Goal: Task Accomplishment & Management: Use online tool/utility

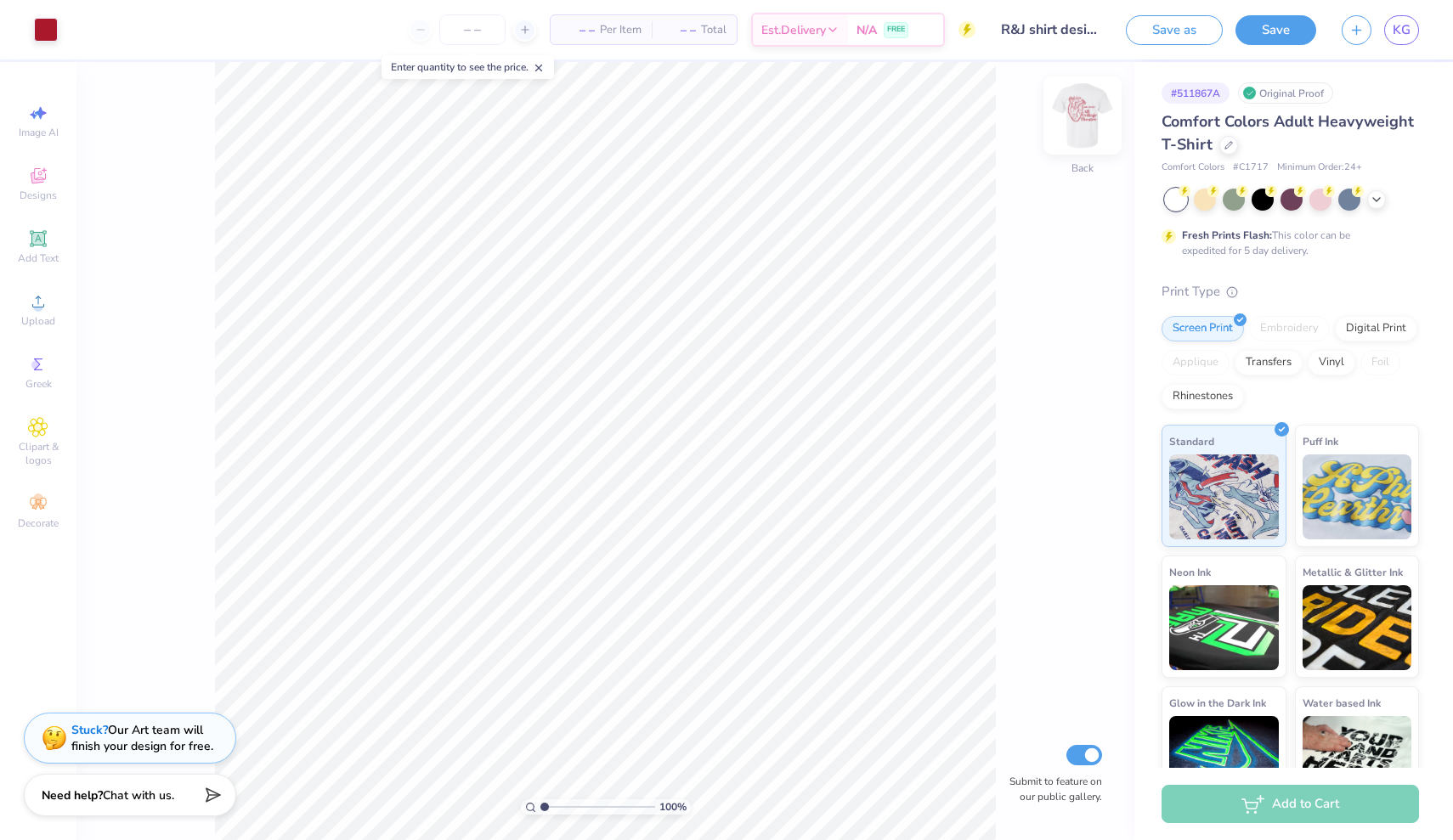
click at [723, 124] on img at bounding box center [1082, 115] width 68 height 68
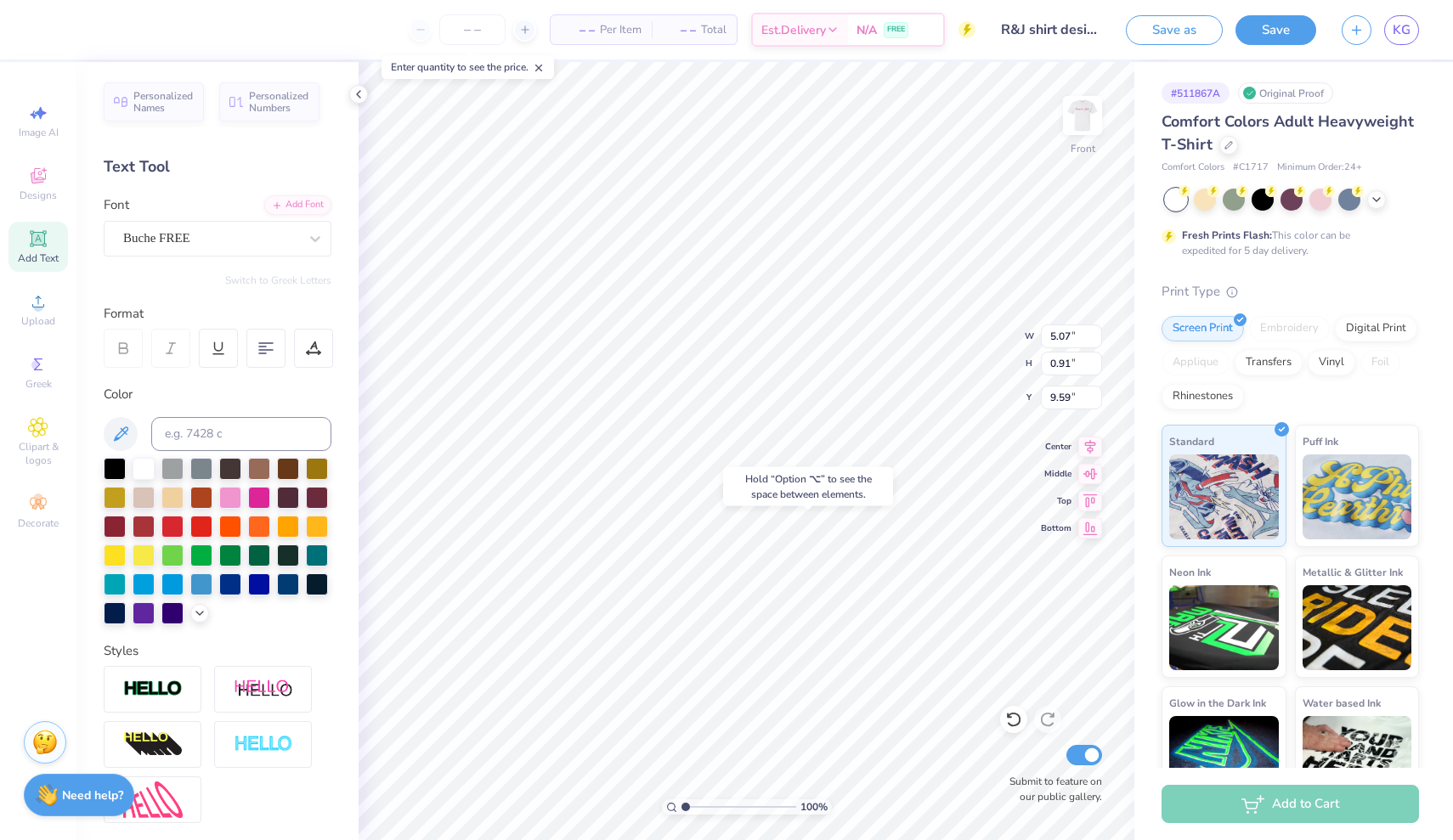
type input "16.85"
type input "14.95"
type input "4.78"
type input "8.81"
type input "6.54"
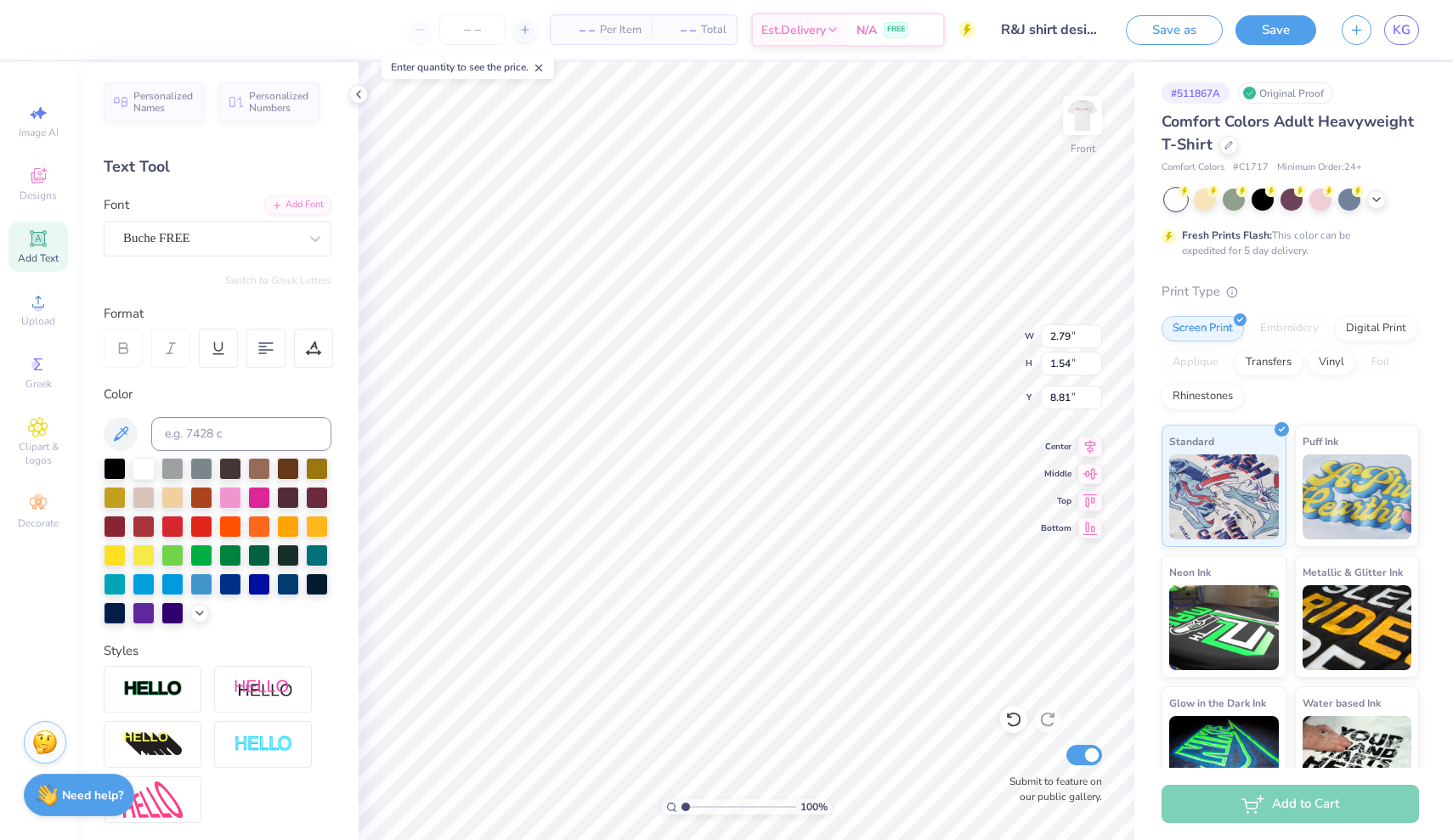
type input "1.97"
type input "10.55"
type input "7.14"
type input "1.50"
type input "12.53"
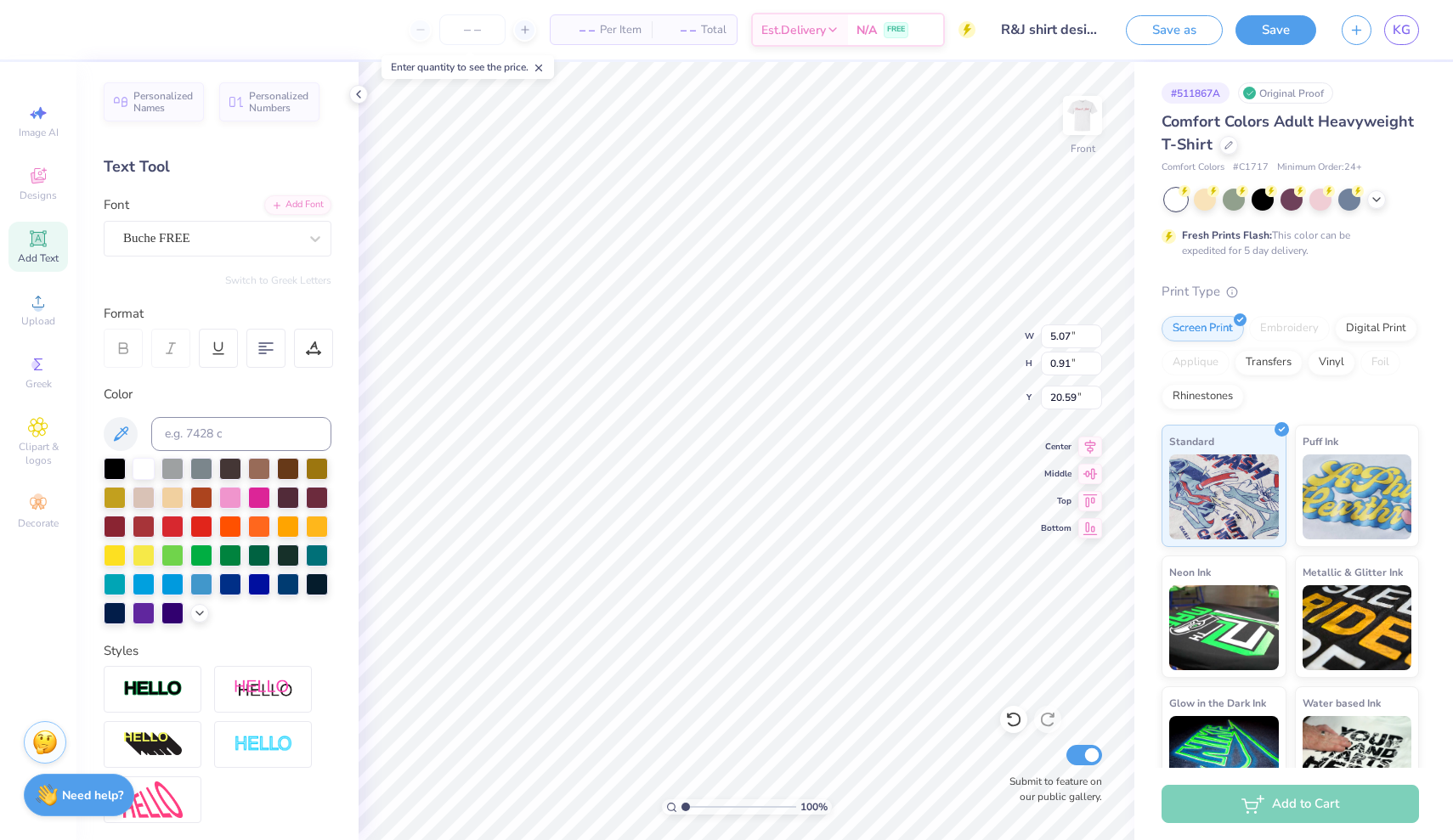
type input "14.65"
click at [723, 131] on img at bounding box center [1082, 115] width 68 height 68
type input "4.44"
type textarea "[PERSON_NAME] &Juliet"
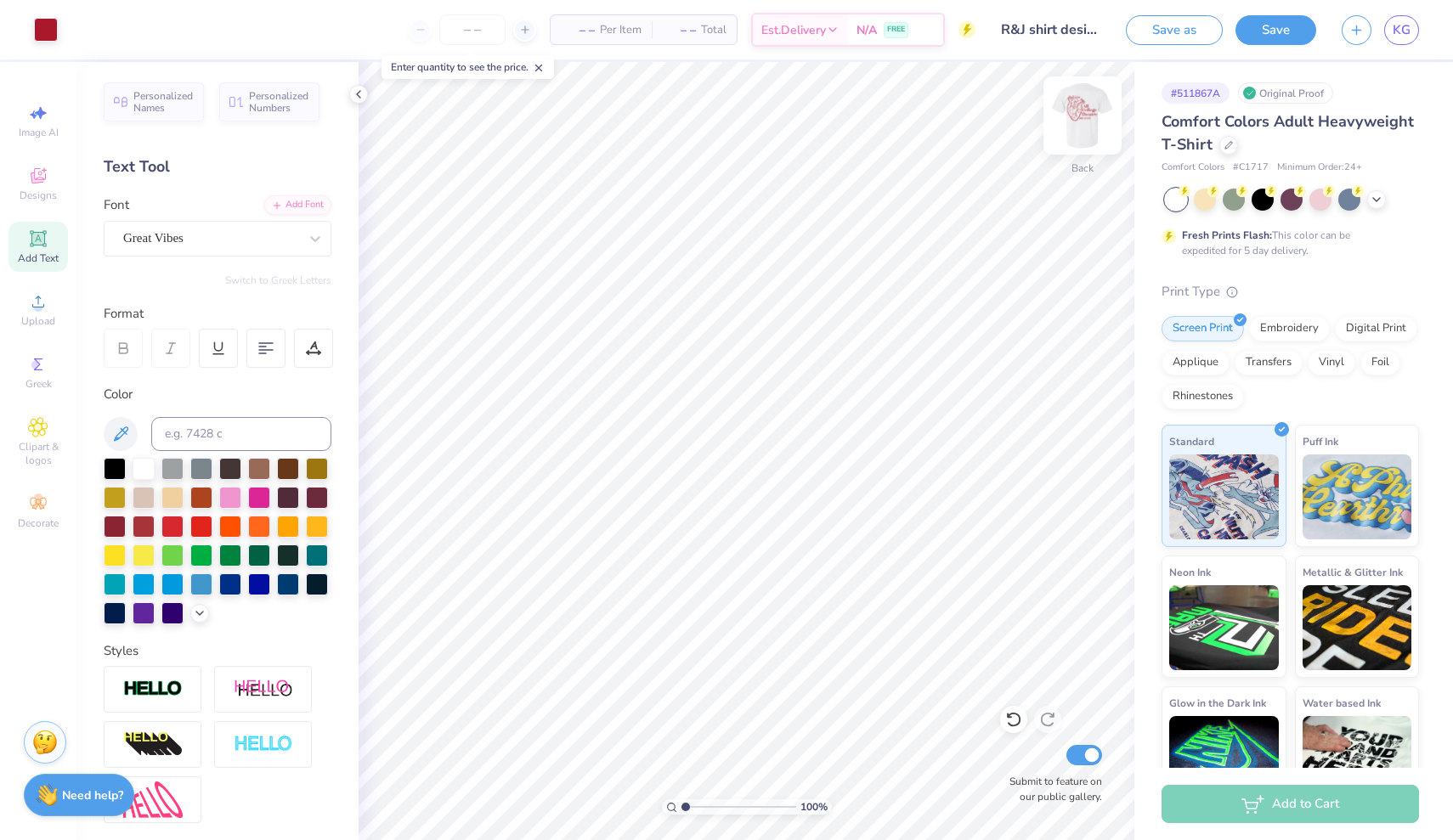
click at [723, 138] on img at bounding box center [1082, 115] width 68 height 68
click at [723, 133] on img at bounding box center [1082, 115] width 34 height 34
type input "4.50"
click at [723, 136] on img at bounding box center [1082, 115] width 68 height 68
type input "1.98"
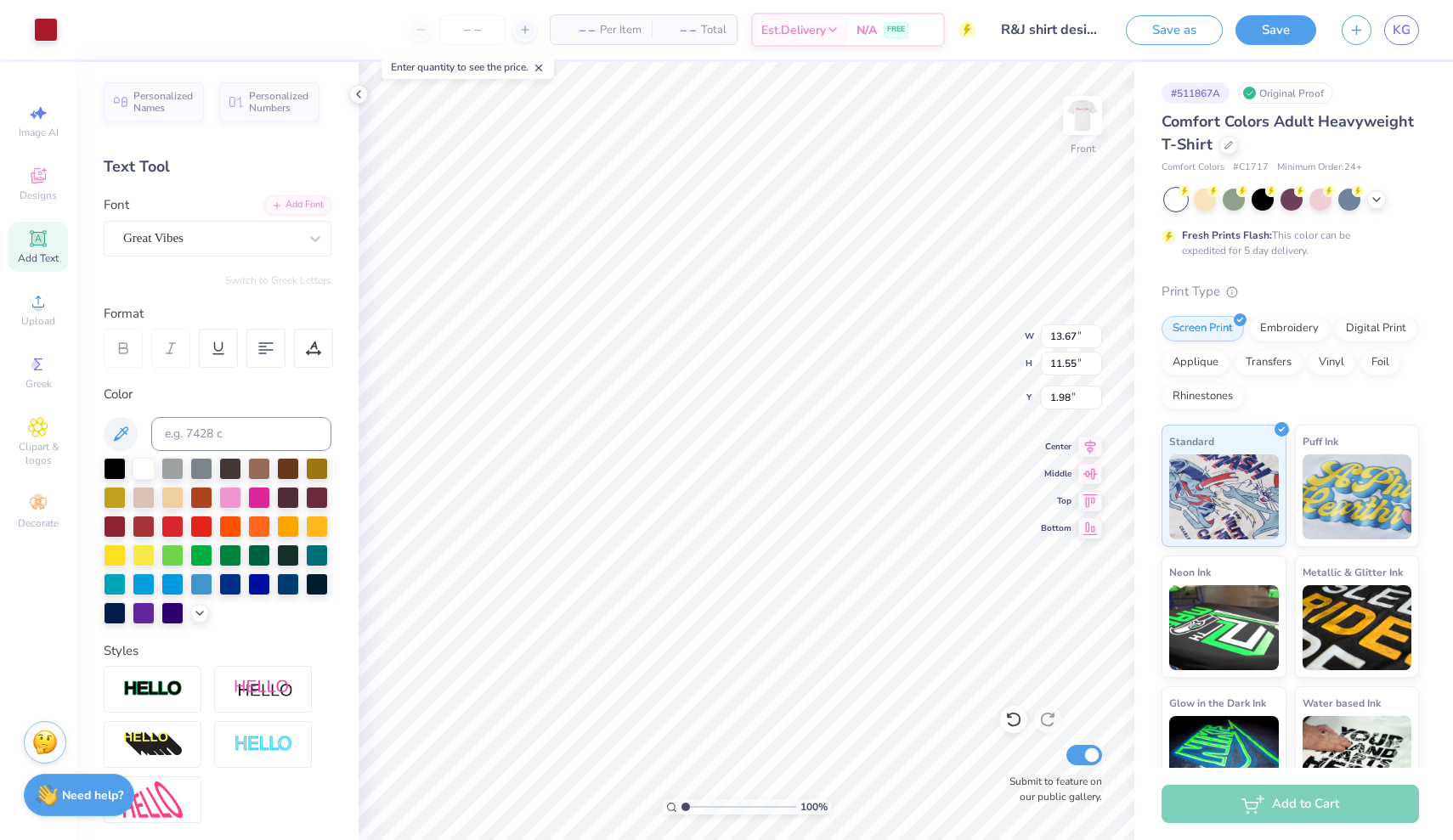
type input "2.20"
click at [723, 31] on button "Save" at bounding box center [1276, 28] width 81 height 30
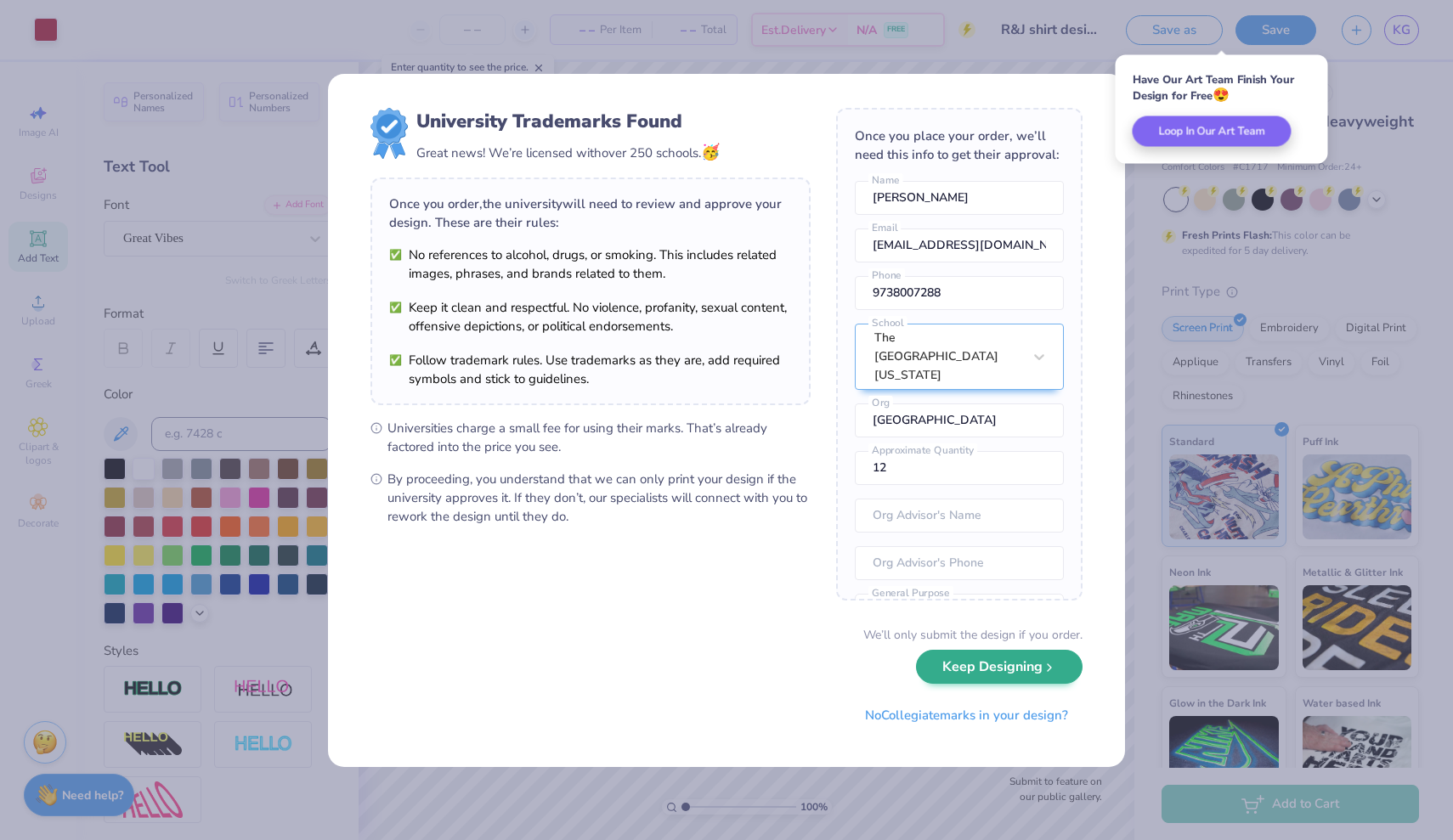
click at [723, 666] on icon "submit" at bounding box center [1049, 668] width 14 height 14
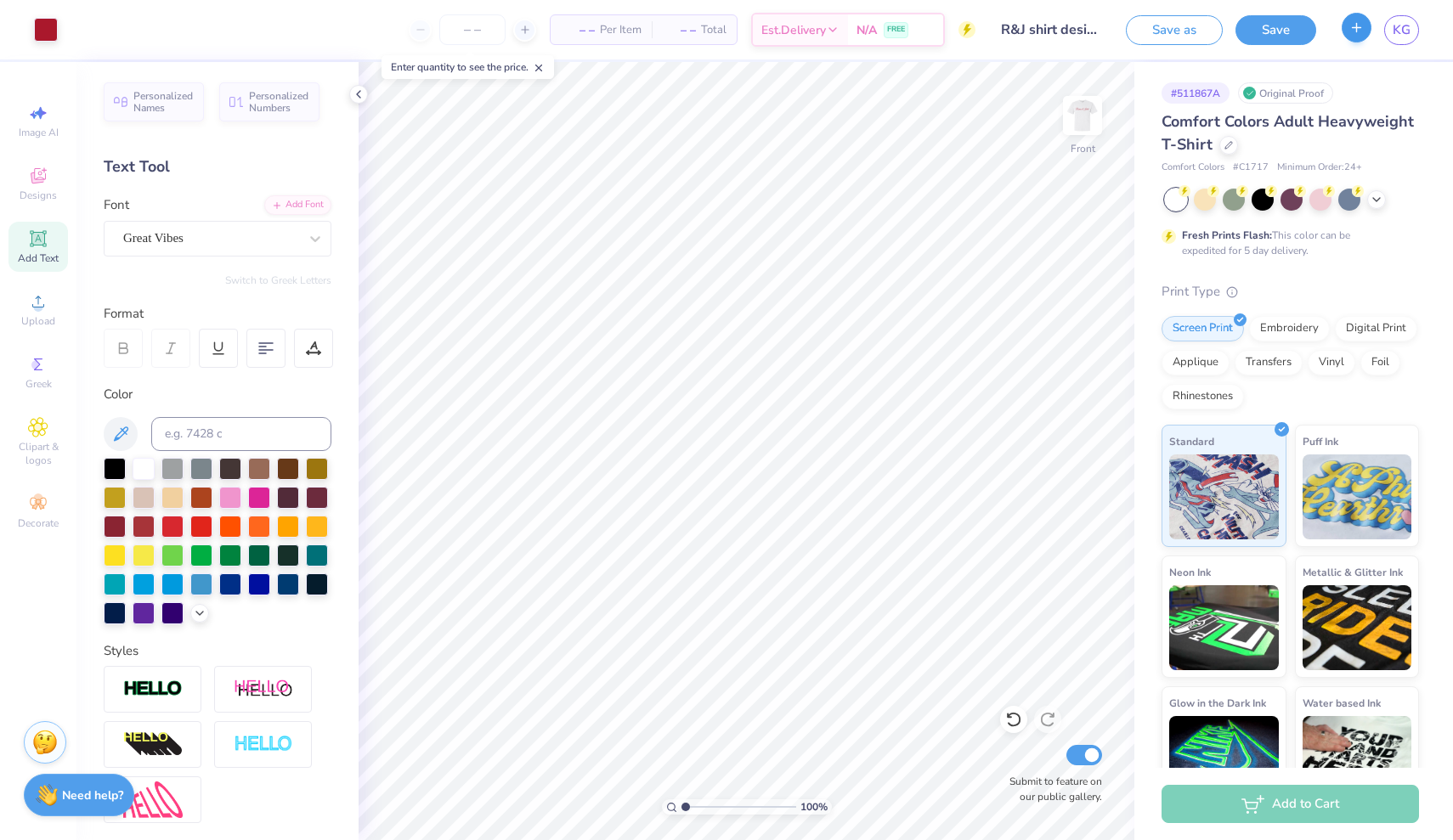
click at [723, 28] on icon "button" at bounding box center [1356, 27] width 14 height 14
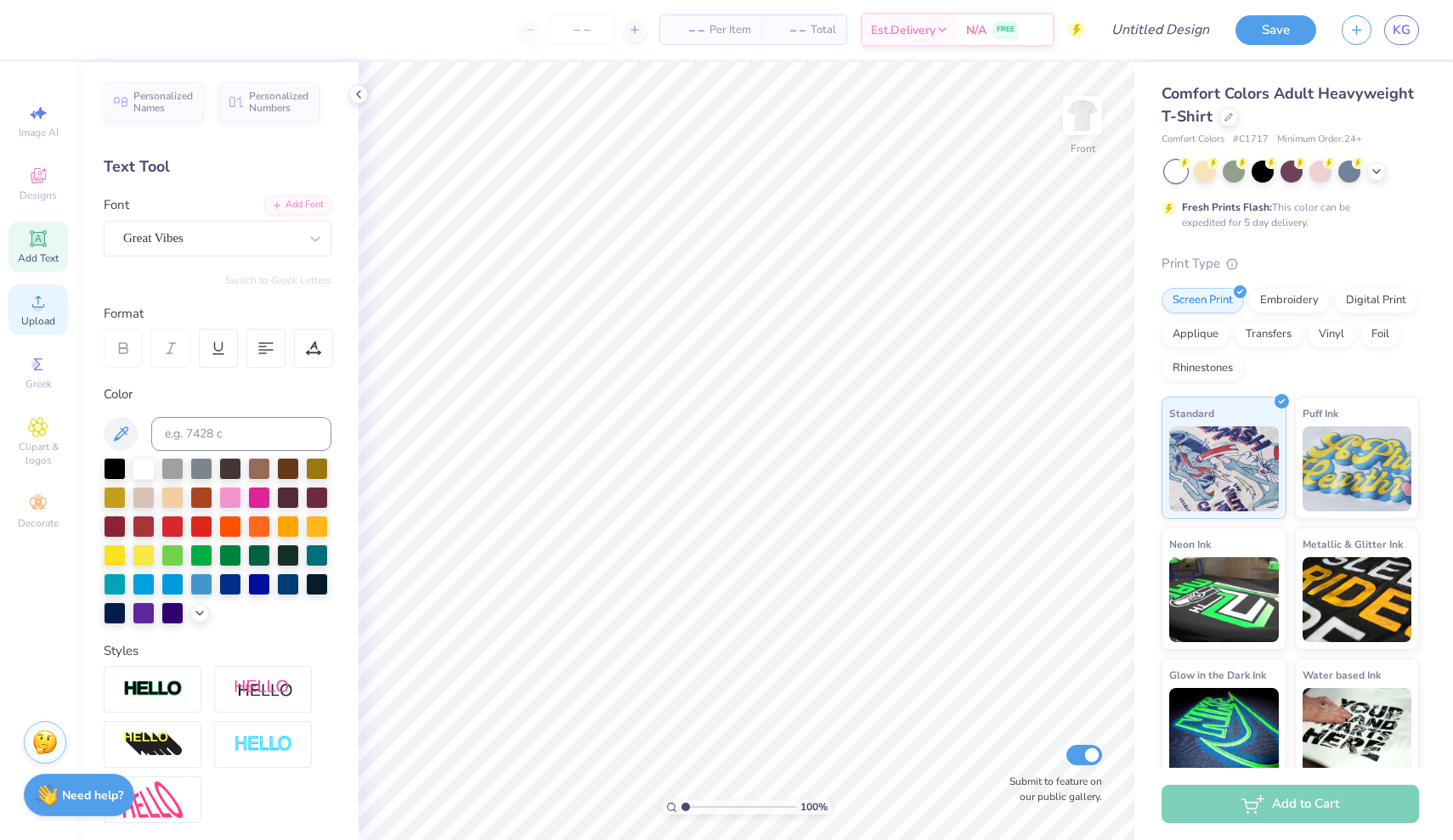
click at [36, 304] on circle at bounding box center [37, 307] width 9 height 9
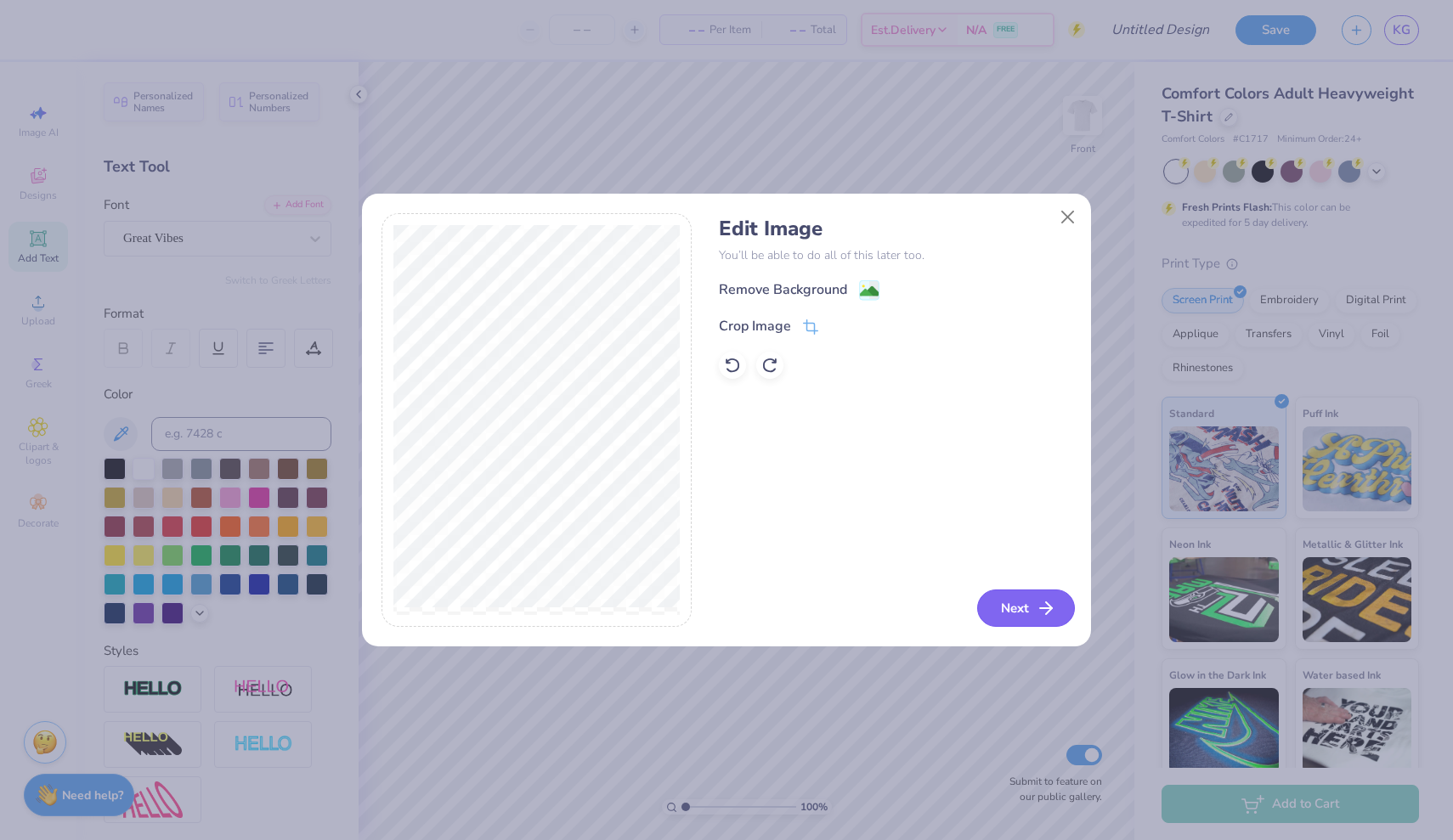
click at [723, 612] on button "Next" at bounding box center [1026, 609] width 97 height 37
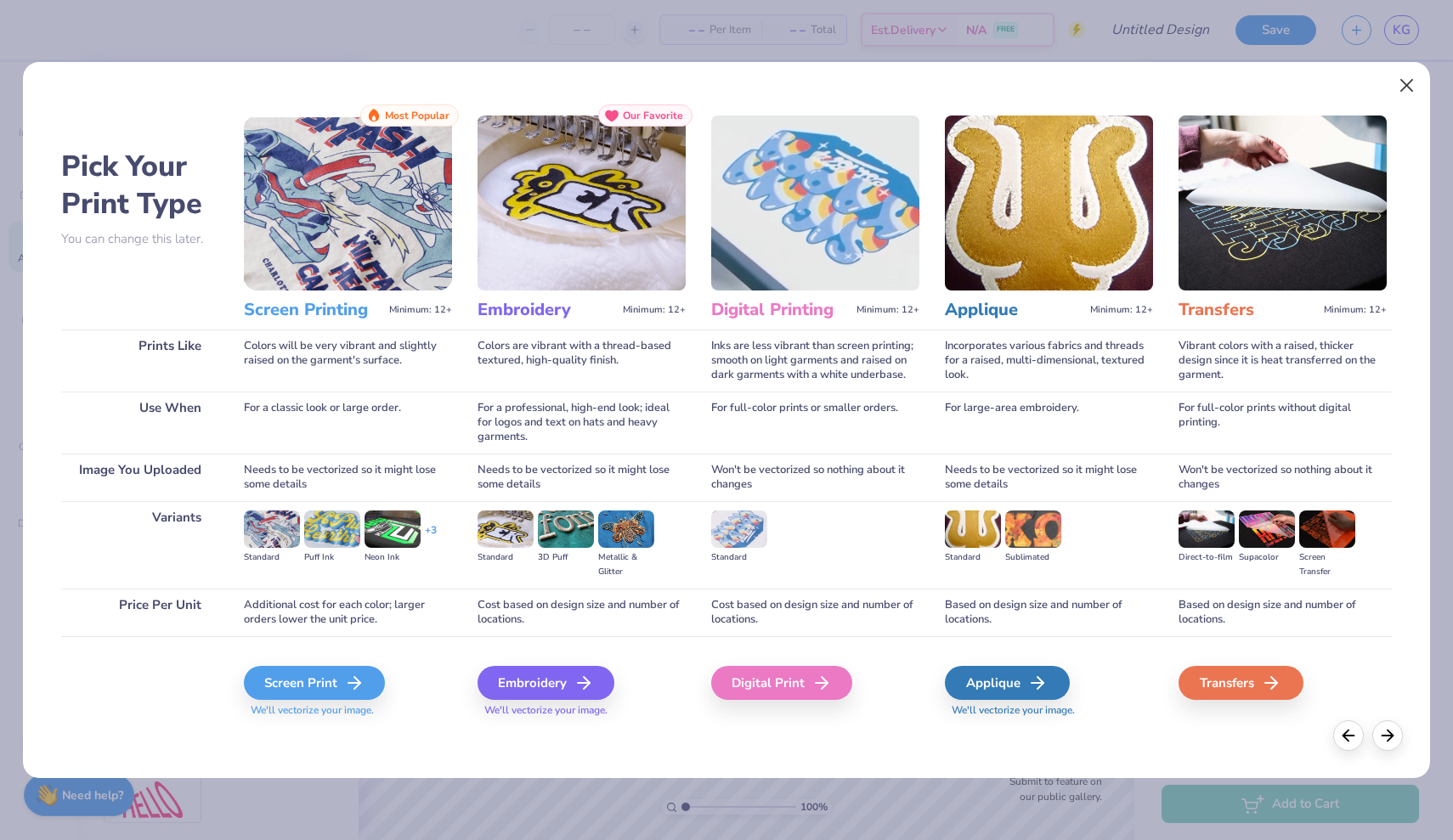
click at [723, 90] on button "Close" at bounding box center [1407, 85] width 32 height 32
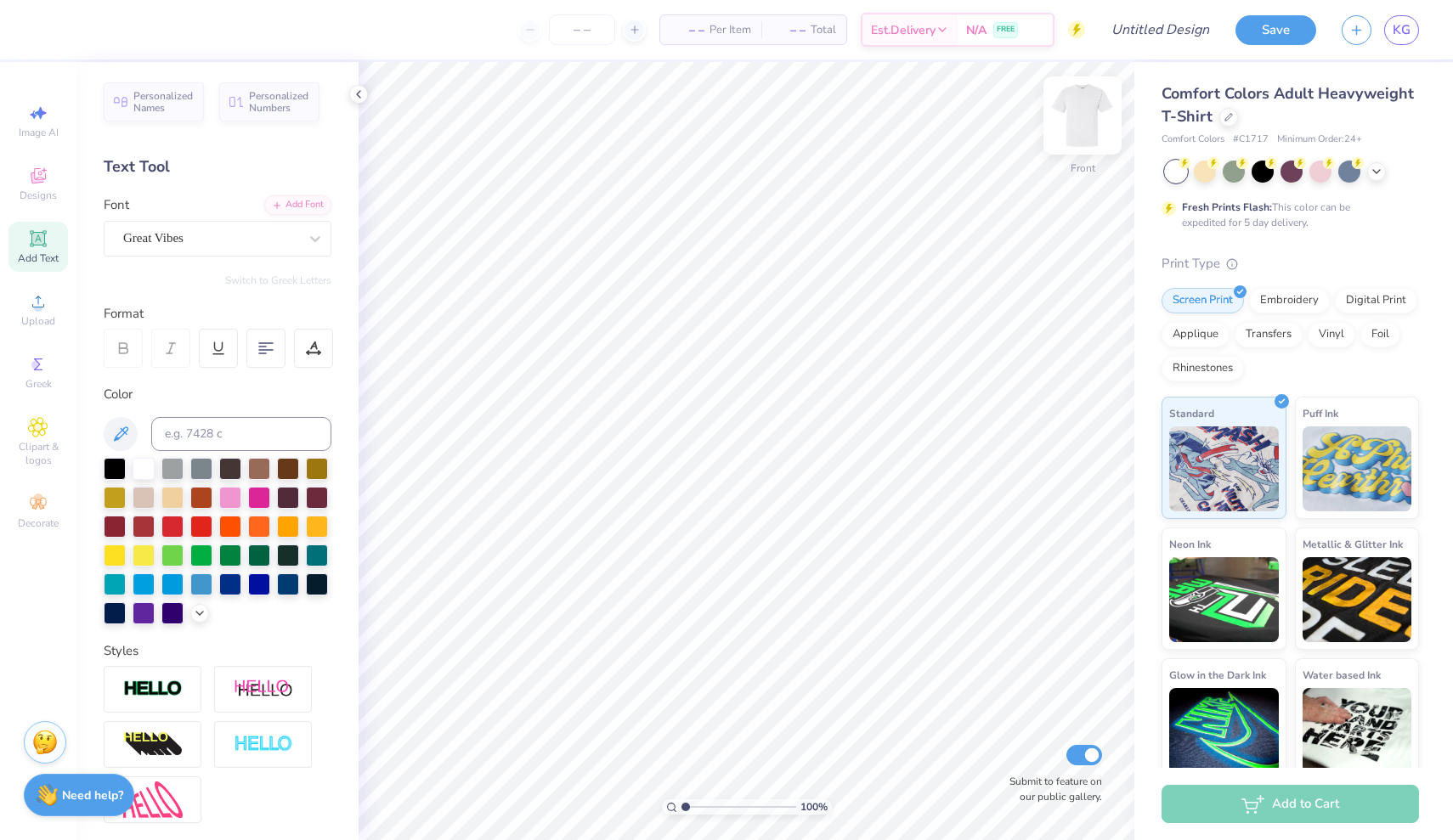
click at [723, 128] on img at bounding box center [1082, 115] width 68 height 68
click at [34, 313] on div "Upload" at bounding box center [37, 310] width 59 height 51
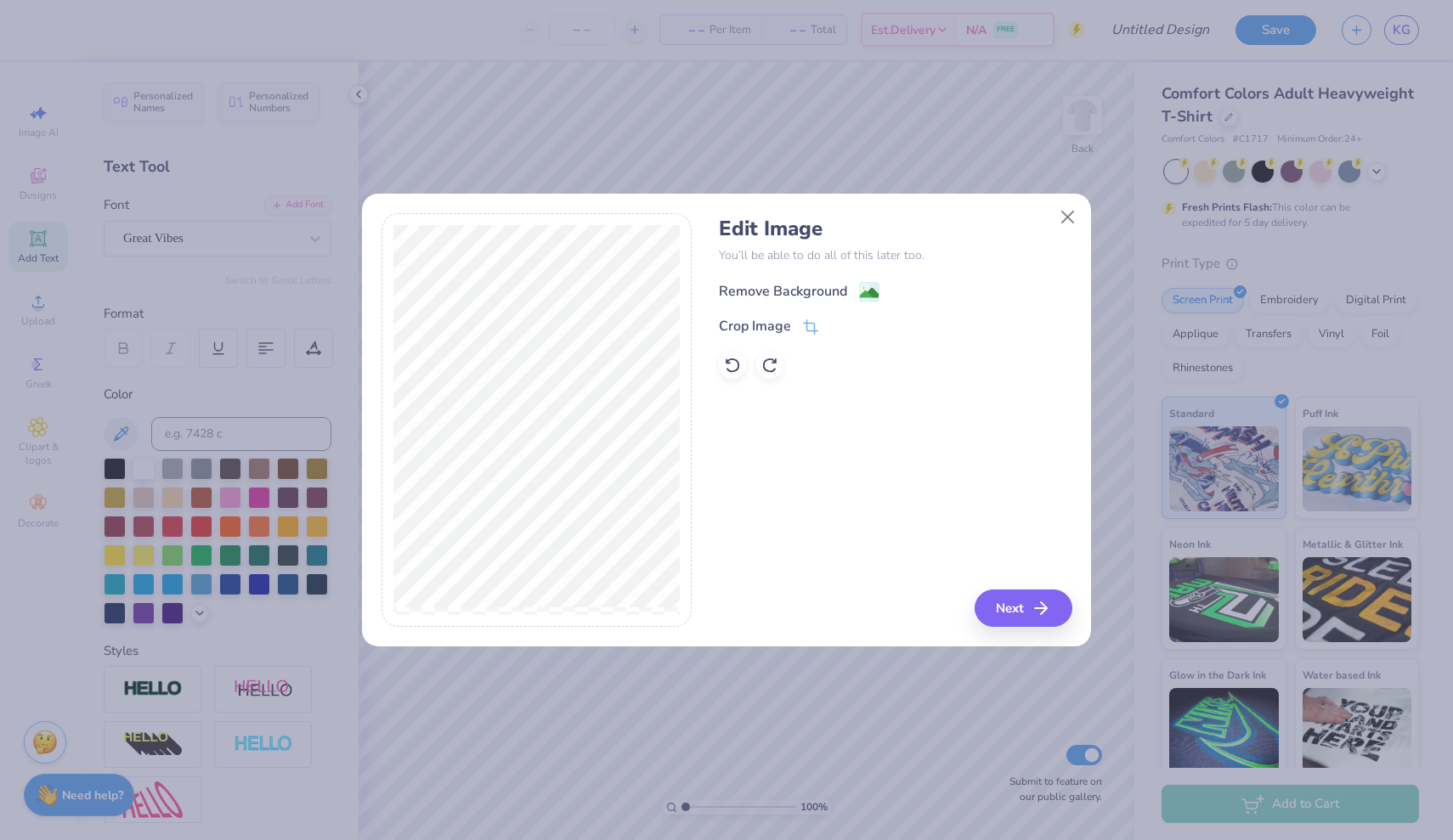
click at [723, 297] on image at bounding box center [869, 293] width 19 height 19
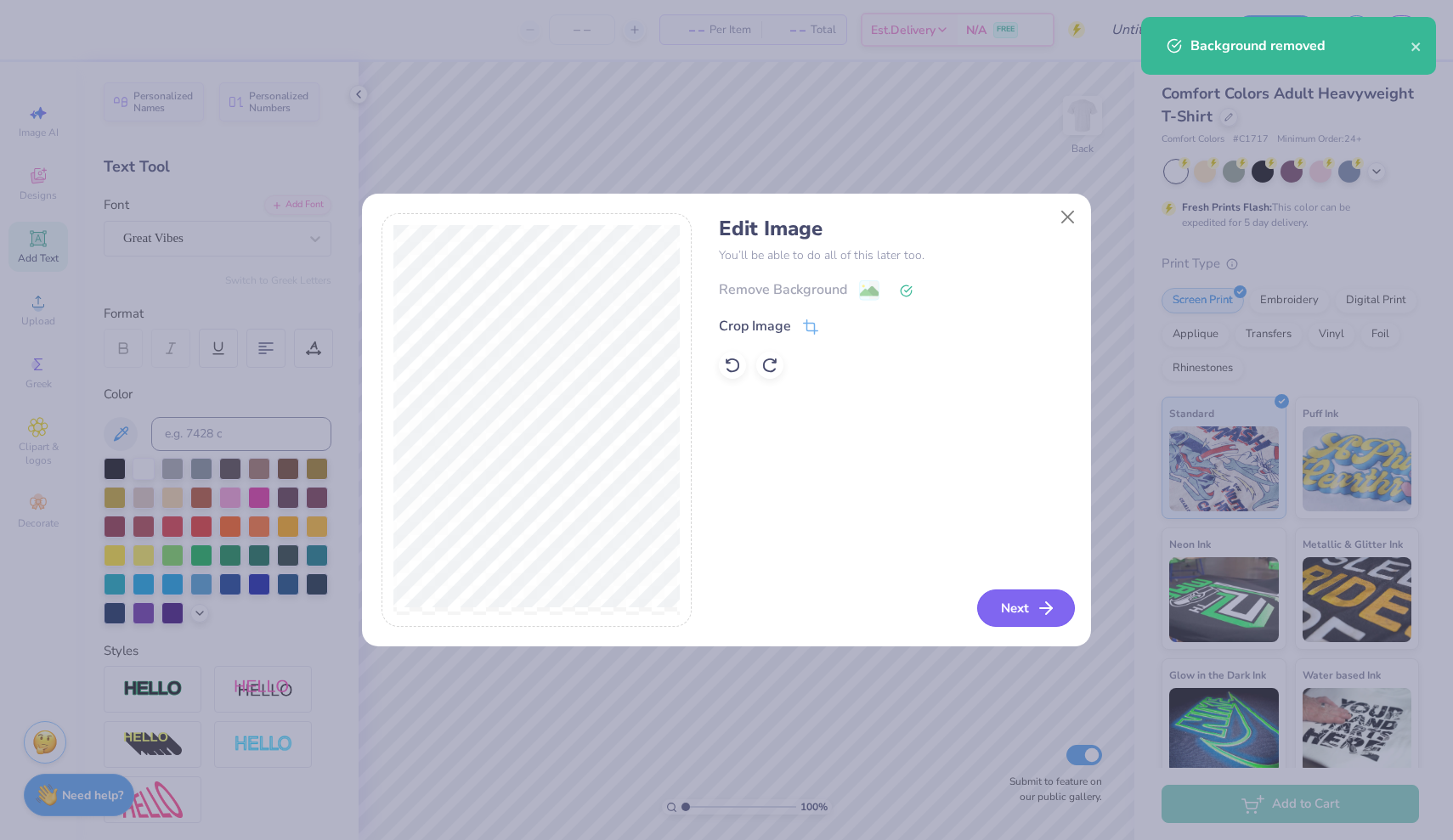
click at [723, 618] on icon "button" at bounding box center [1046, 609] width 21 height 21
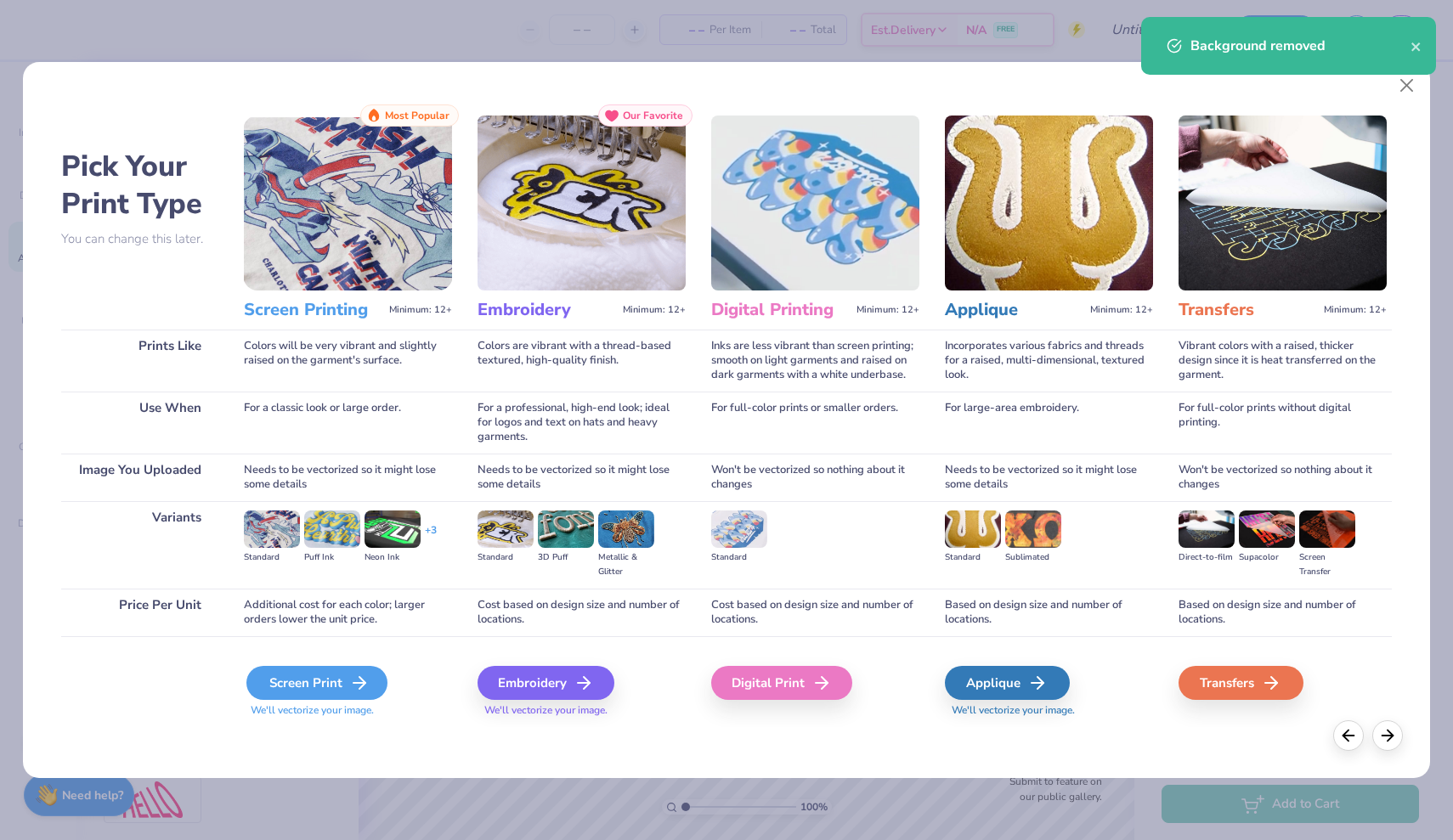
click at [282, 679] on div "Screen Print" at bounding box center [317, 683] width 141 height 34
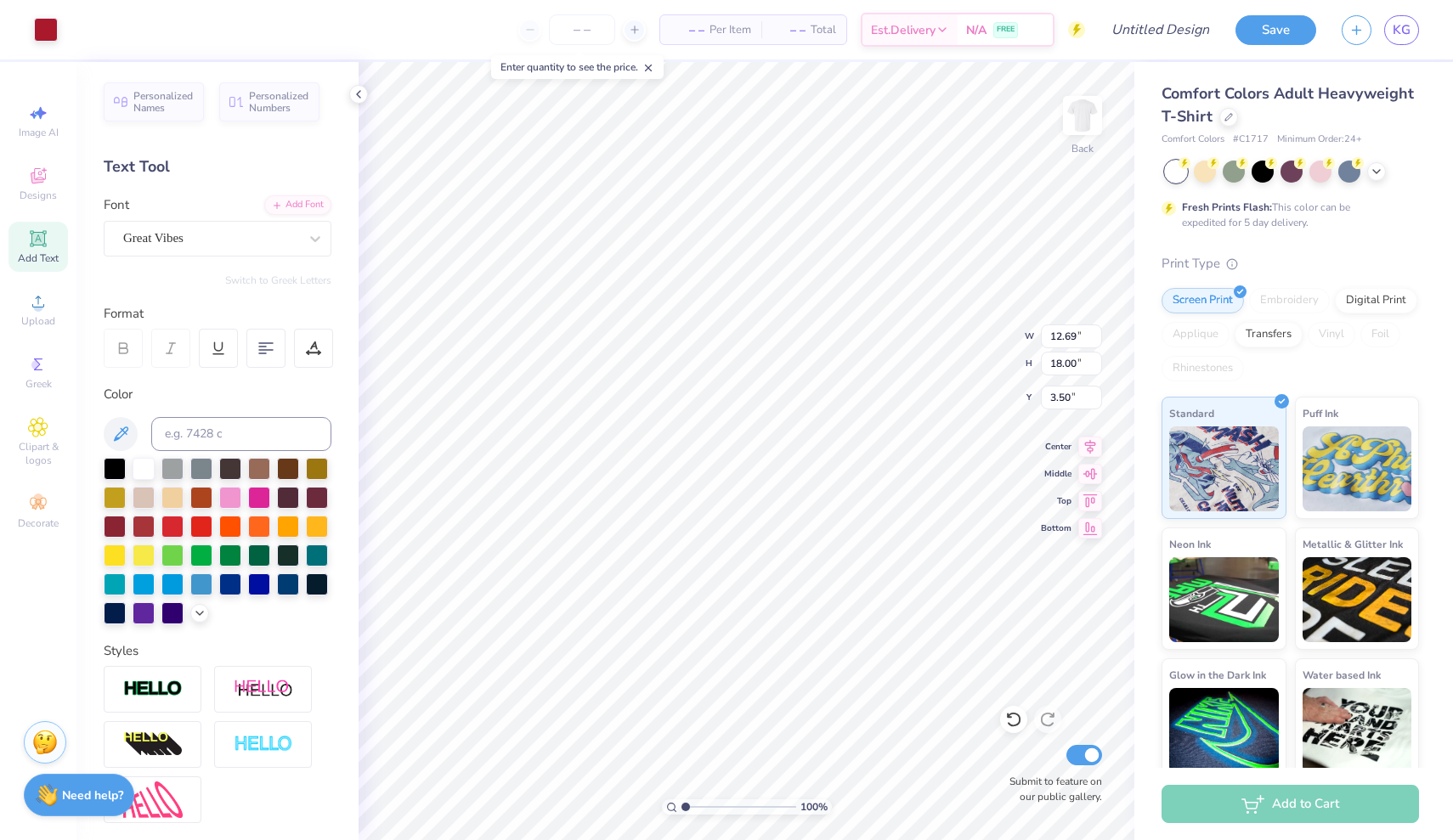
type input "6.05"
type input "8.58"
type input "3.30"
type input "4.60"
type input "6.53"
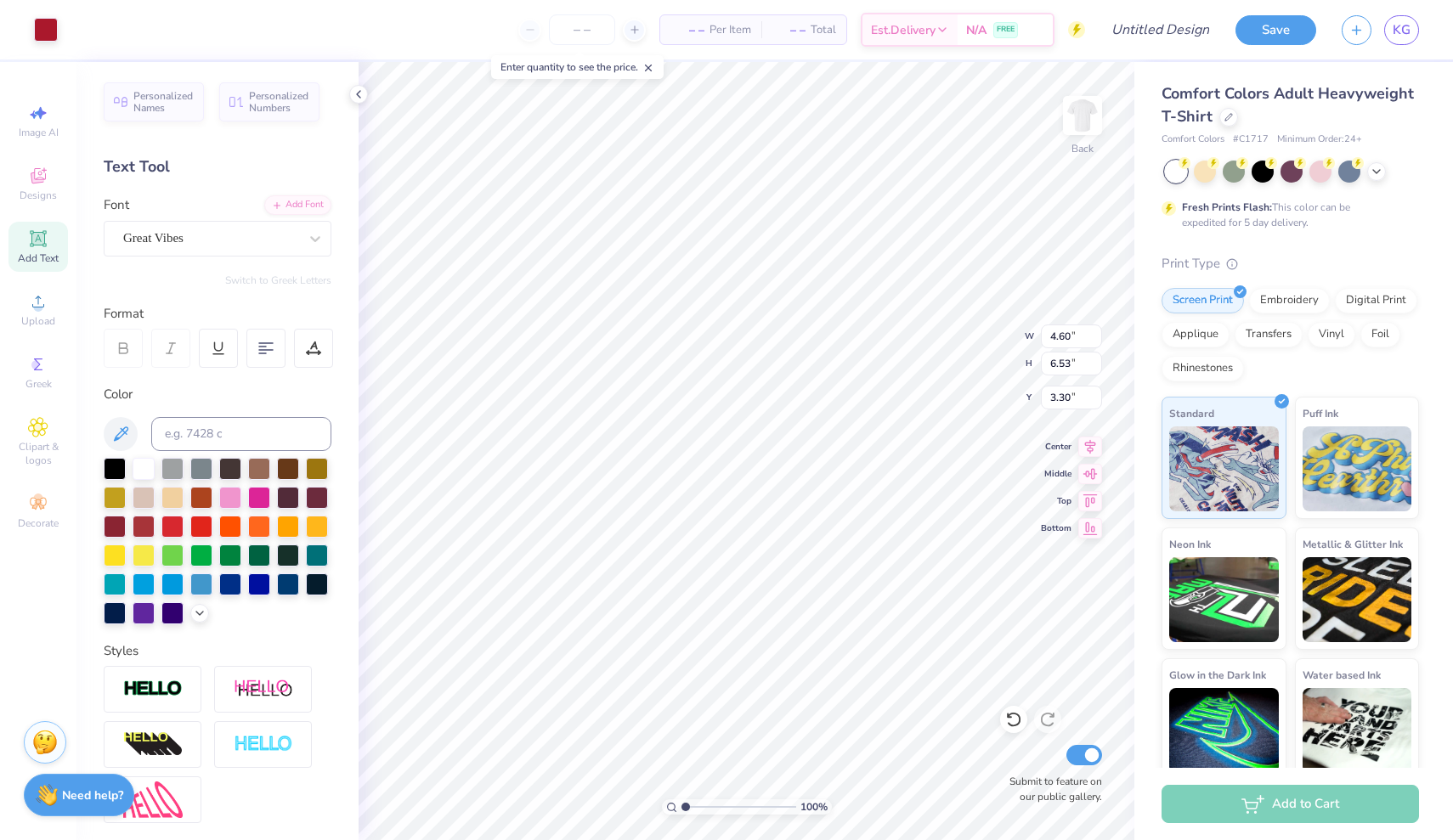
type input "3.00"
type input "3.95"
type input "5.60"
click at [723, 135] on img at bounding box center [1082, 115] width 68 height 68
click at [32, 197] on span "Designs" at bounding box center [38, 195] width 37 height 14
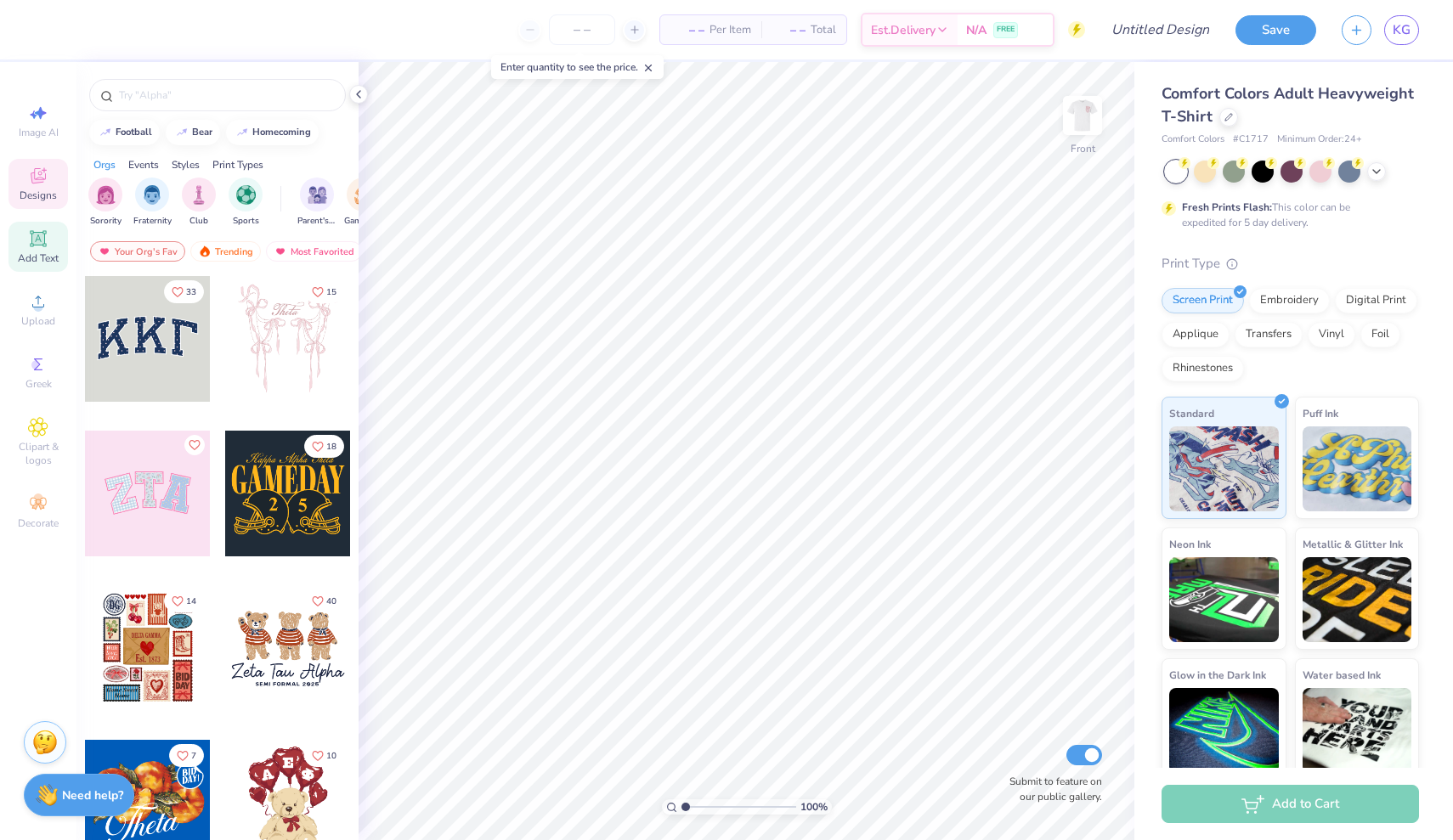
click at [44, 256] on span "Add Text" at bounding box center [38, 258] width 41 height 14
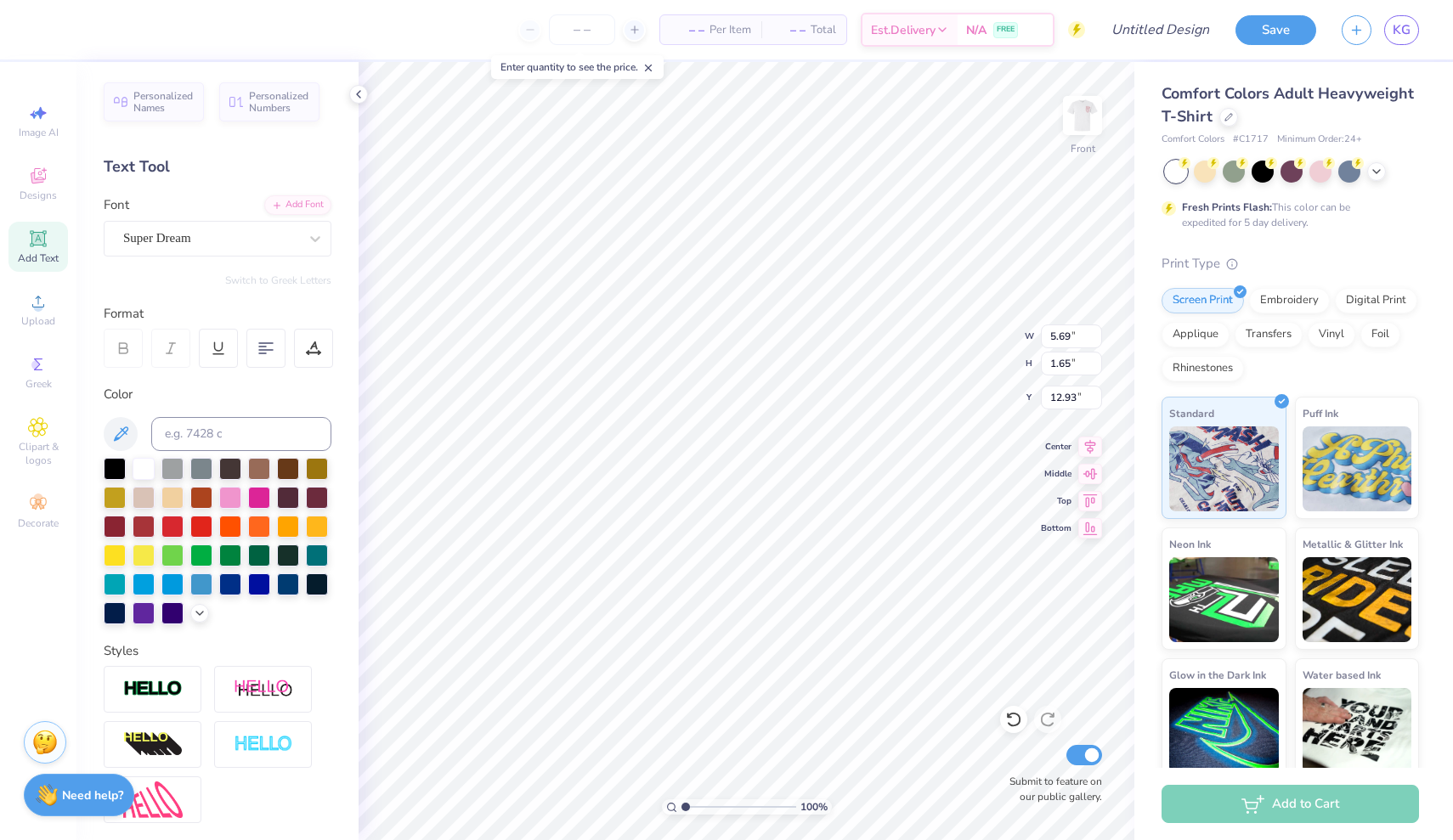
scroll to position [0, 1]
type textarea "[PERSON_NAME]"
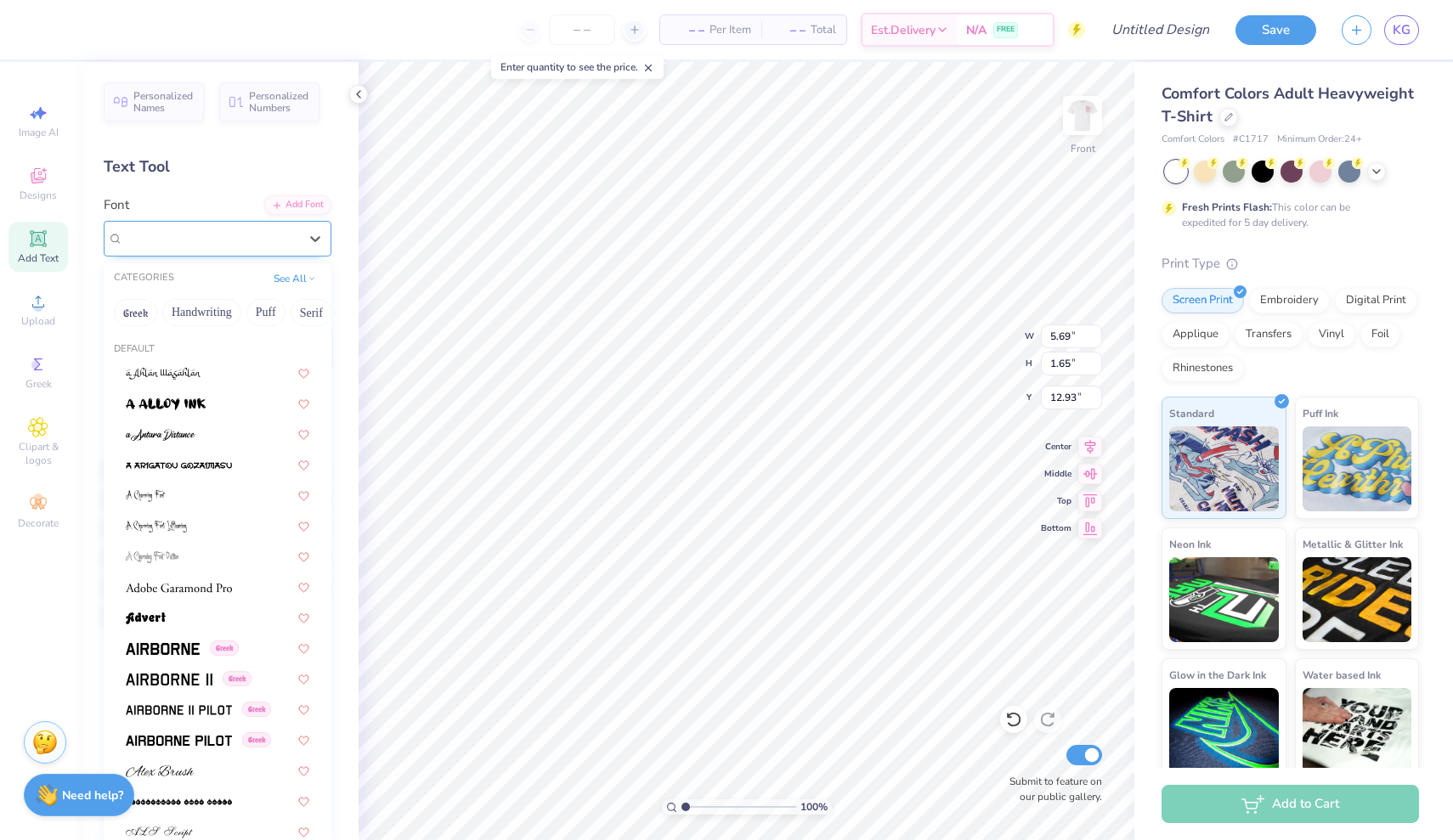
click at [254, 238] on div "Super Dream" at bounding box center [211, 238] width 178 height 26
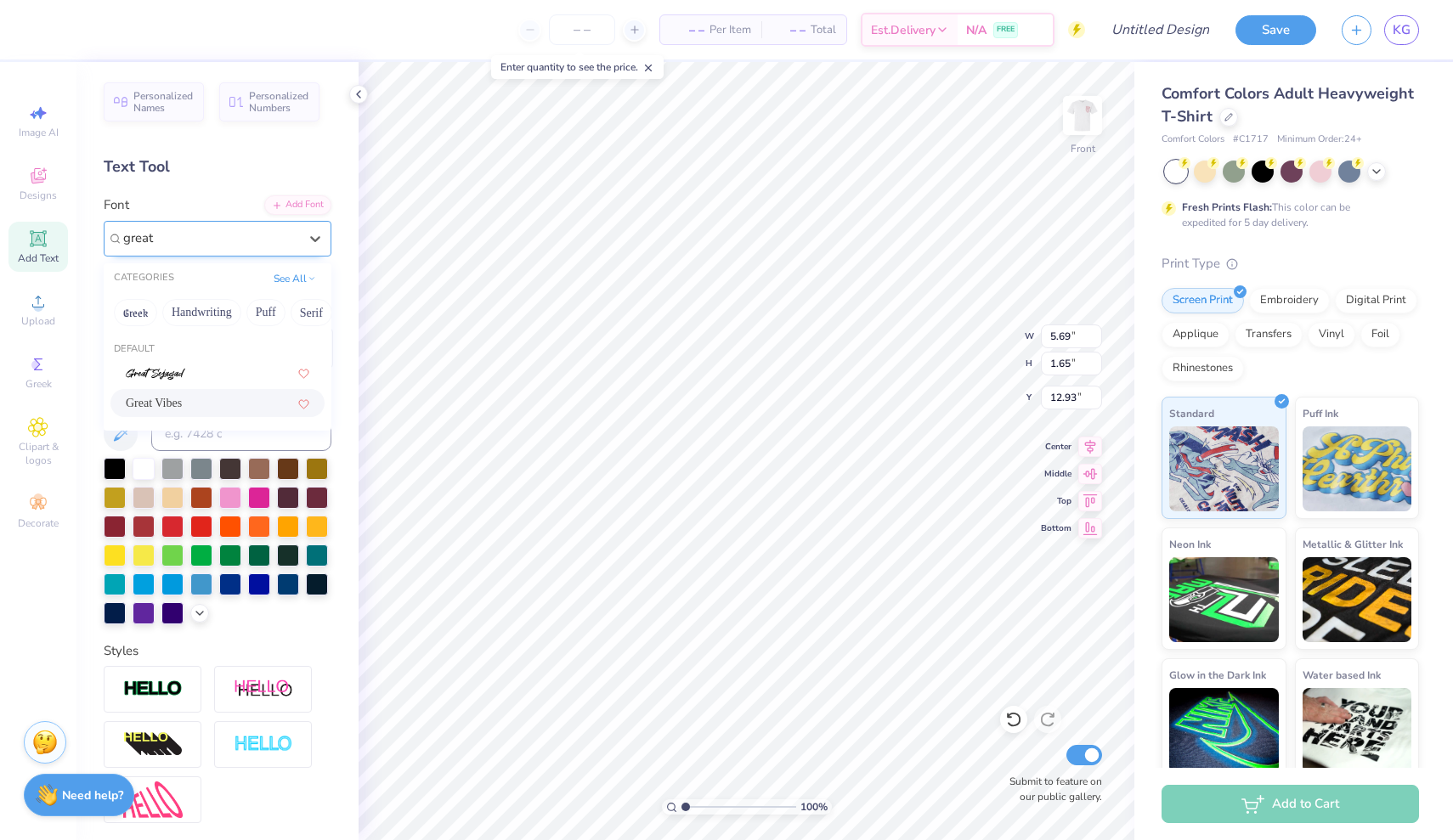
click at [177, 406] on div "Great Vibes" at bounding box center [217, 403] width 184 height 18
type input "great"
click at [723, 134] on img at bounding box center [1082, 115] width 68 height 68
click at [723, 129] on img at bounding box center [1082, 115] width 68 height 68
type input "5.69"
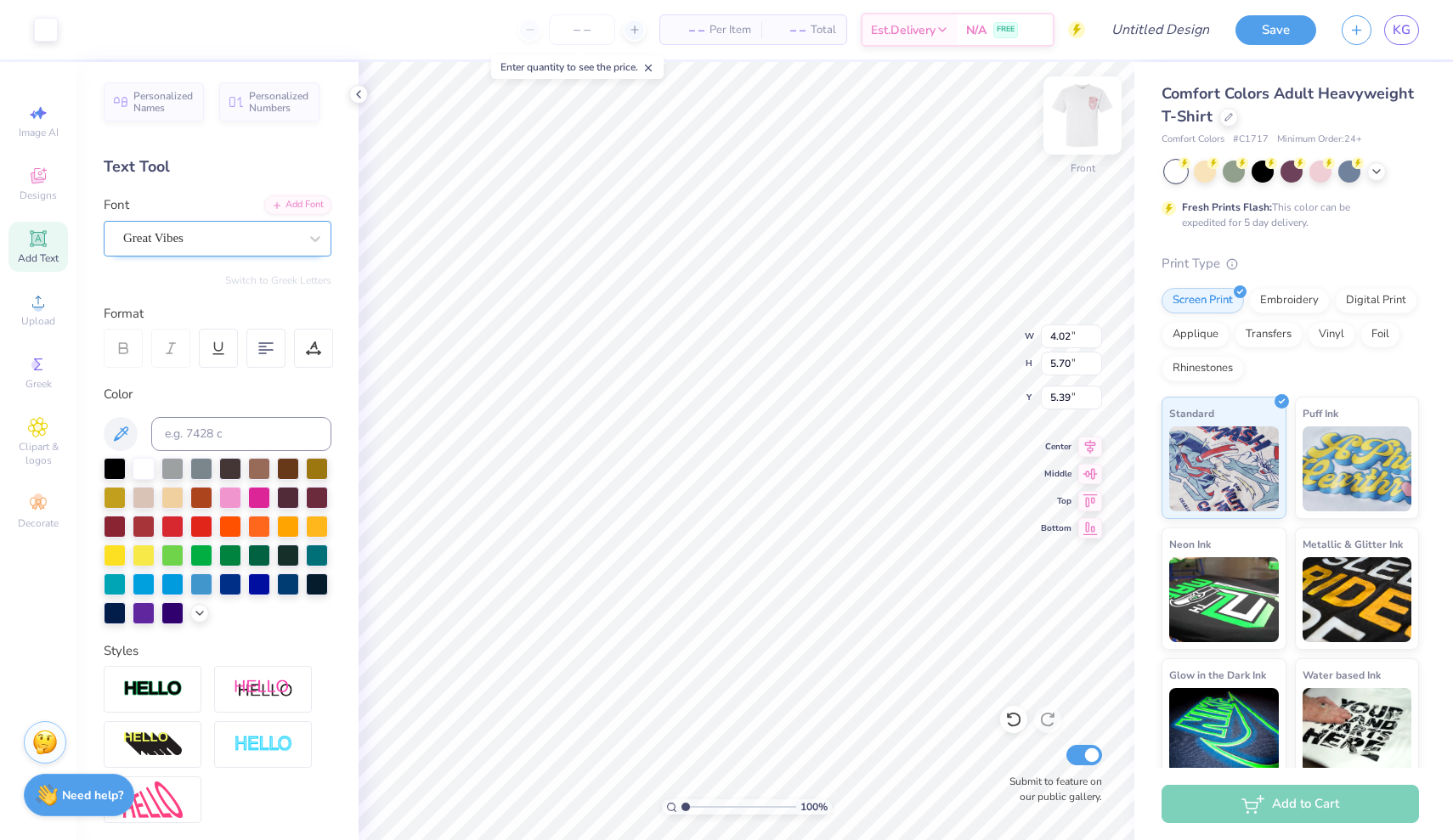
type input "1.65"
type input "12.93"
type textarea "[PERSON_NAME]"
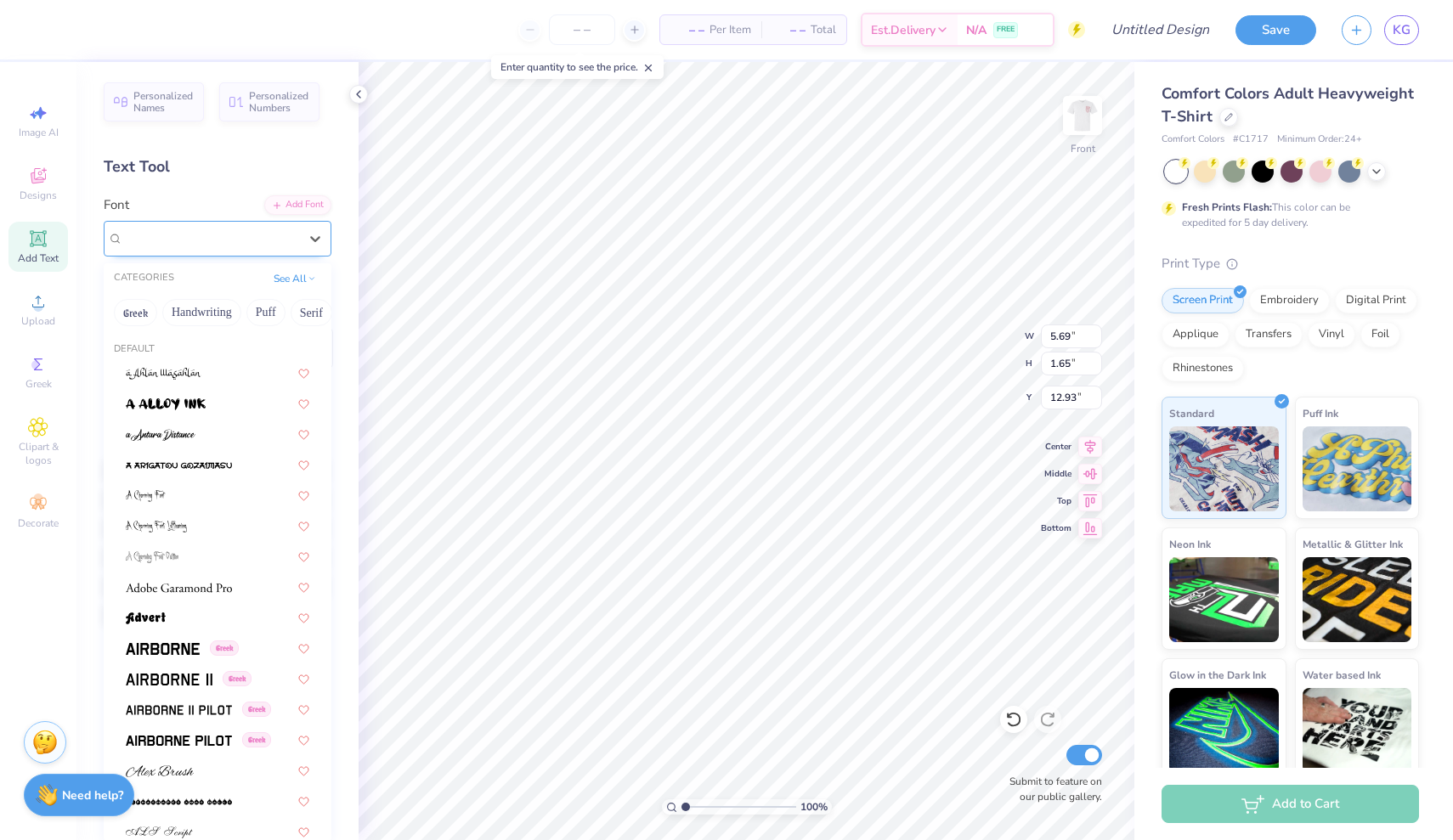
click at [191, 233] on span "Super Dream" at bounding box center [157, 238] width 68 height 20
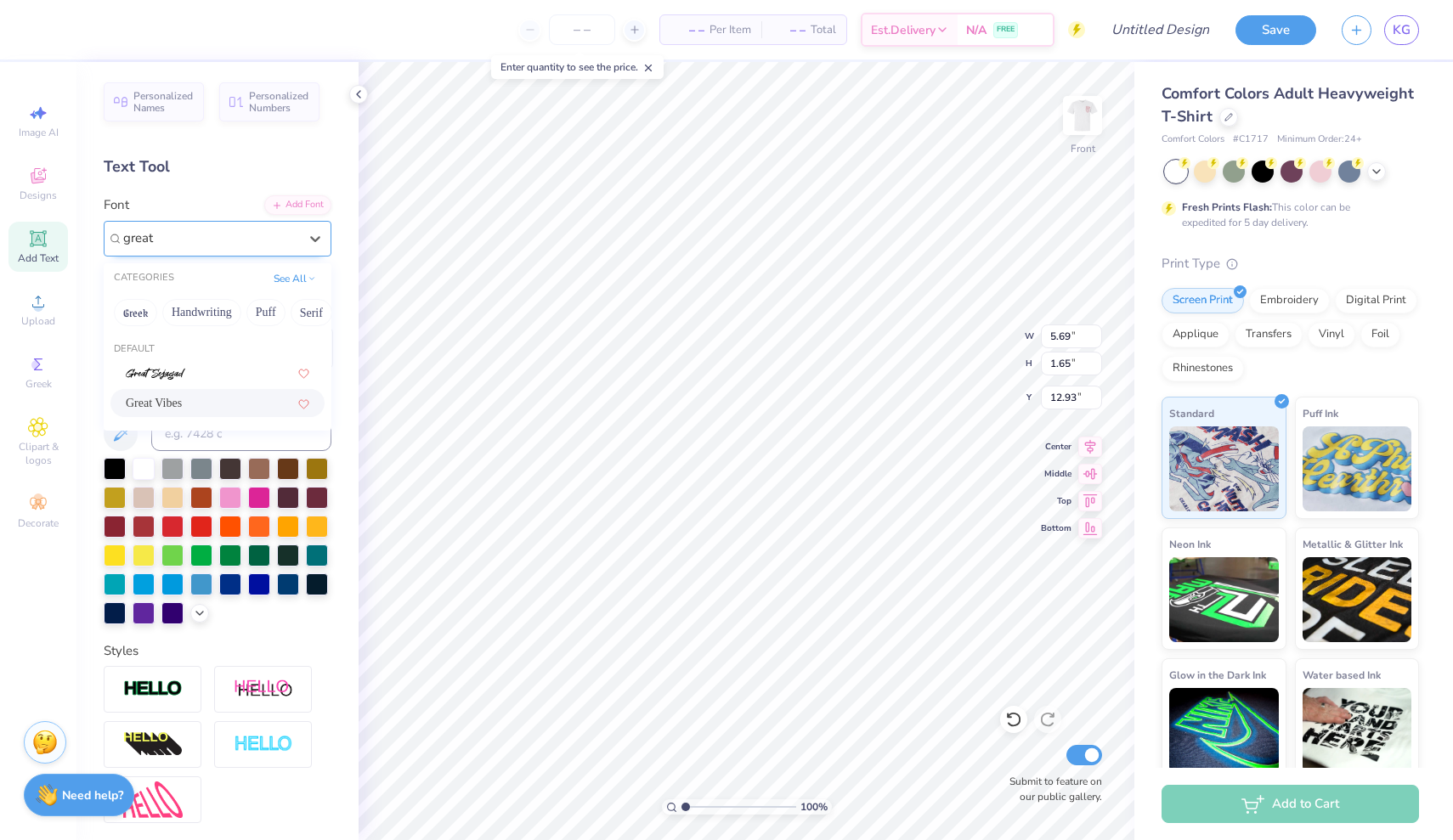
click at [197, 399] on div "Great Vibes" at bounding box center [217, 403] width 184 height 18
type input "great"
click at [111, 435] on icon at bounding box center [121, 435] width 21 height 21
type input "5.88"
type input "1.95"
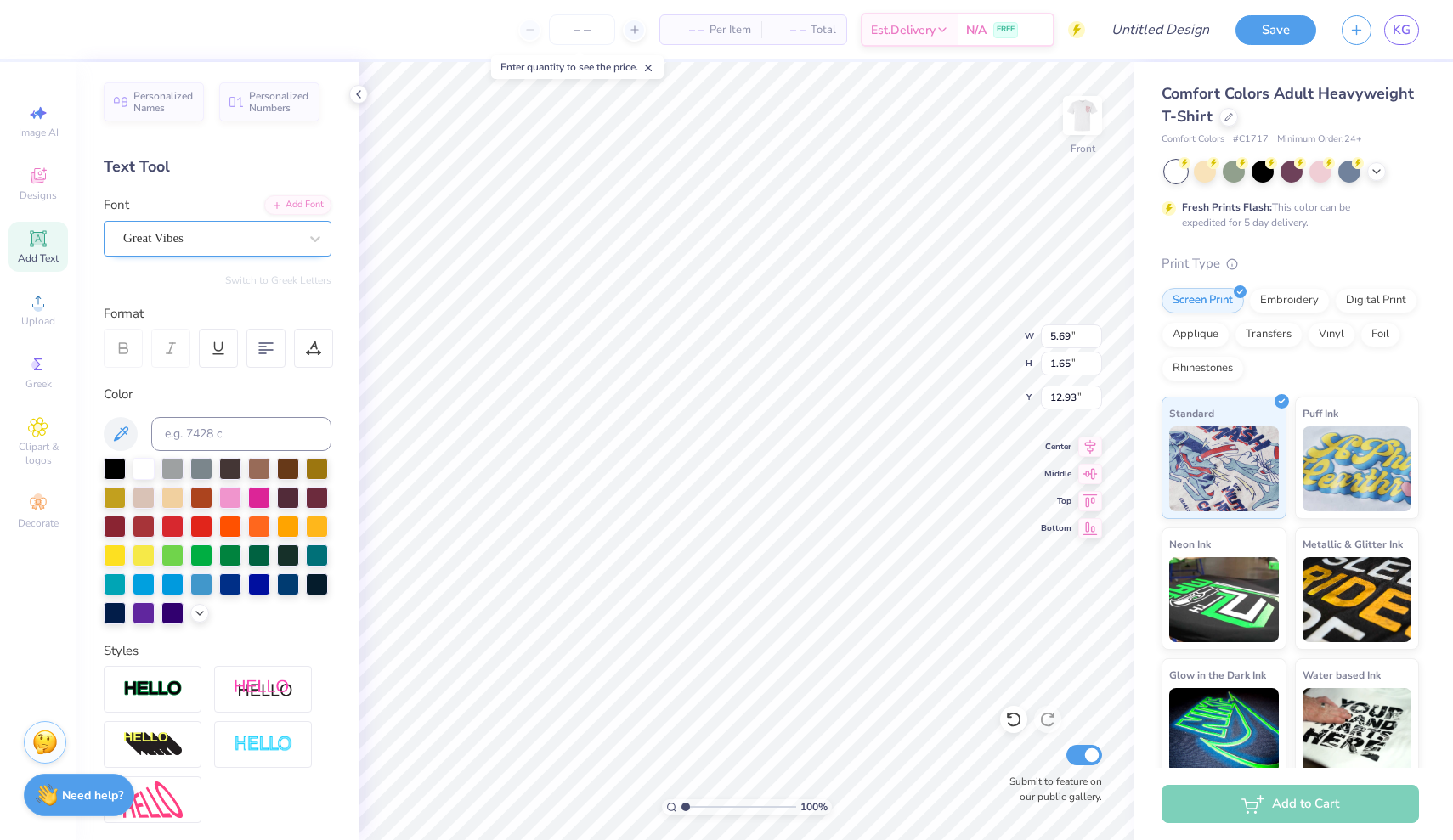
type input "12.78"
type input "6.29"
type input "4.02"
type input "5.70"
type input "5.39"
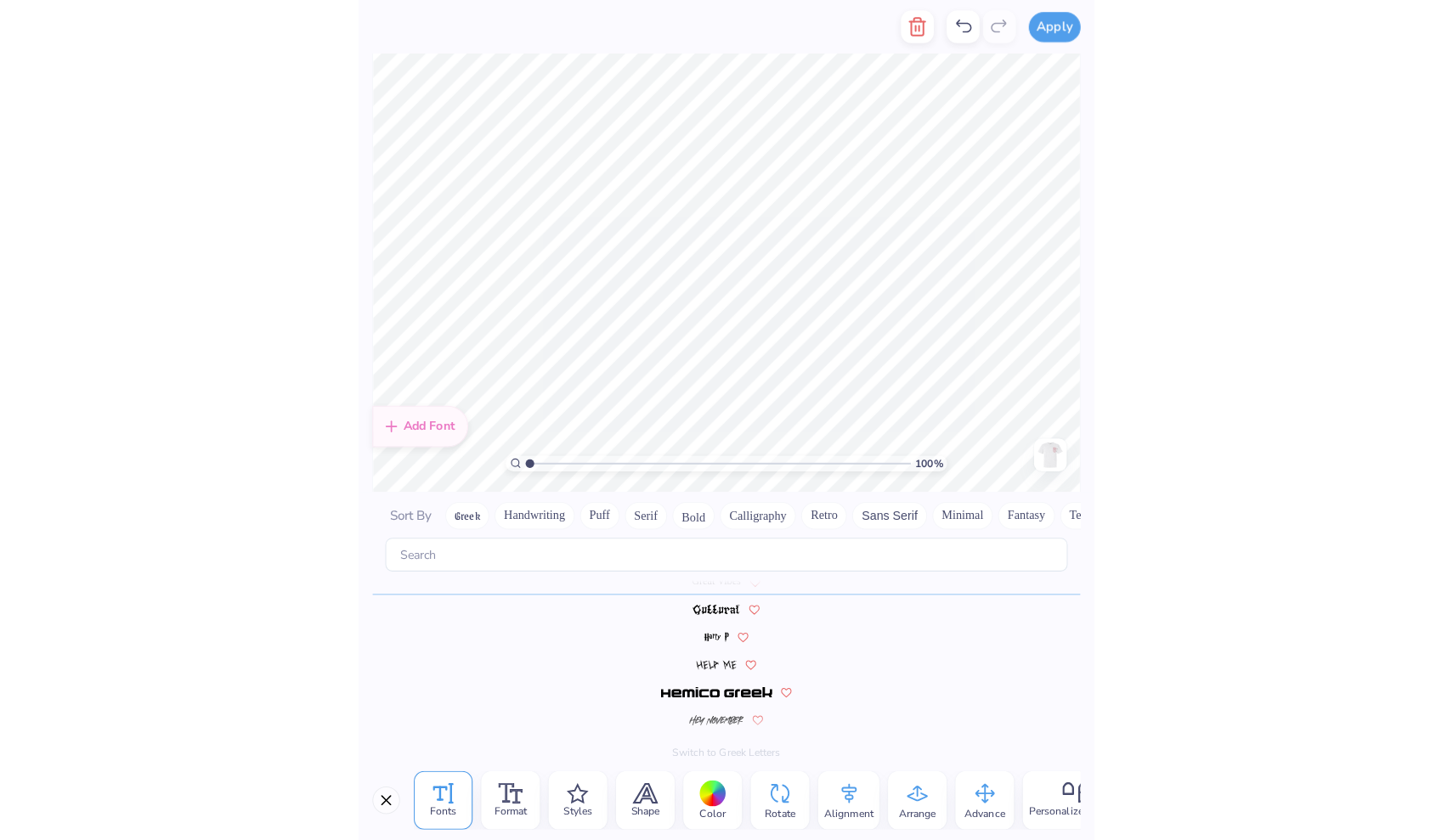
scroll to position [3607, 0]
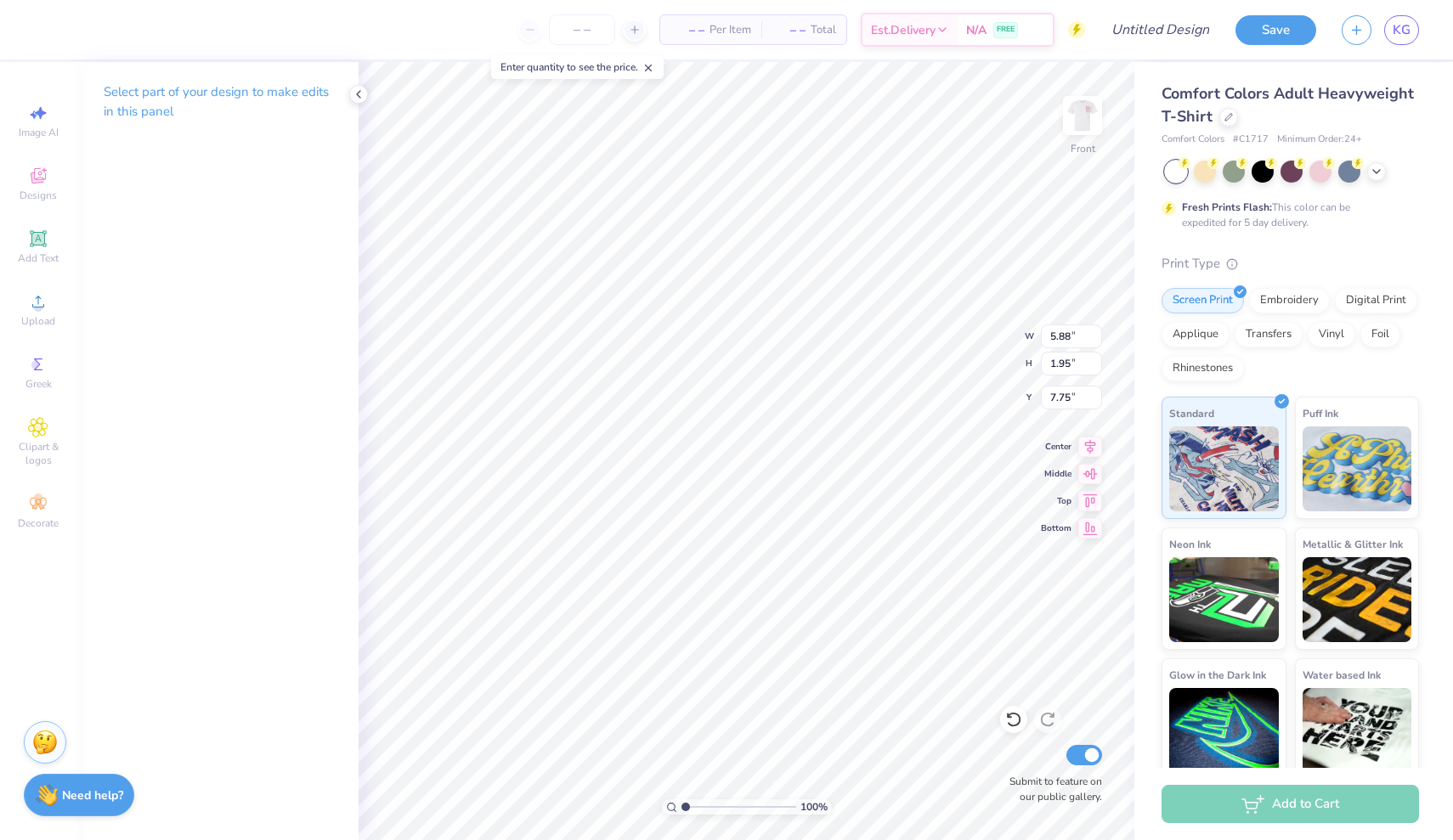
type input "6.27"
type input "8.58"
type input "2.84"
type input "7.66"
type input "2.53"
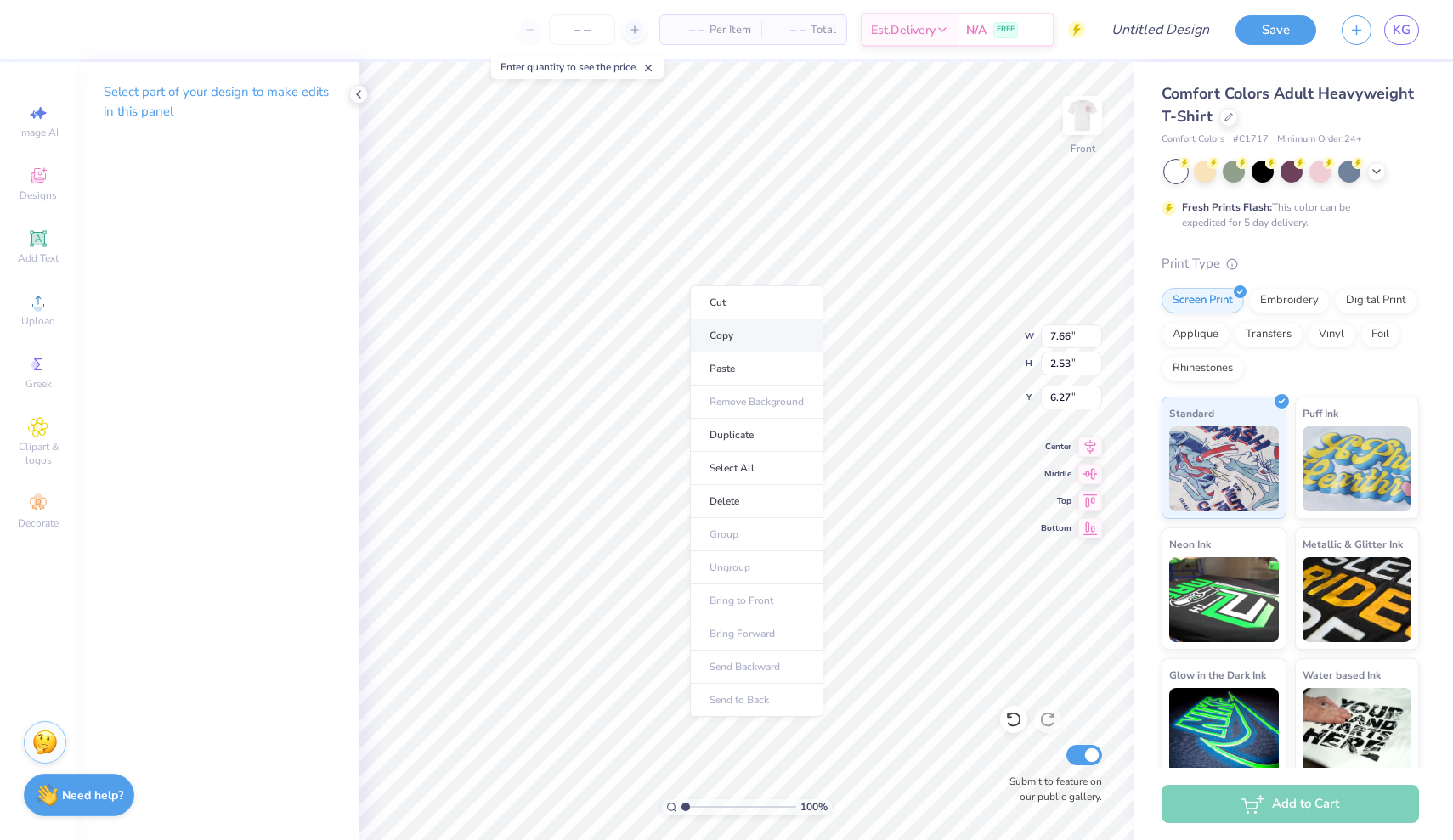
click at [723, 332] on li "Copy" at bounding box center [757, 335] width 133 height 33
type input "12.48"
type textarea "&"
type input "4.88"
type input "2.25"
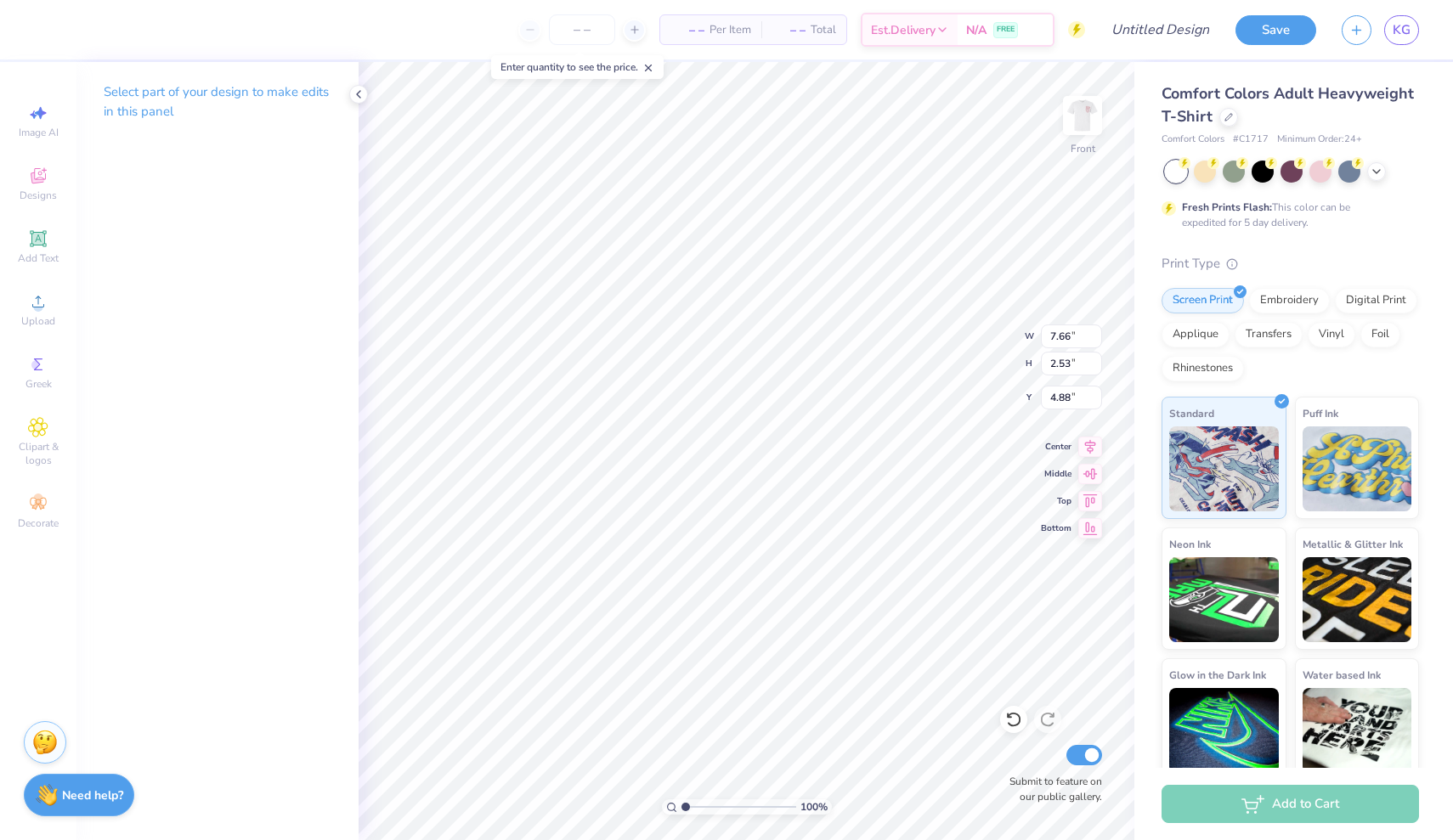
type input "2.29"
type input "7.42"
type input "7.66"
type input "2.53"
type input "4.88"
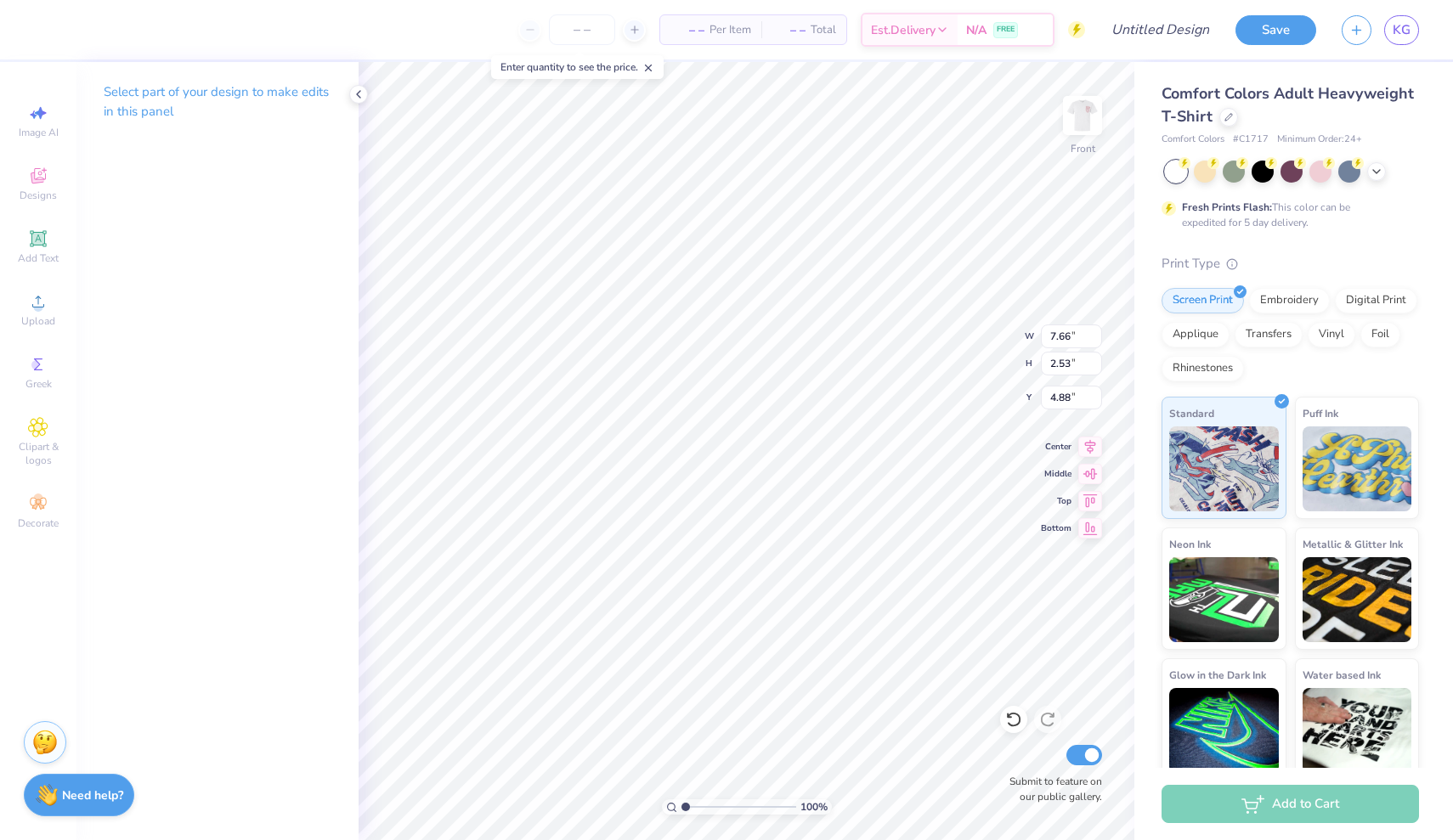
type input "9.91"
type textarea "u"
type textarea "H"
type textarea "[PERSON_NAME]"
type input "8.87"
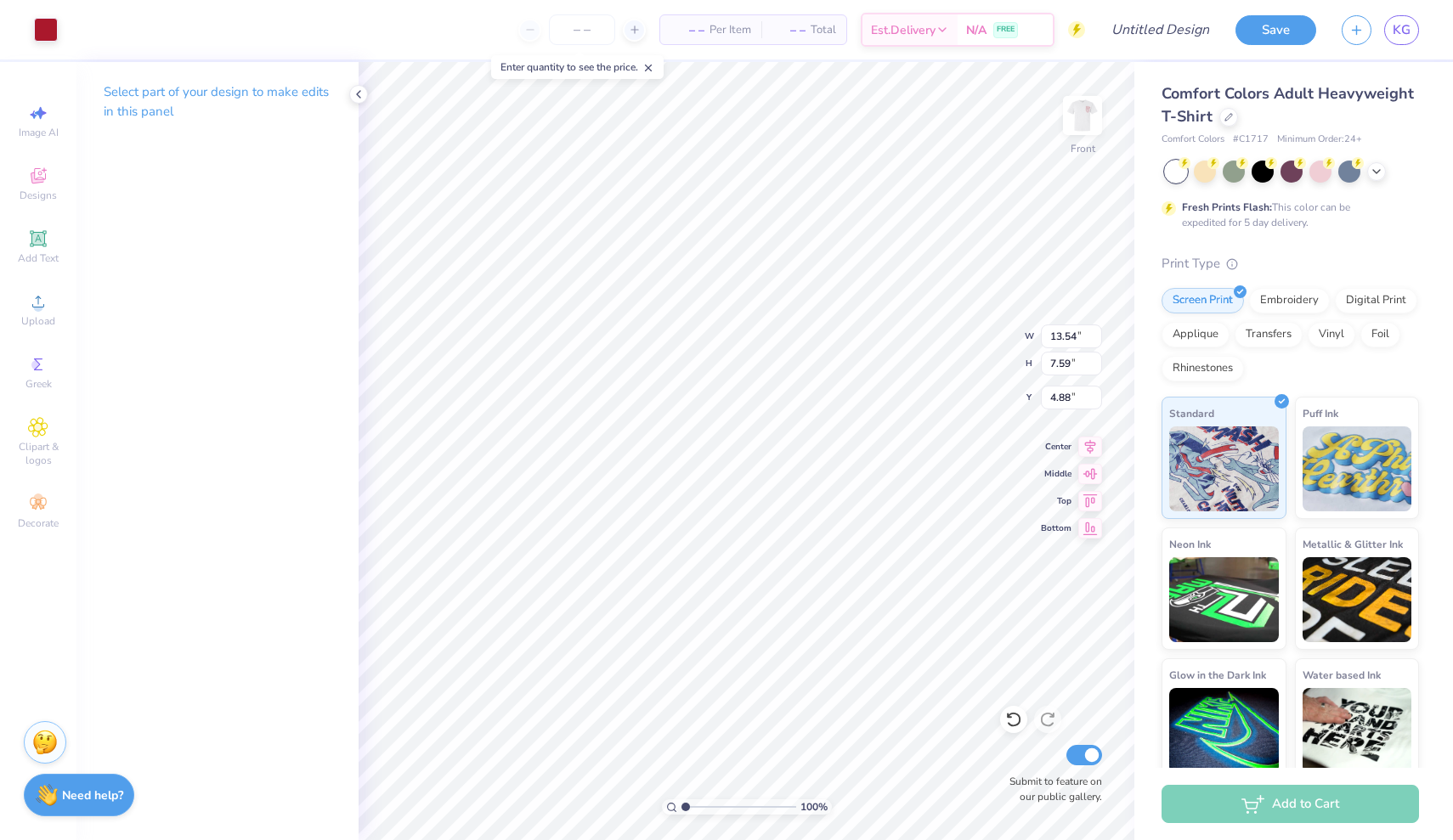
type input "6.16"
type input "3.00"
type textarea "[GEOGRAPHIC_DATA]"
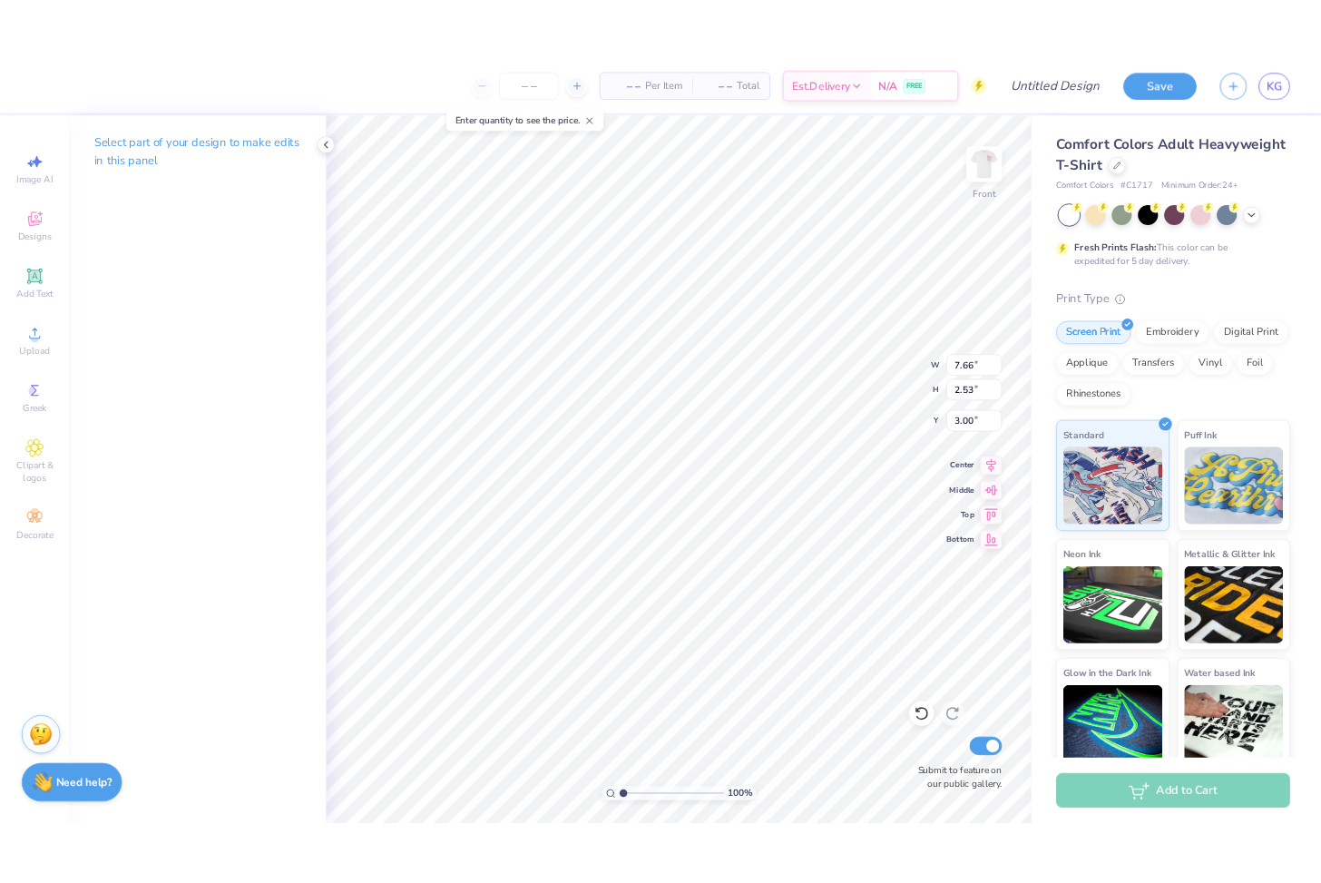
scroll to position [0, 6]
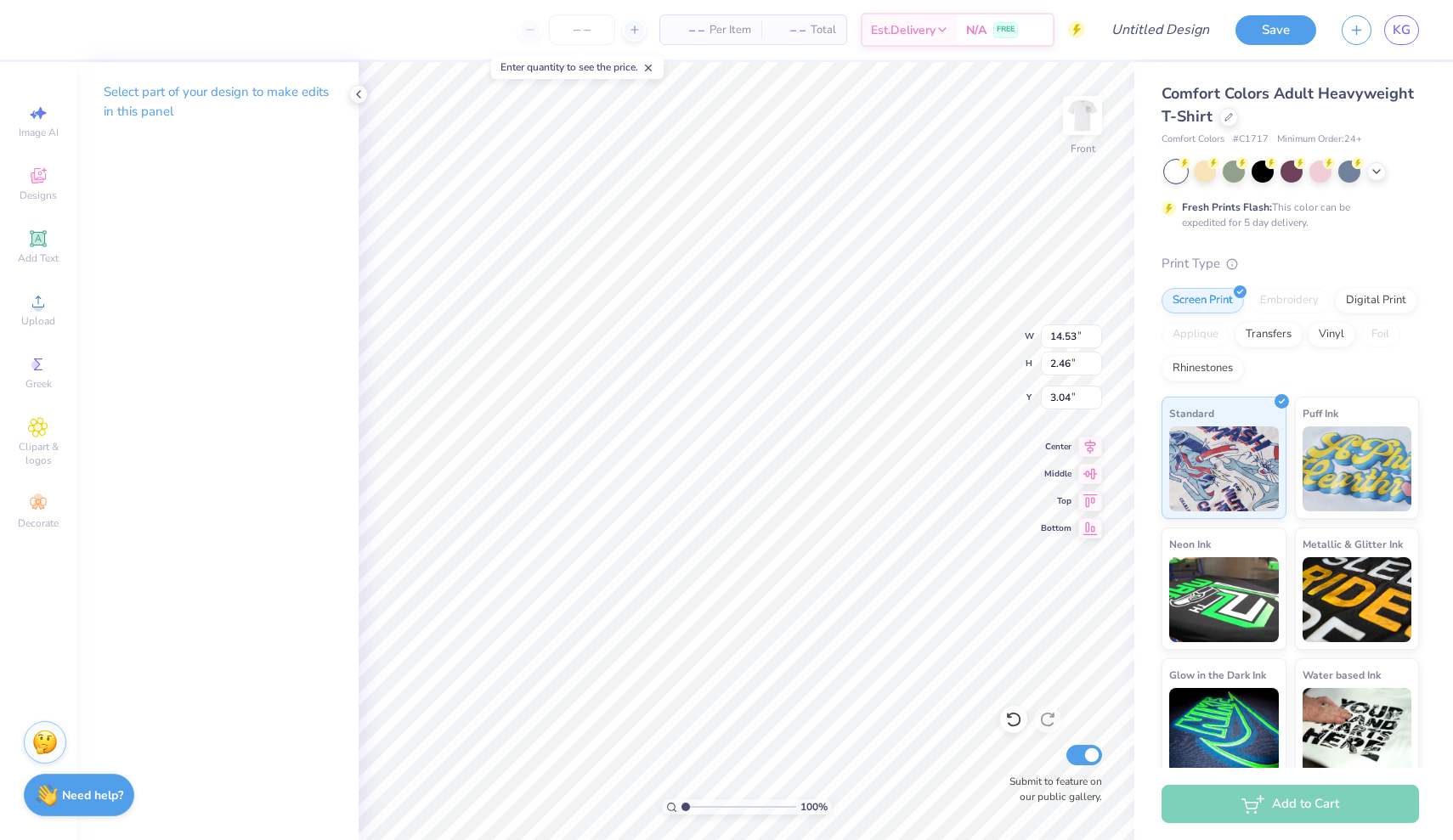
type input "12.87"
type input "2.18"
type input "3.17"
click at [359, 96] on icon at bounding box center [359, 94] width 14 height 14
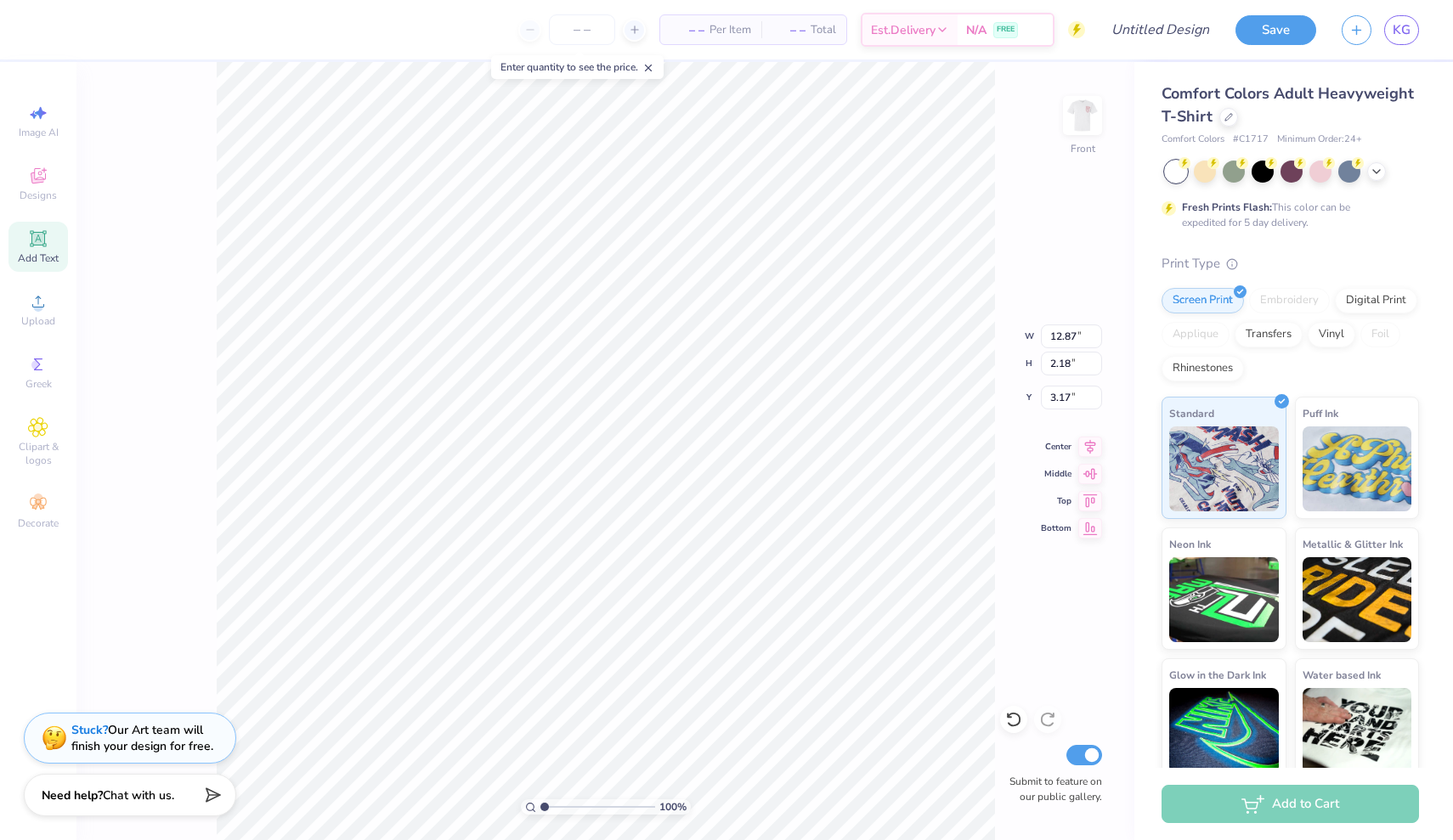
click at [51, 270] on div "Add Text" at bounding box center [37, 247] width 59 height 51
type input "5.69"
type input "1.65"
type input "12.93"
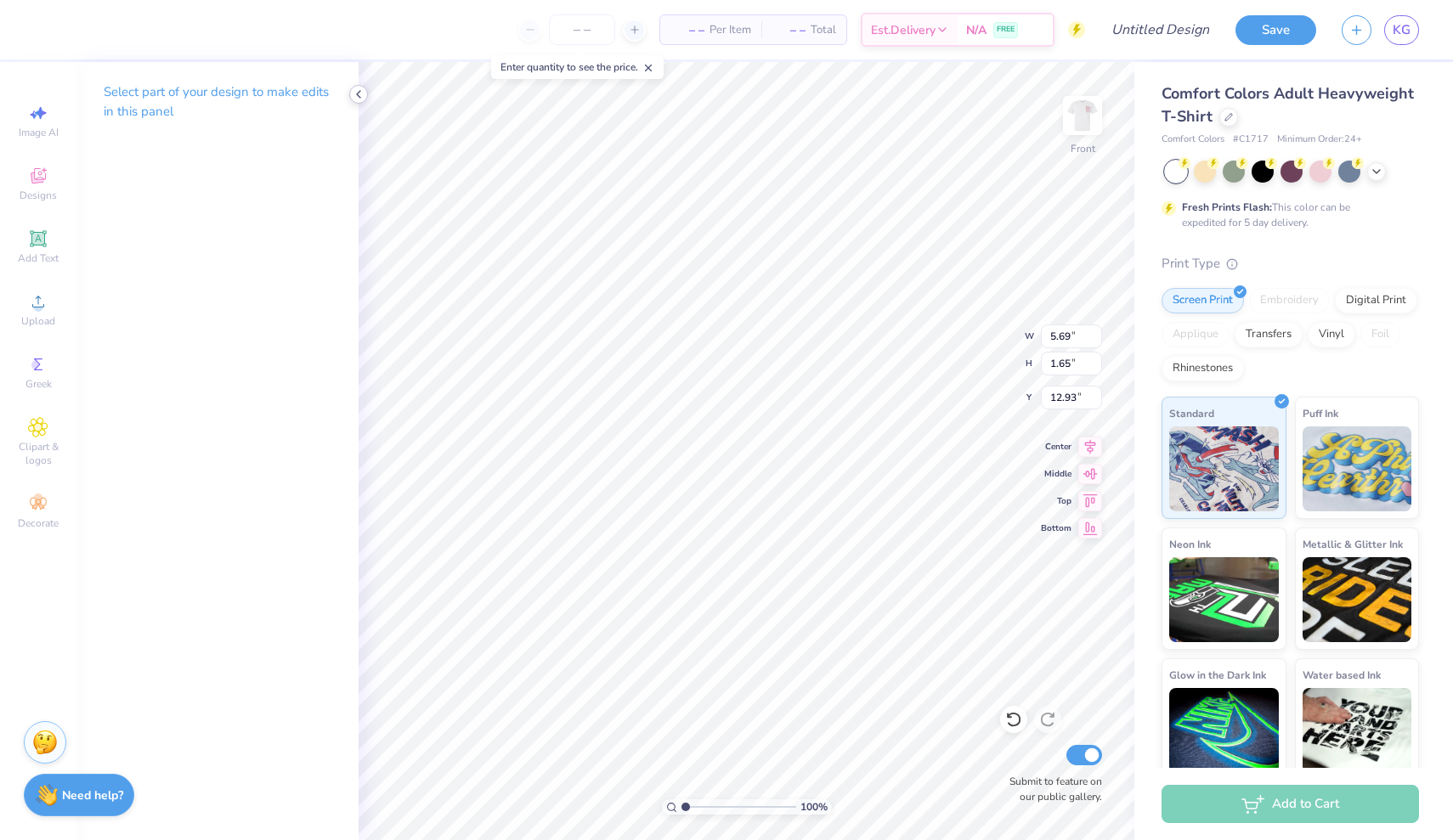
click at [358, 99] on icon at bounding box center [359, 94] width 14 height 14
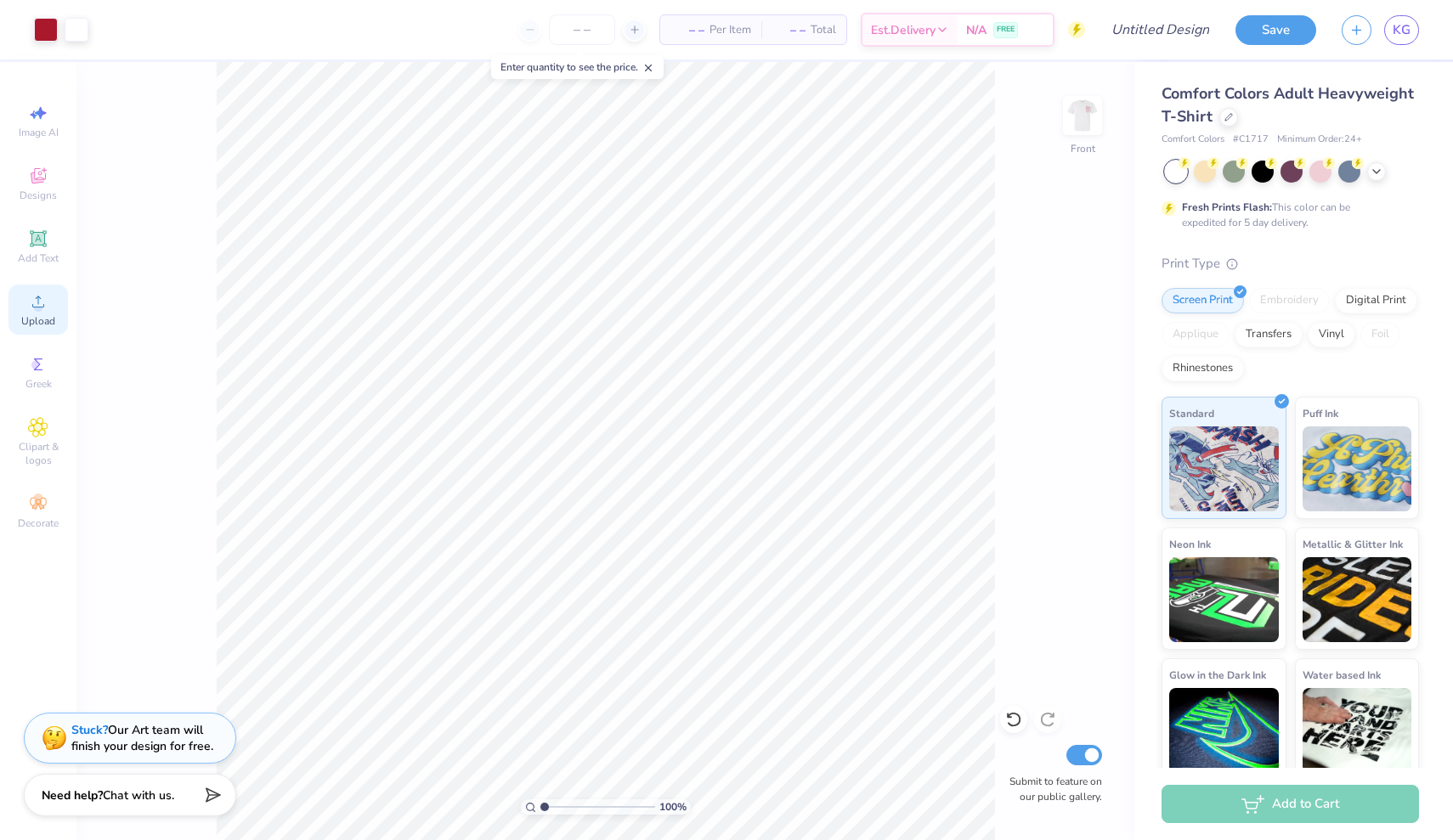
click at [39, 318] on span "Upload" at bounding box center [38, 321] width 34 height 14
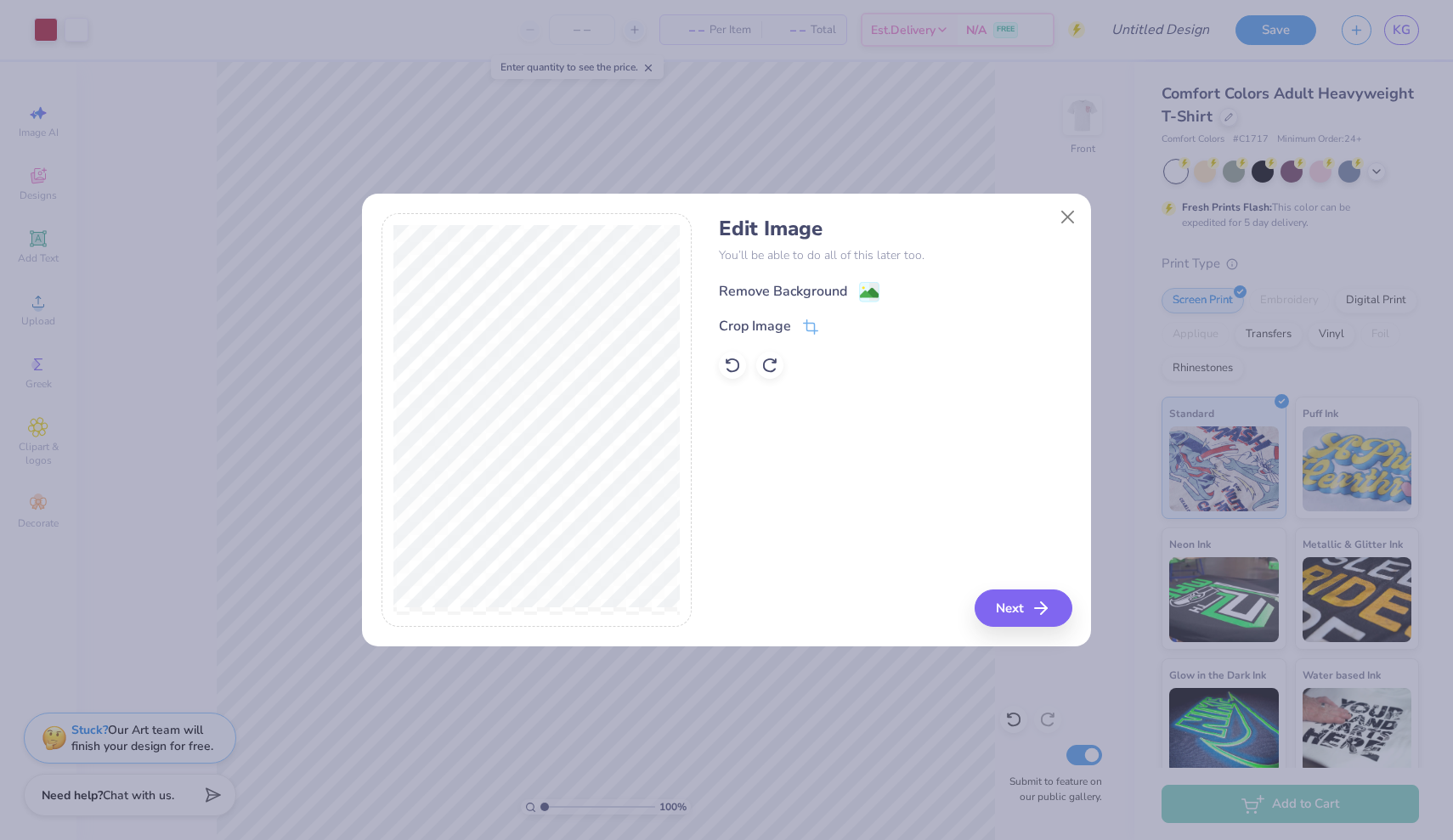
click at [723, 295] on div "Remove Background" at bounding box center [782, 291] width 128 height 21
click at [723, 617] on div "Edit Image You’ll be able to do all of this later too. Remove Background Crop I…" at bounding box center [895, 420] width 352 height 415
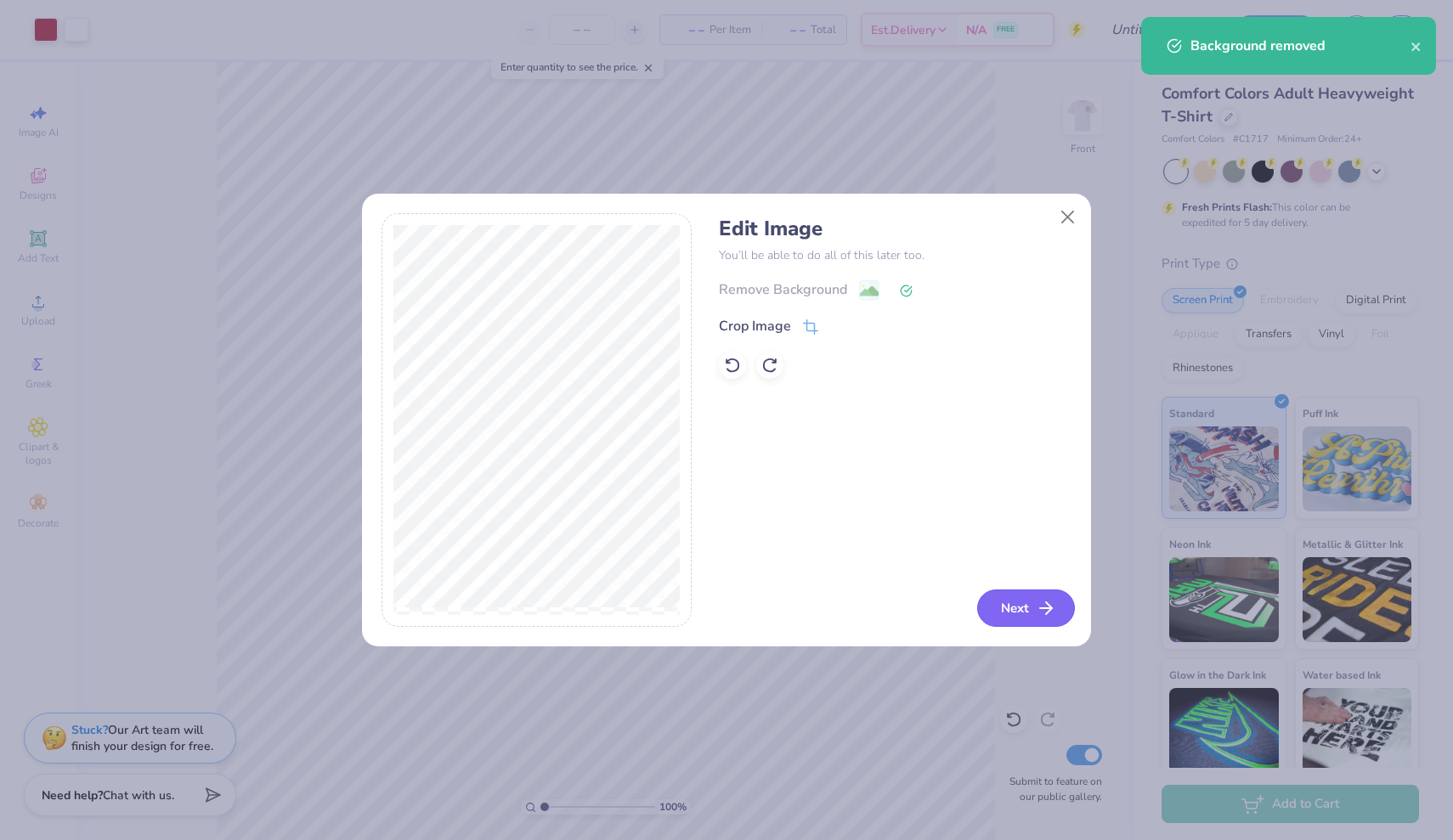
click at [723, 605] on icon "button" at bounding box center [1046, 609] width 21 height 21
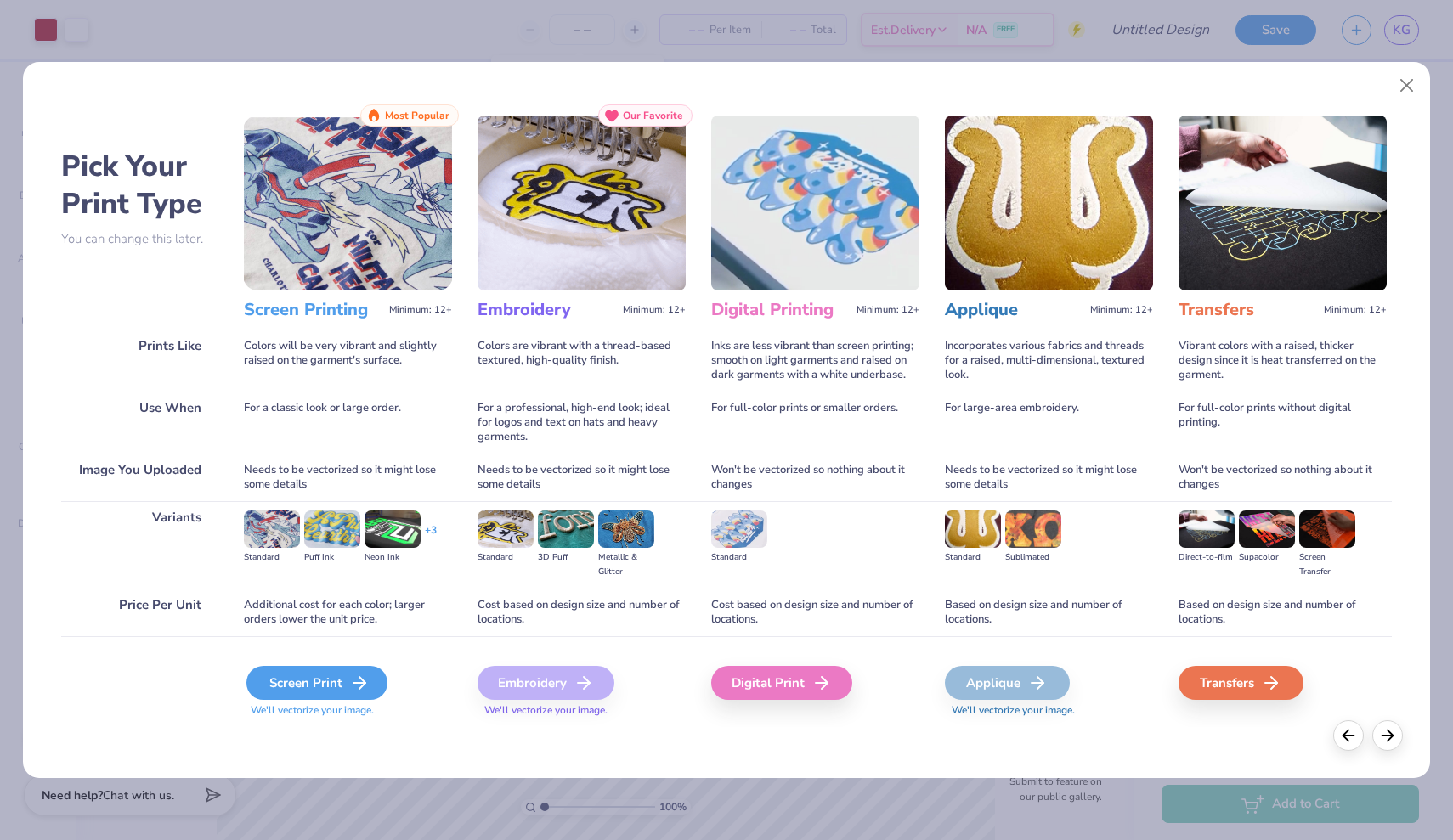
click at [278, 688] on div "Screen Print" at bounding box center [317, 683] width 141 height 34
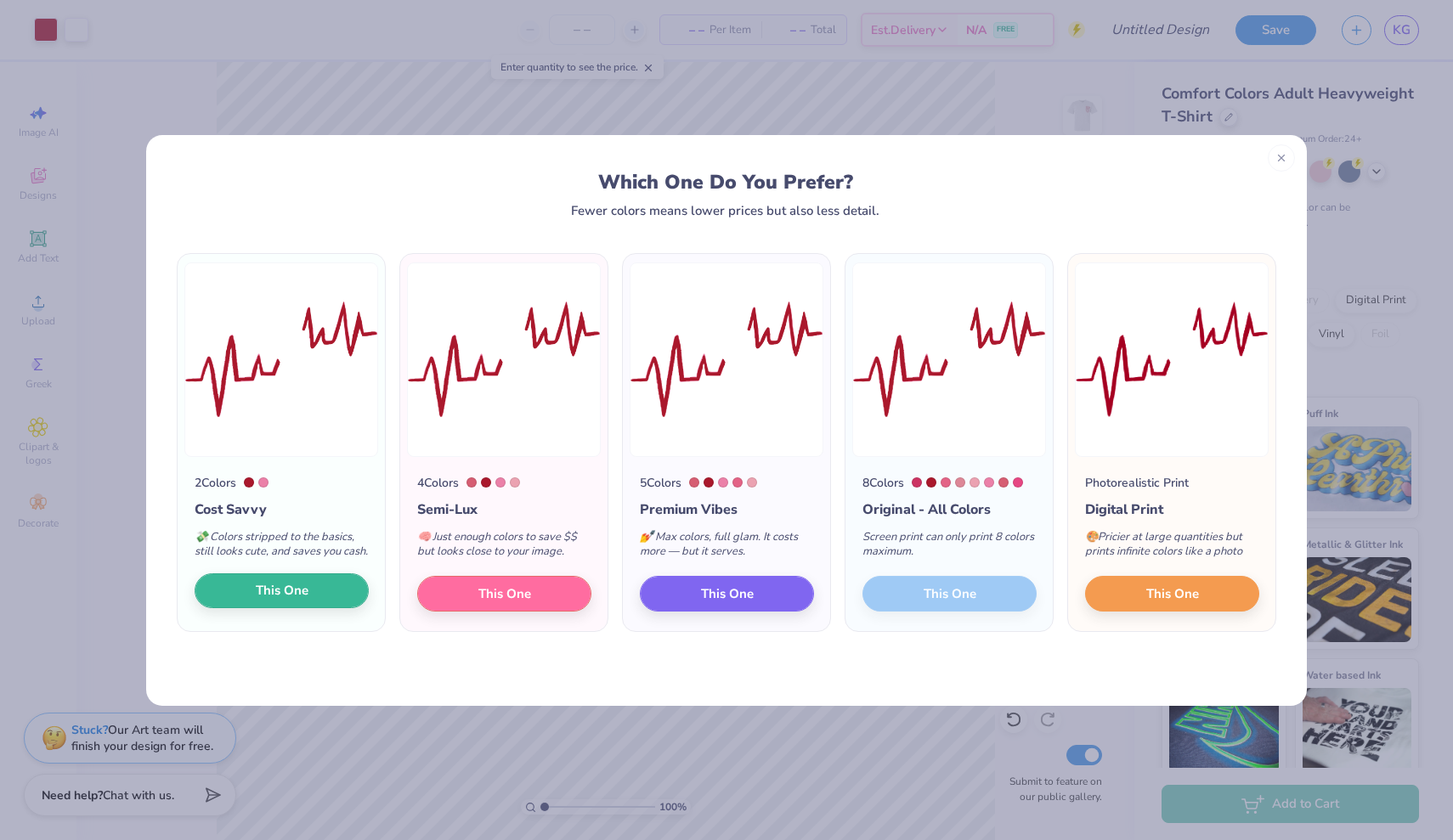
click at [275, 600] on span "This One" at bounding box center [282, 590] width 52 height 20
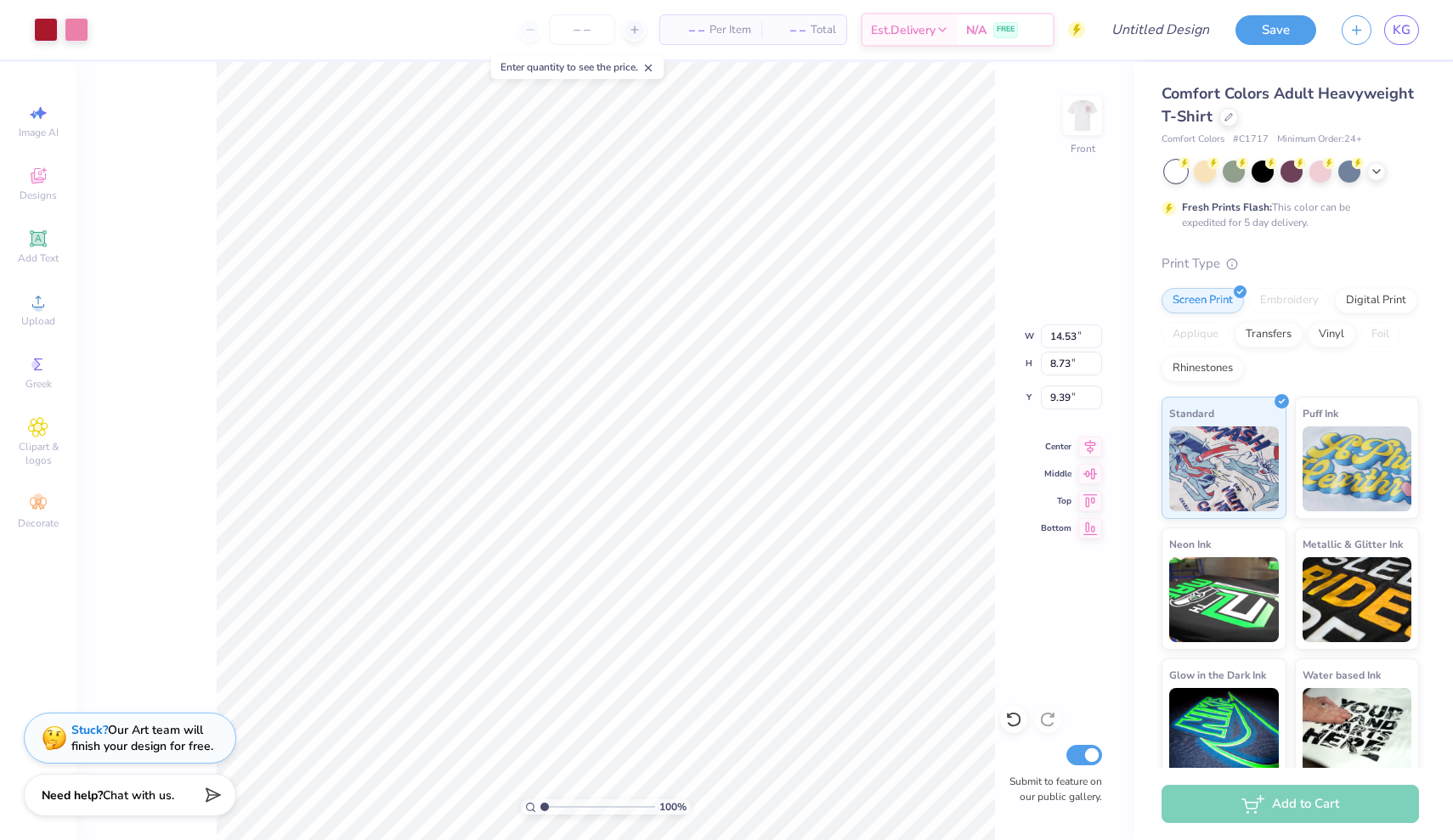
type input "13.19"
type input "7.92"
type input "5.83"
type input "11.93"
type input "7.17"
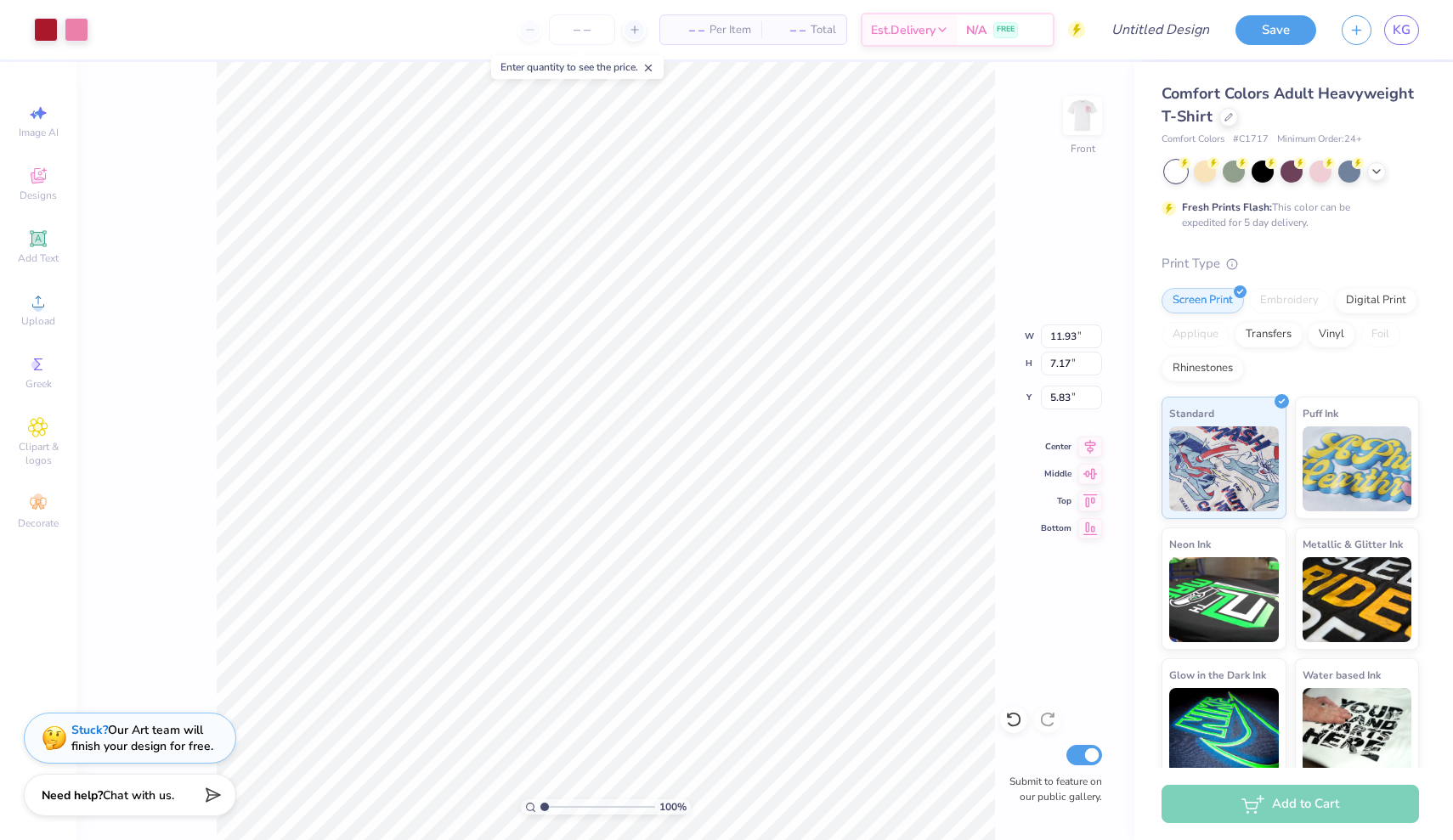
type input "6.81"
type input "17.41"
type input "7.17"
type input "3.59"
type input "10.16"
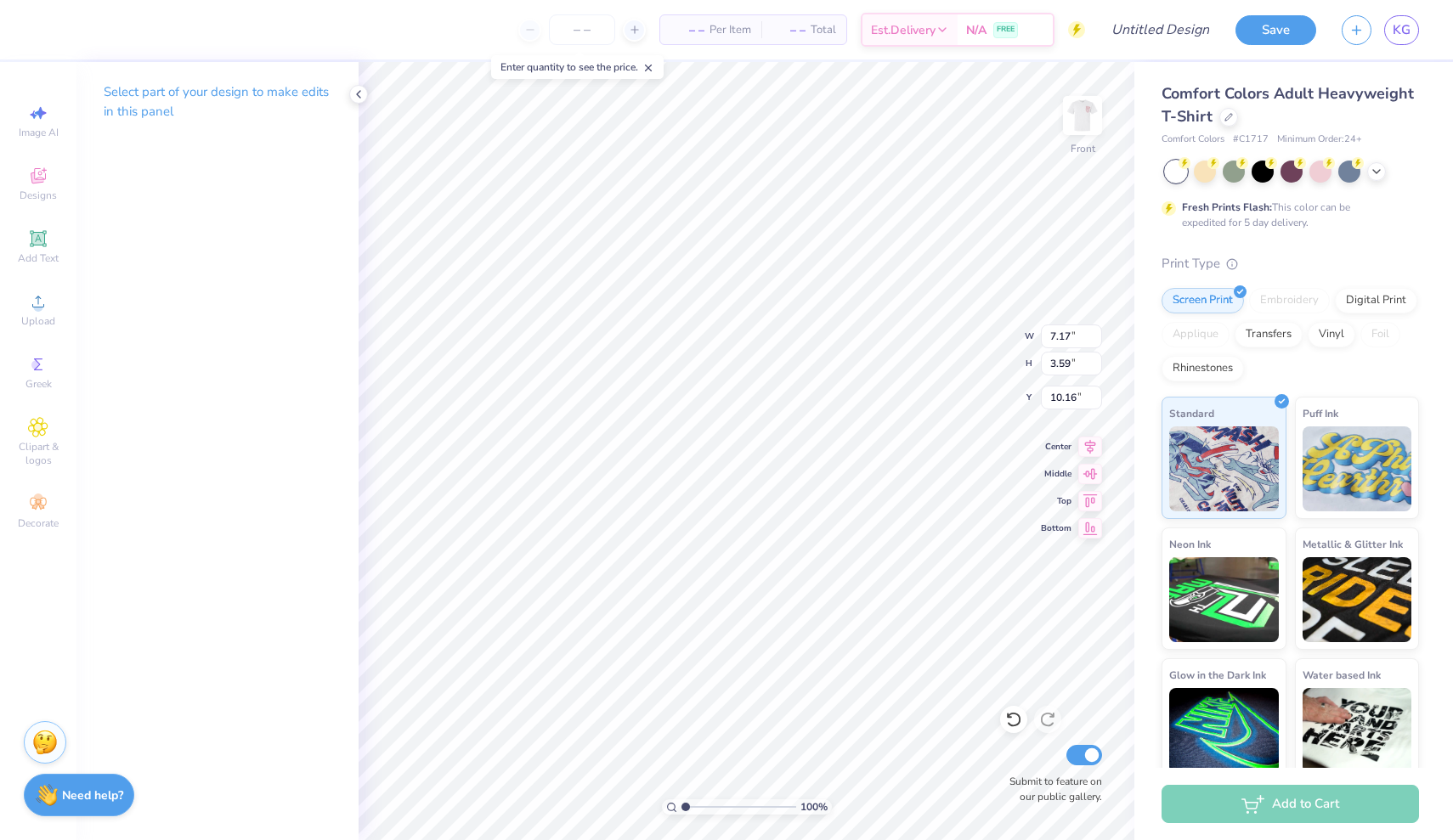
type input "2.25"
type input "2.29"
type input "8.70"
type input "1.99"
type input "2.02"
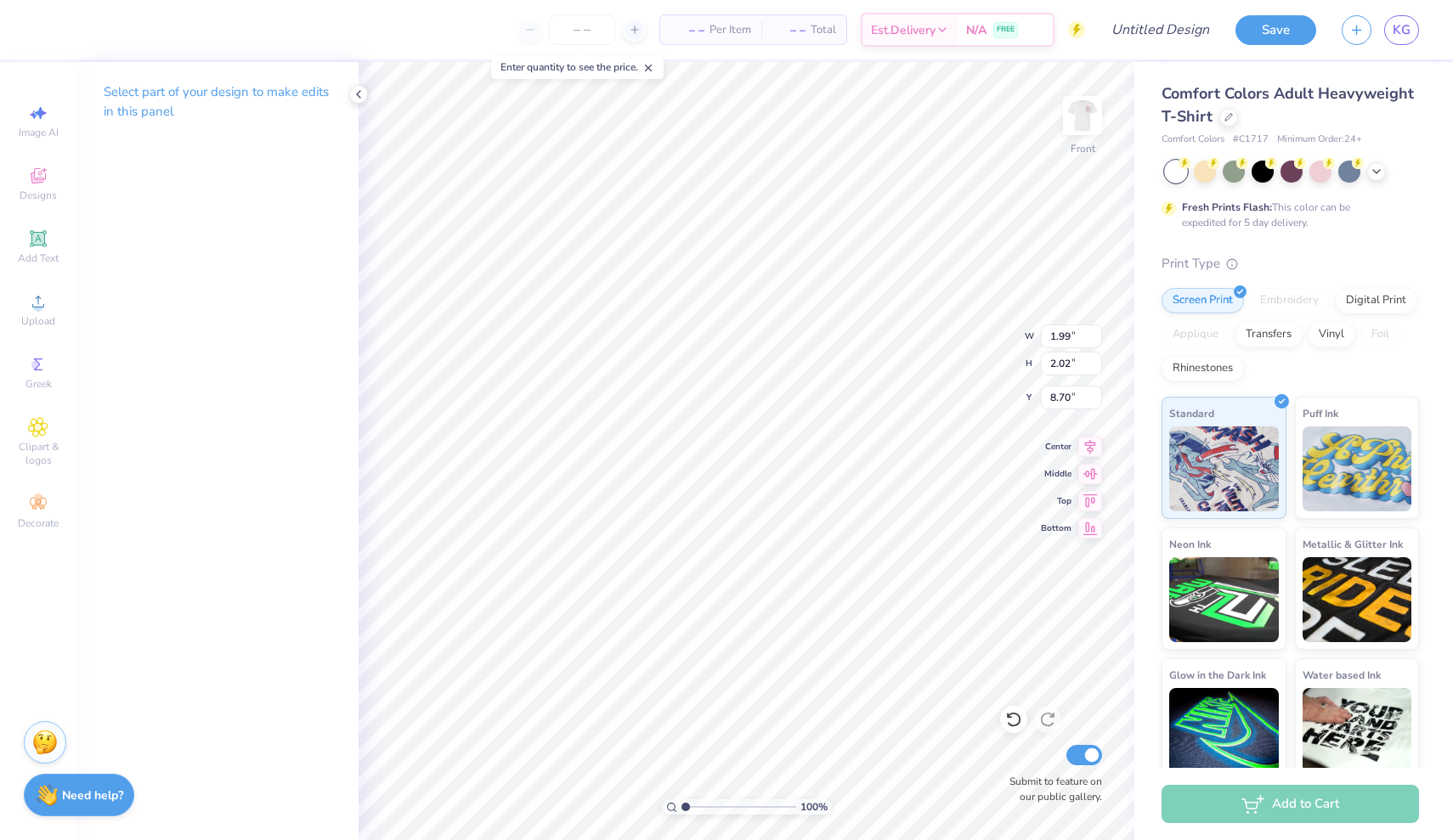
type input "11.93"
type input "7.17"
type input "6.81"
type input "12.79"
type input "7.68"
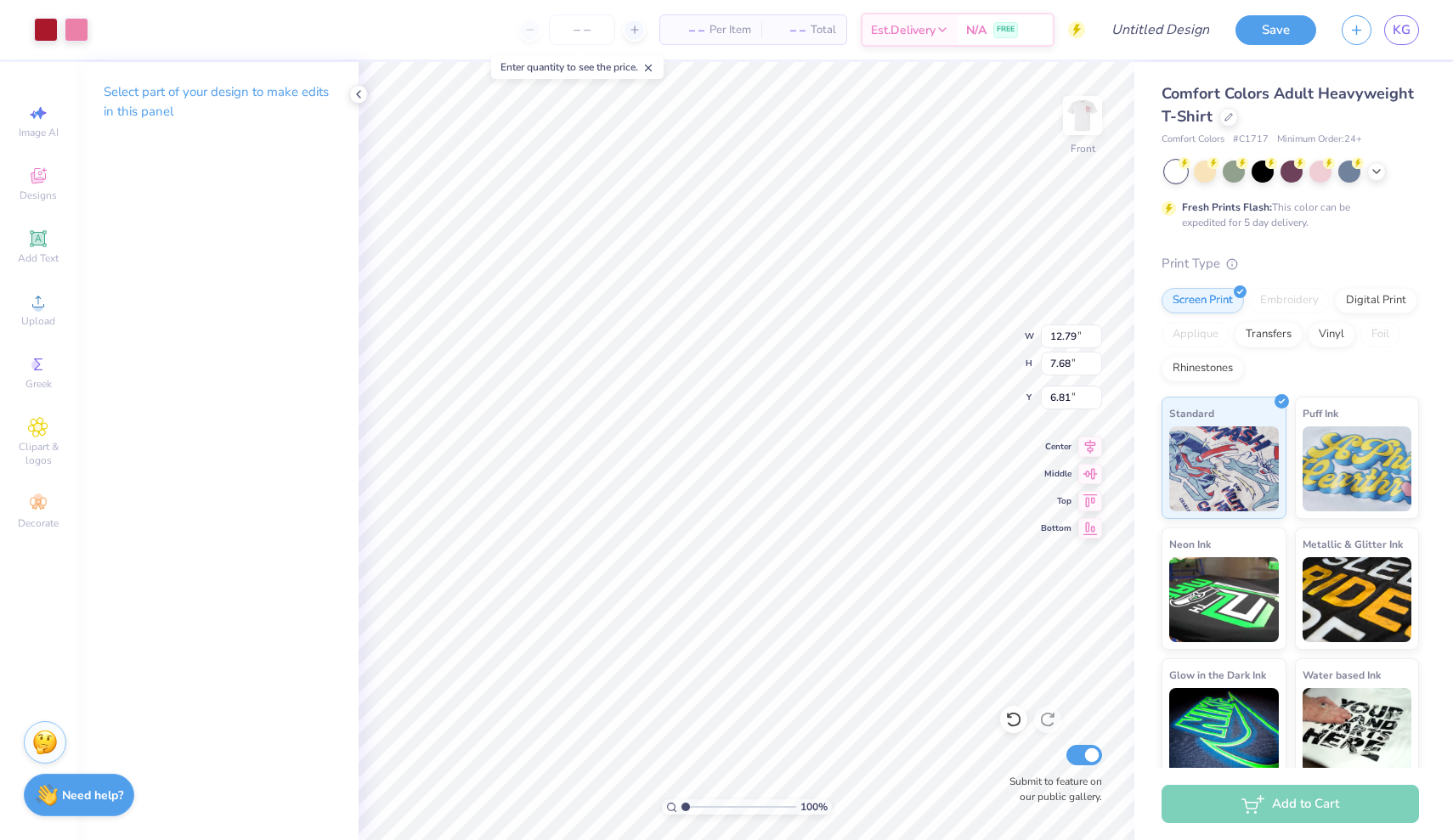
type input "6.67"
type input "6.31"
type input "13.45"
type input "8.08"
type input "6.50"
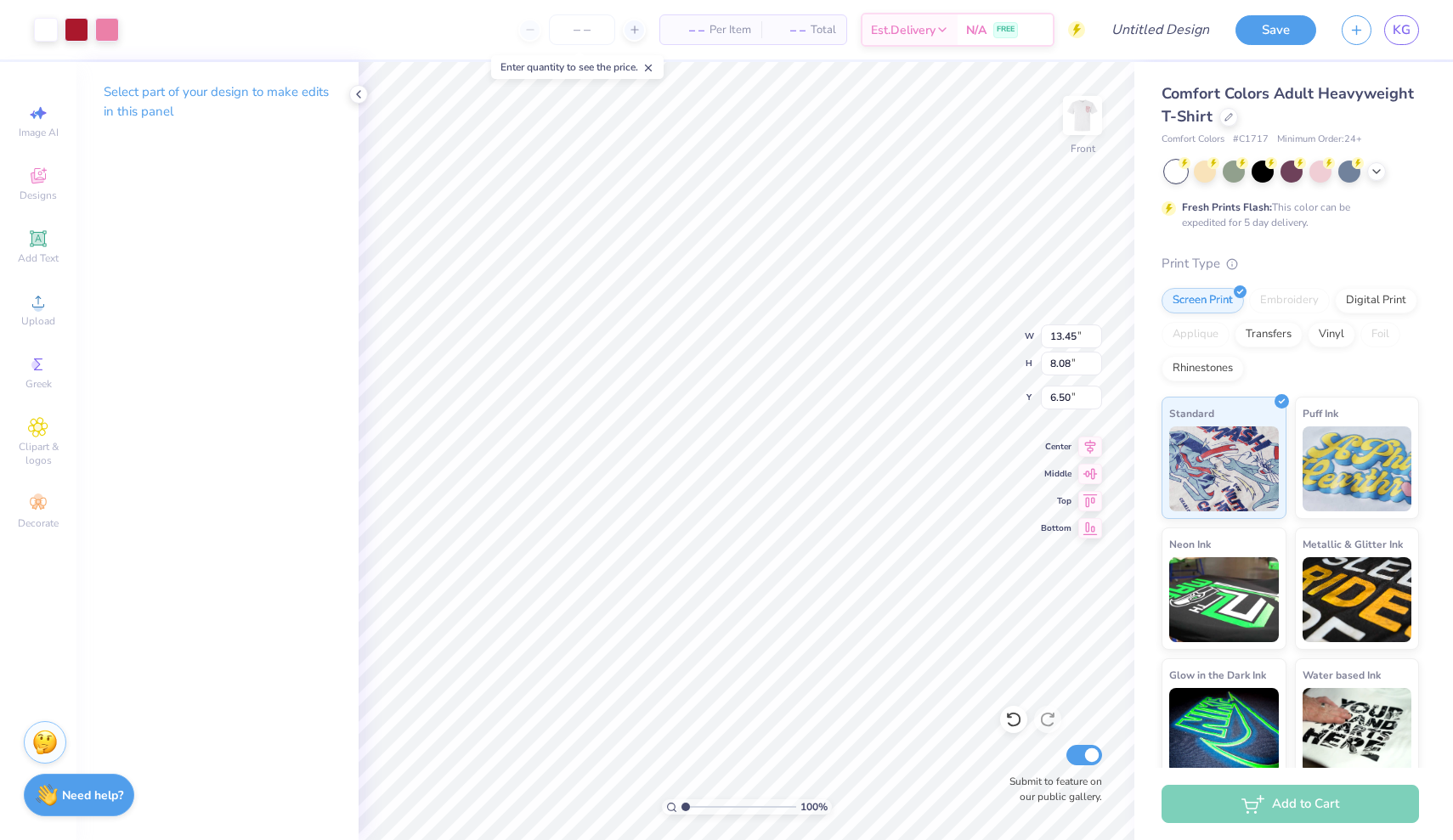
type input "7.43"
type input "16.75"
type input "5.69"
type input "1.65"
type input "13.86"
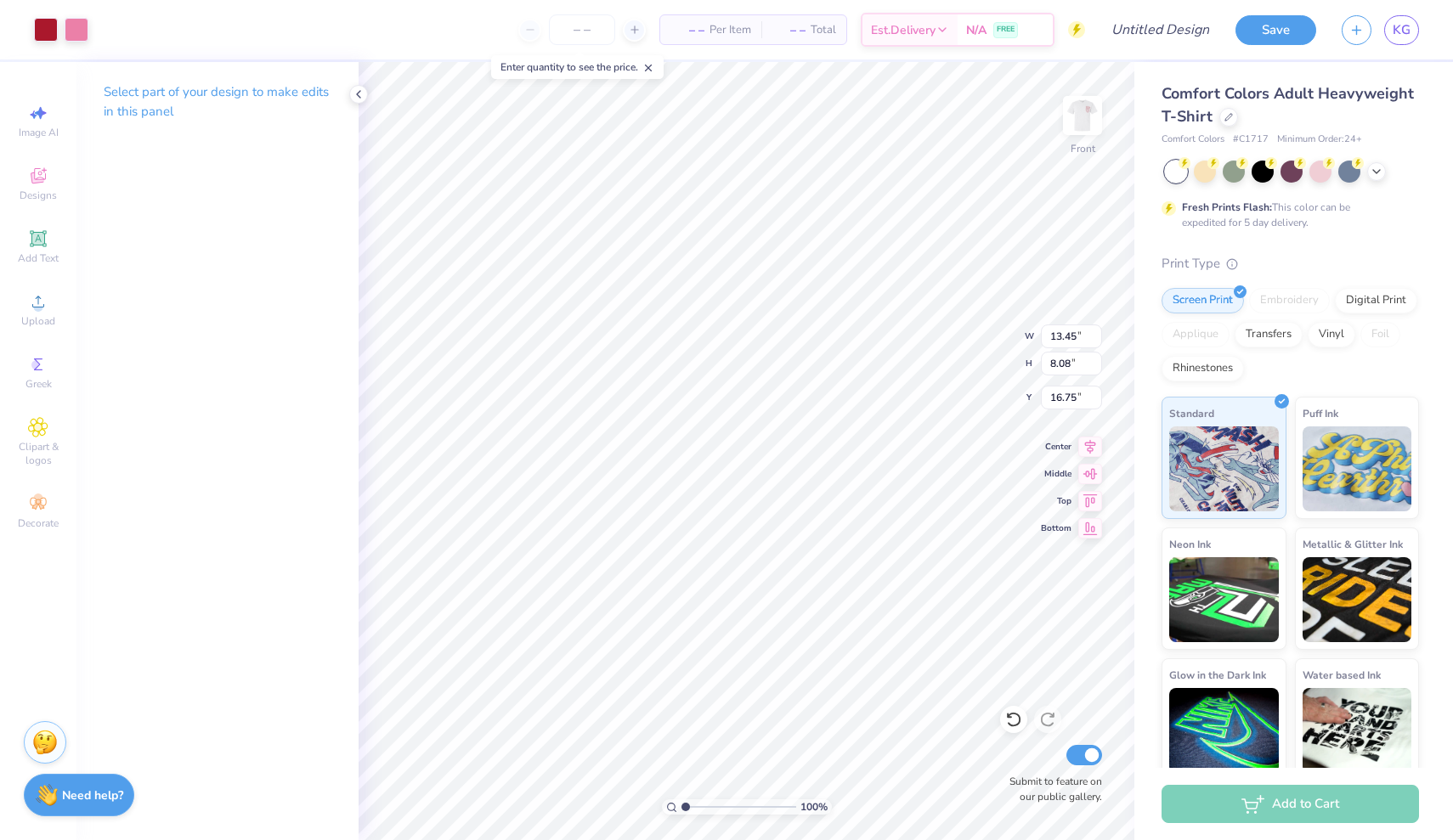
type input "6.68"
click at [71, 32] on div at bounding box center [76, 27] width 23 height 23
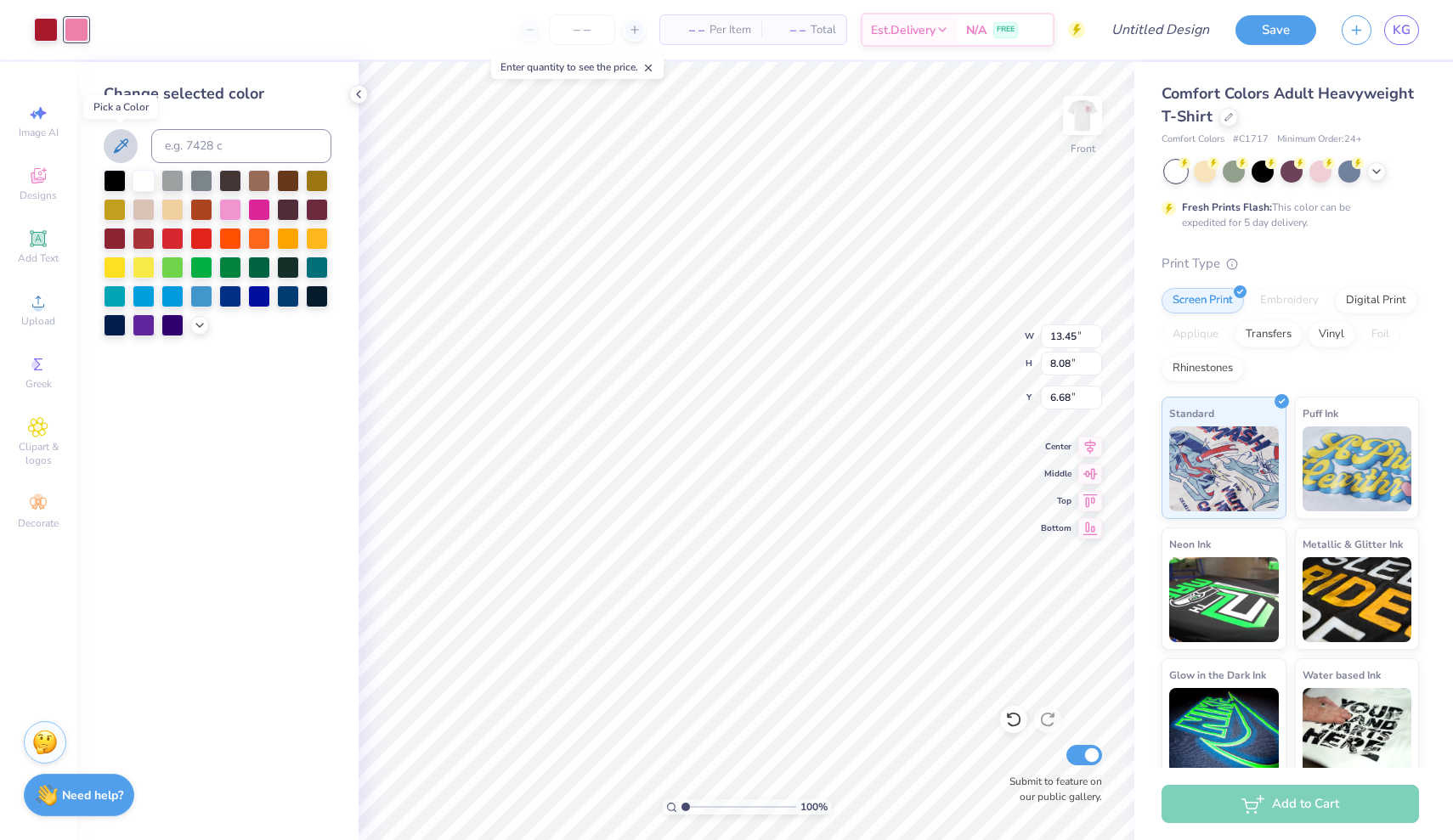
click at [122, 151] on icon at bounding box center [121, 146] width 21 height 21
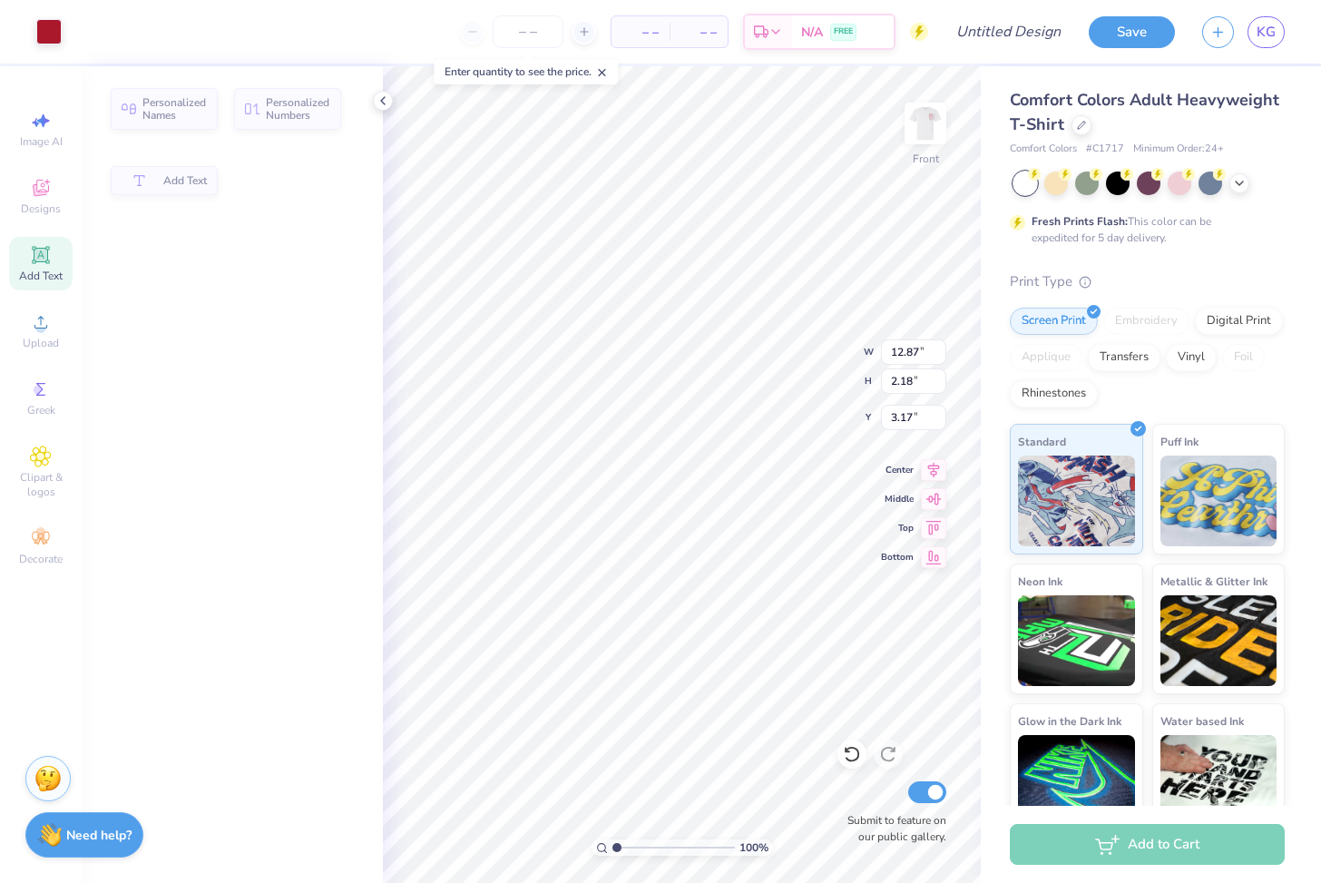
type input "12.87"
type input "2.18"
type input "3.17"
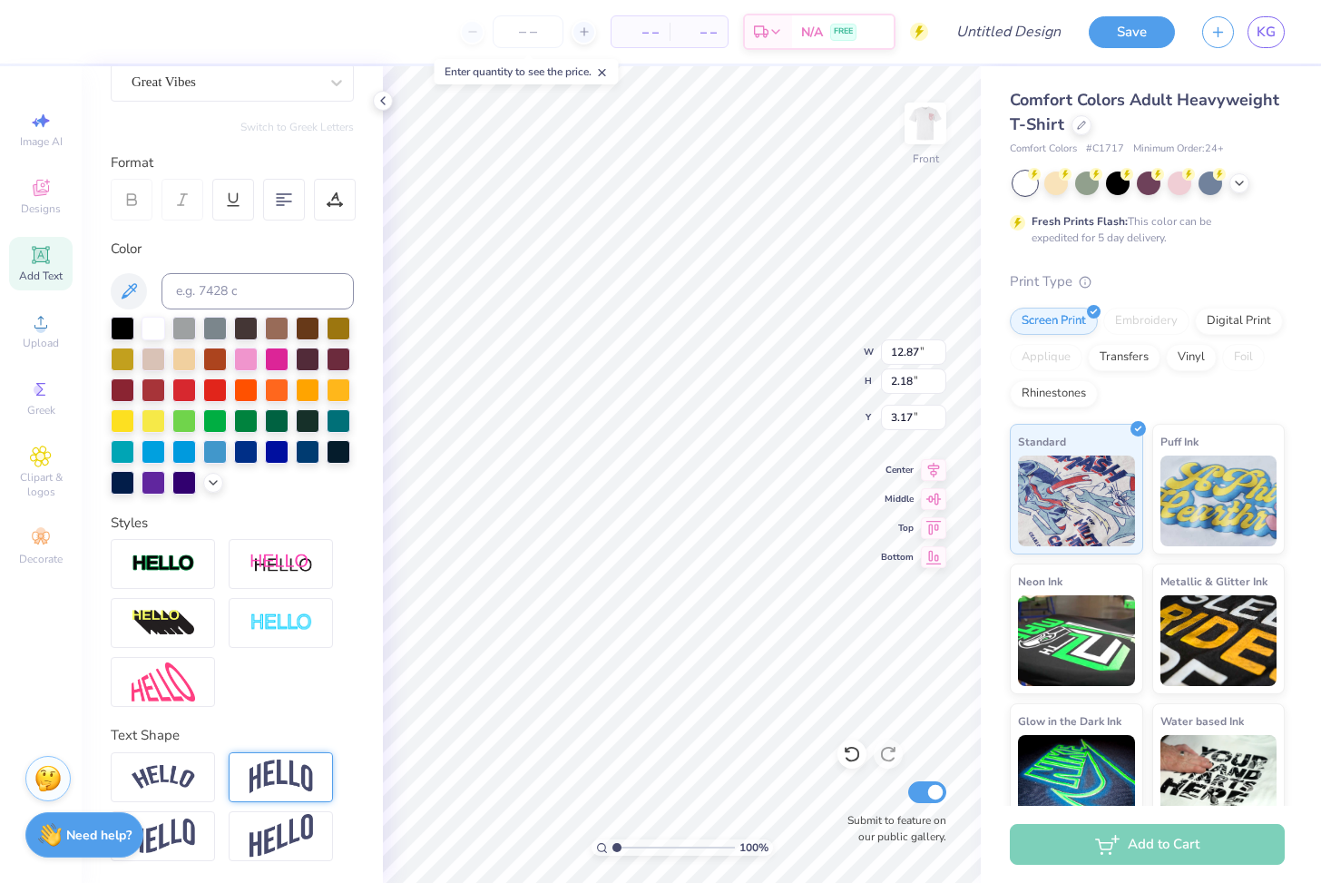
scroll to position [172, 0]
click at [185, 778] on img at bounding box center [163, 777] width 63 height 24
type input "14.53"
type input "3.13"
type input "2.70"
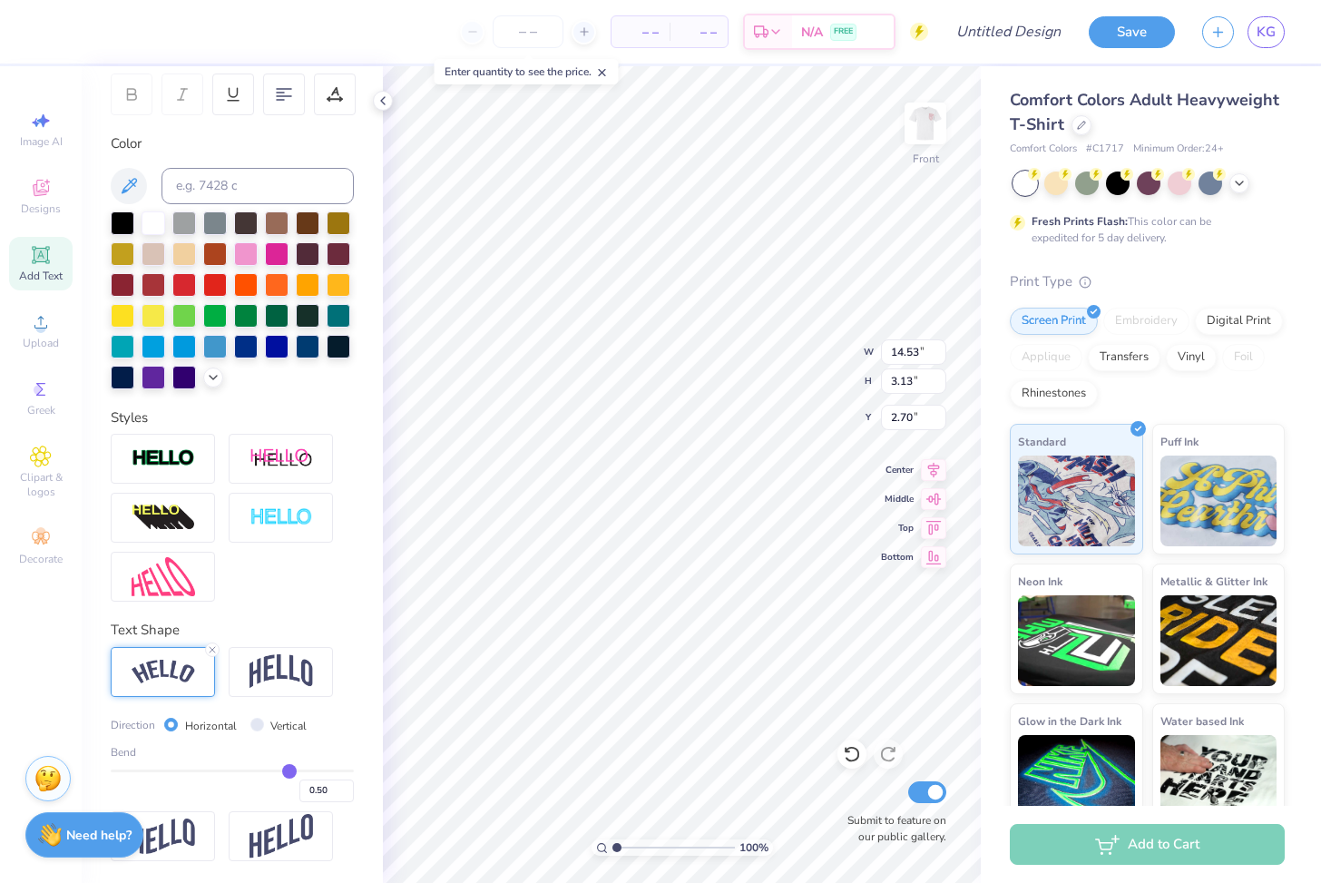
scroll to position [278, 0]
type input "0.48"
type input "0.46"
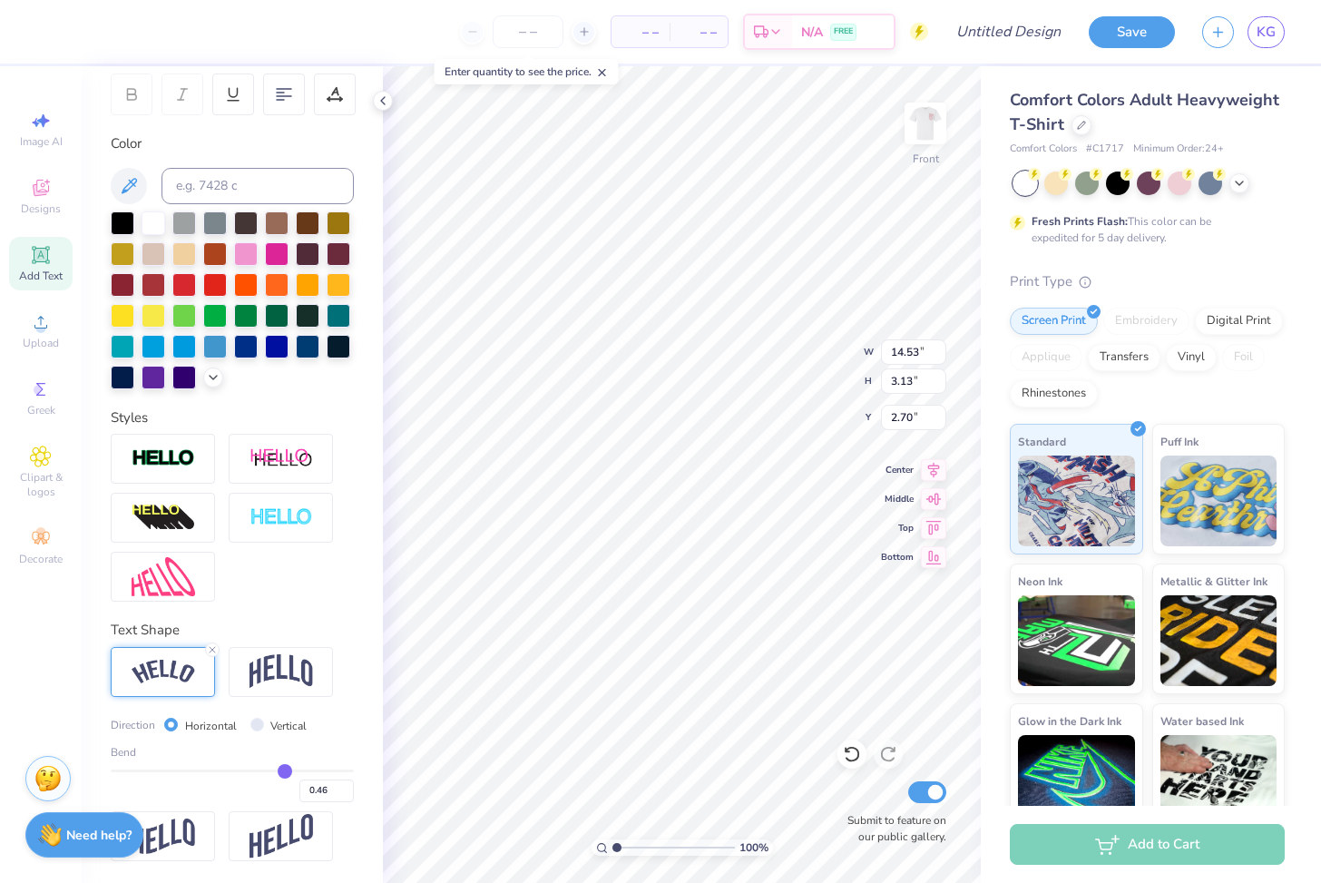
type input "0.44"
type input "0.43"
type input "0.41"
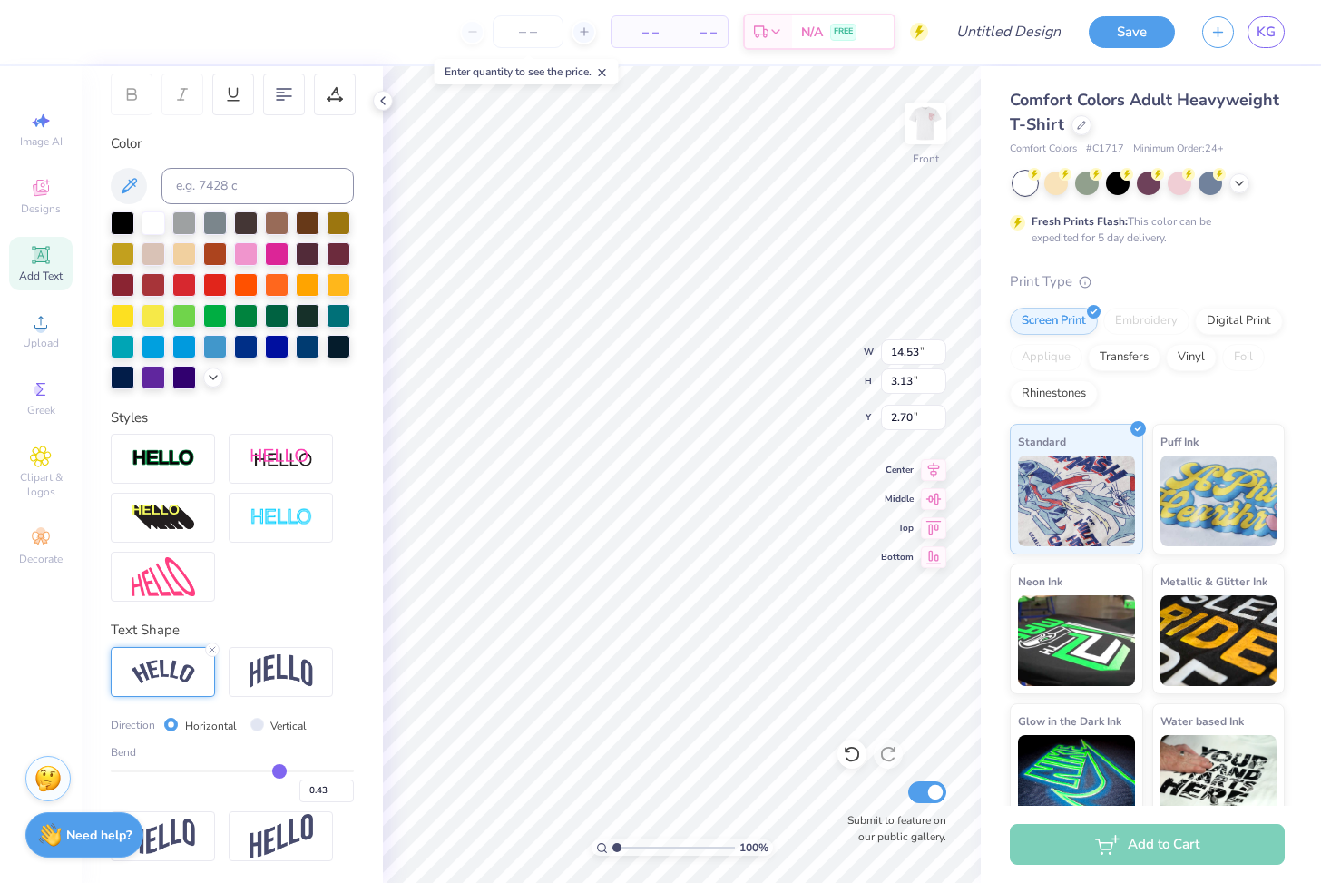
type input "0.41"
type input "0.4"
type input "0.40"
type input "0.39"
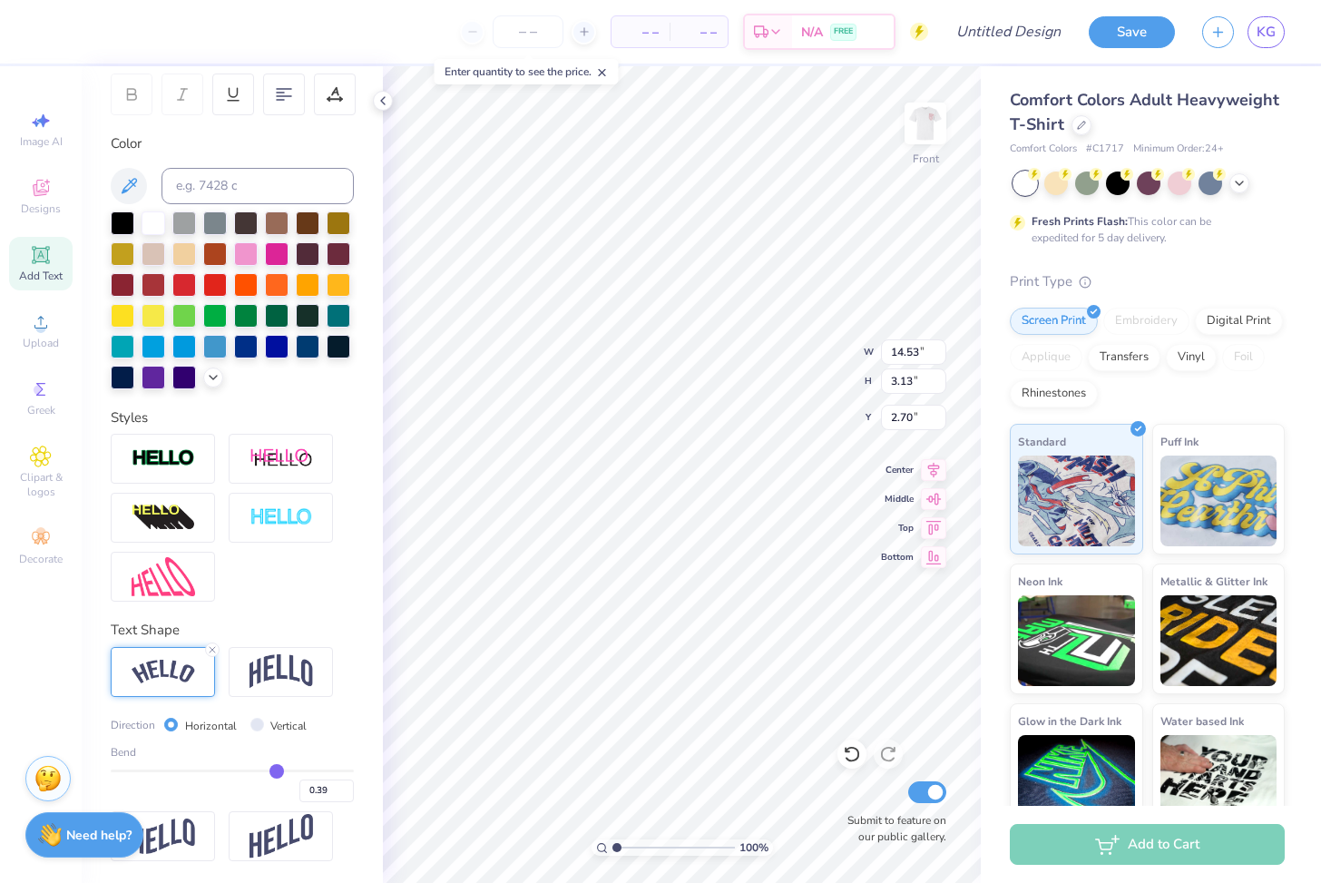
type input "0.38"
type input "0.37"
type input "0.36"
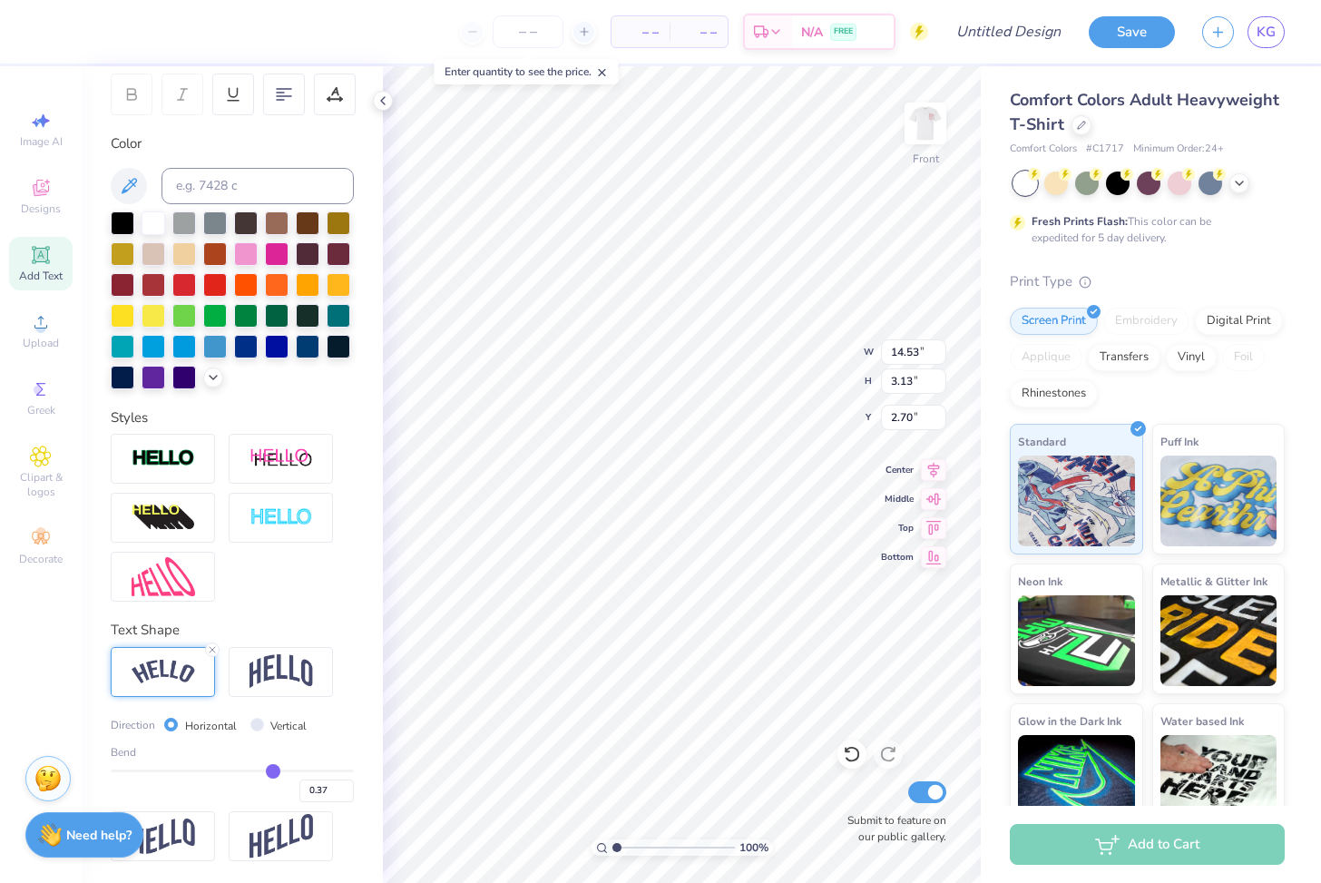
type input "0.36"
type input "0.35"
type input "0.34"
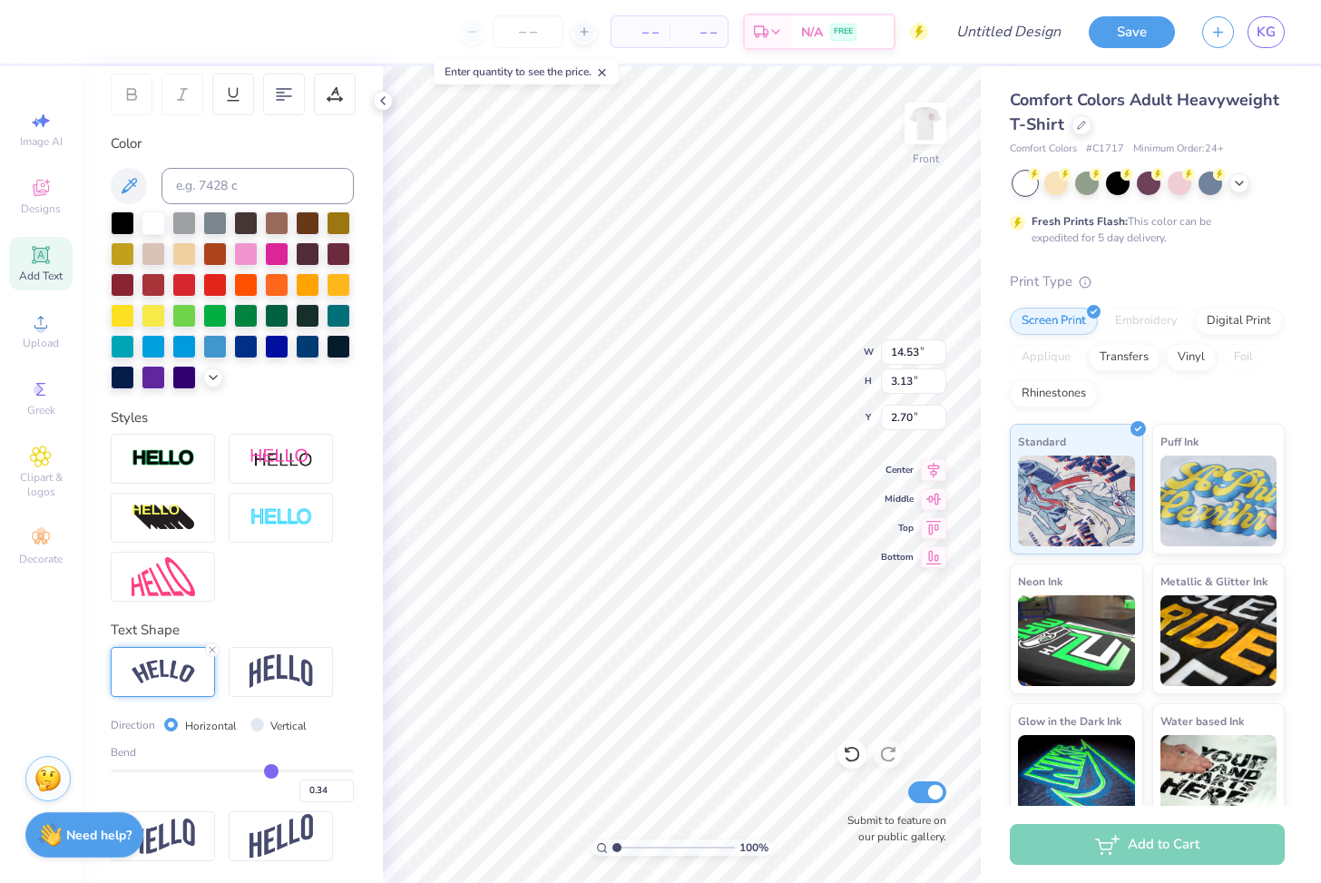
type input "0.33"
drag, startPoint x: 288, startPoint y: 770, endPoint x: 270, endPoint y: 770, distance: 17.2
type input "0.33"
click at [270, 770] on input "range" at bounding box center [232, 770] width 243 height 3
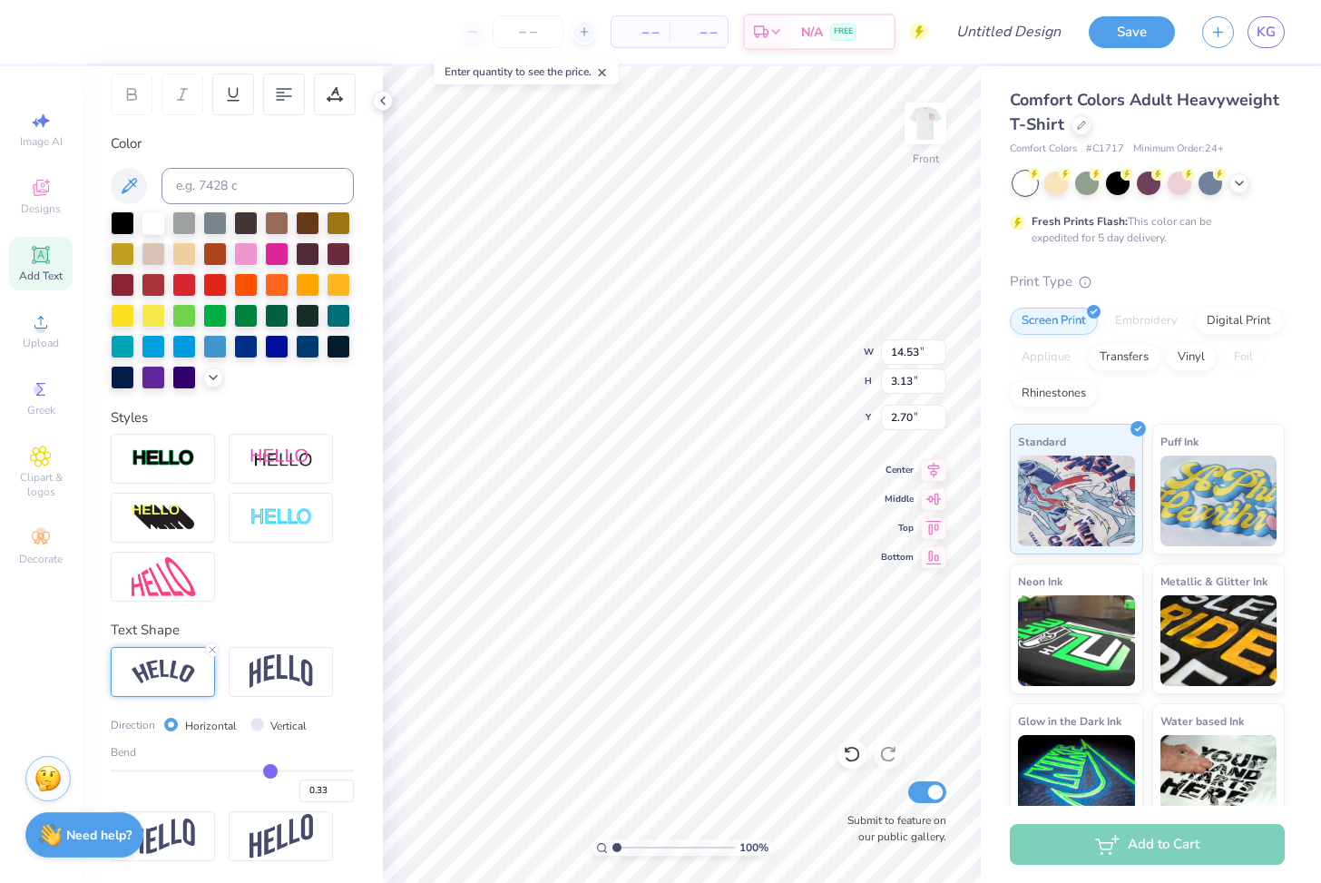
type input "13.87"
type input "2.21"
type input "3.16"
type input "0.35"
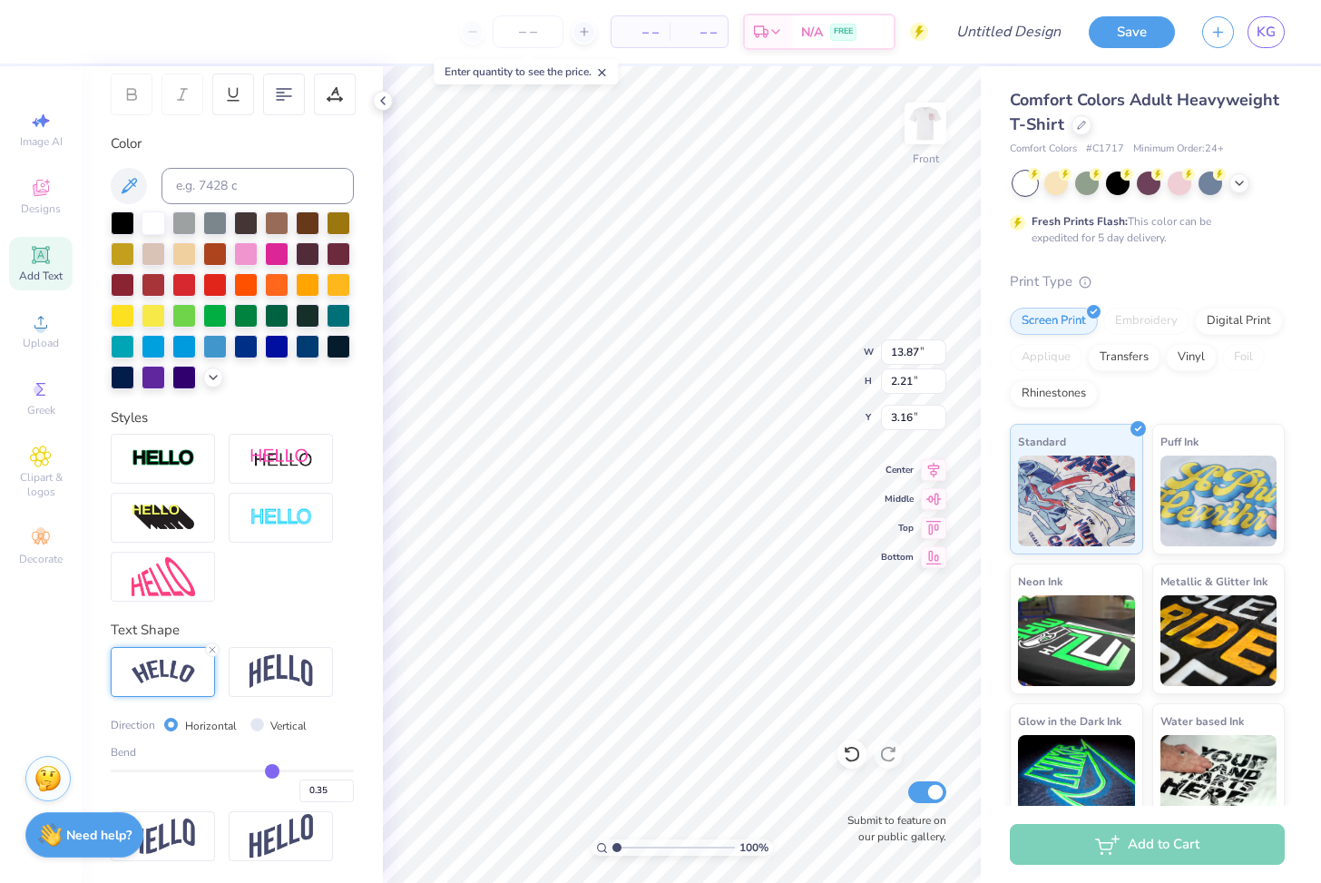
type input "0.34"
type input "0.33"
click at [270, 769] on input "range" at bounding box center [232, 770] width 243 height 3
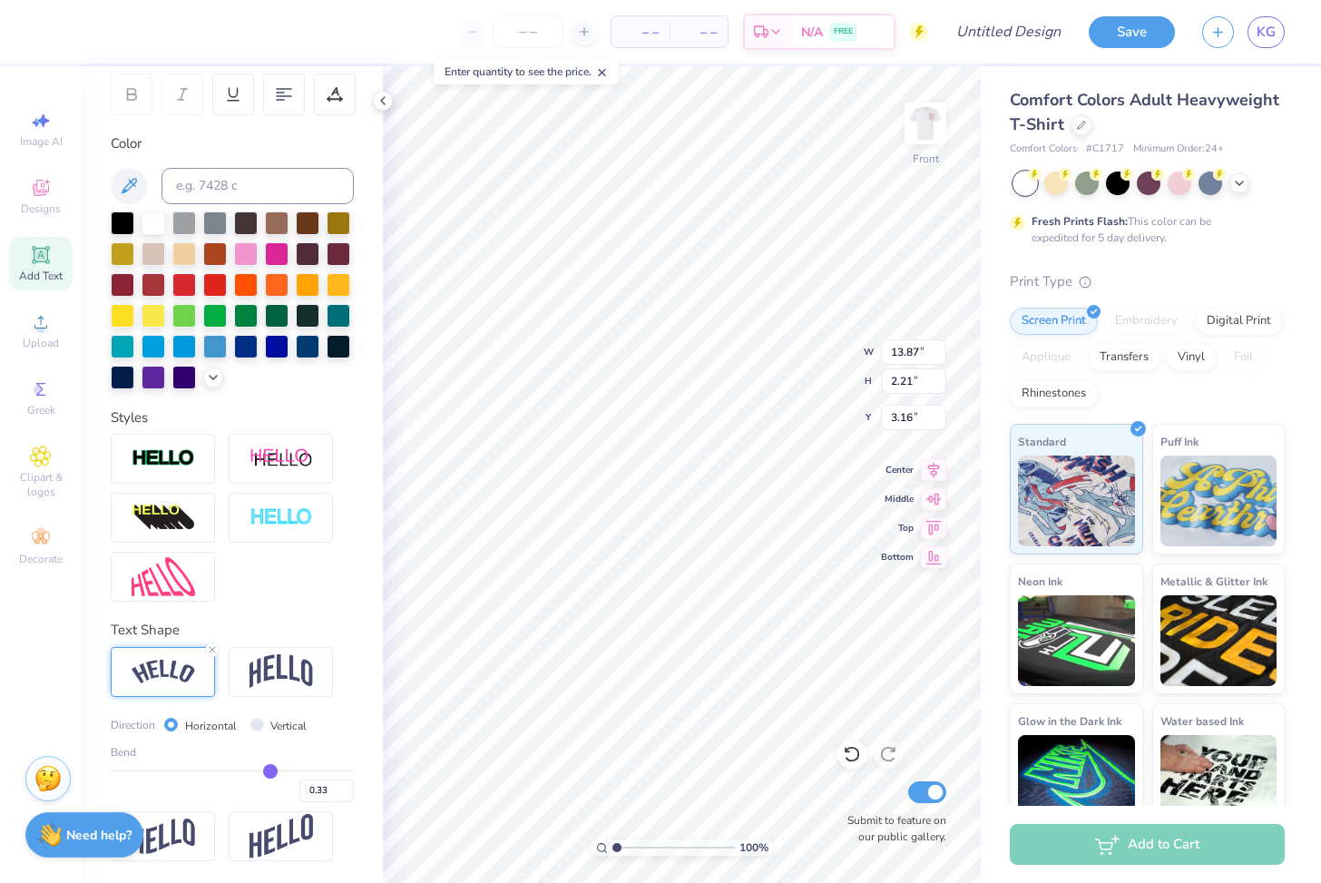
scroll to position [0, 0]
type input "3.72"
click at [41, 327] on circle at bounding box center [40, 328] width 10 height 10
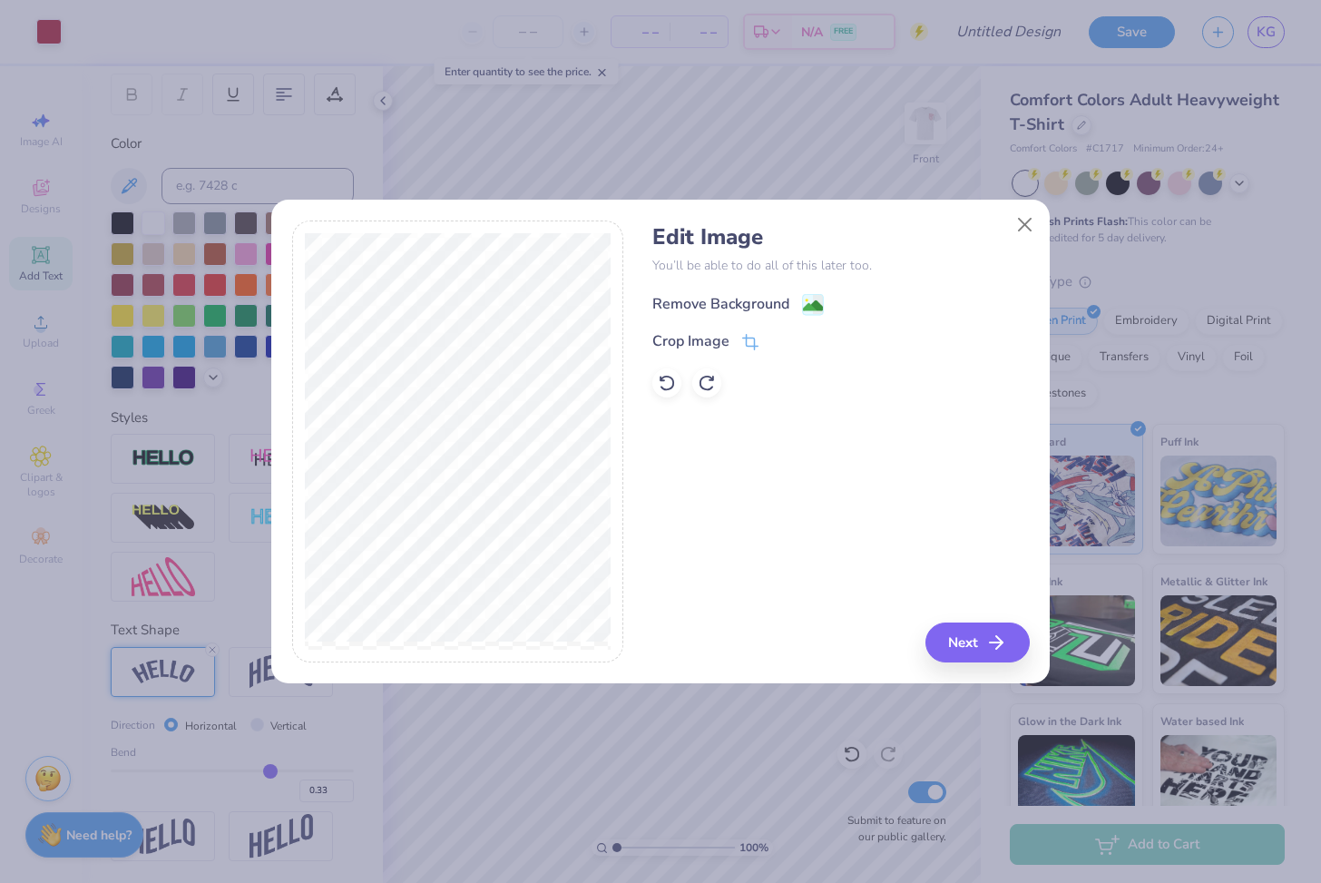
click at [748, 299] on div "Remove Background" at bounding box center [720, 304] width 137 height 22
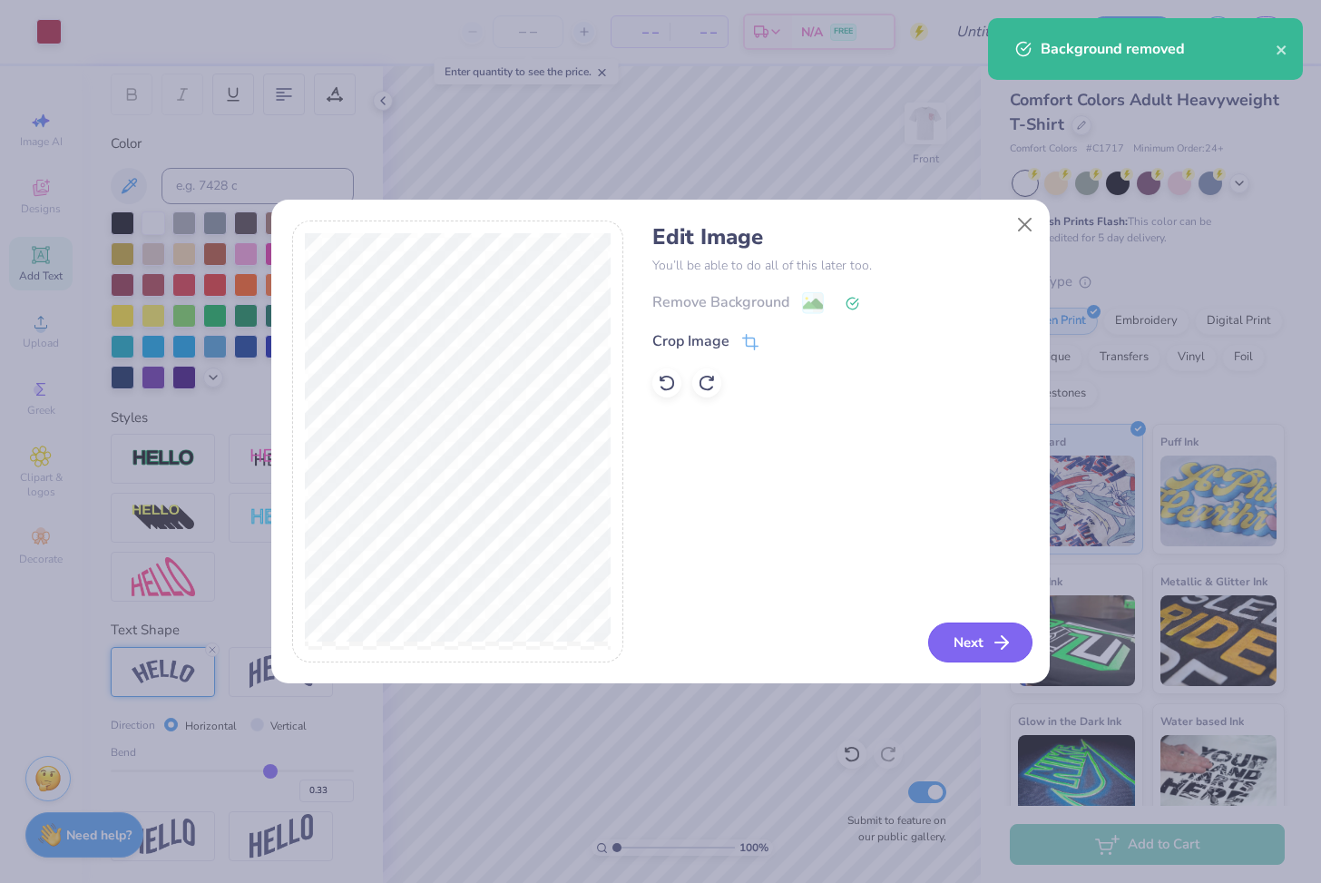
click at [772, 634] on button "Next" at bounding box center [980, 642] width 104 height 40
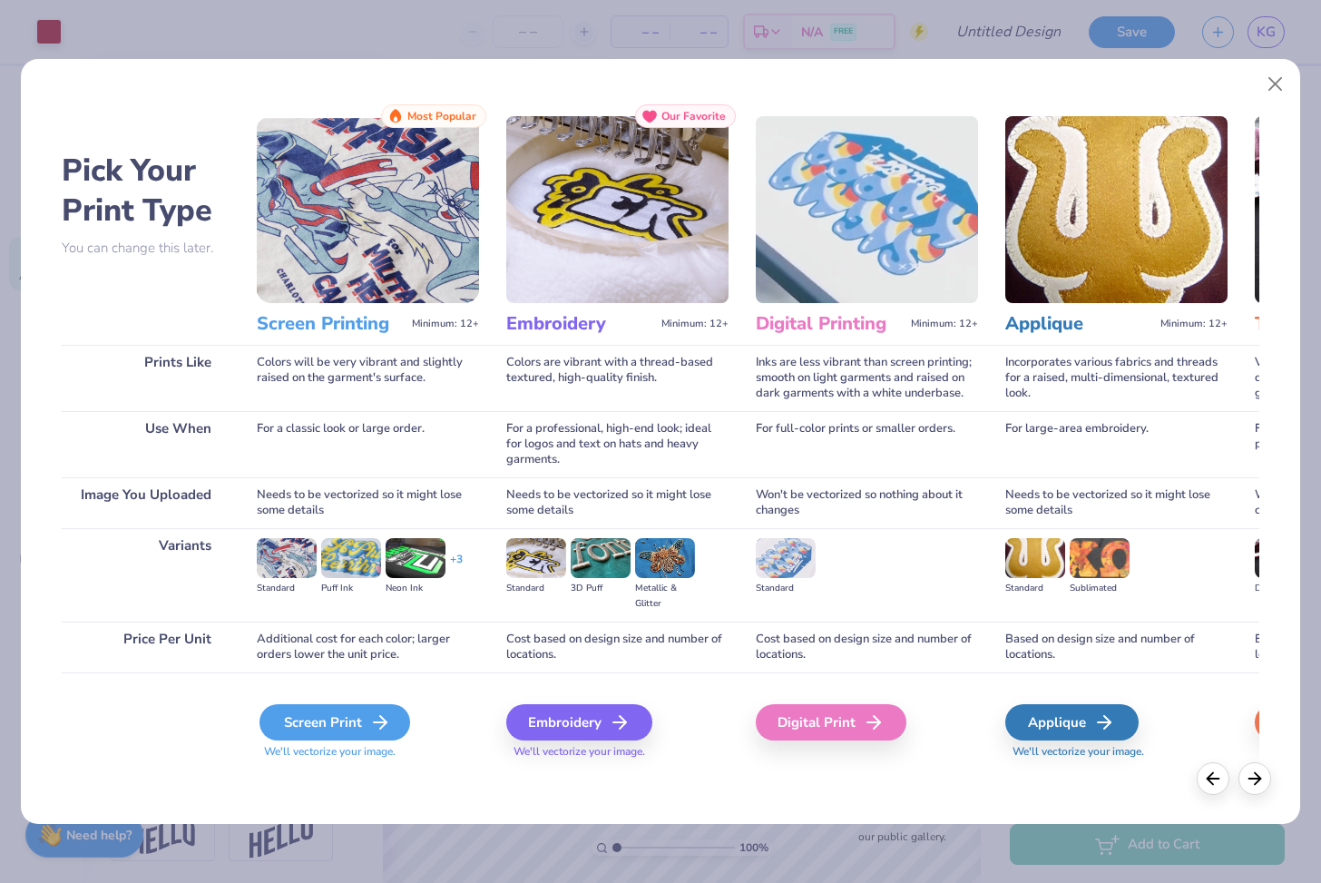
click at [329, 727] on div "Screen Print" at bounding box center [334, 722] width 151 height 36
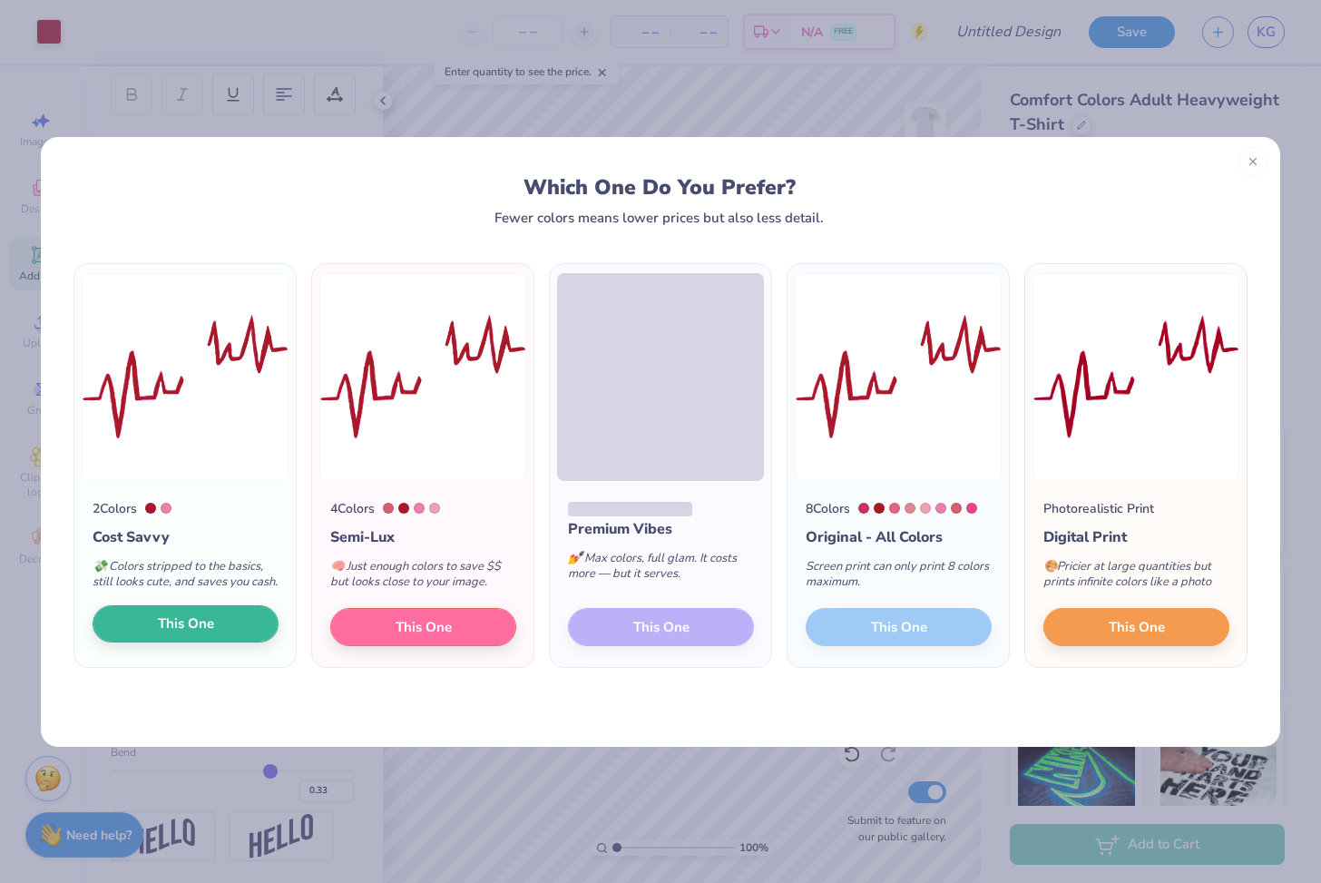
click at [199, 634] on span "This One" at bounding box center [186, 623] width 56 height 21
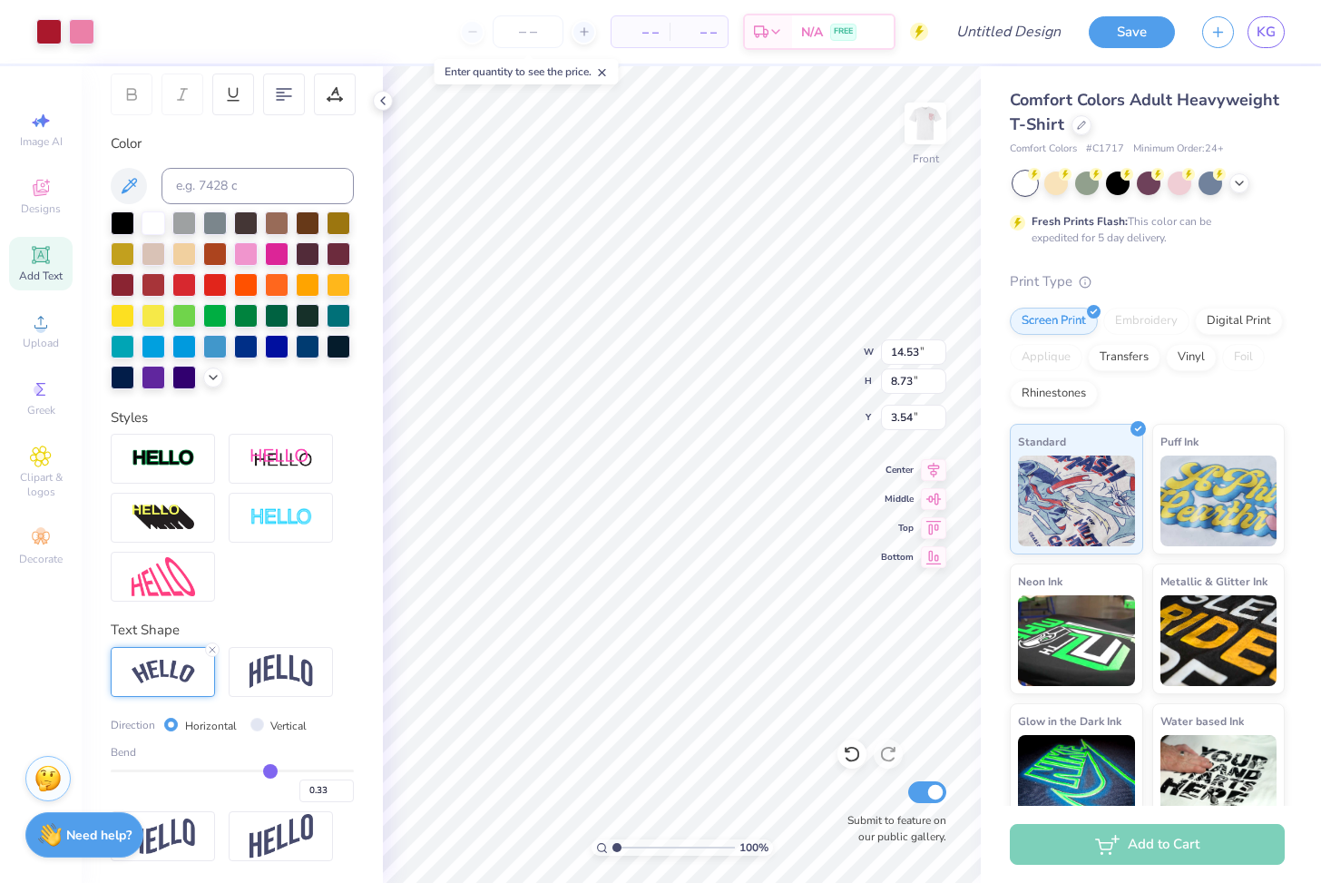
type input "3.91"
click at [772, 139] on img at bounding box center [925, 123] width 73 height 73
type input "3.61"
type input "3.54"
click at [50, 185] on icon at bounding box center [41, 188] width 22 height 22
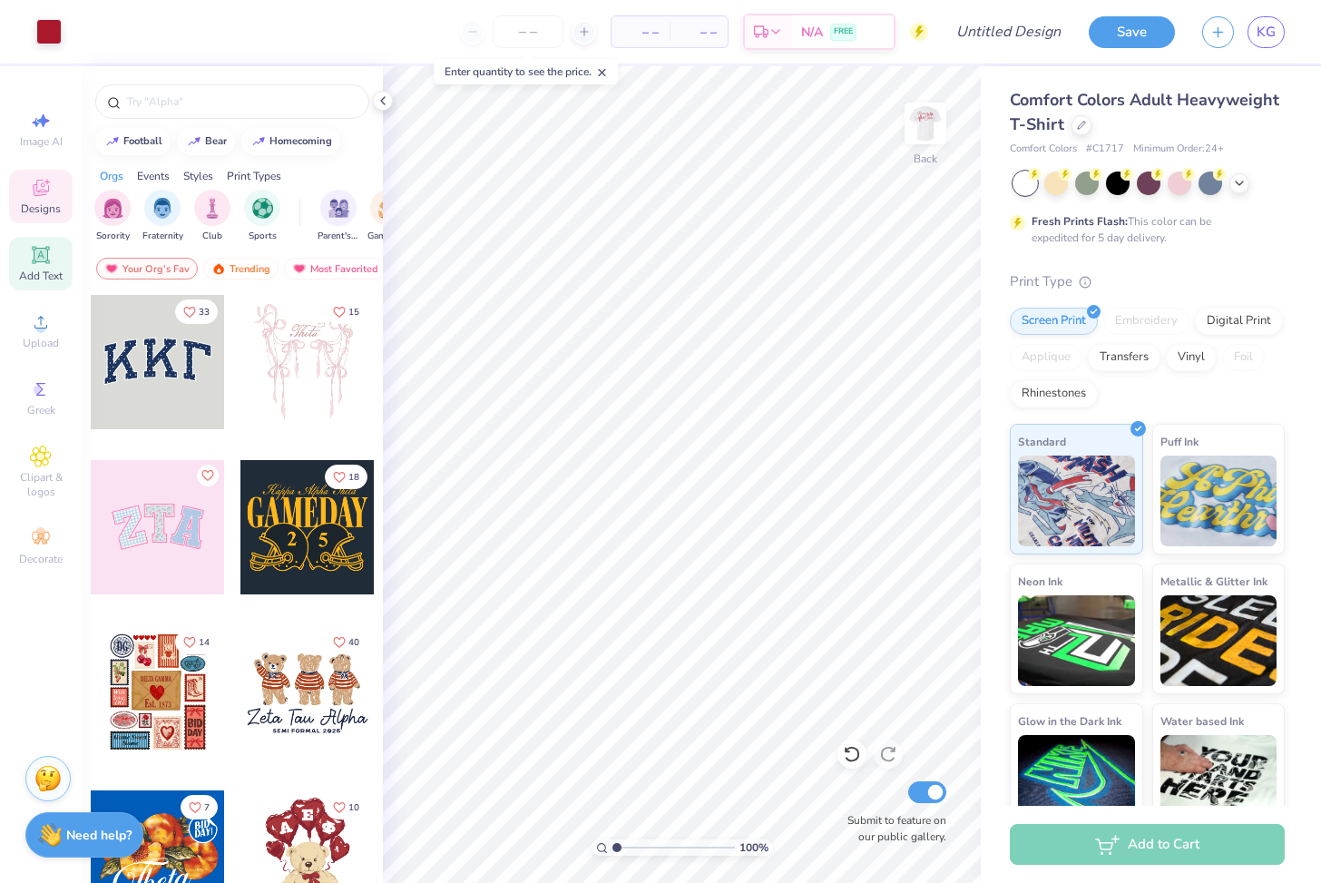
click at [48, 259] on icon at bounding box center [40, 254] width 17 height 17
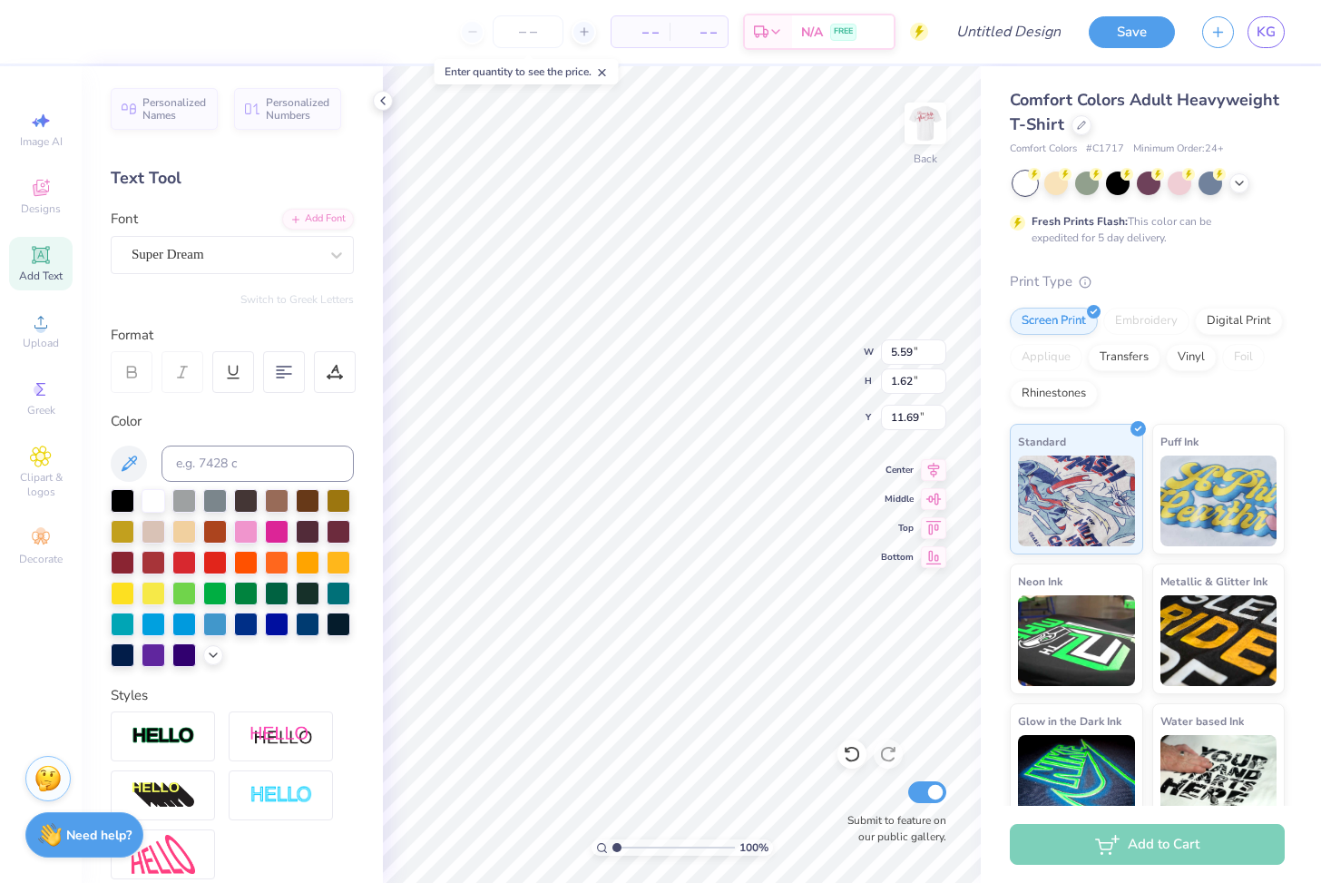
type textarea "ACT"
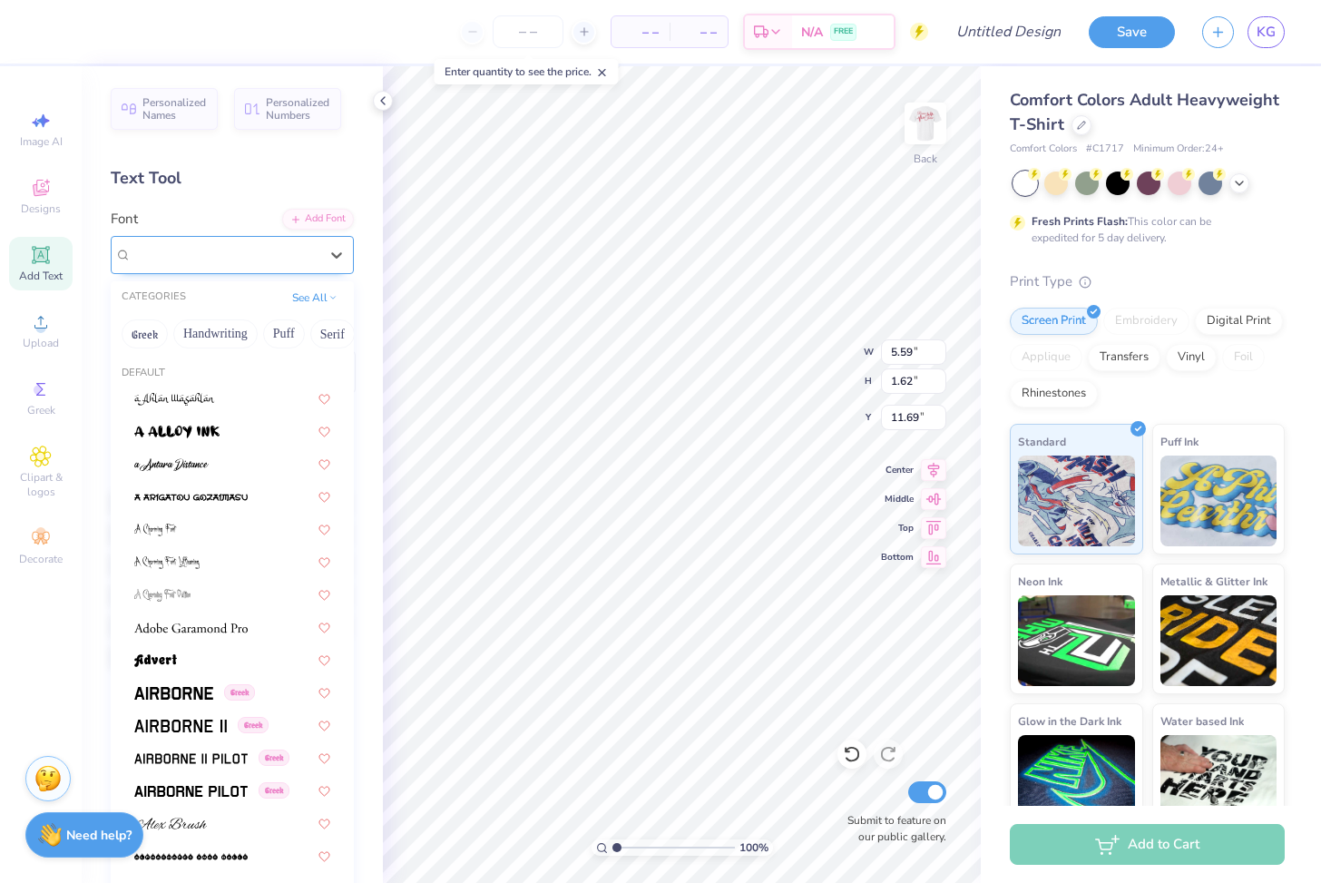
click at [309, 269] on div "Super Dream" at bounding box center [232, 255] width 243 height 38
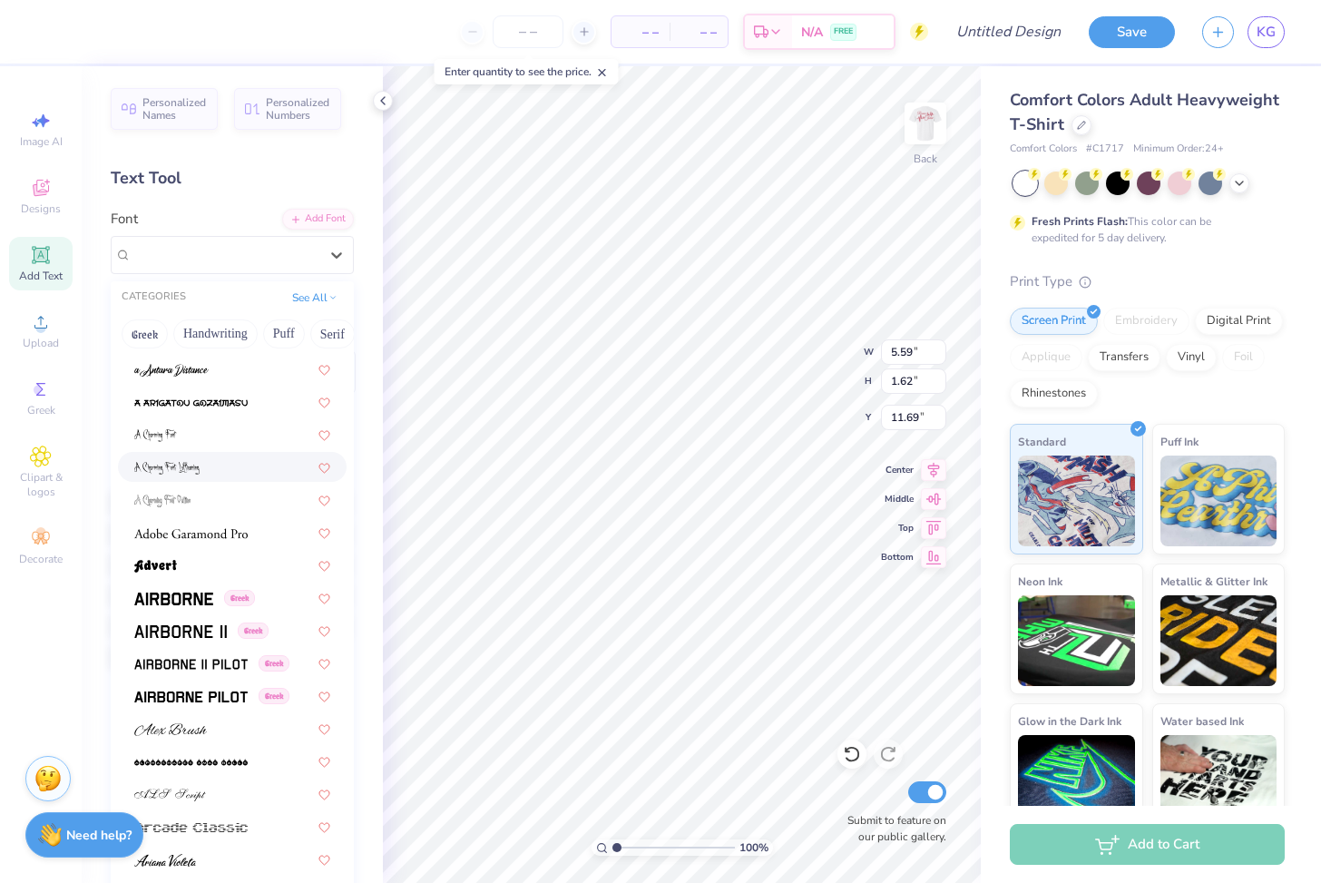
scroll to position [98, 0]
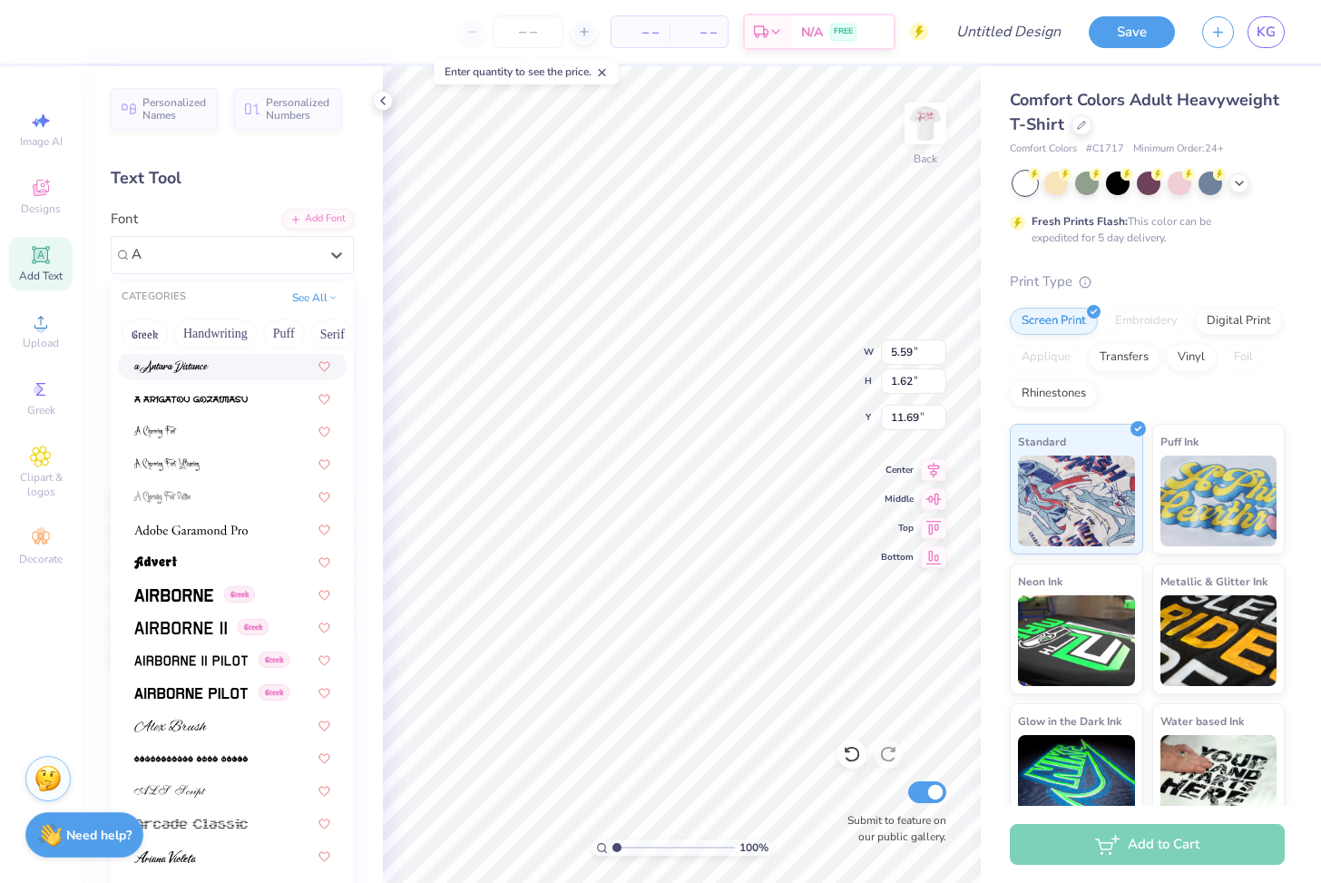
type input "A"
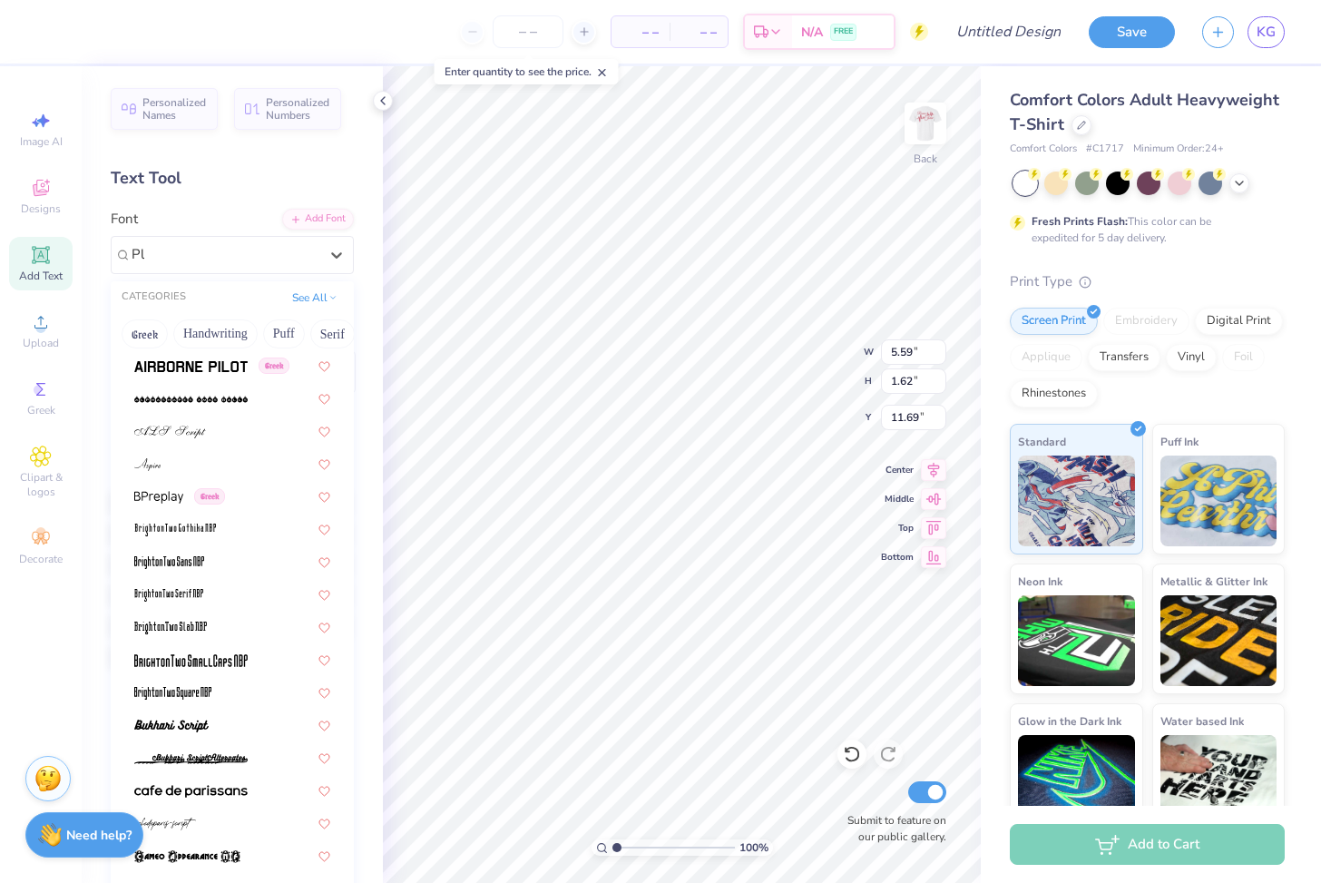
scroll to position [0, 0]
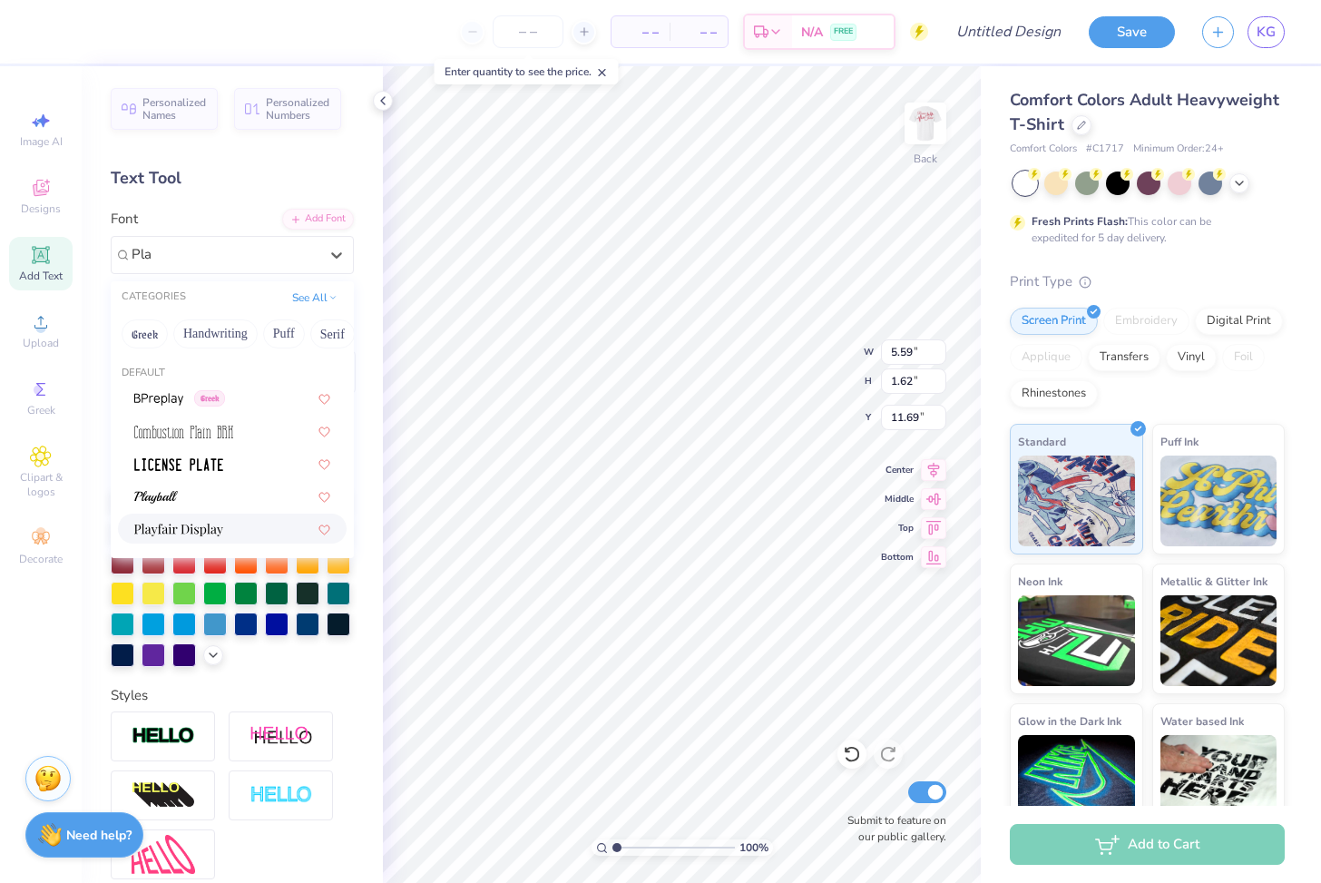
click at [185, 524] on img at bounding box center [178, 529] width 89 height 13
type input "Pla"
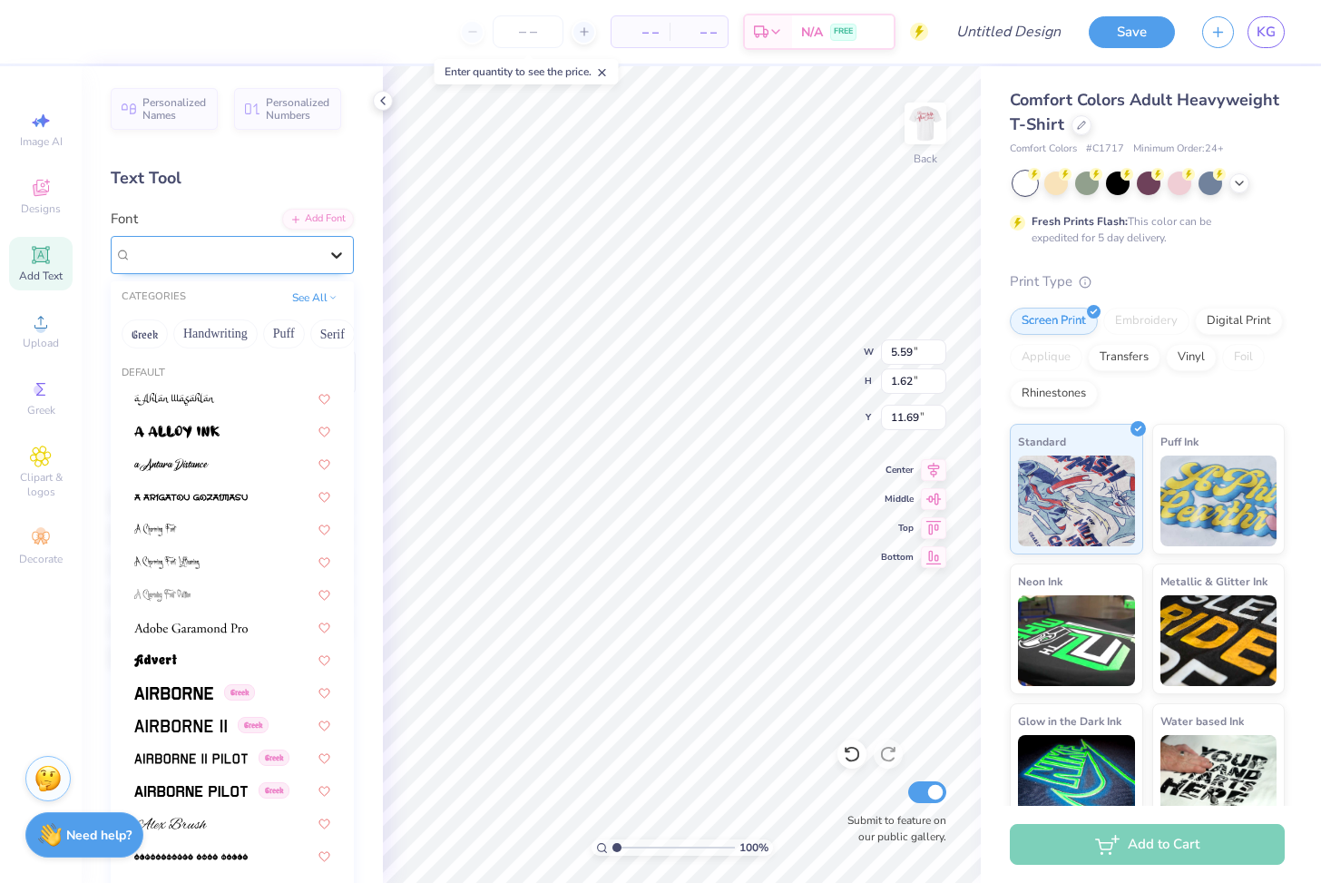
click at [326, 261] on div at bounding box center [336, 255] width 33 height 33
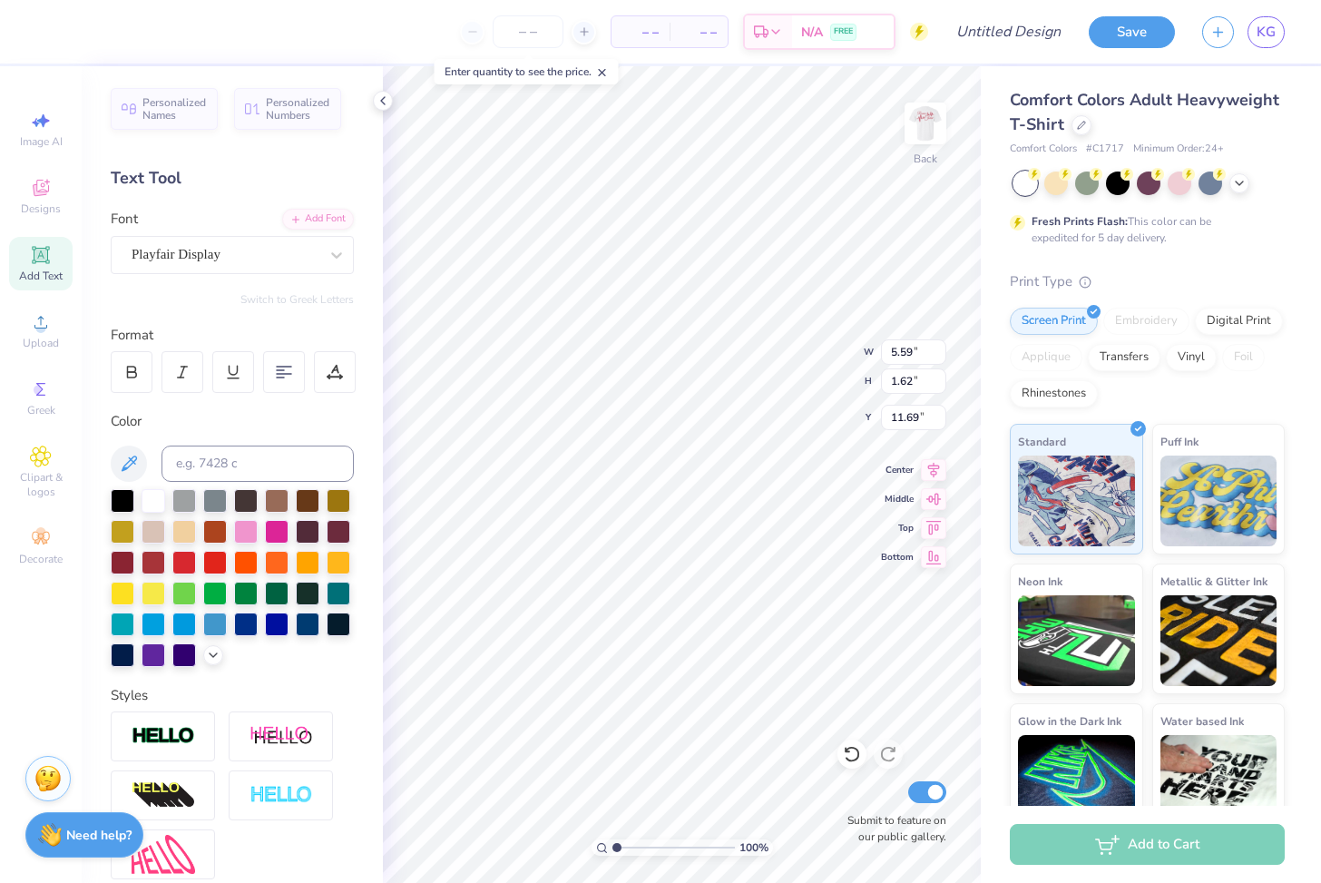
click at [144, 473] on div at bounding box center [232, 463] width 243 height 36
click at [134, 465] on icon at bounding box center [129, 464] width 22 height 22
type input "4.41"
type input "1.70"
type input "11.65"
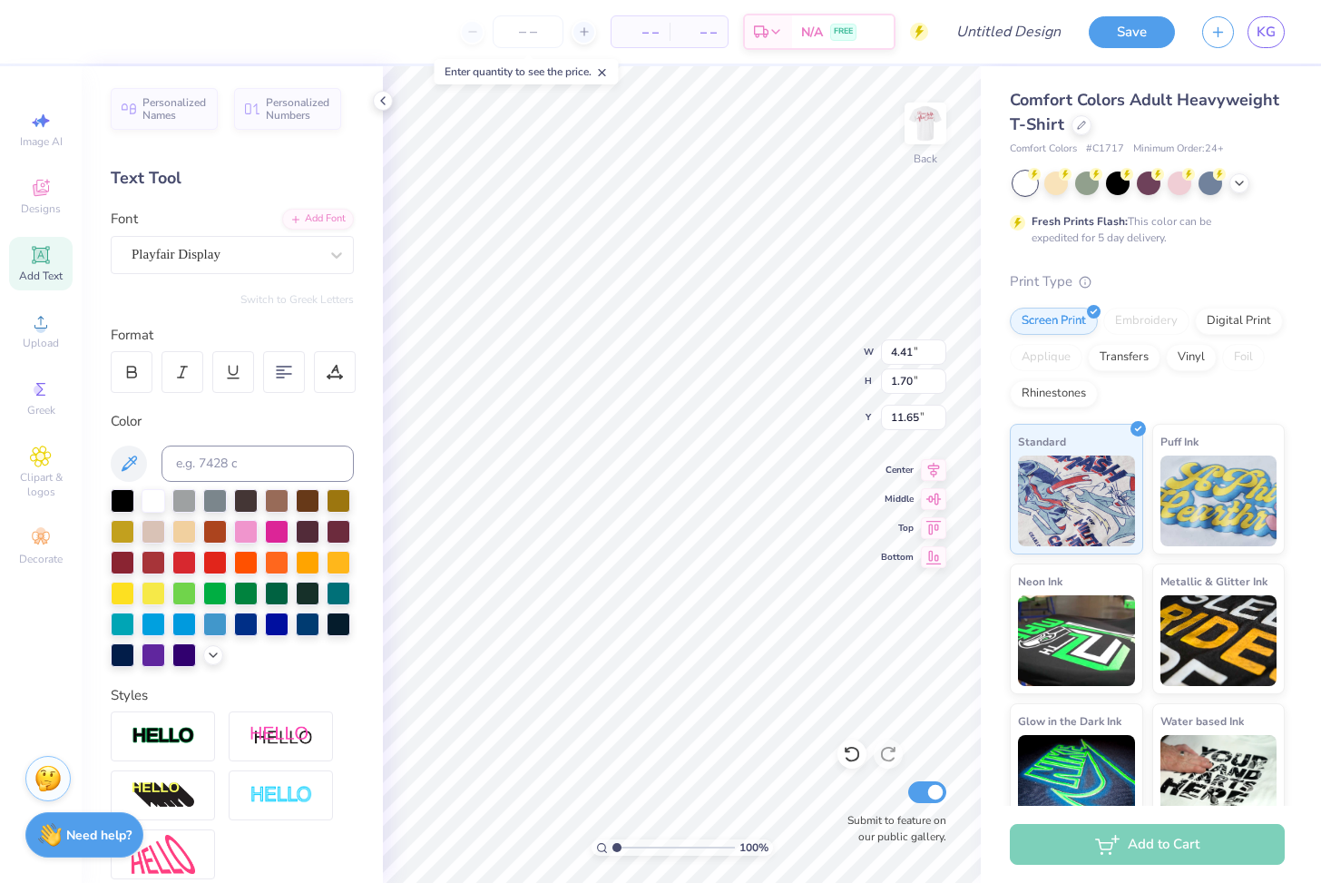
type input "1.84"
type input "3.35"
type input "1.29"
type input "5.70"
type input "3.89"
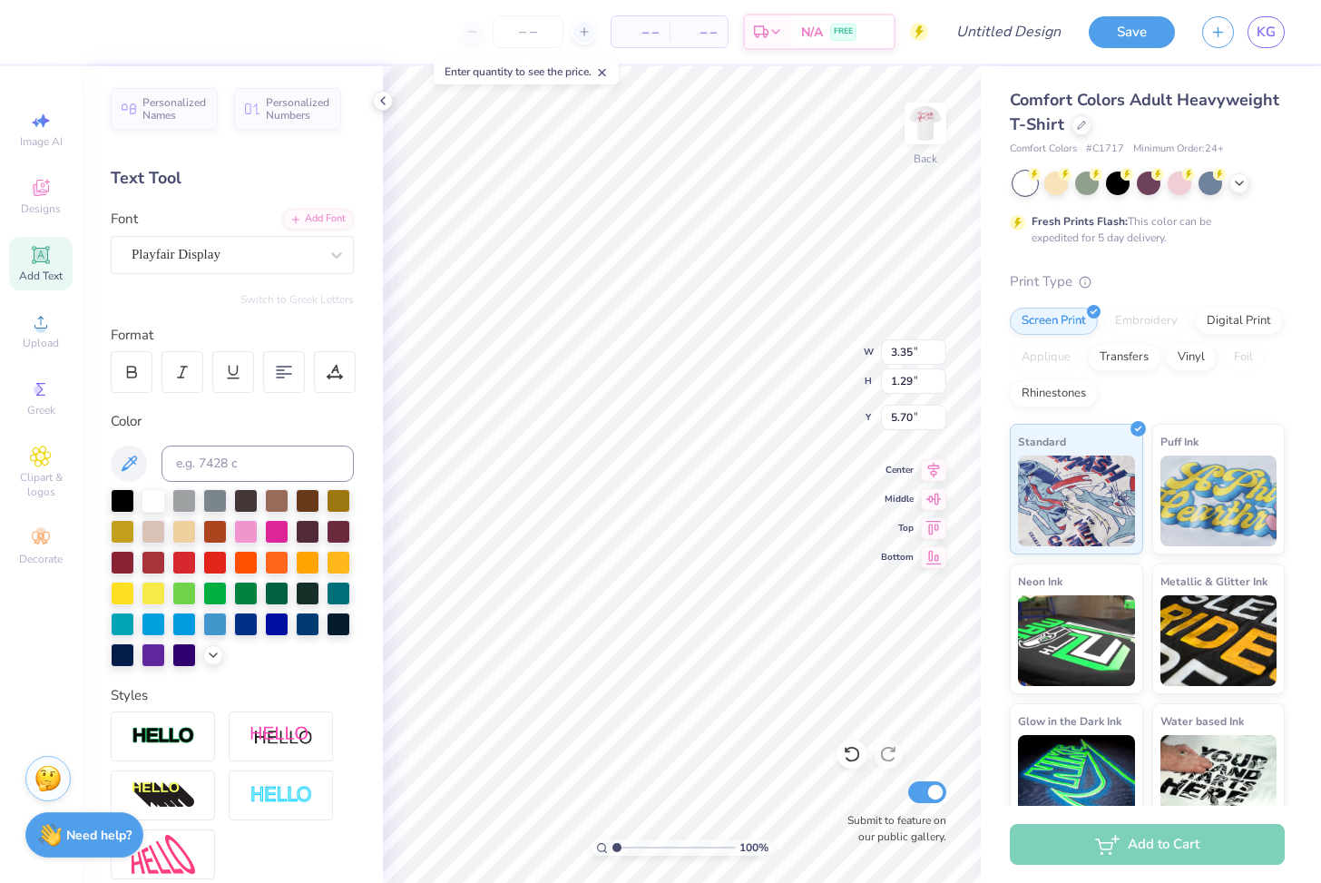
type input "1.50"
type input "5.59"
type input "4.52"
type input "1.75"
type input "5.47"
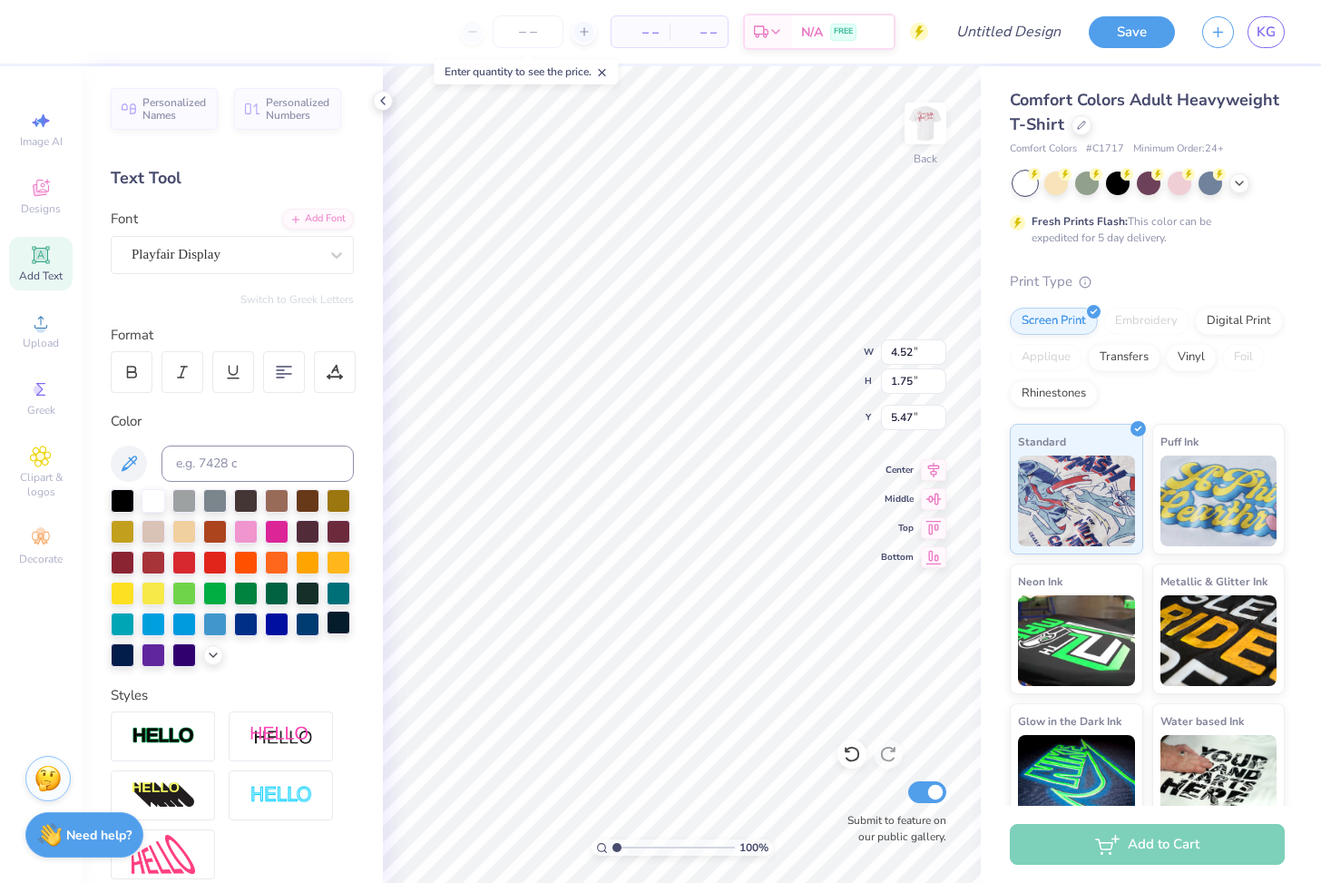
click at [342, 625] on div at bounding box center [339, 622] width 24 height 24
click at [772, 132] on img at bounding box center [925, 123] width 73 height 73
type input "3.72"
click at [83, 40] on div at bounding box center [81, 29] width 25 height 25
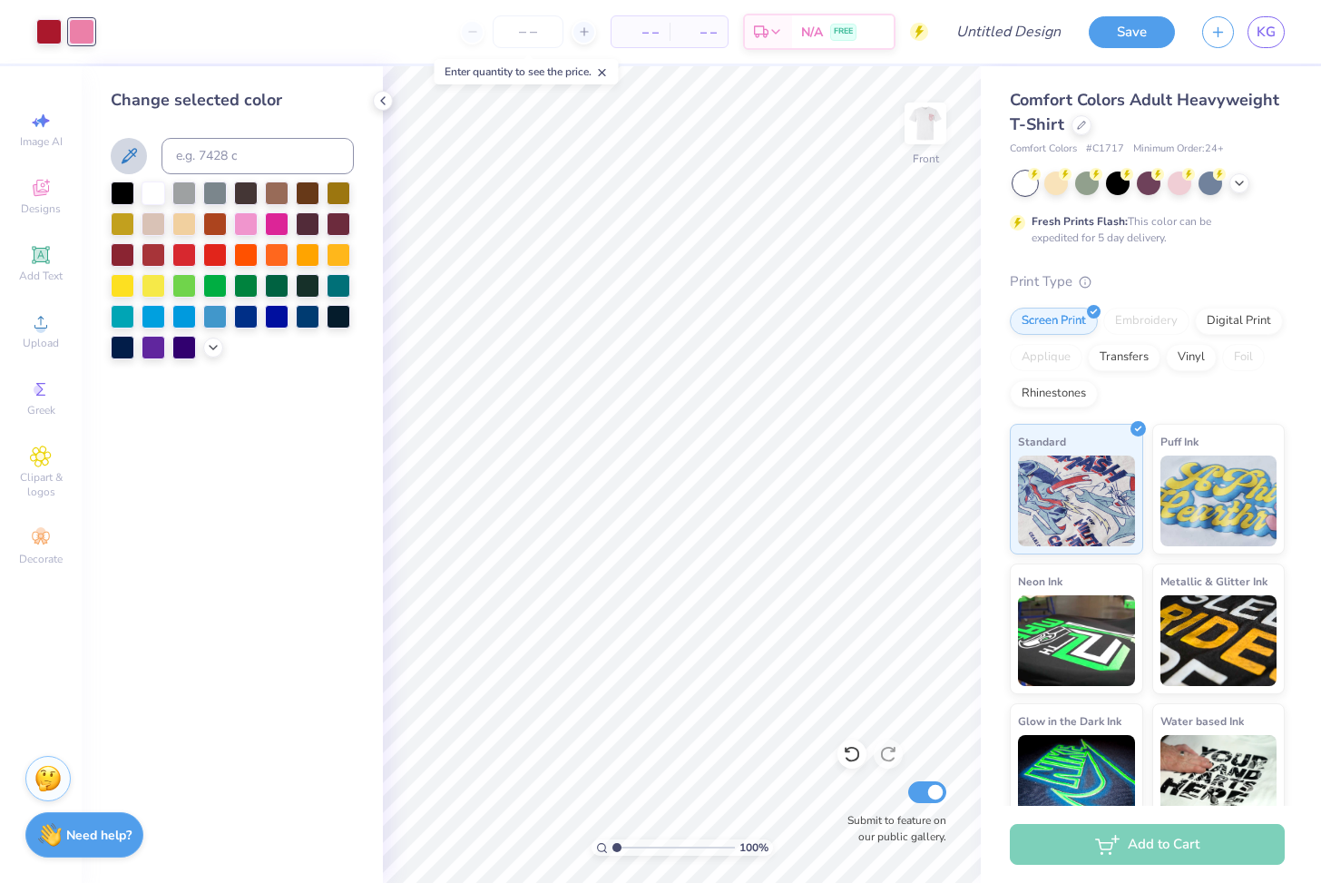
click at [119, 155] on icon at bounding box center [129, 156] width 22 height 22
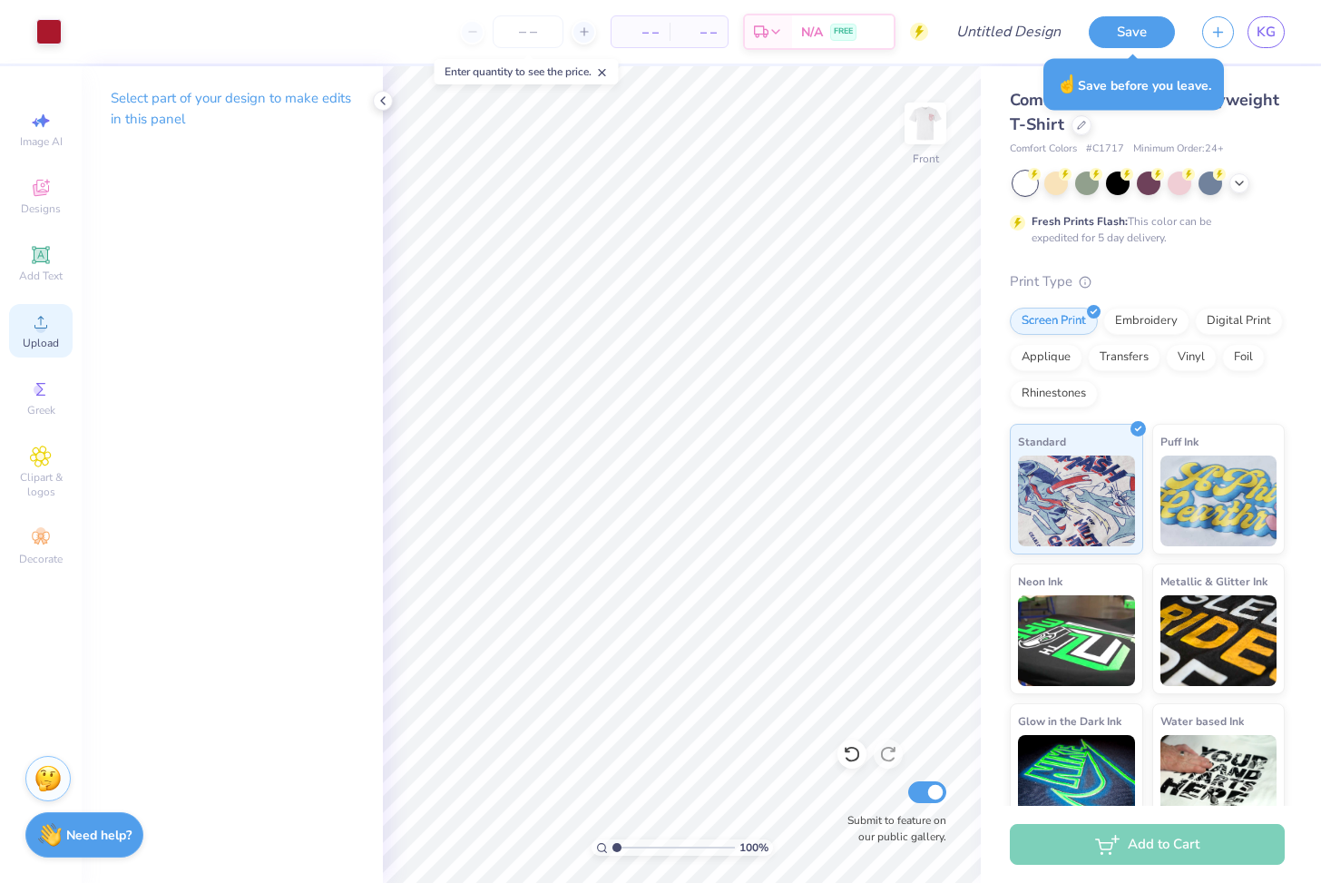
click at [53, 326] on div "Upload" at bounding box center [40, 331] width 63 height 54
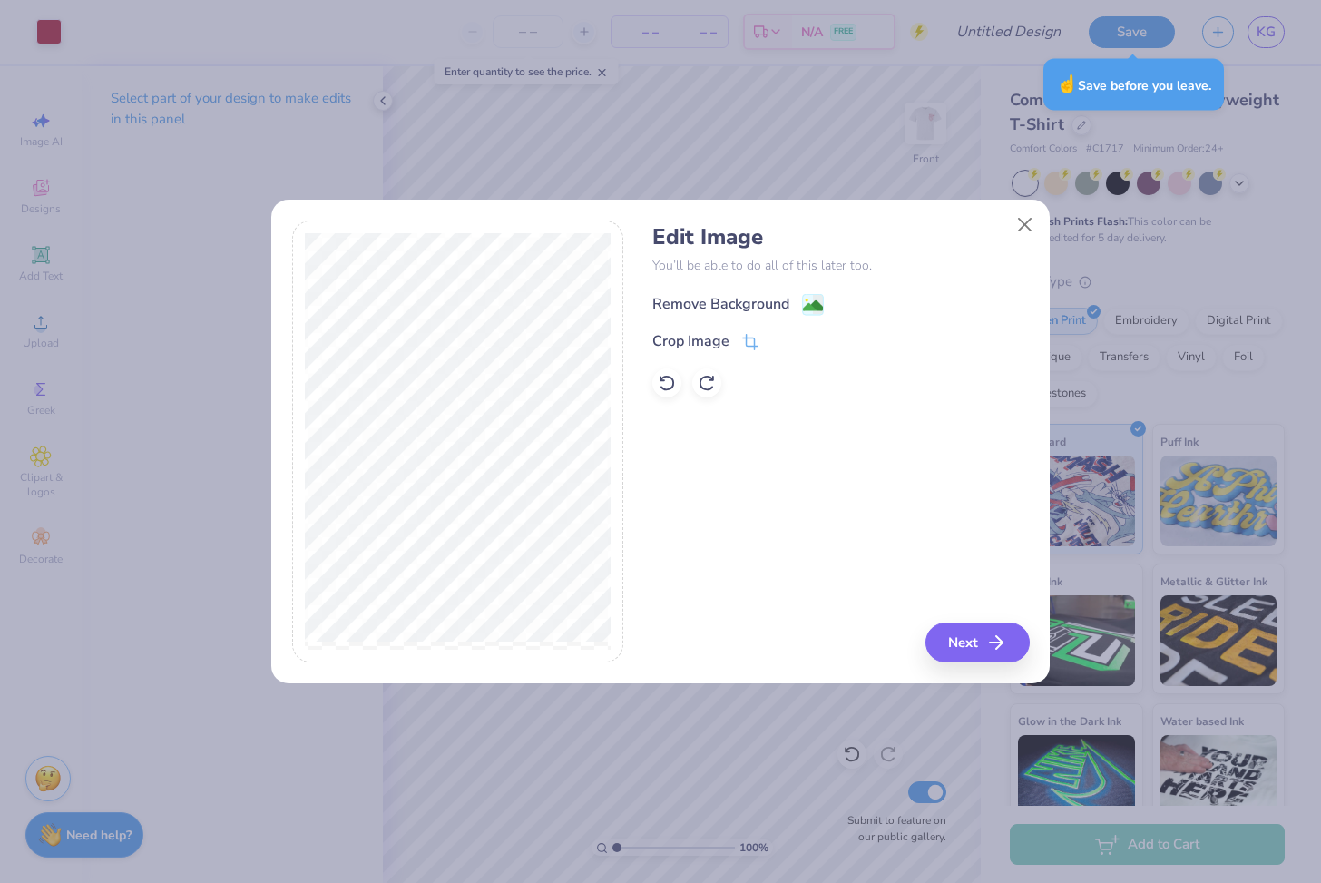
click at [772, 301] on div "Remove Background" at bounding box center [720, 304] width 137 height 22
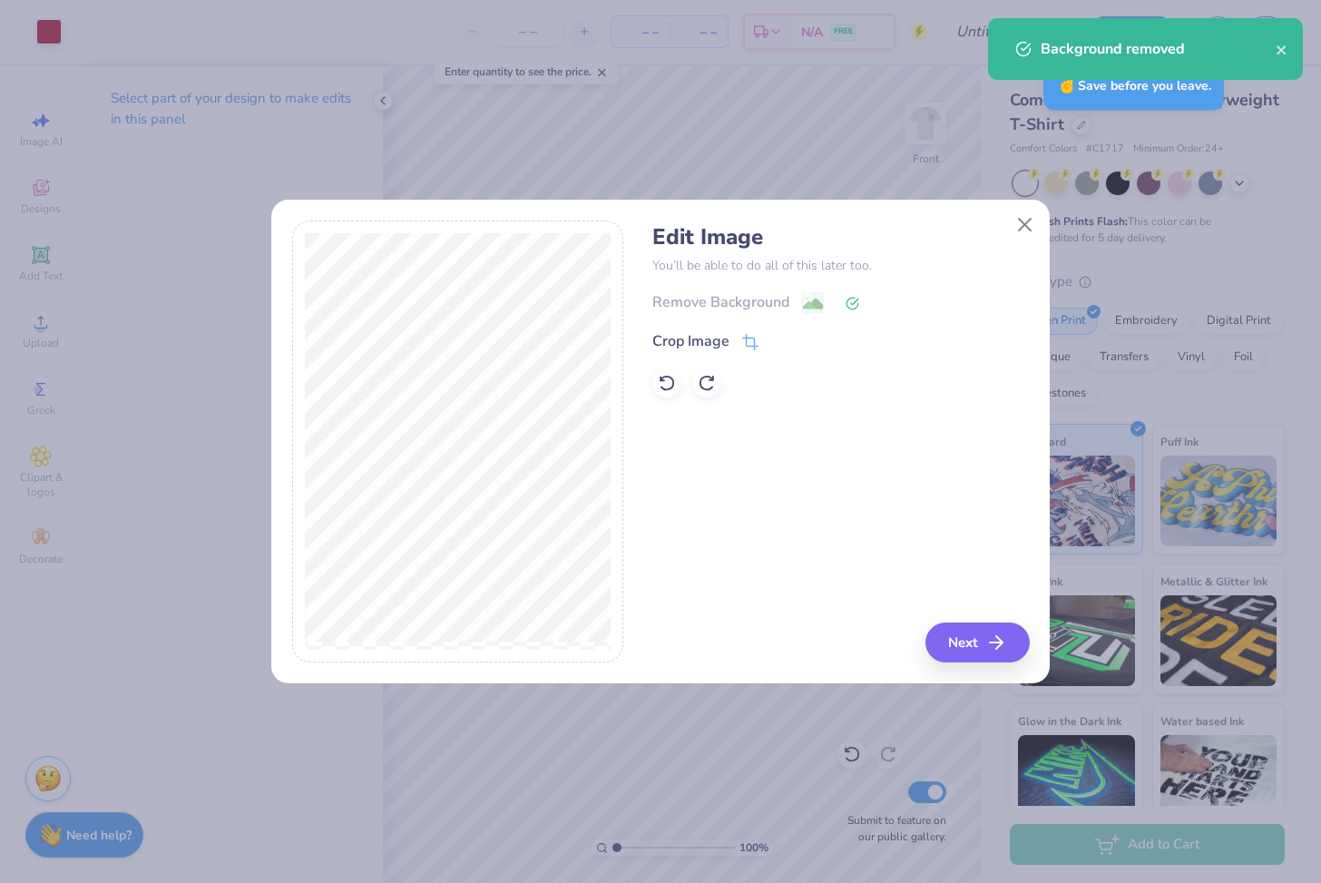
click at [772, 638] on icon "button" at bounding box center [996, 642] width 22 height 22
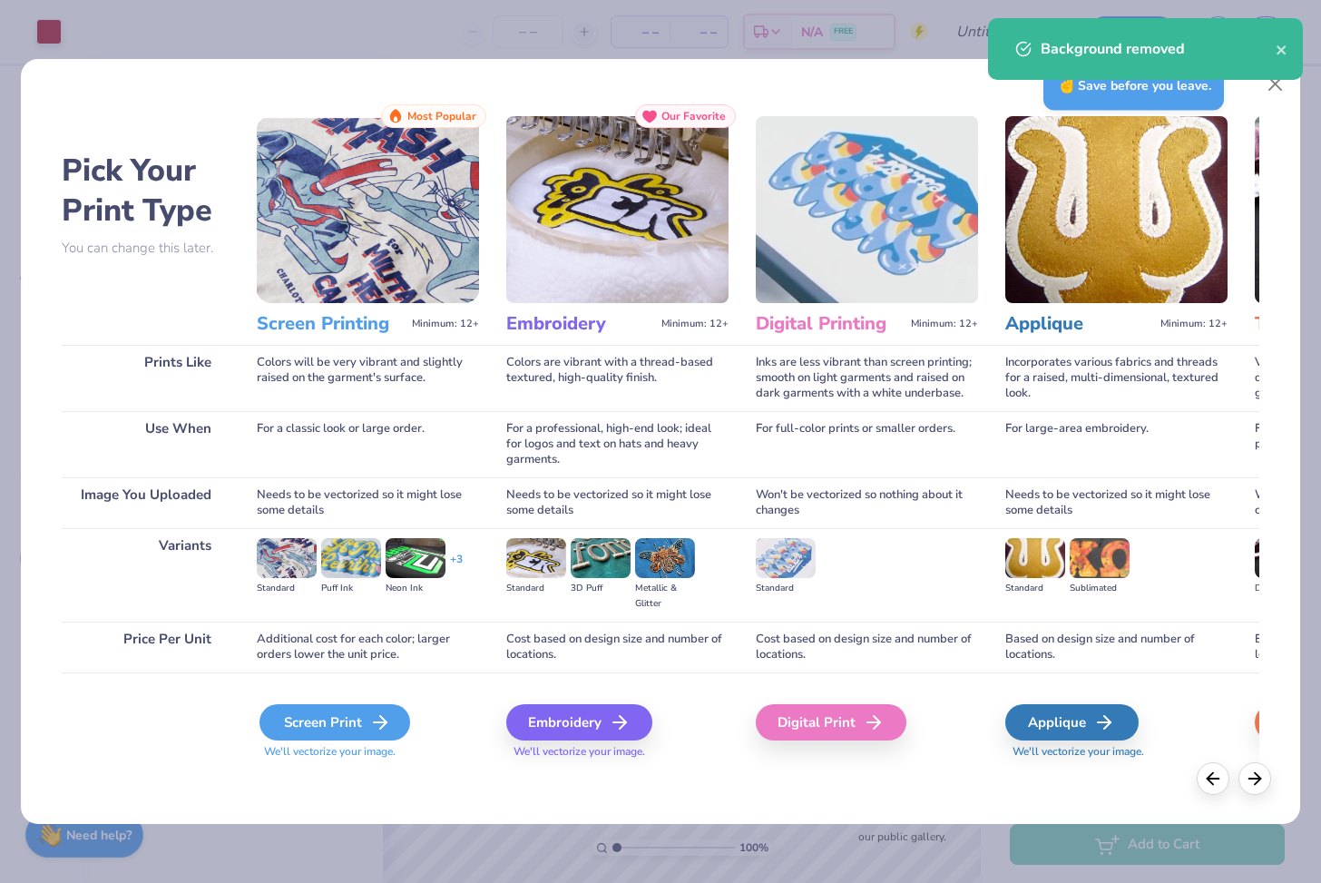
click at [381, 708] on div "Screen Print" at bounding box center [334, 722] width 151 height 36
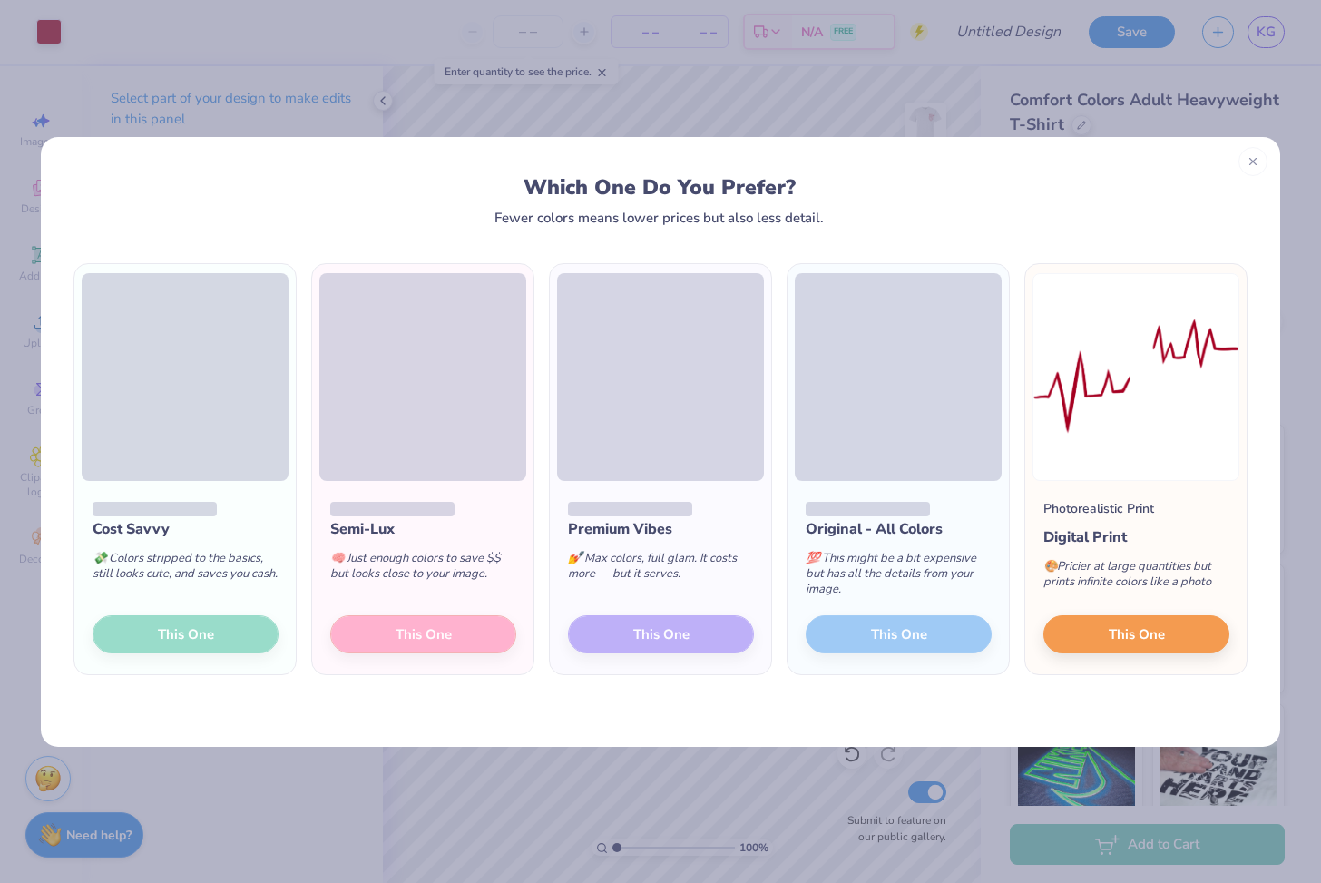
click at [222, 630] on div "Cost Savvy 💸 Colors stripped to the basics, still looks cute, and saves you cas…" at bounding box center [184, 578] width 221 height 194
click at [210, 629] on div "Cost Savvy 💸 Colors stripped to the basics, still looks cute, and saves you cas…" at bounding box center [184, 578] width 221 height 194
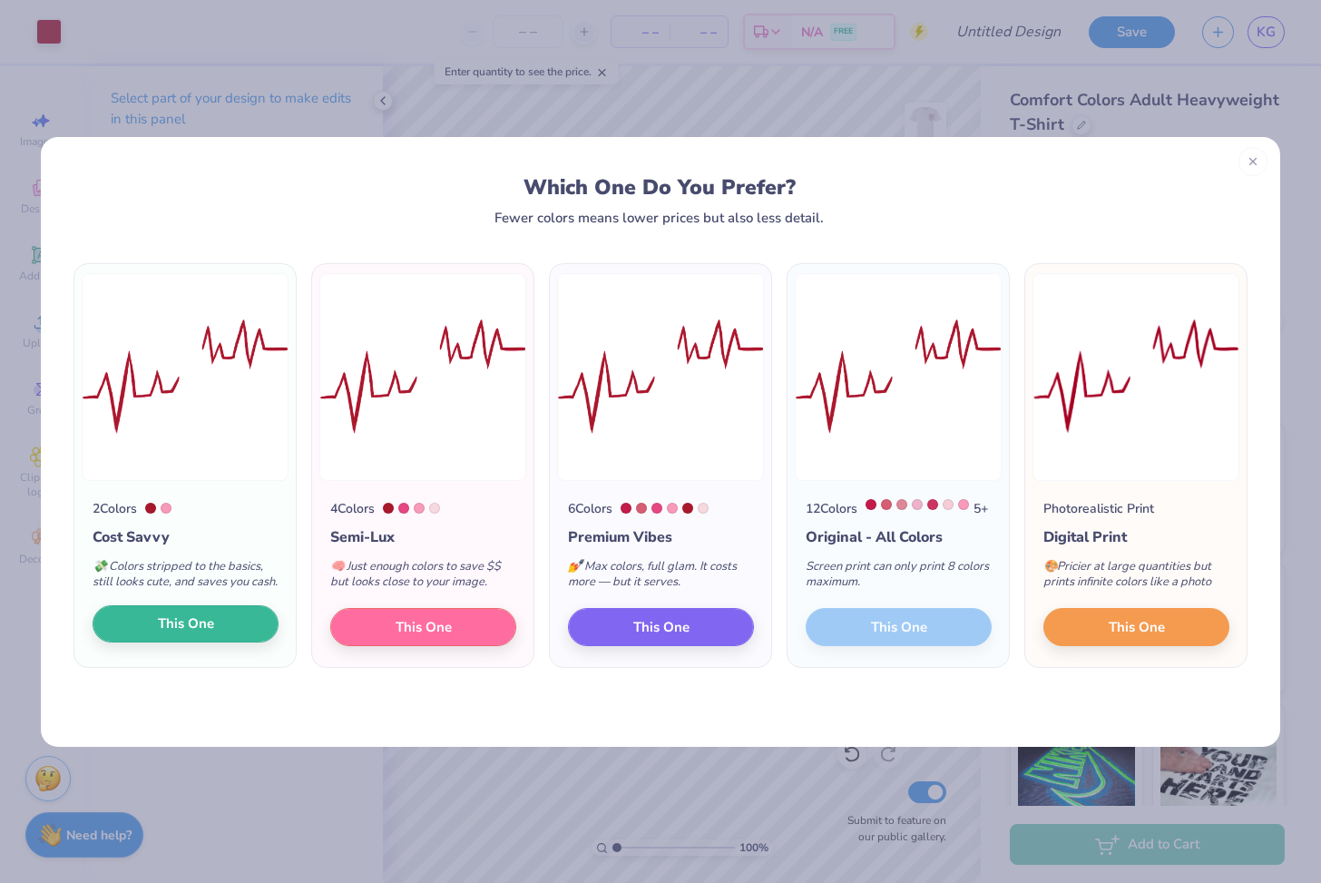
click at [207, 634] on span "This One" at bounding box center [186, 623] width 56 height 21
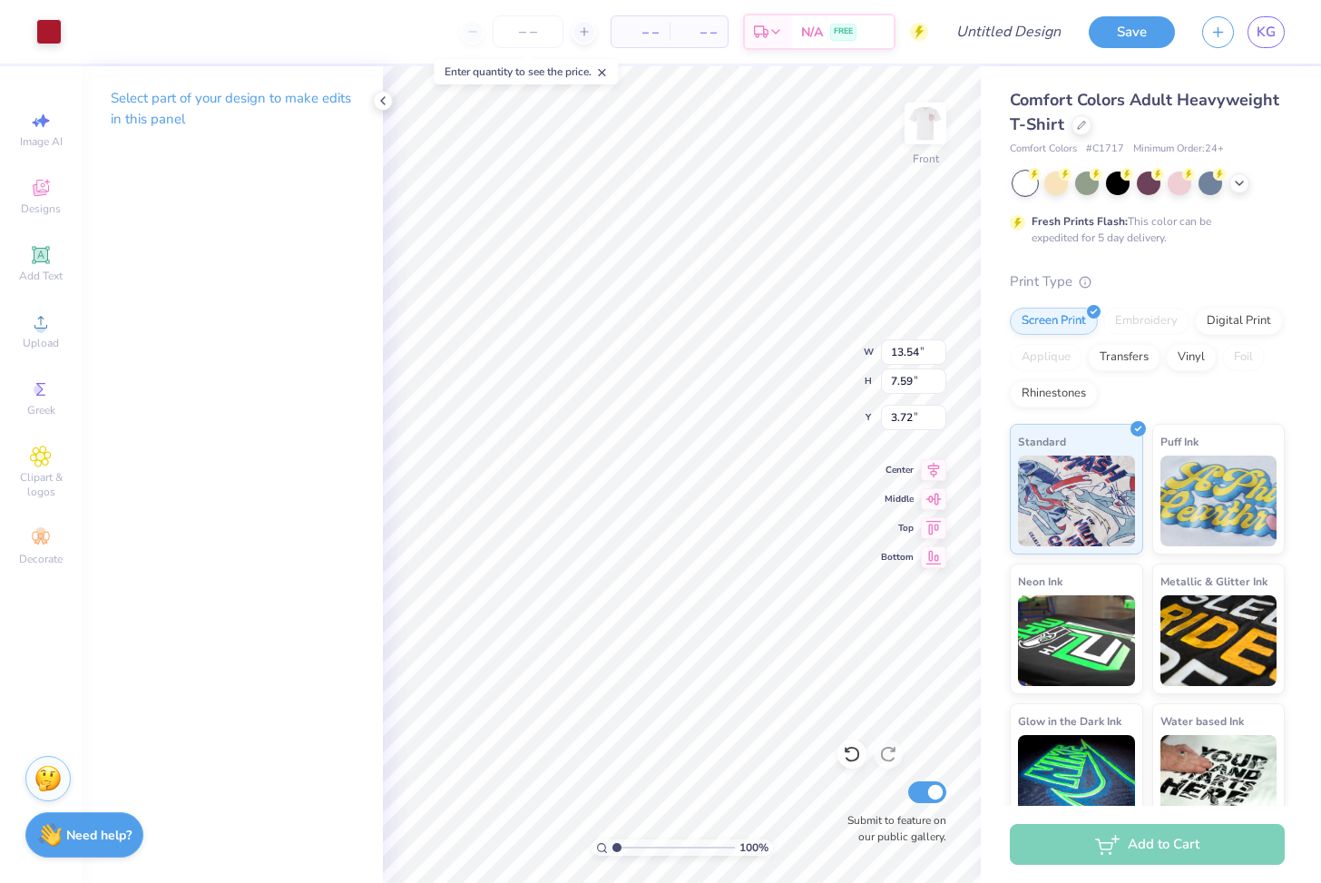
type input "5.92"
type input "13.34"
type input "7.41"
type input "6.10"
type input "12.72"
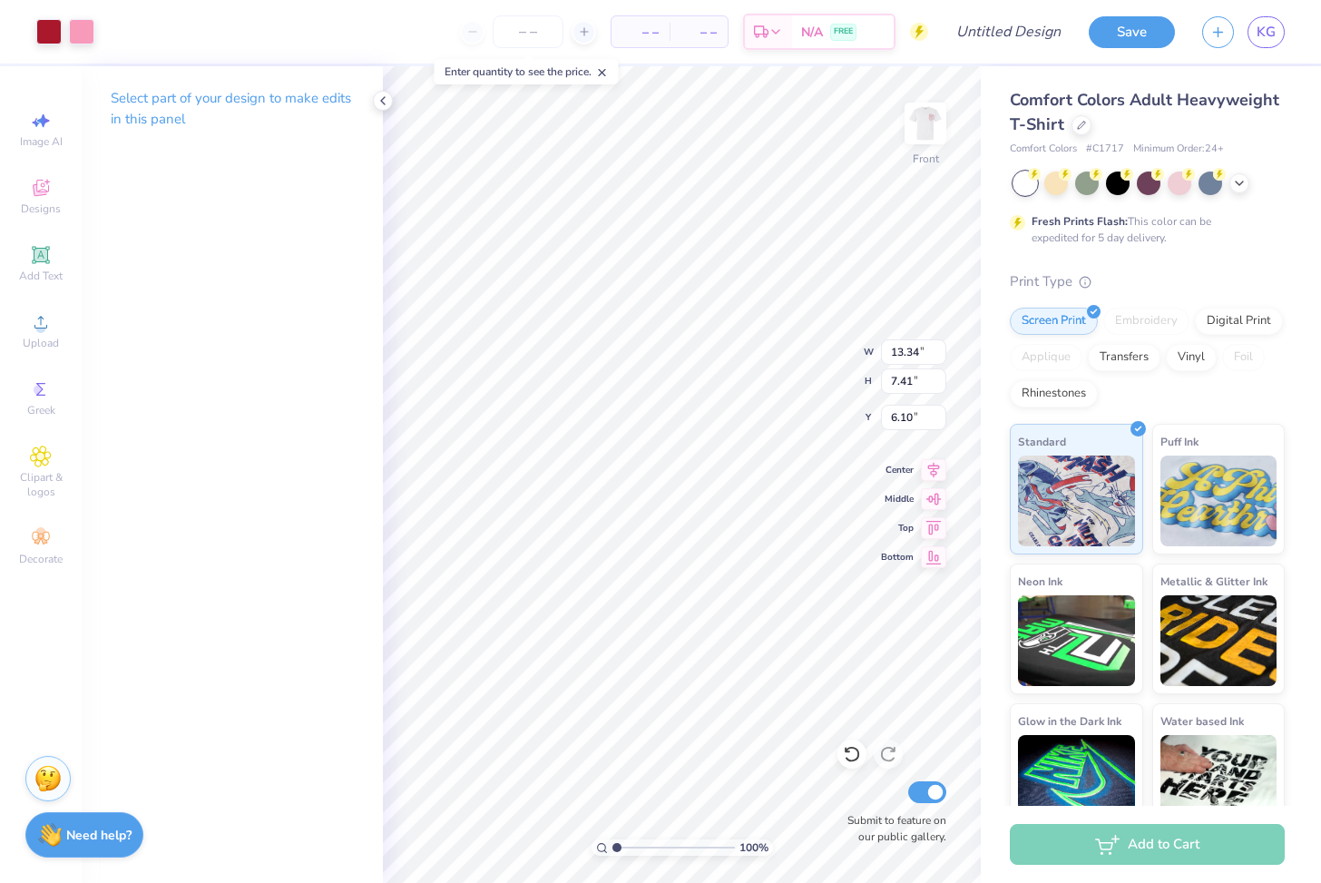
type input "7.07"
type input "5.93"
type input "6.38"
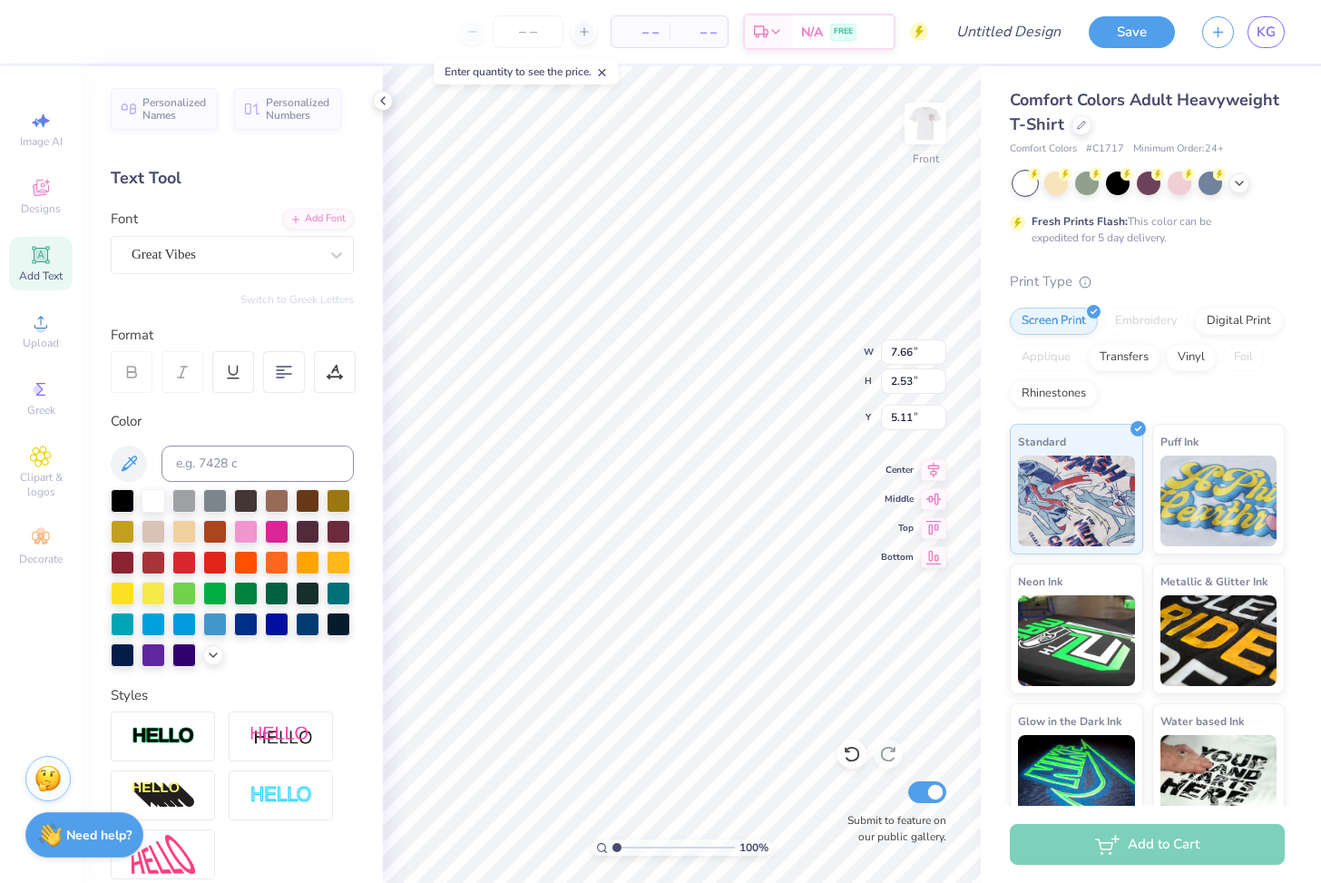
type input "5.52"
type input "8.12"
type input "2.68"
type input "5.37"
type input "12.72"
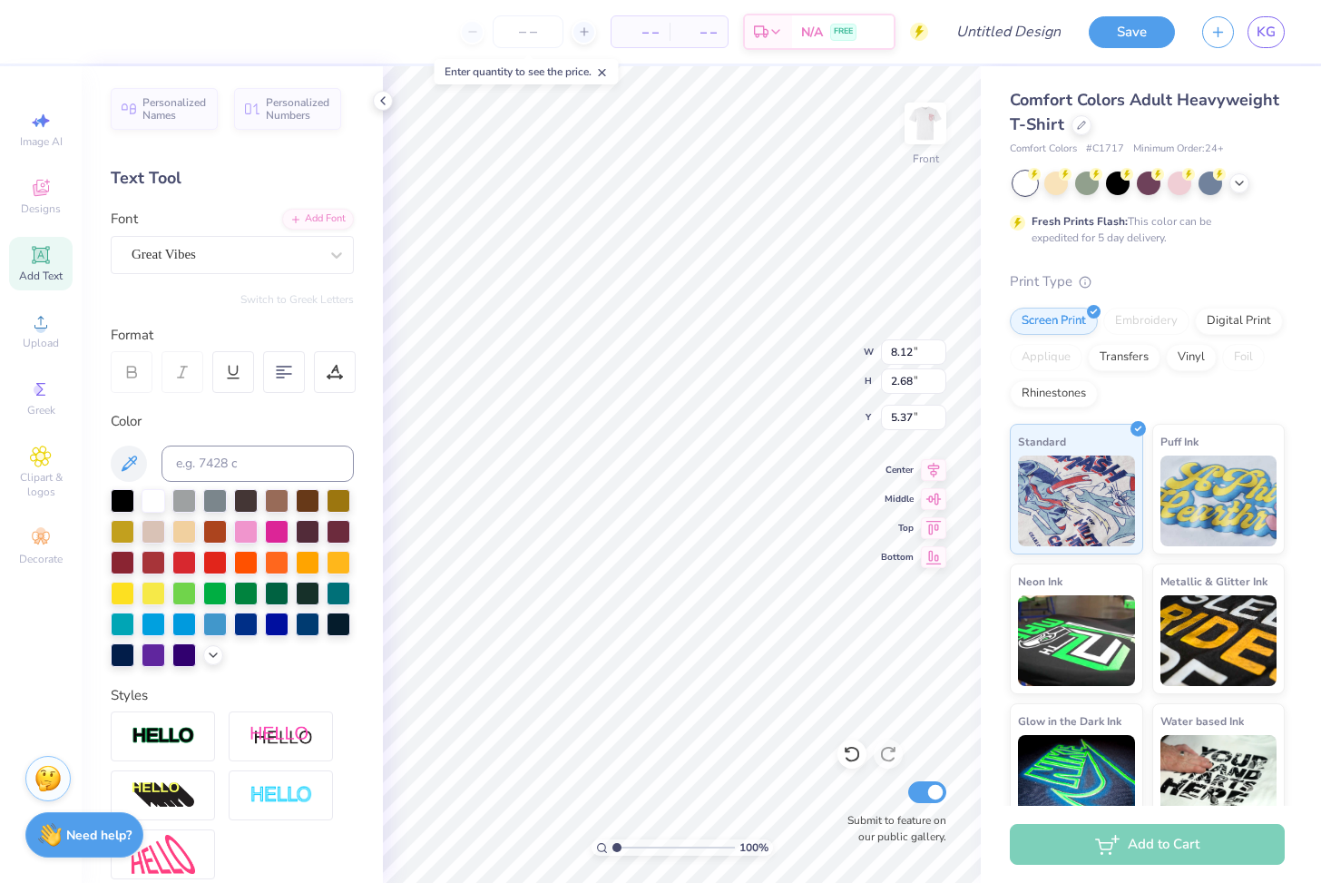
type input "7.07"
type input "6.38"
type input "3.73"
type input "7.17"
type input "3.59"
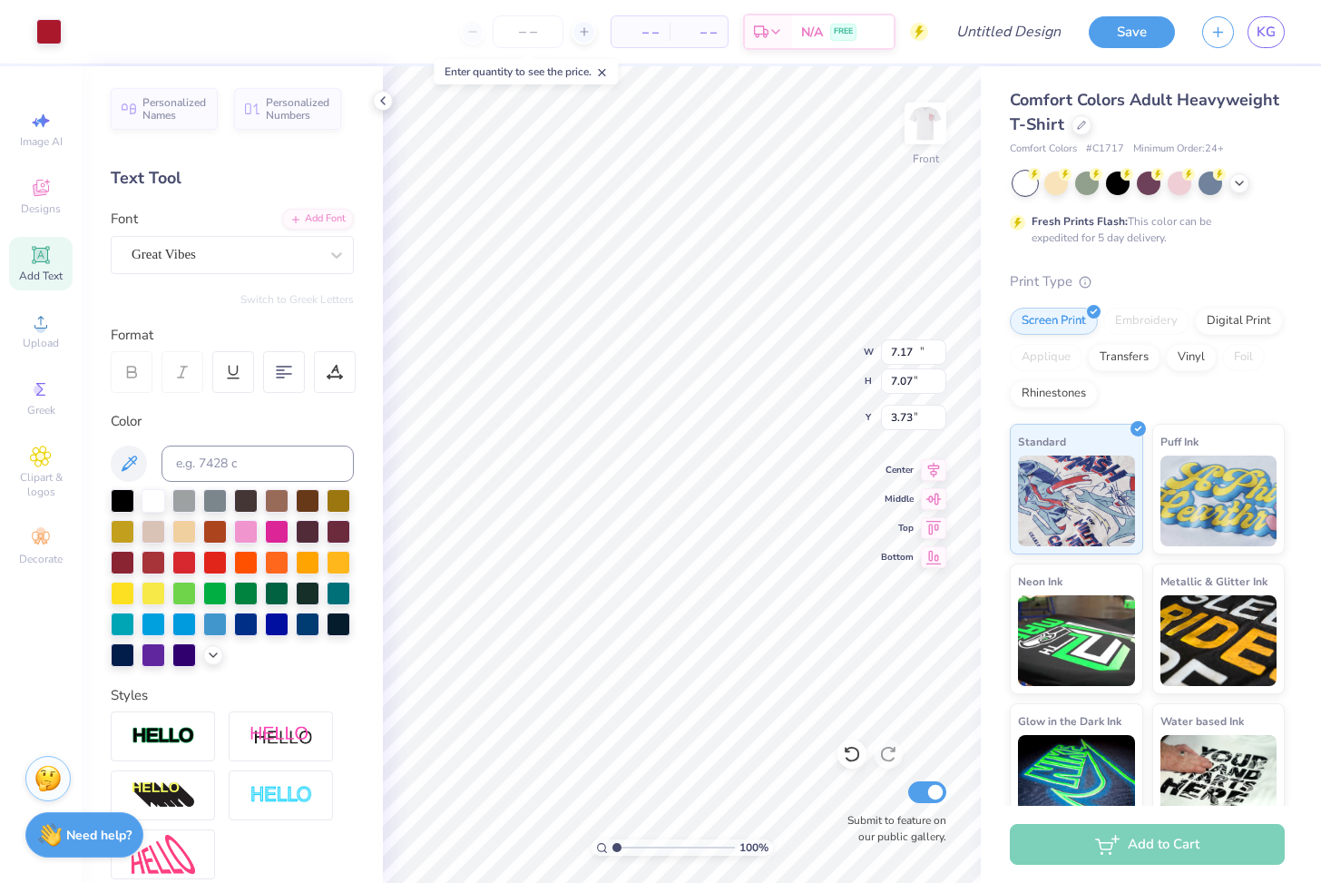
type input "9.91"
type input "10.16"
type input "12.72"
type input "7.07"
type input "12.56"
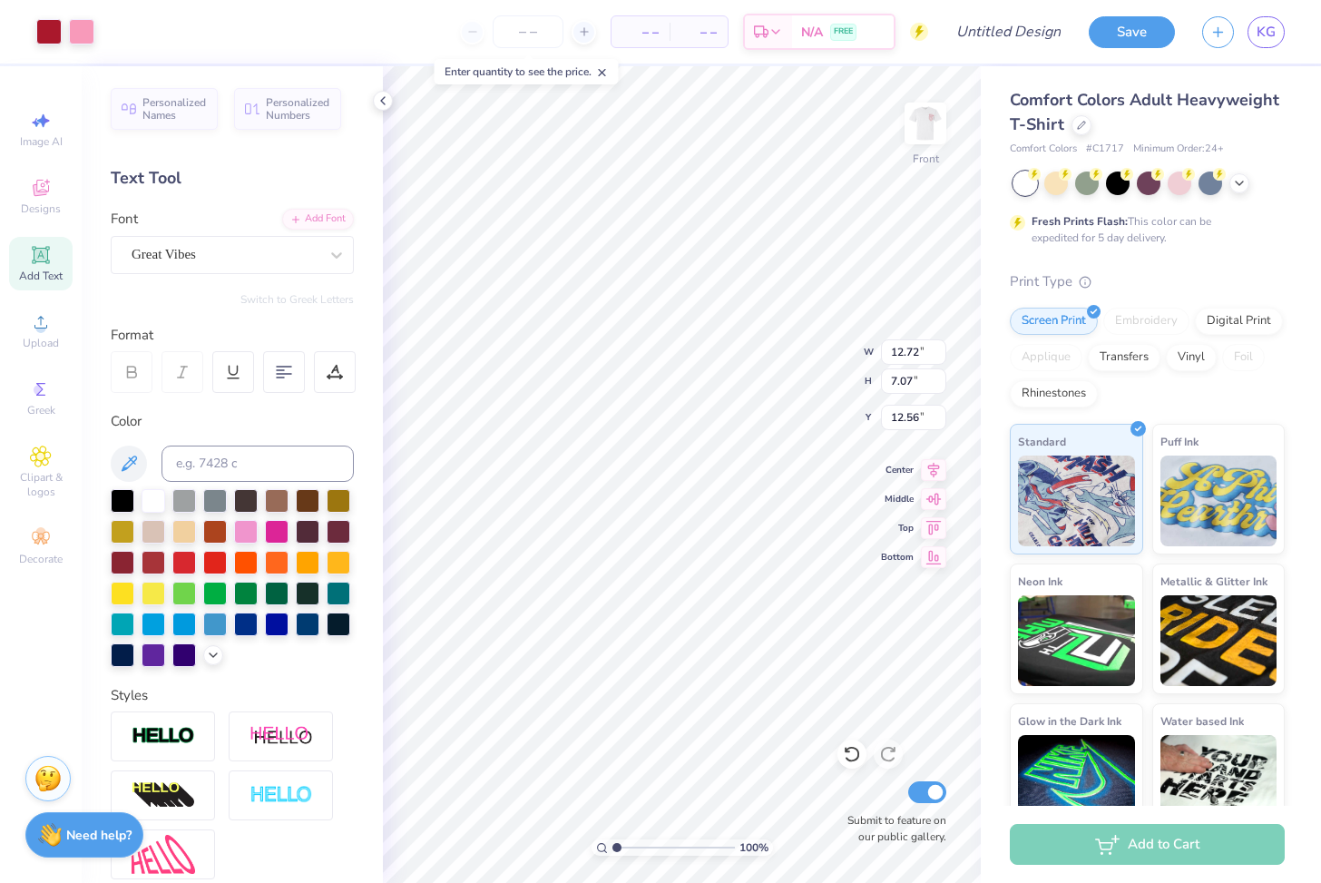
type input "1.99"
type input "2.02"
type input "8.45"
type input "7.17"
type input "3.59"
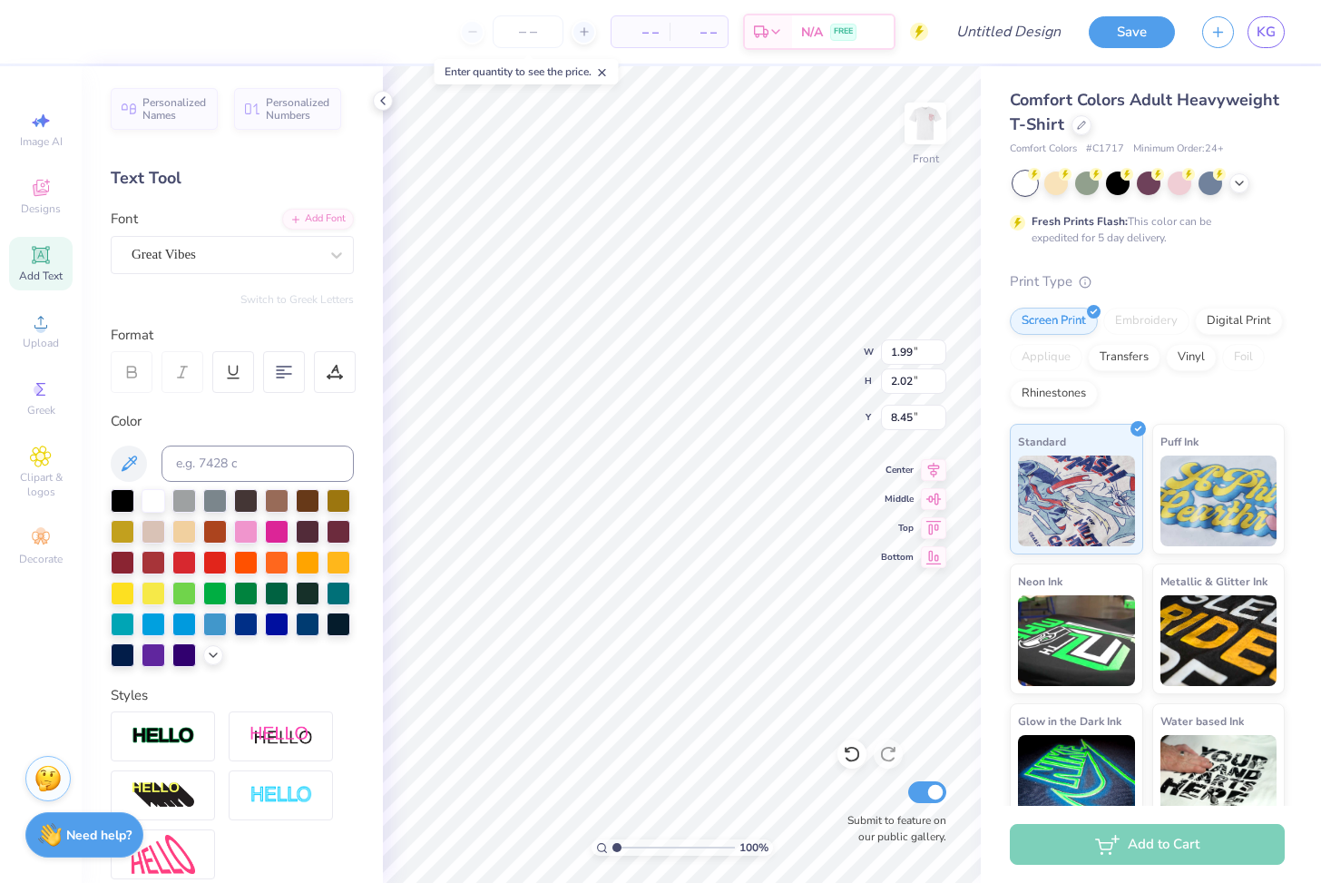
type input "10.16"
type input "1.99"
type input "2.02"
type input "8.45"
type input "1.62"
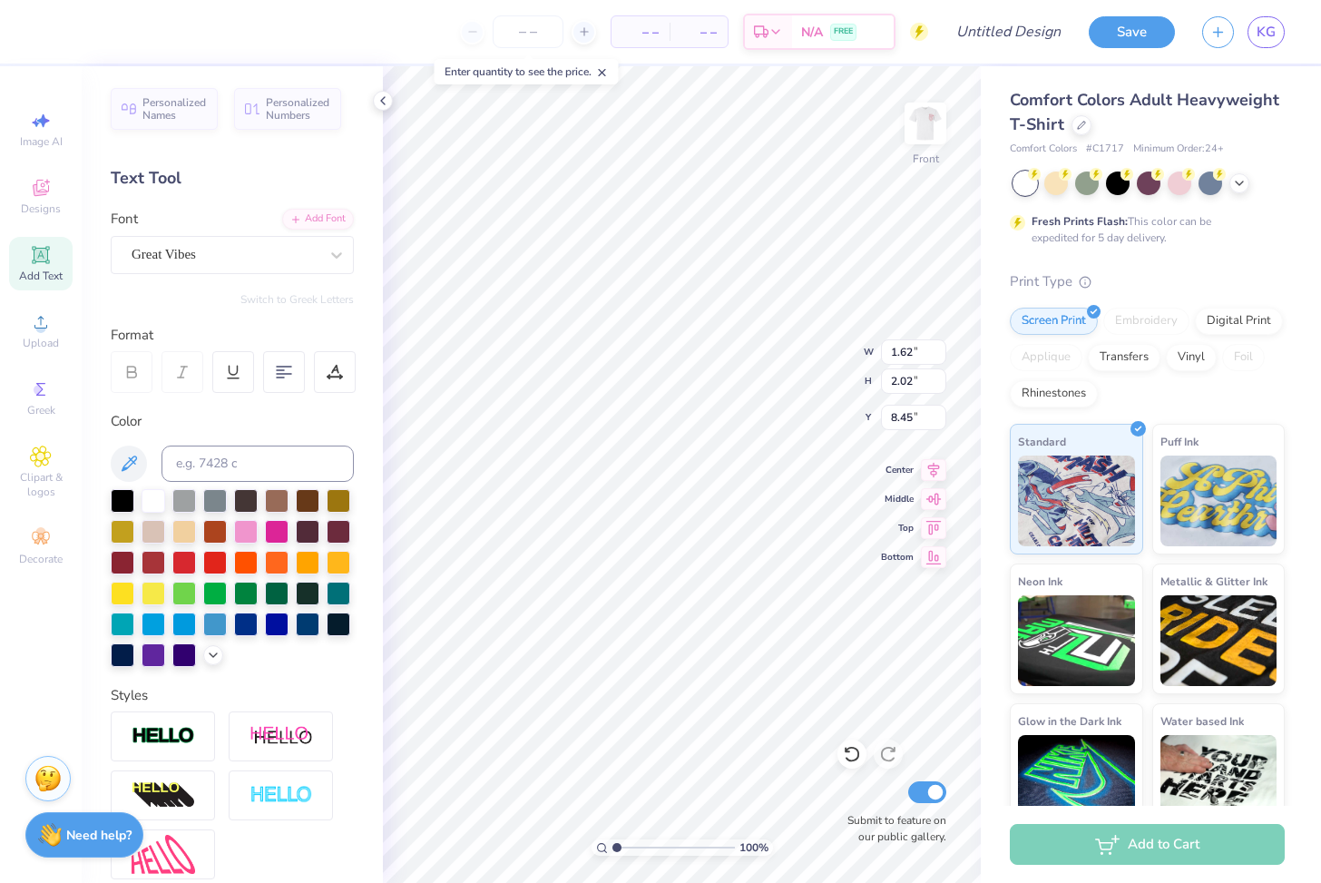
type input "1.65"
type input "8.31"
click at [772, 155] on img at bounding box center [925, 123] width 73 height 73
click at [772, 142] on img at bounding box center [925, 123] width 36 height 36
click at [130, 364] on icon at bounding box center [131, 372] width 16 height 16
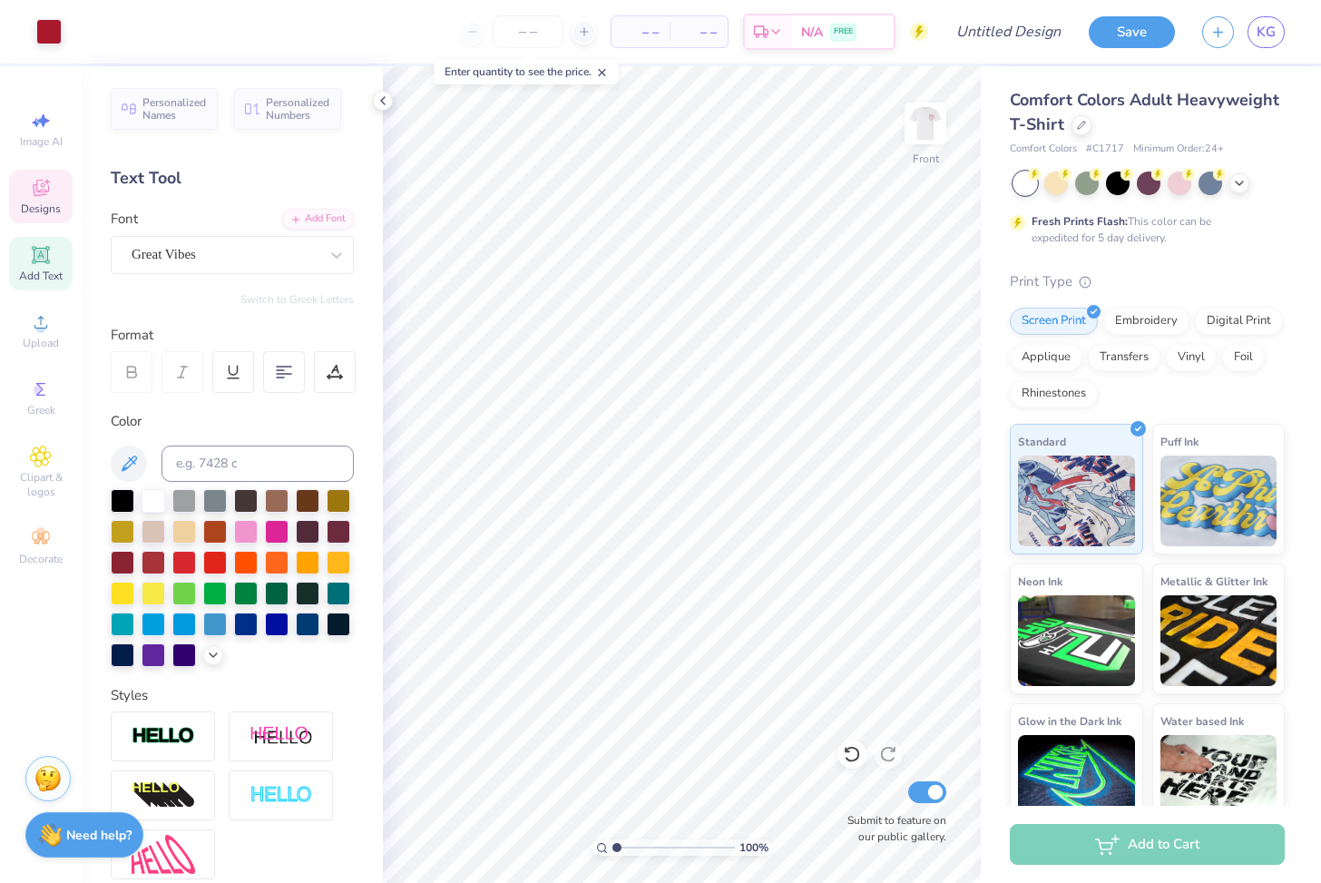
click at [29, 190] on div "Designs" at bounding box center [40, 197] width 63 height 54
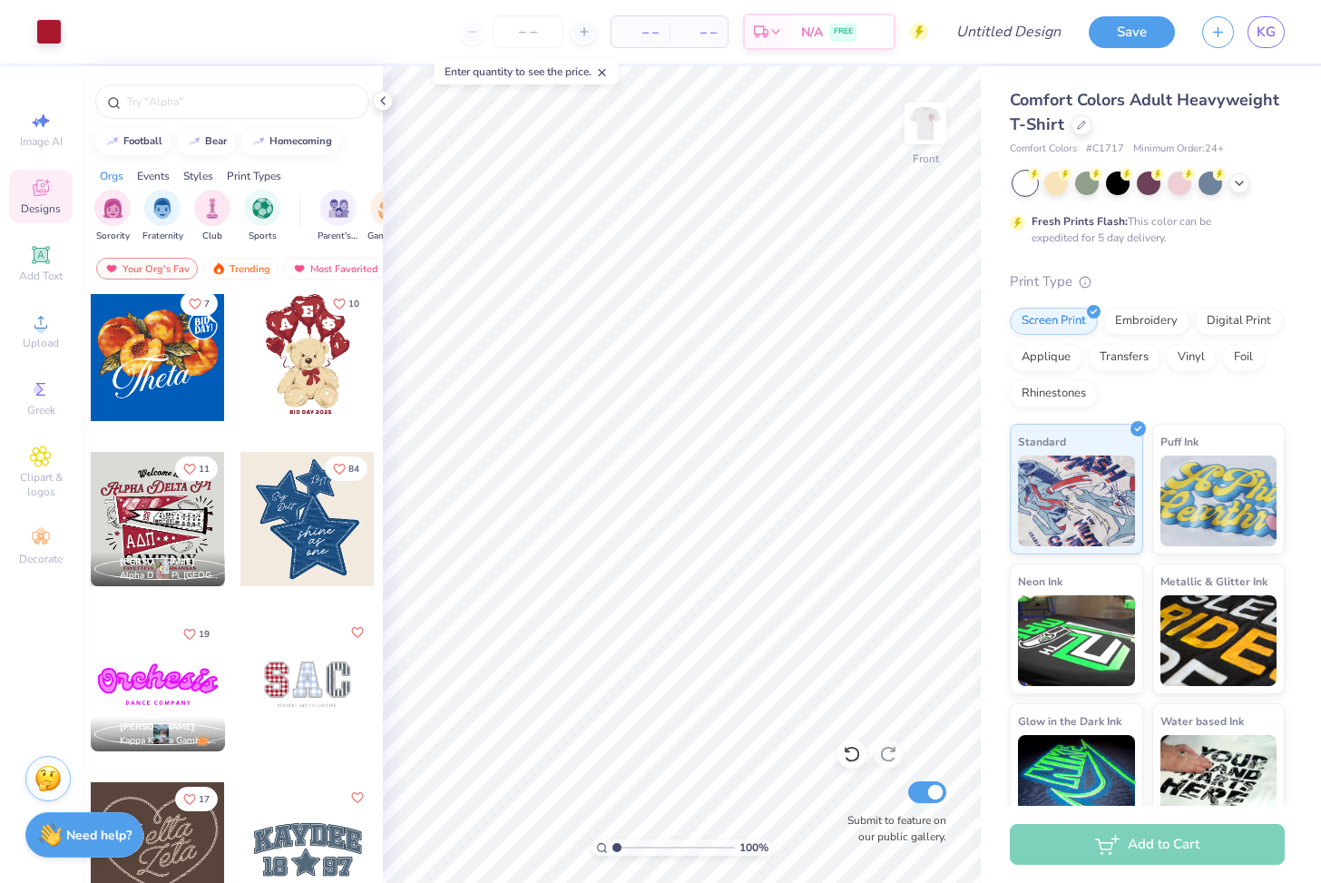
scroll to position [507, 0]
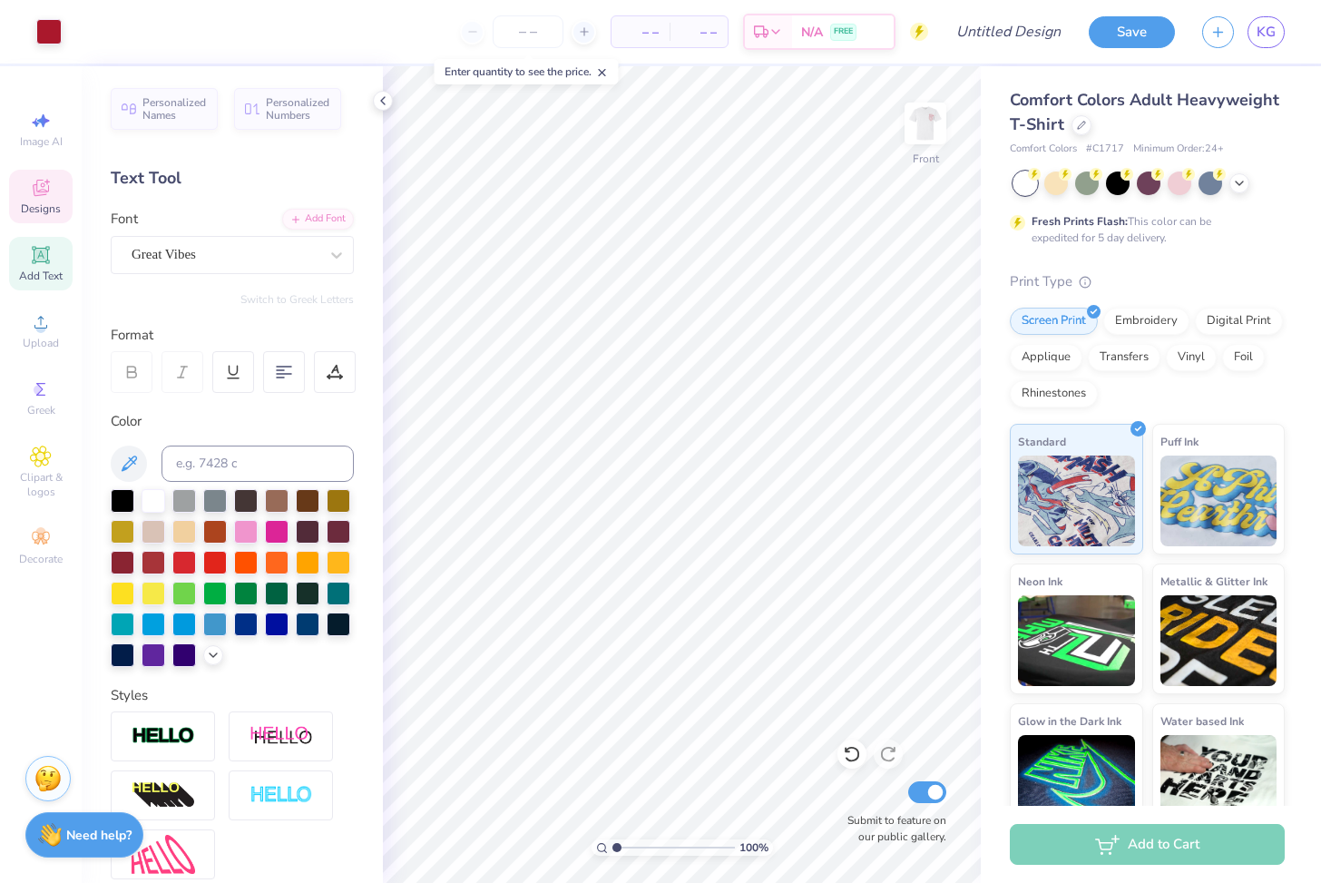
click at [41, 200] on div "Designs" at bounding box center [40, 197] width 63 height 54
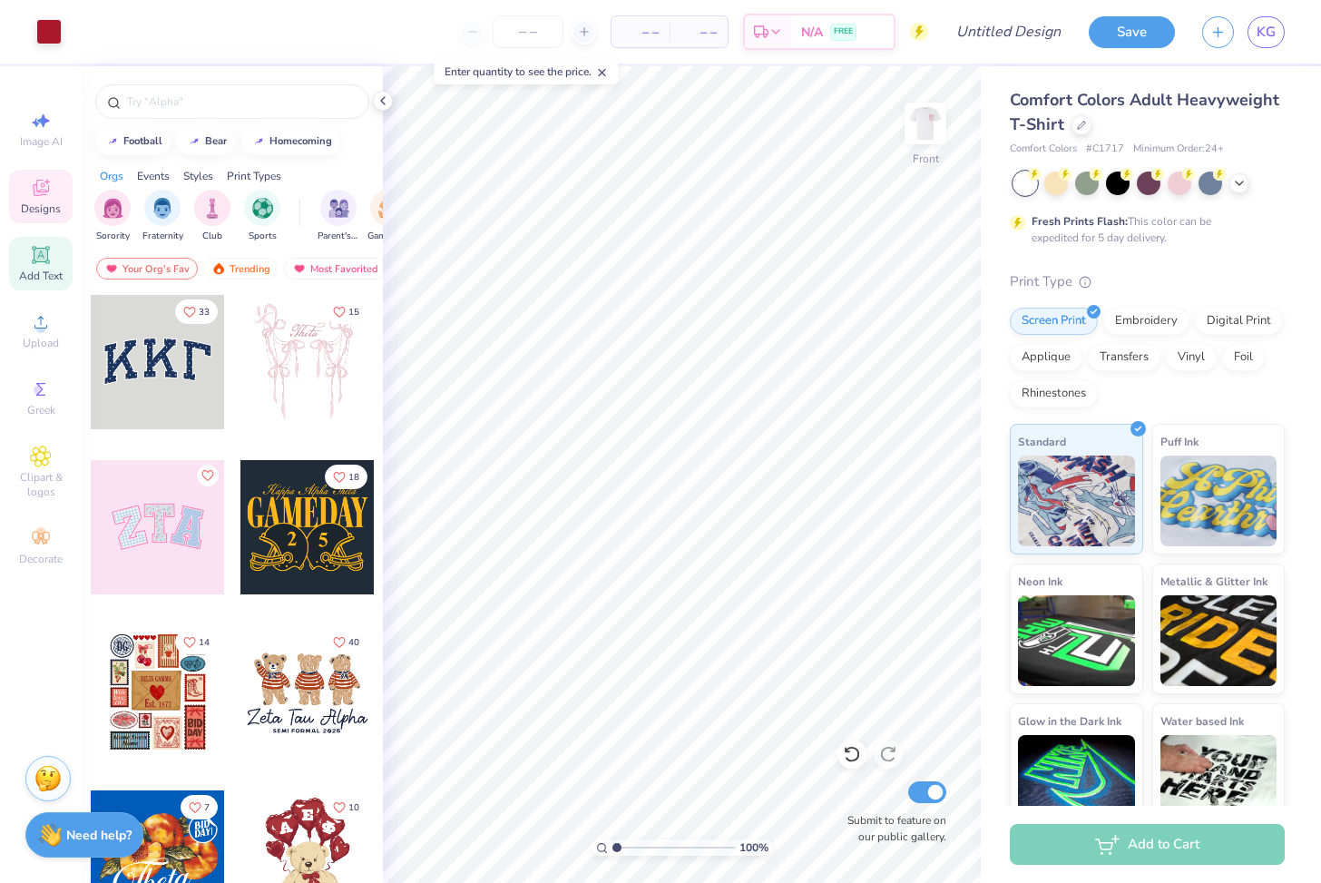
click at [37, 272] on span "Add Text" at bounding box center [41, 275] width 44 height 15
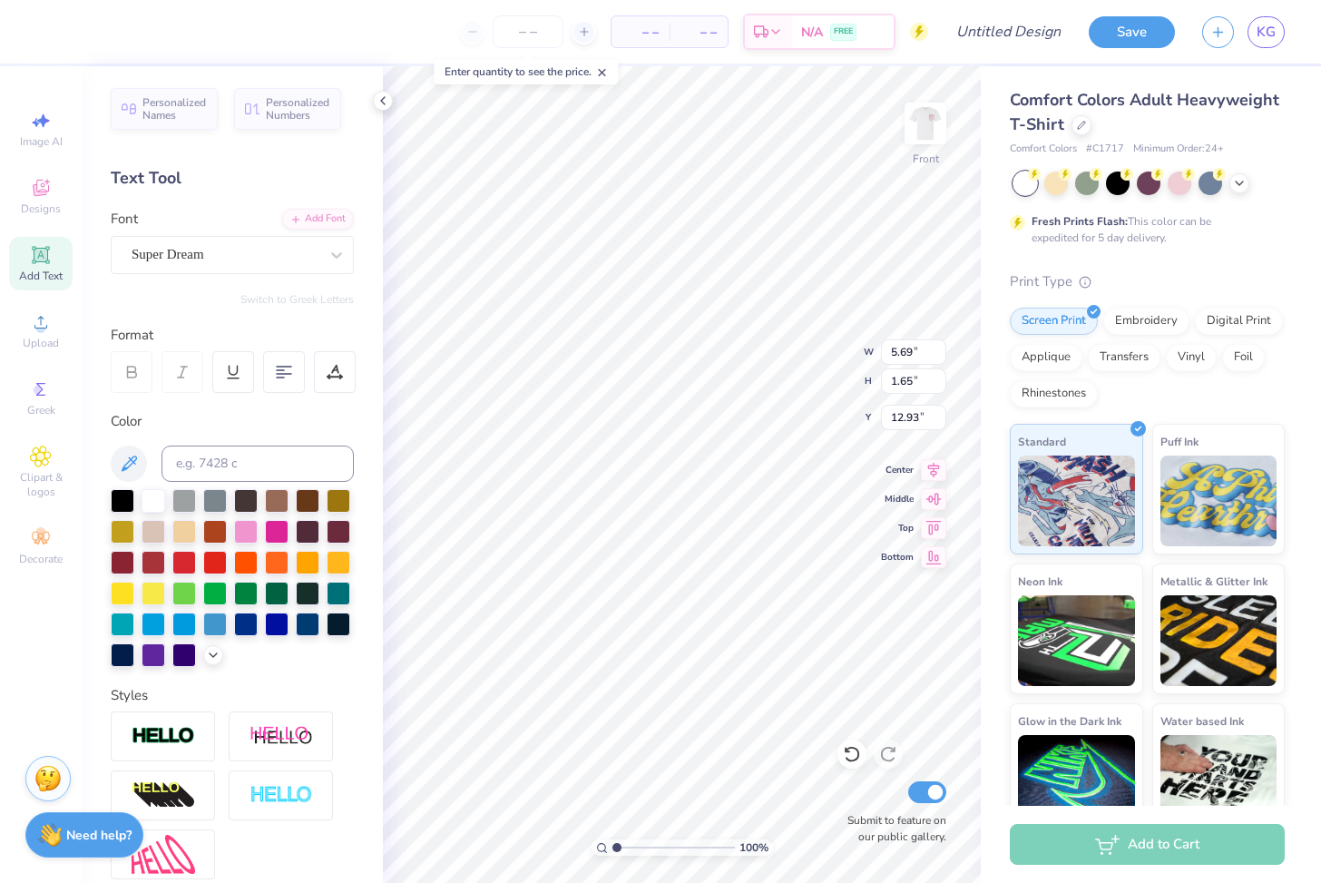
scroll to position [0, 6]
click at [132, 484] on div "– – Per Item – – Total Est. Delivery N/A FREE Design Title Save KG Image AI Des…" at bounding box center [660, 441] width 1321 height 883
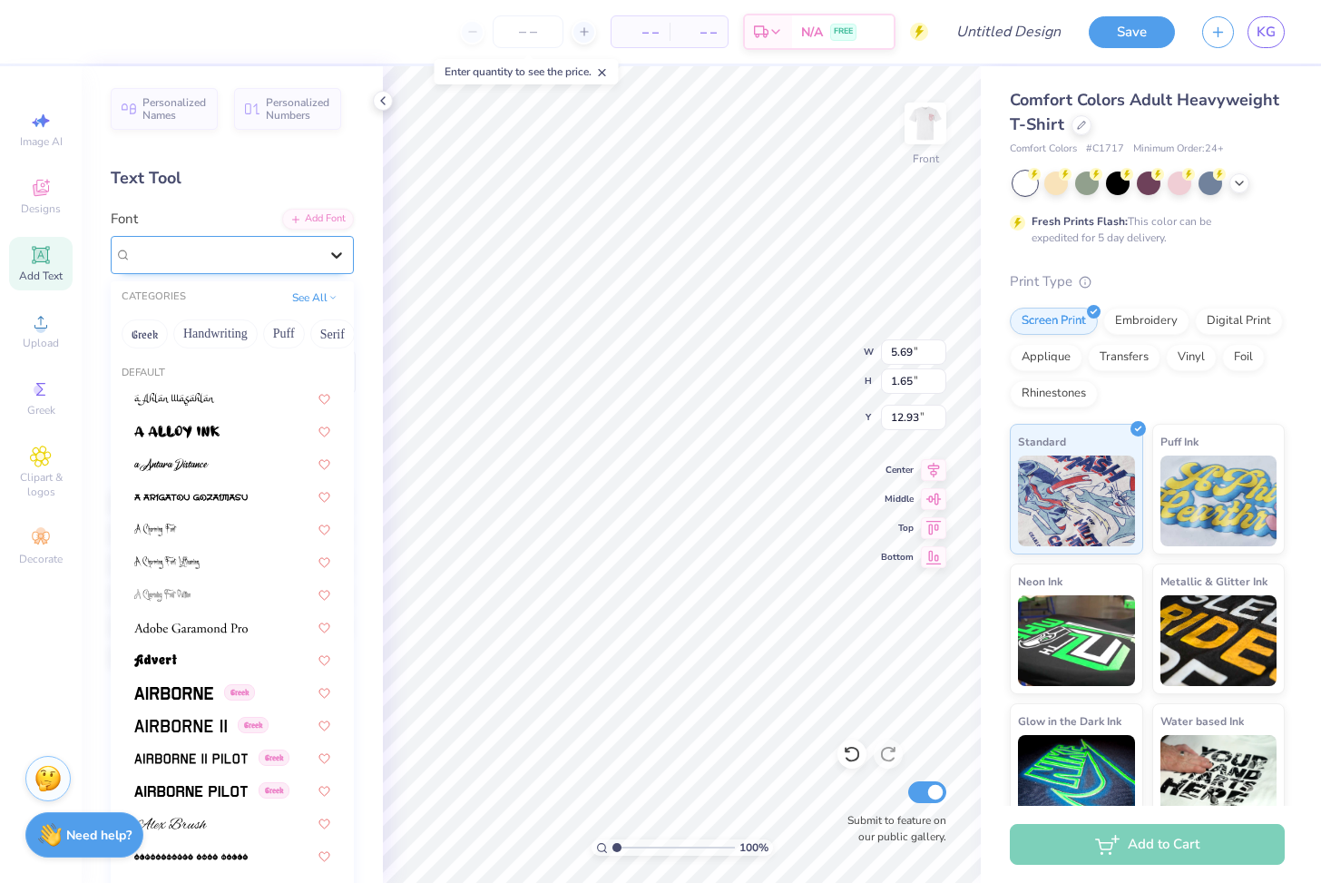
click at [342, 253] on icon at bounding box center [336, 255] width 18 height 18
click at [229, 332] on button "Handwriting" at bounding box center [215, 333] width 84 height 29
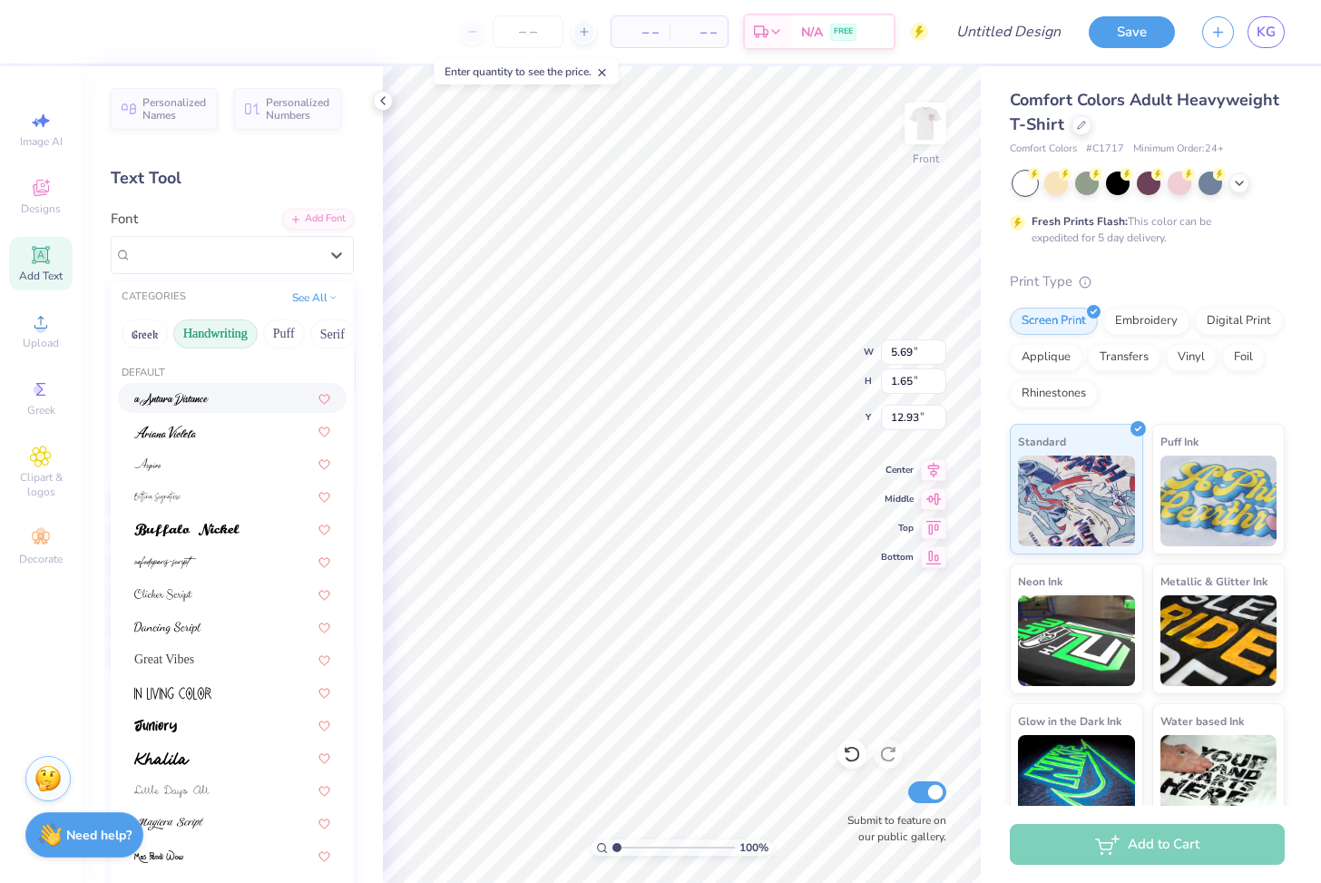
click at [266, 397] on div at bounding box center [232, 397] width 196 height 19
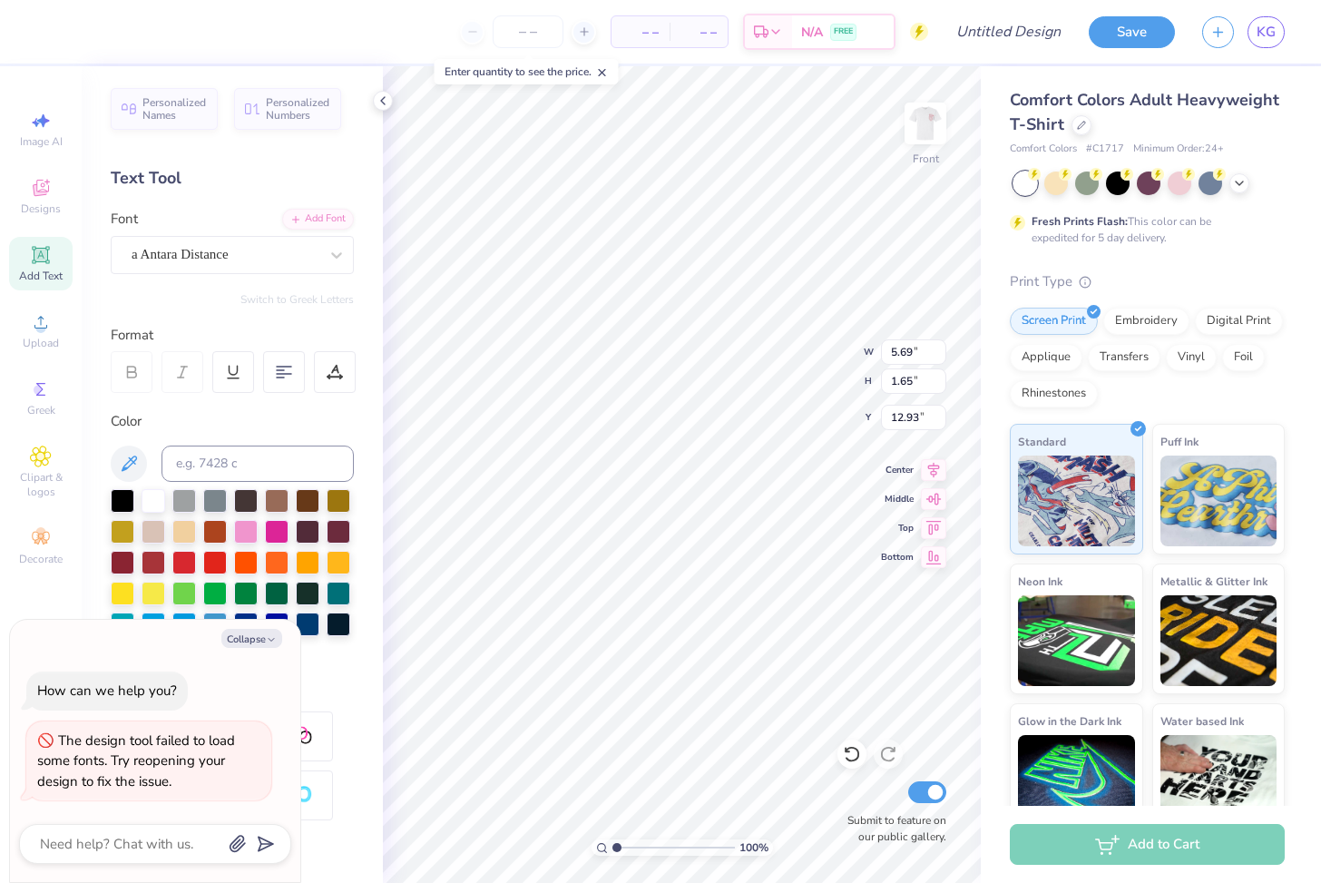
scroll to position [0, 1]
click at [772, 493] on div "– – Per Item – – Total Est. Delivery N/A FREE Design Title Save KG Image AI Des…" at bounding box center [660, 441] width 1321 height 883
click at [134, 460] on icon at bounding box center [129, 462] width 15 height 15
click at [274, 262] on div "a Antara Distance" at bounding box center [225, 254] width 190 height 28
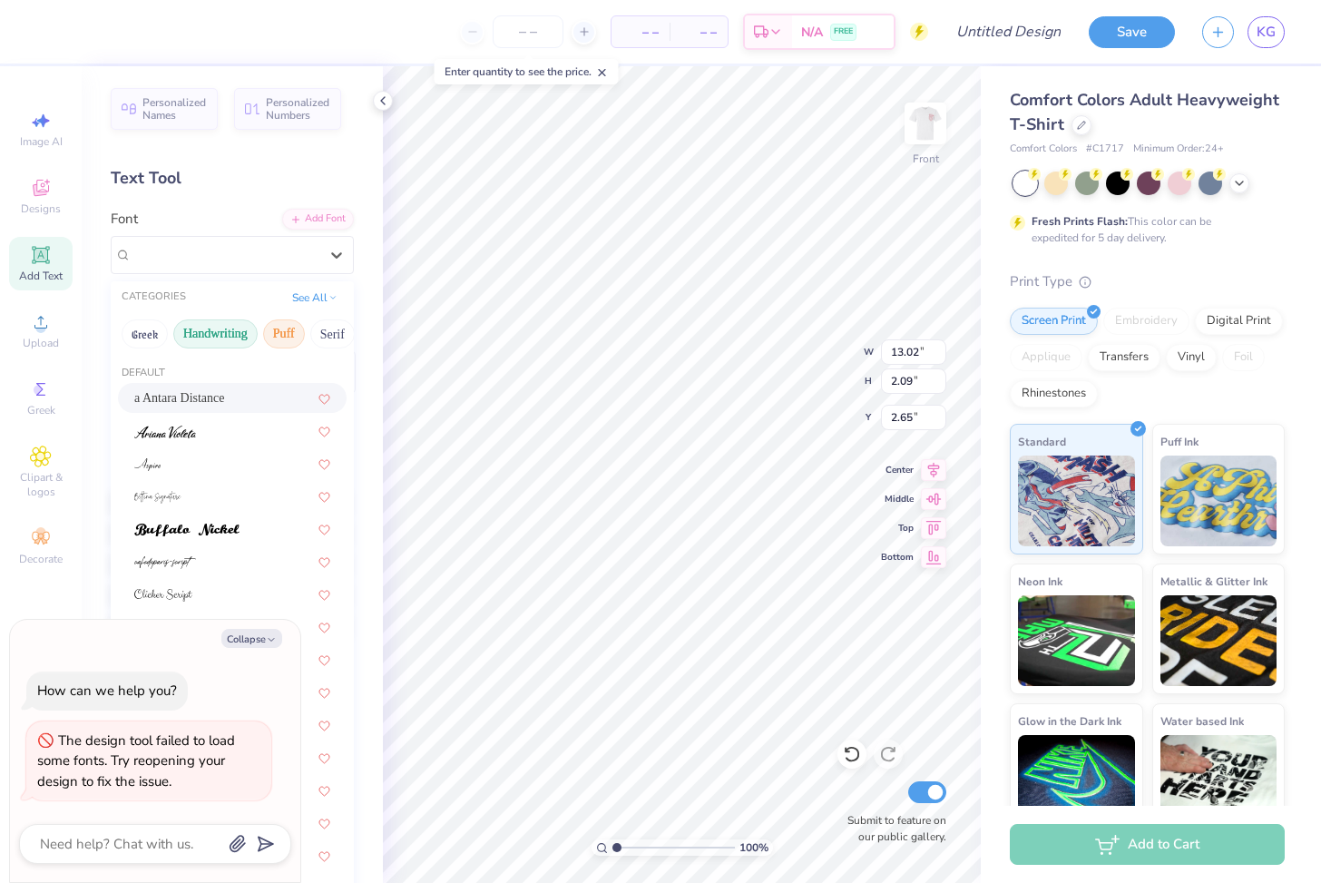
click at [285, 330] on button "Puff" at bounding box center [284, 333] width 42 height 29
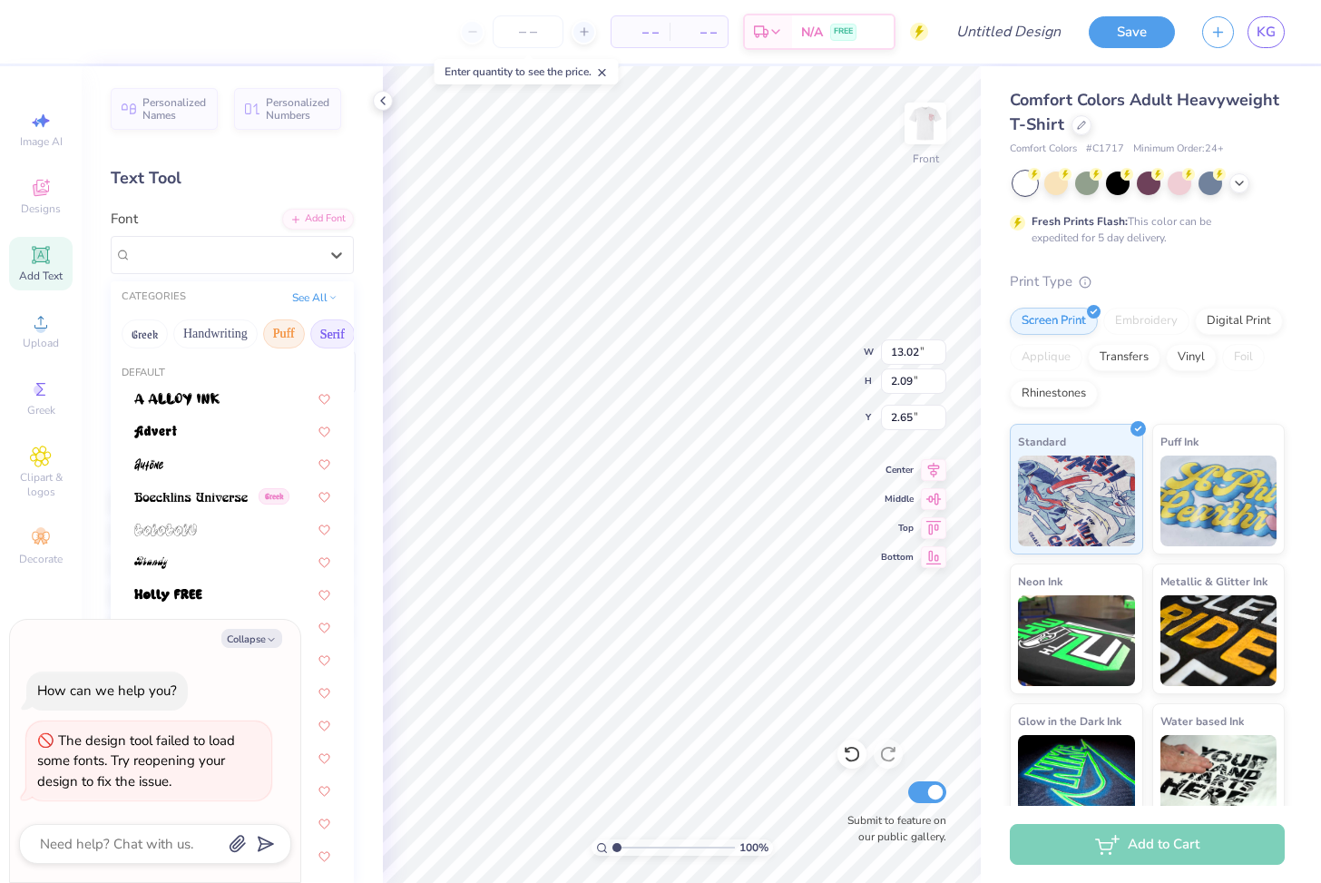
click at [325, 328] on button "Serif" at bounding box center [332, 333] width 44 height 29
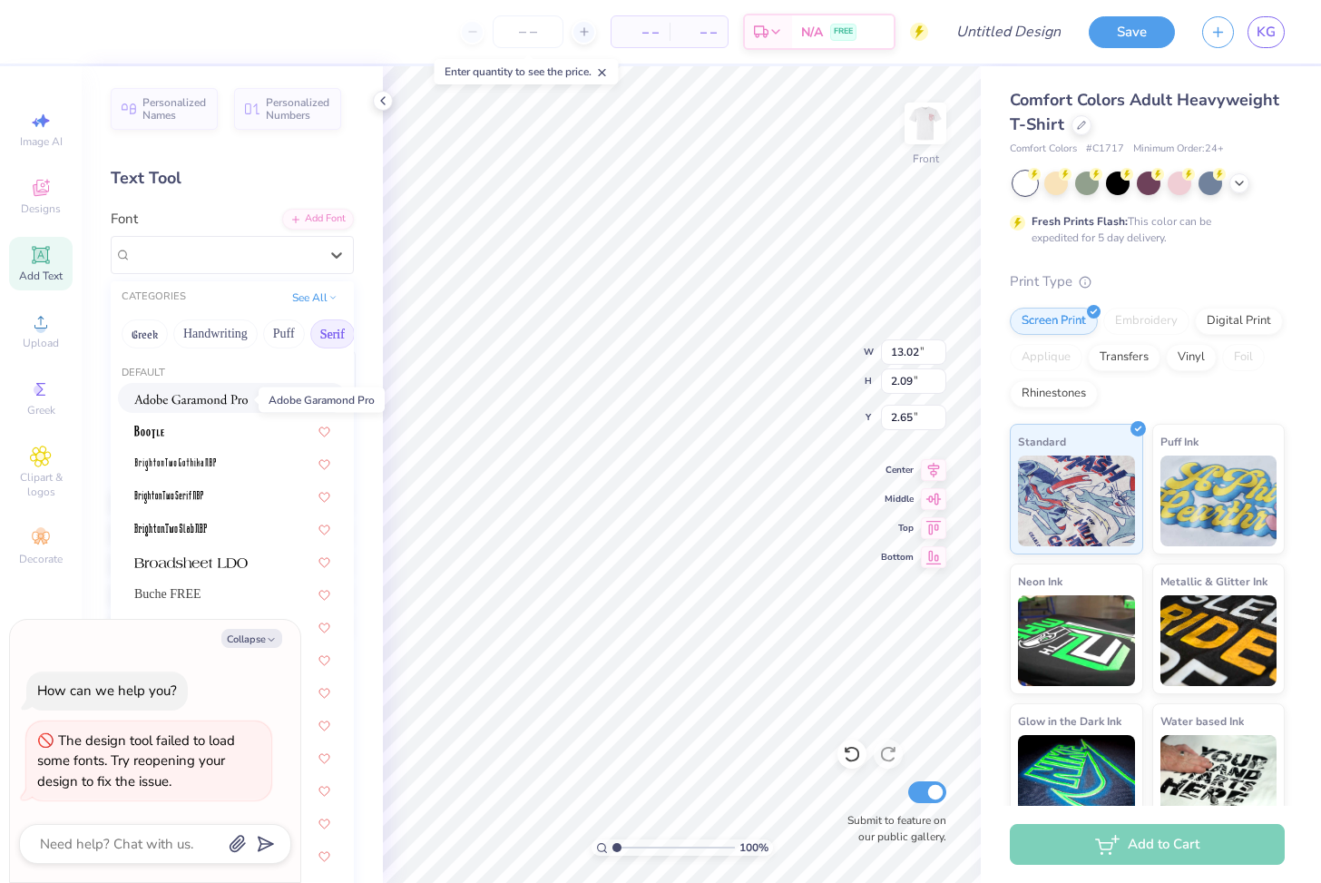
click at [196, 405] on img at bounding box center [190, 399] width 113 height 13
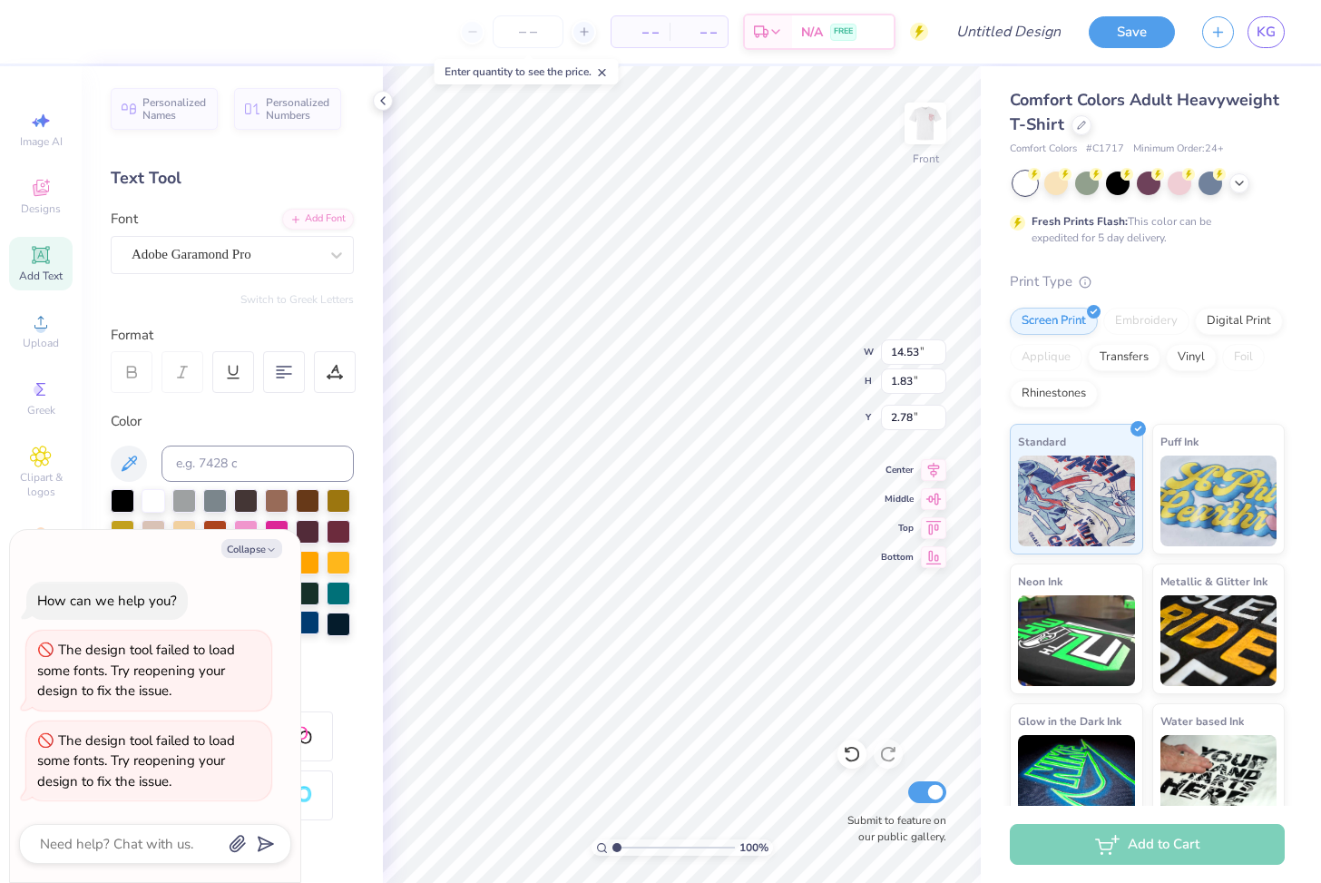
click at [307, 619] on div at bounding box center [308, 622] width 24 height 24
click at [327, 674] on div "Personalized Names Personalized Numbers Text Tool Add Font Font Adobe Garamond …" at bounding box center [232, 474] width 301 height 816
click at [61, 483] on span "Clipart & logos" at bounding box center [40, 484] width 63 height 29
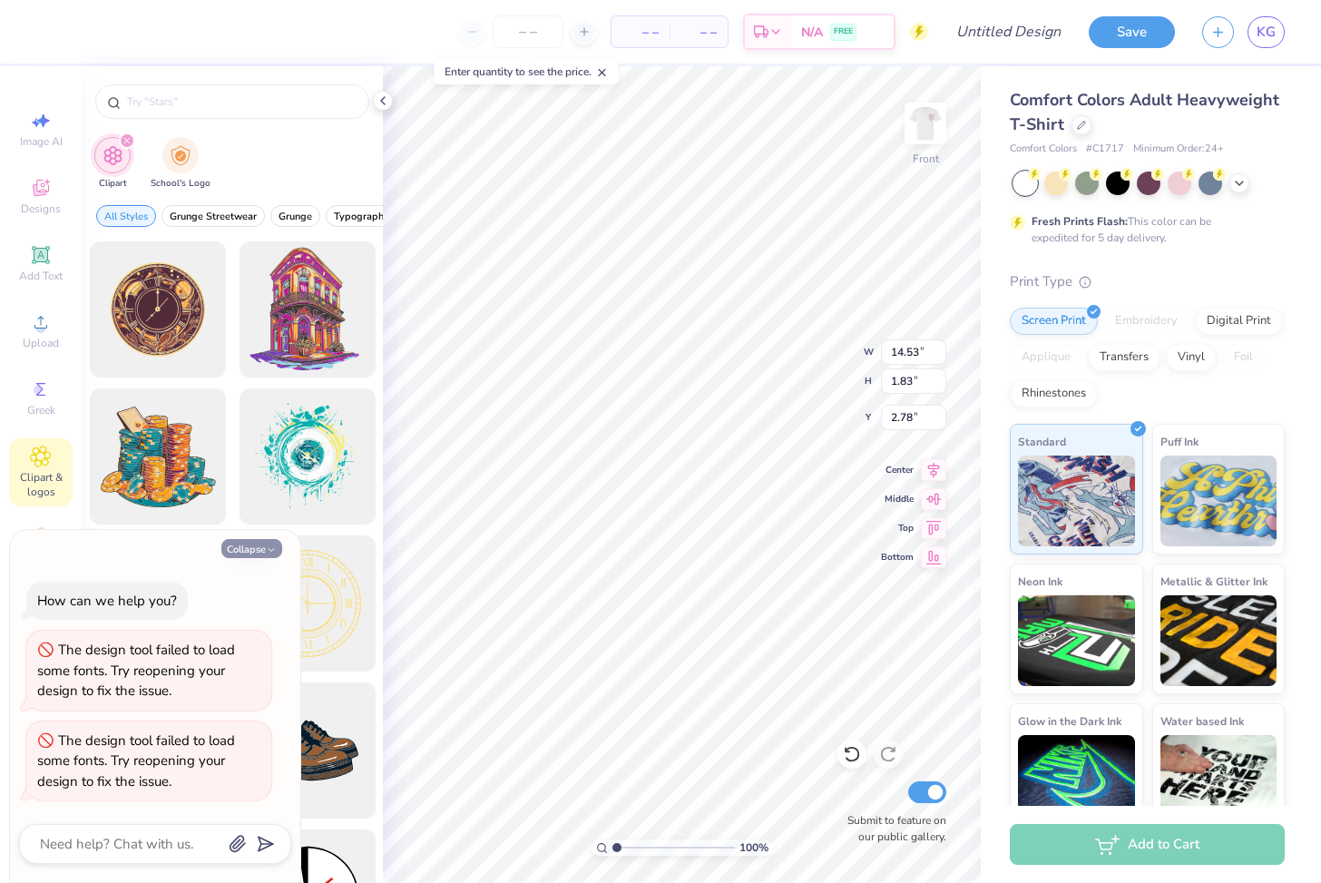
click at [251, 552] on button "Collapse" at bounding box center [251, 548] width 61 height 19
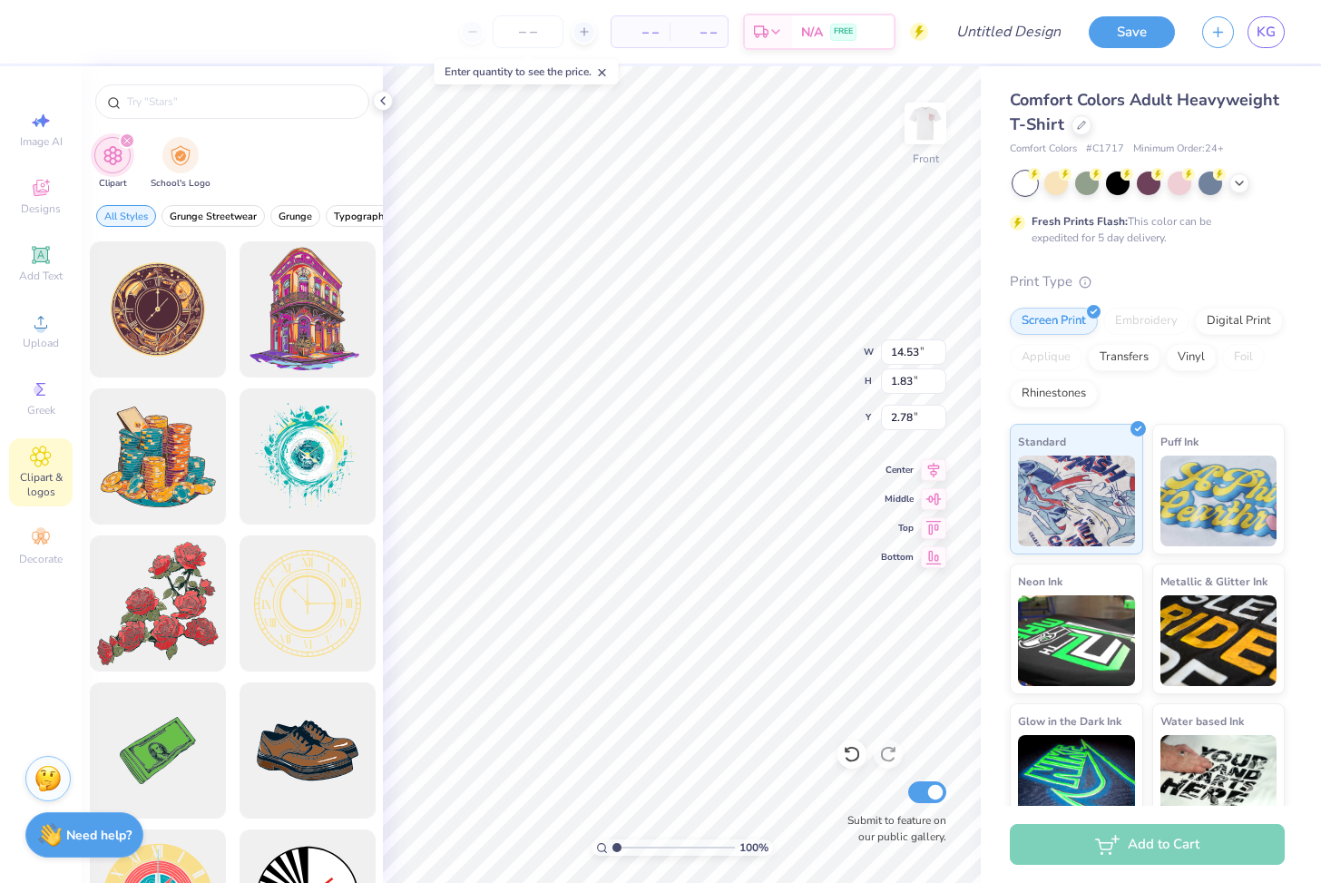
click at [263, 544] on div at bounding box center [307, 603] width 136 height 136
click at [163, 111] on div at bounding box center [232, 101] width 274 height 34
click at [160, 99] on input "text" at bounding box center [241, 102] width 232 height 18
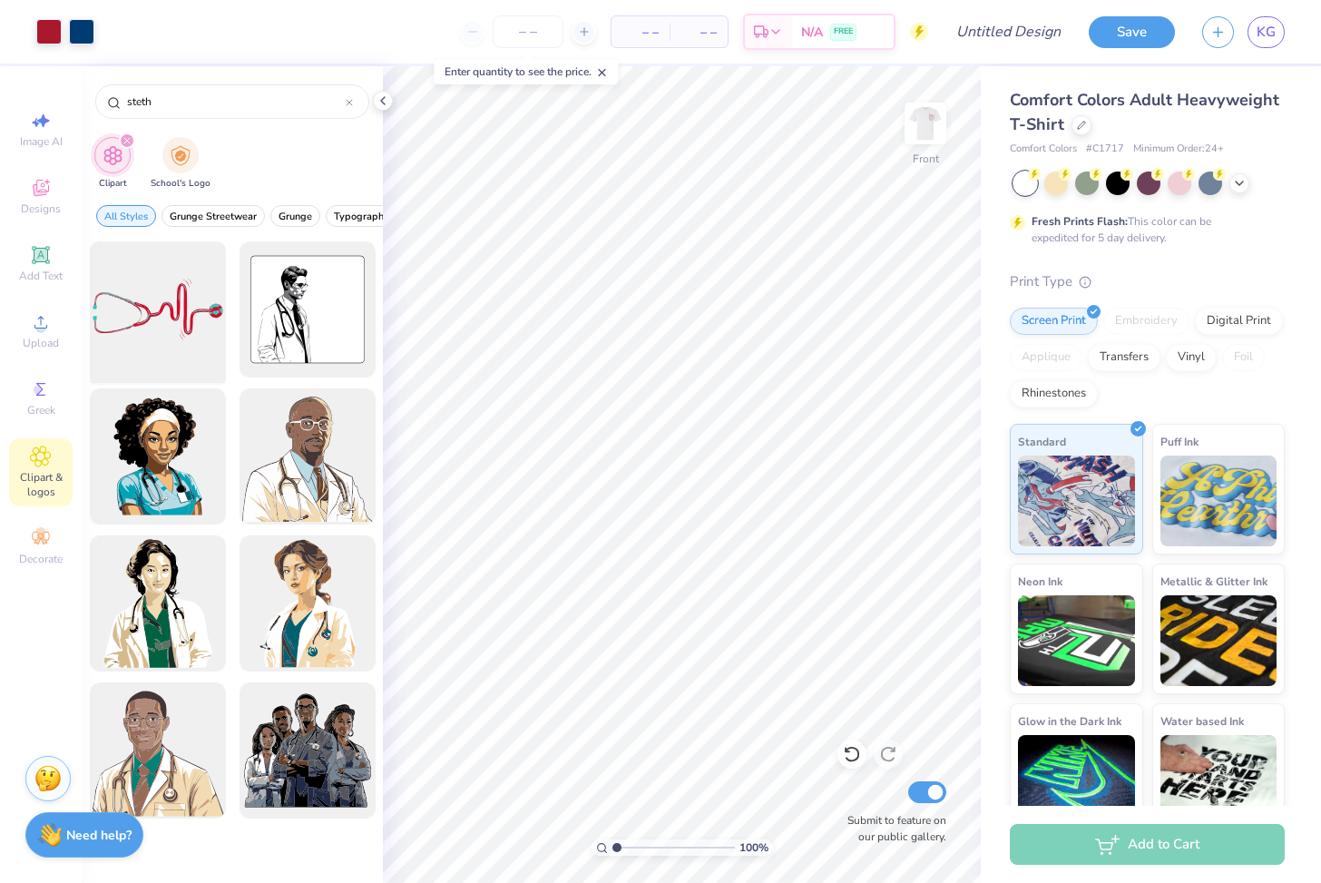
click at [157, 327] on div at bounding box center [158, 310] width 150 height 150
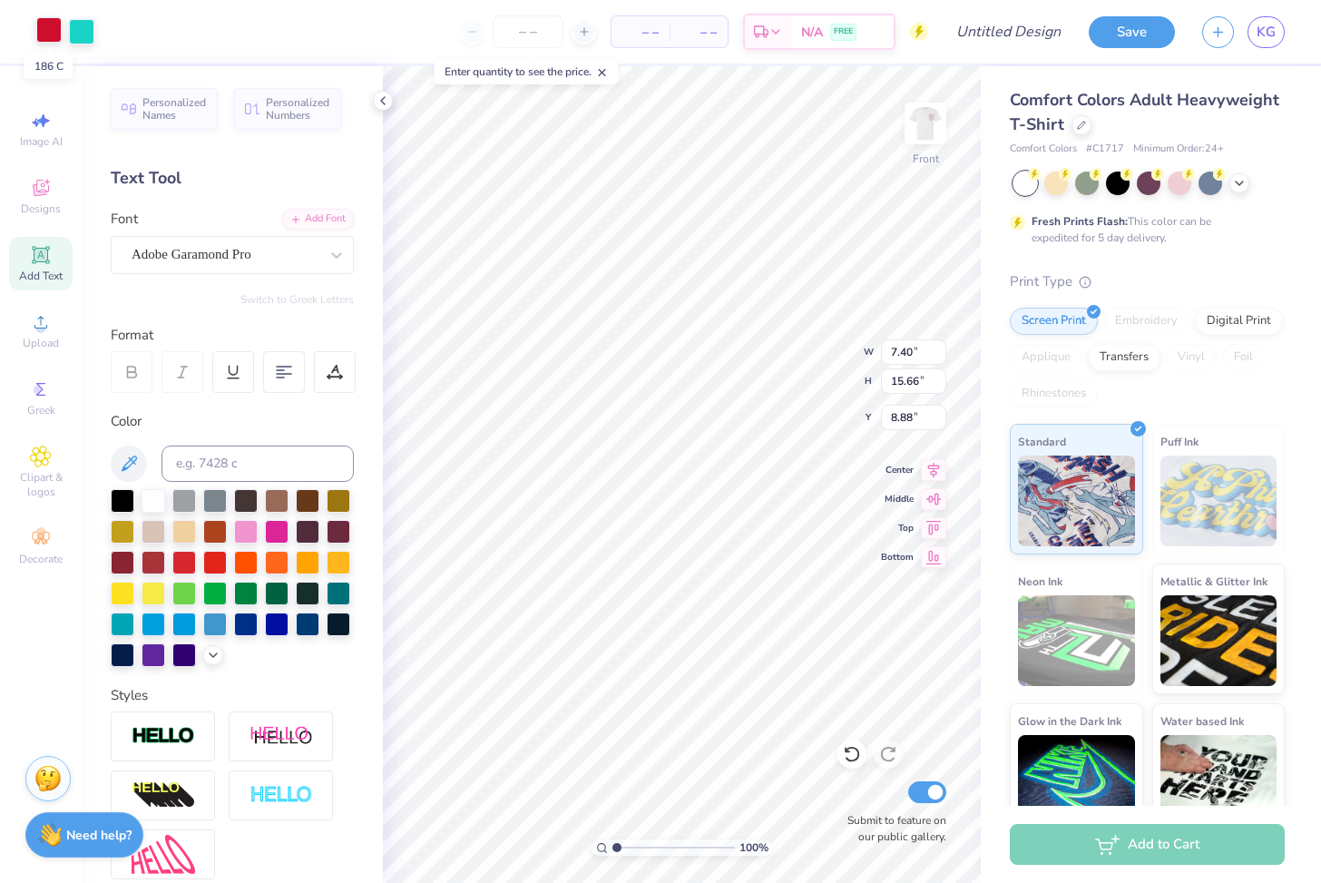
click at [48, 33] on div at bounding box center [48, 29] width 25 height 25
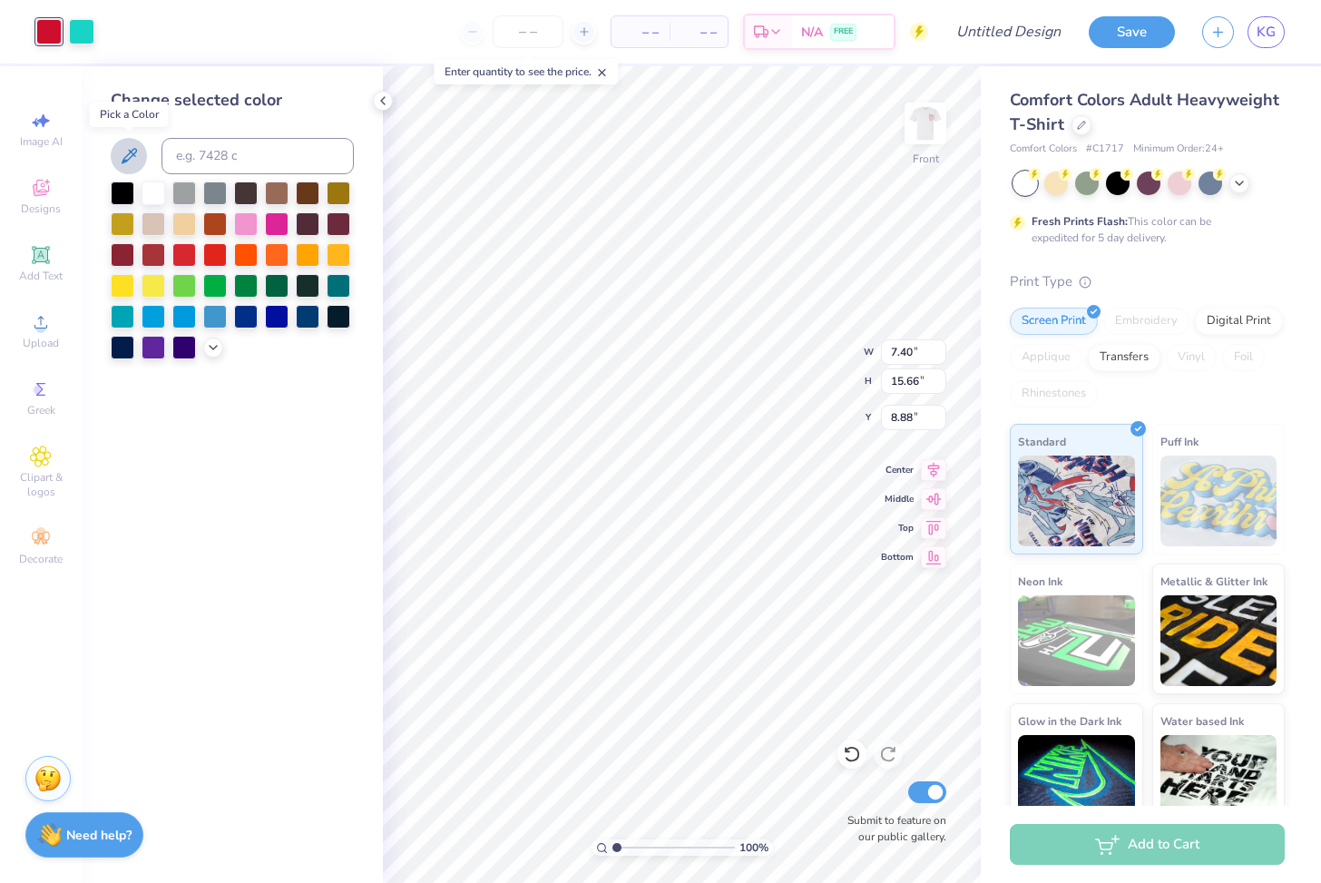
click at [134, 158] on icon at bounding box center [129, 156] width 22 height 22
click at [86, 32] on div at bounding box center [81, 29] width 25 height 25
click at [131, 163] on icon at bounding box center [129, 156] width 22 height 22
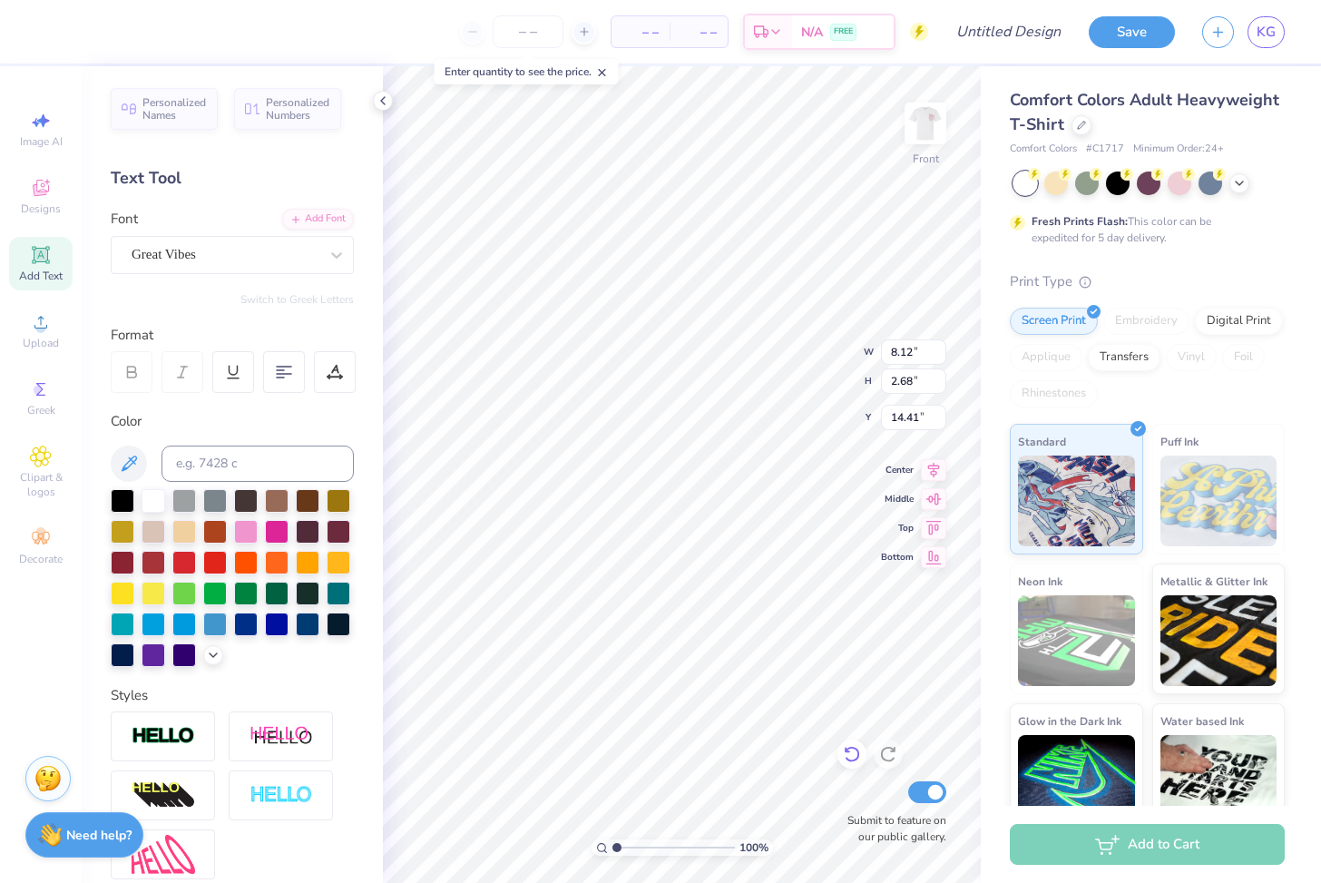
scroll to position [0, 2]
click at [772, 127] on img at bounding box center [925, 123] width 73 height 73
click at [772, 127] on img at bounding box center [925, 123] width 36 height 36
click at [772, 31] on input "Design Title" at bounding box center [1030, 32] width 89 height 36
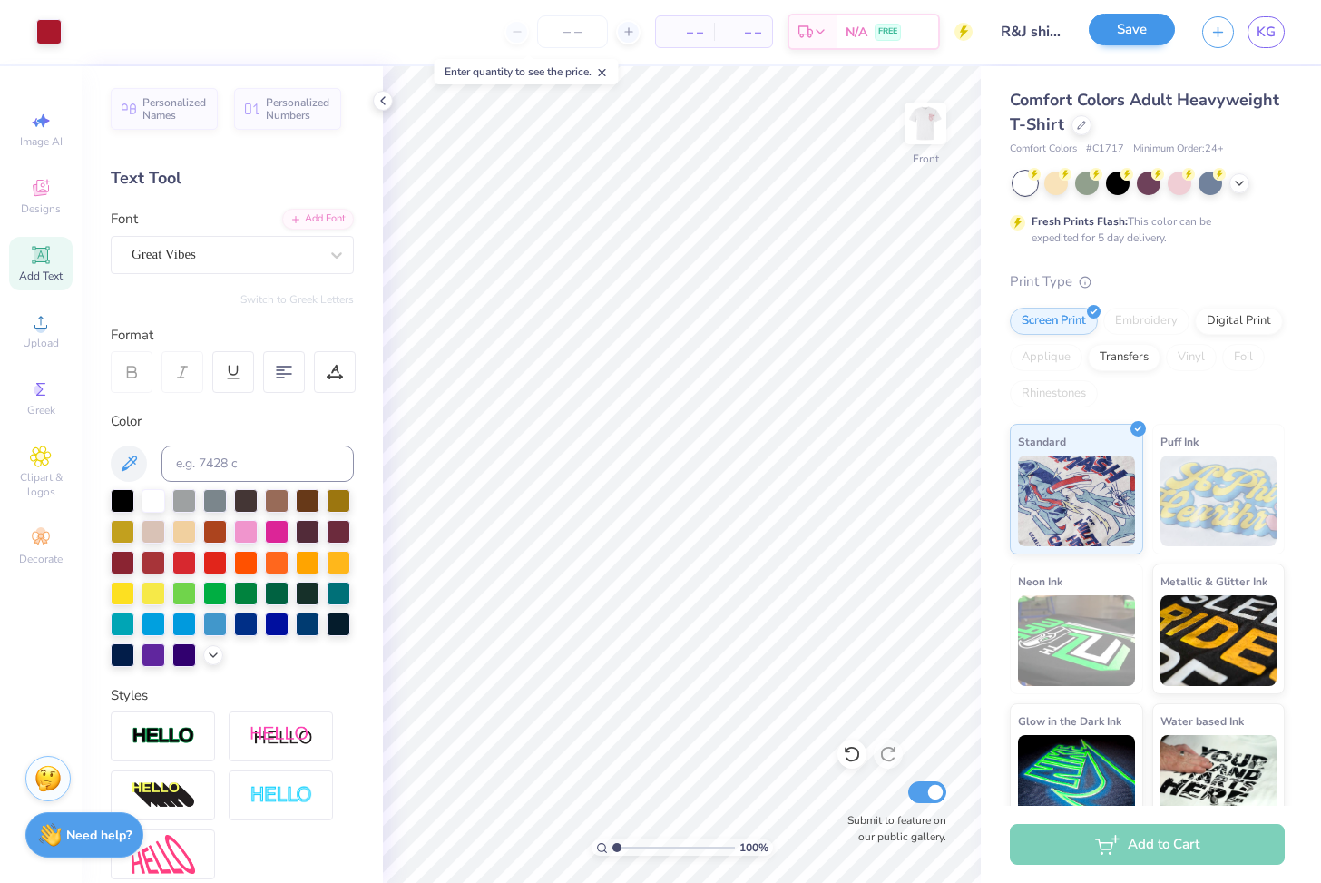
click at [772, 25] on button "Save" at bounding box center [1131, 30] width 86 height 32
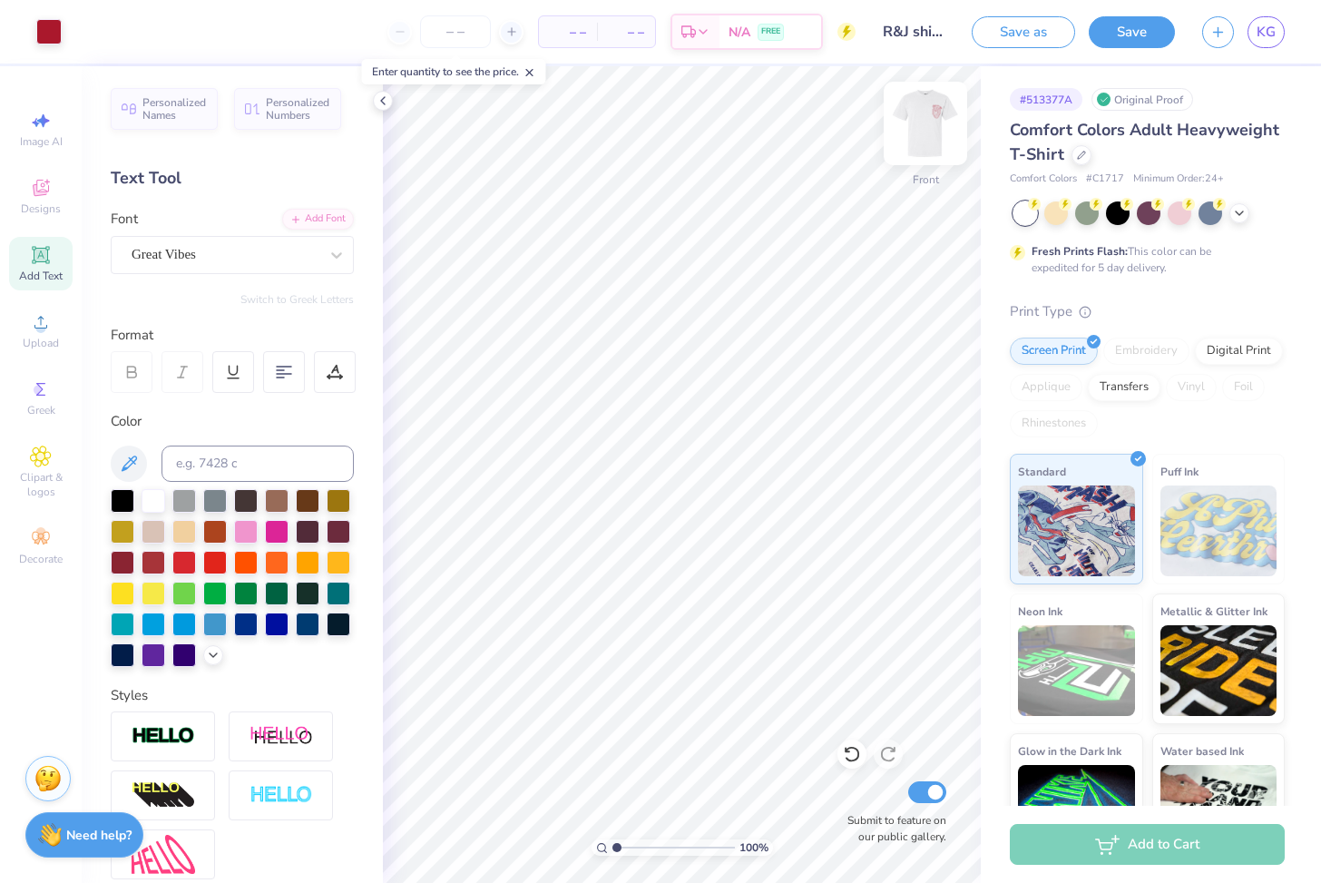
click at [772, 130] on img at bounding box center [925, 123] width 73 height 73
click at [772, 126] on img at bounding box center [925, 123] width 73 height 73
click at [772, 34] on button "Save" at bounding box center [1131, 30] width 86 height 32
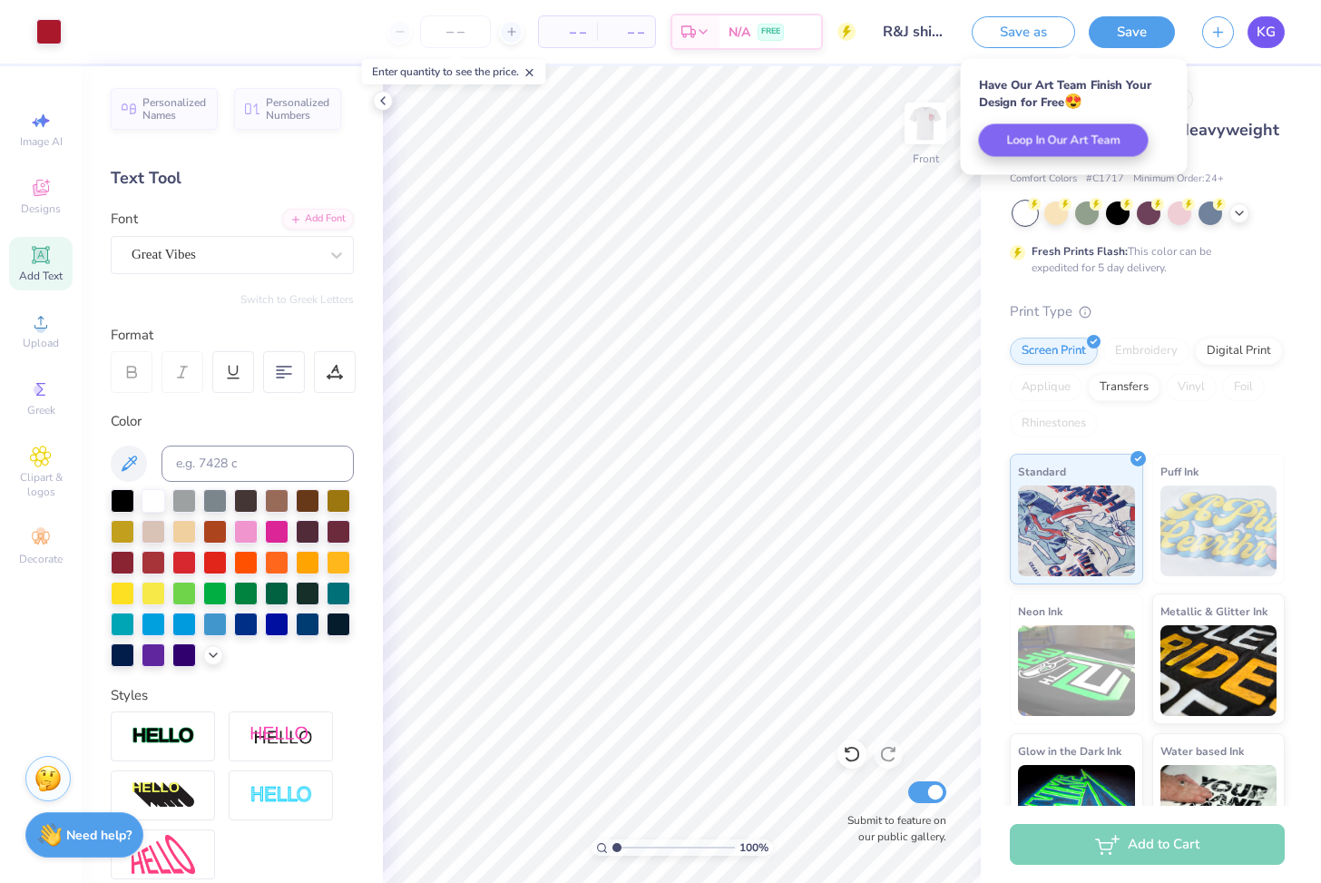
click at [772, 34] on span "KG" at bounding box center [1265, 32] width 19 height 21
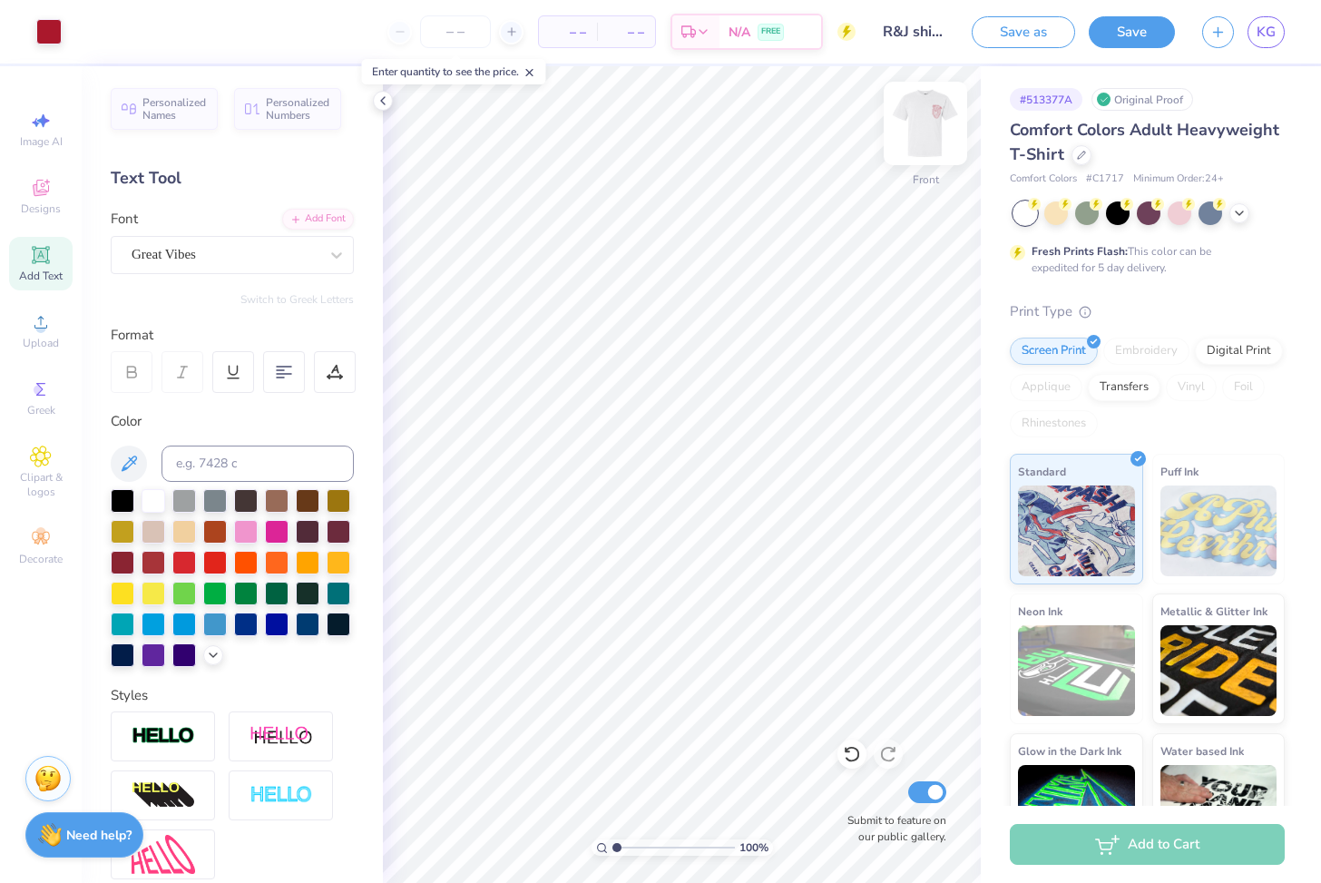
click at [772, 122] on img at bounding box center [925, 123] width 73 height 73
click at [772, 114] on img at bounding box center [925, 123] width 73 height 73
click at [5, 189] on div "Image AI Designs Add Text Upload Greek Clipart & logos Decorate" at bounding box center [41, 474] width 82 height 816
click at [20, 195] on div "Designs" at bounding box center [40, 197] width 63 height 54
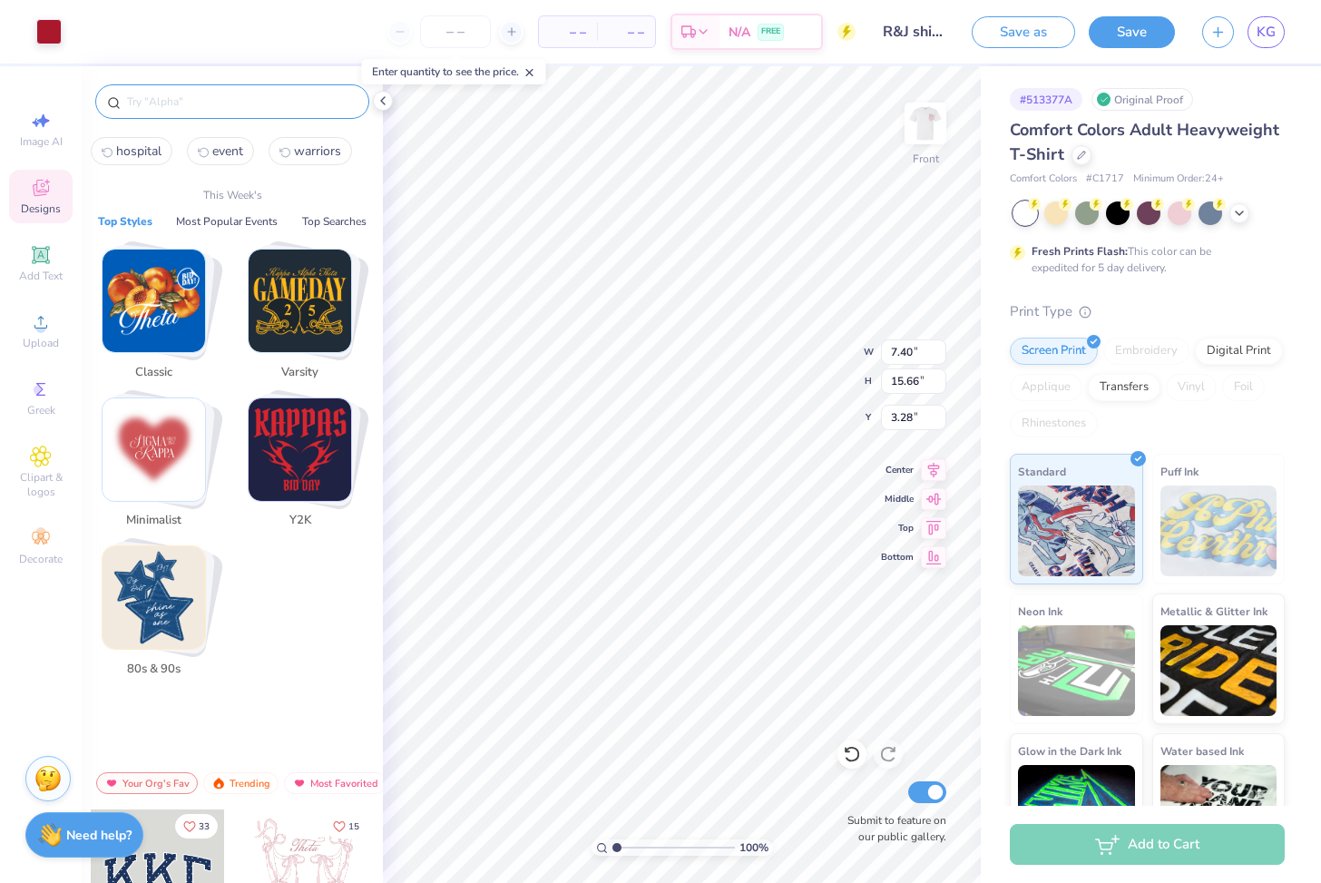
click at [238, 102] on input "text" at bounding box center [241, 102] width 232 height 18
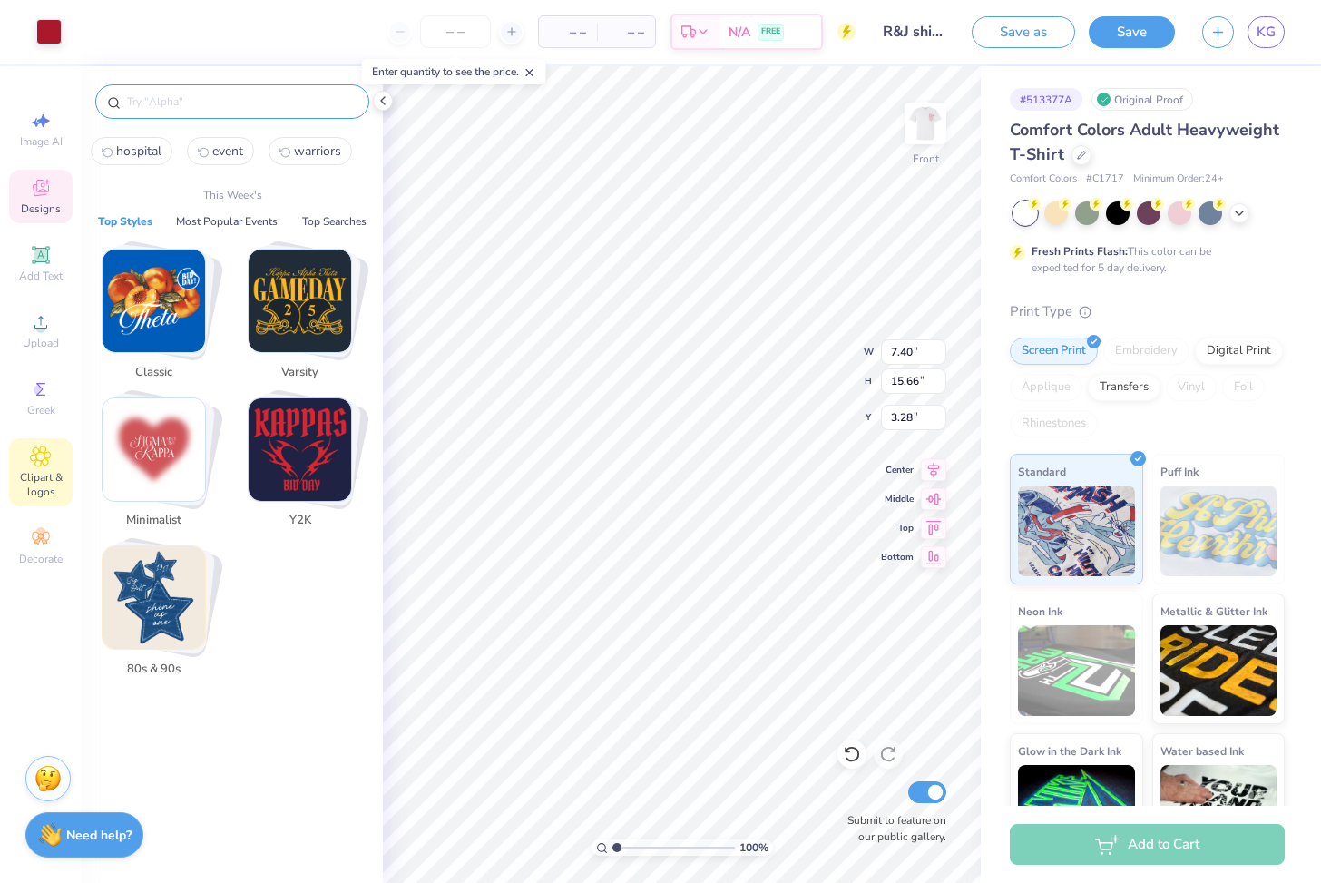
click at [44, 480] on span "Clipart & logos" at bounding box center [40, 484] width 63 height 29
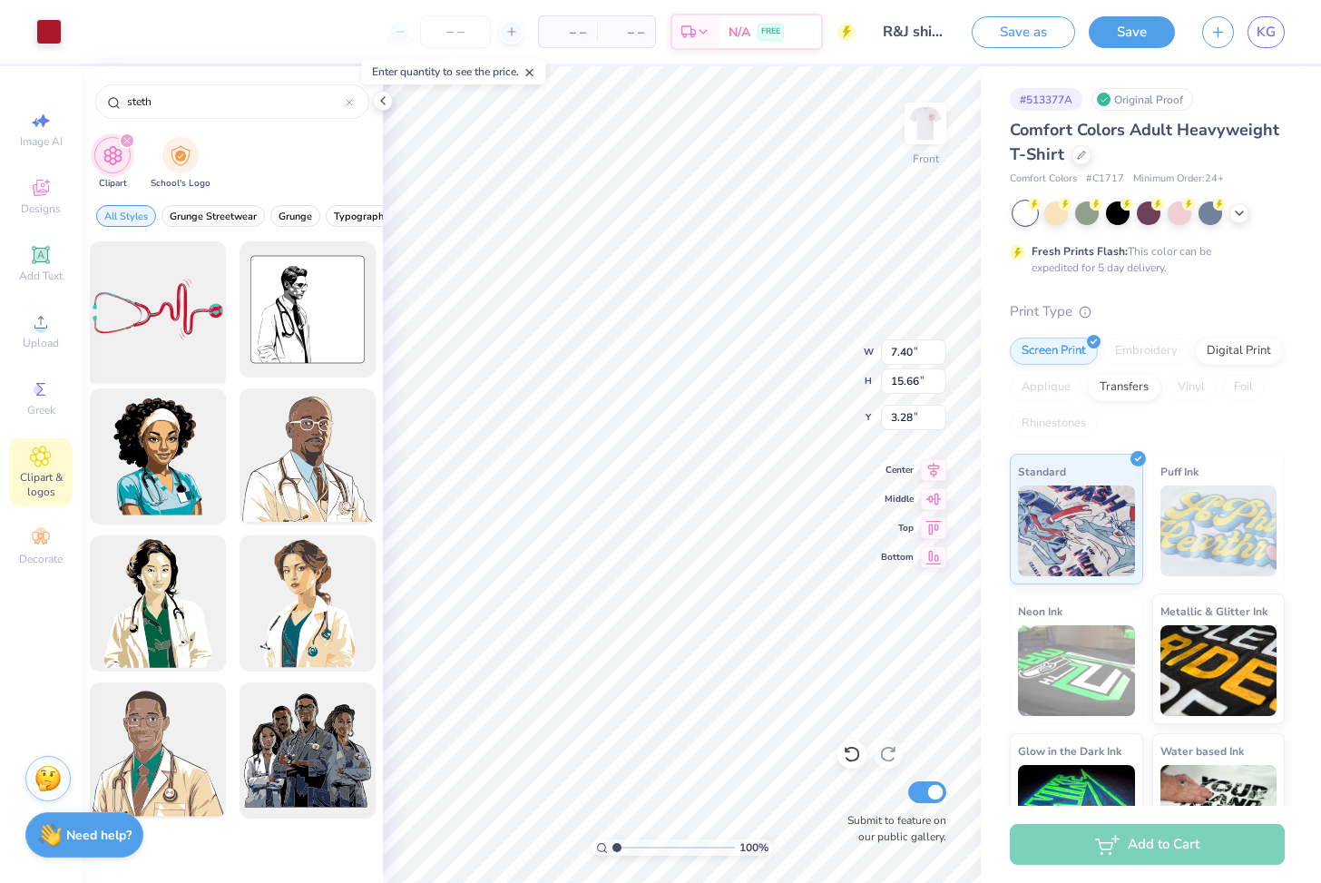
click at [190, 333] on div at bounding box center [158, 310] width 150 height 150
click at [772, 38] on button "Save" at bounding box center [1131, 30] width 86 height 32
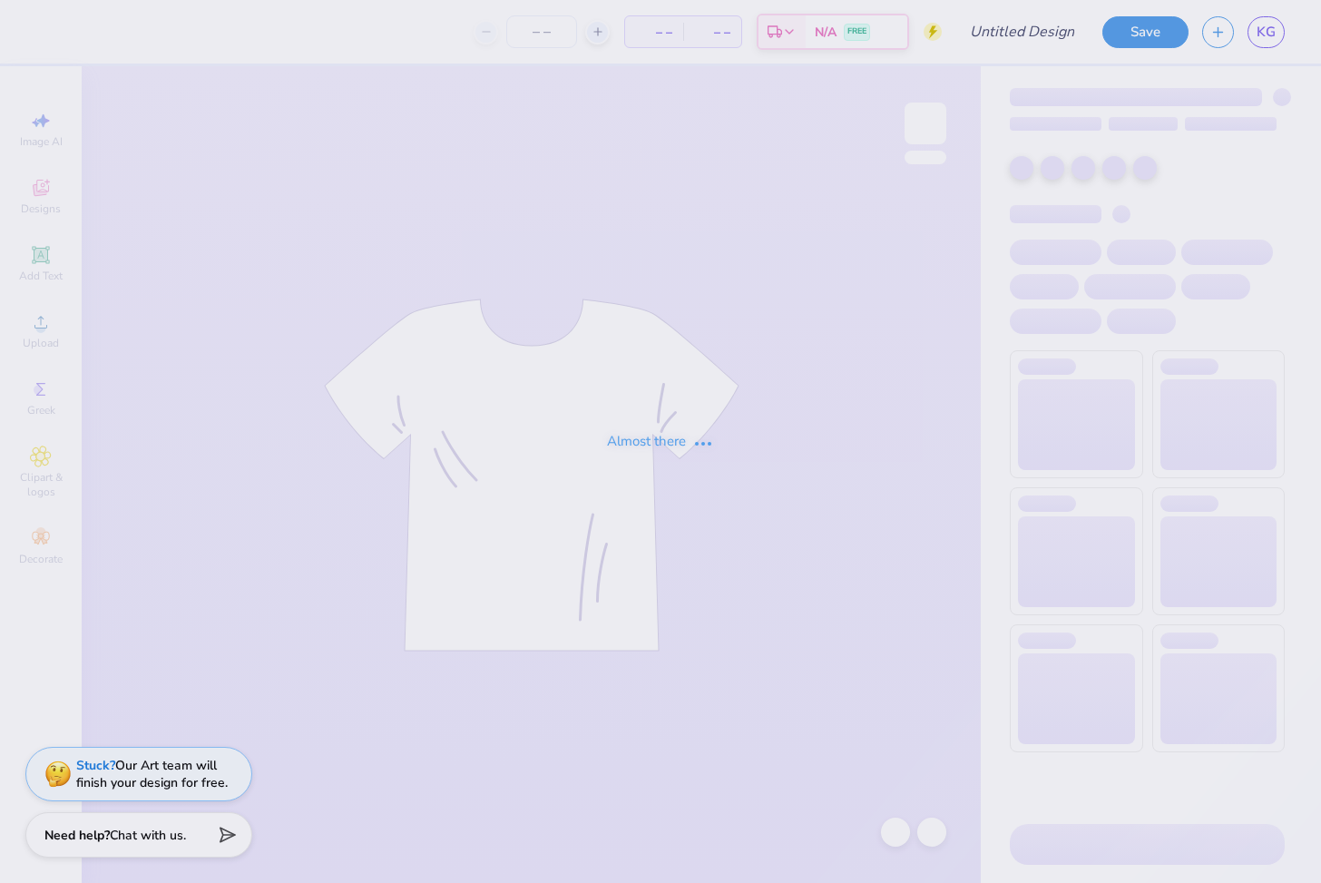
type input "R&J shirt designs 2"
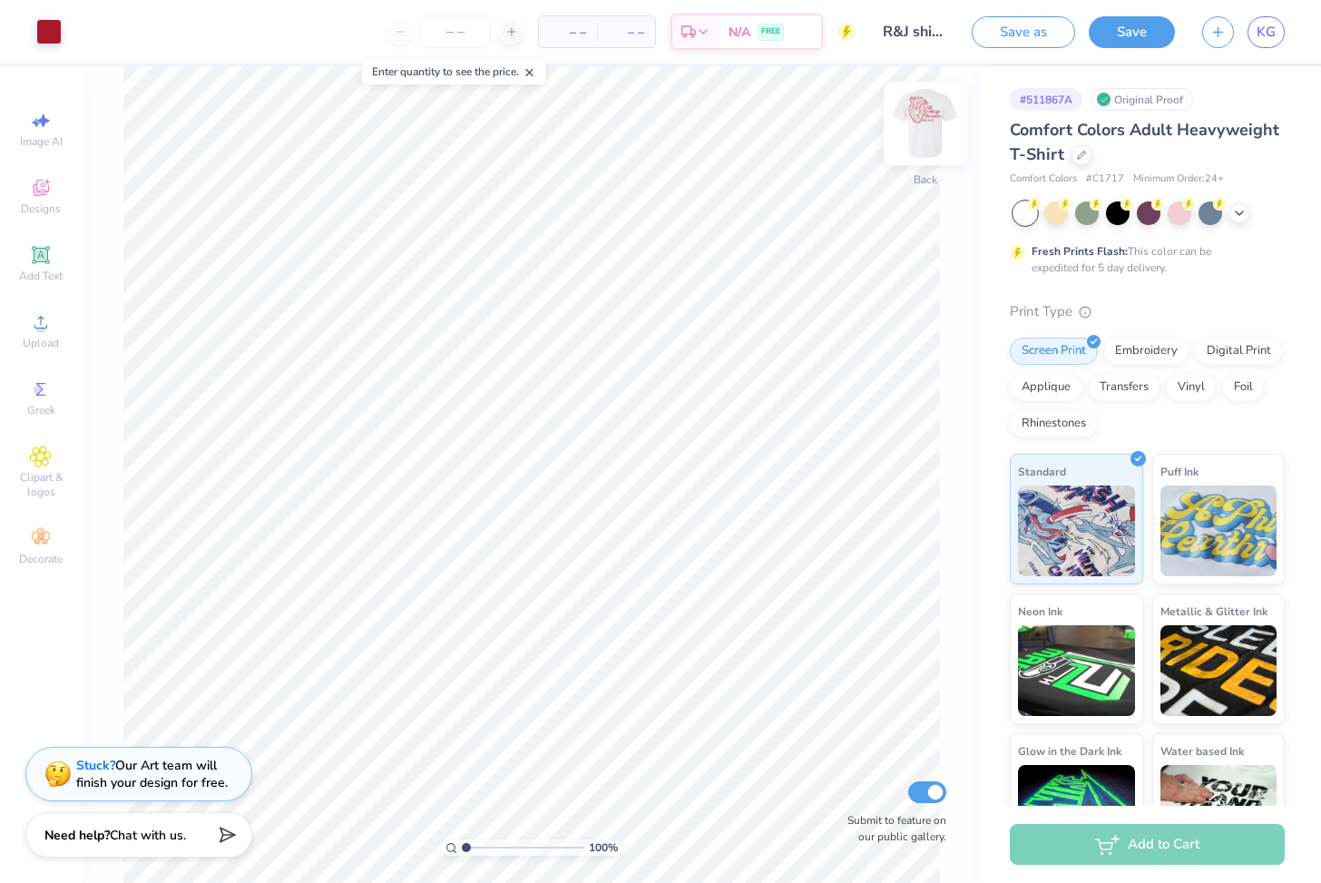
click at [931, 135] on img at bounding box center [925, 123] width 73 height 73
type input "7.29"
type input "10.34"
type input "2.81"
type input "2.79"
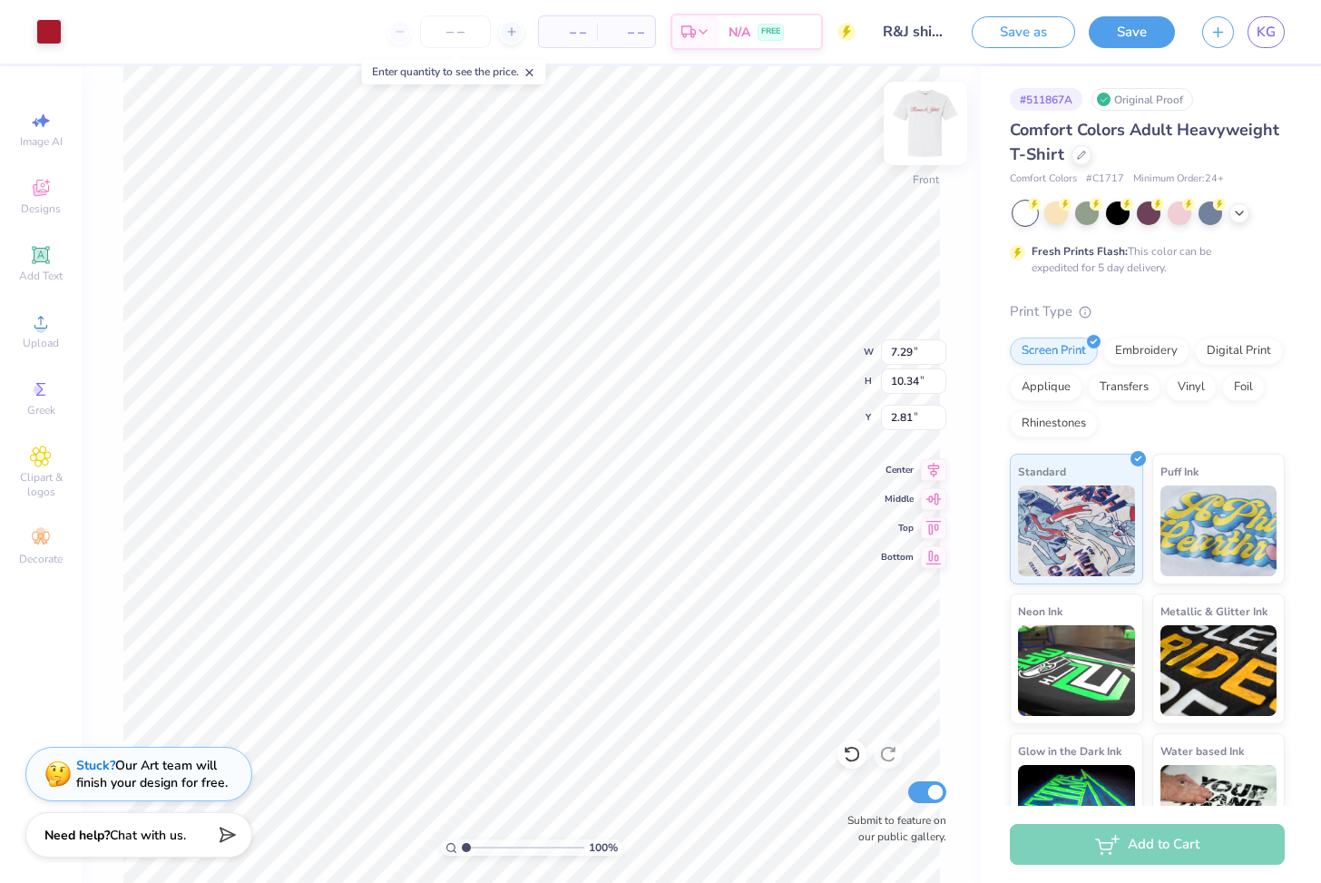
type input "1.54"
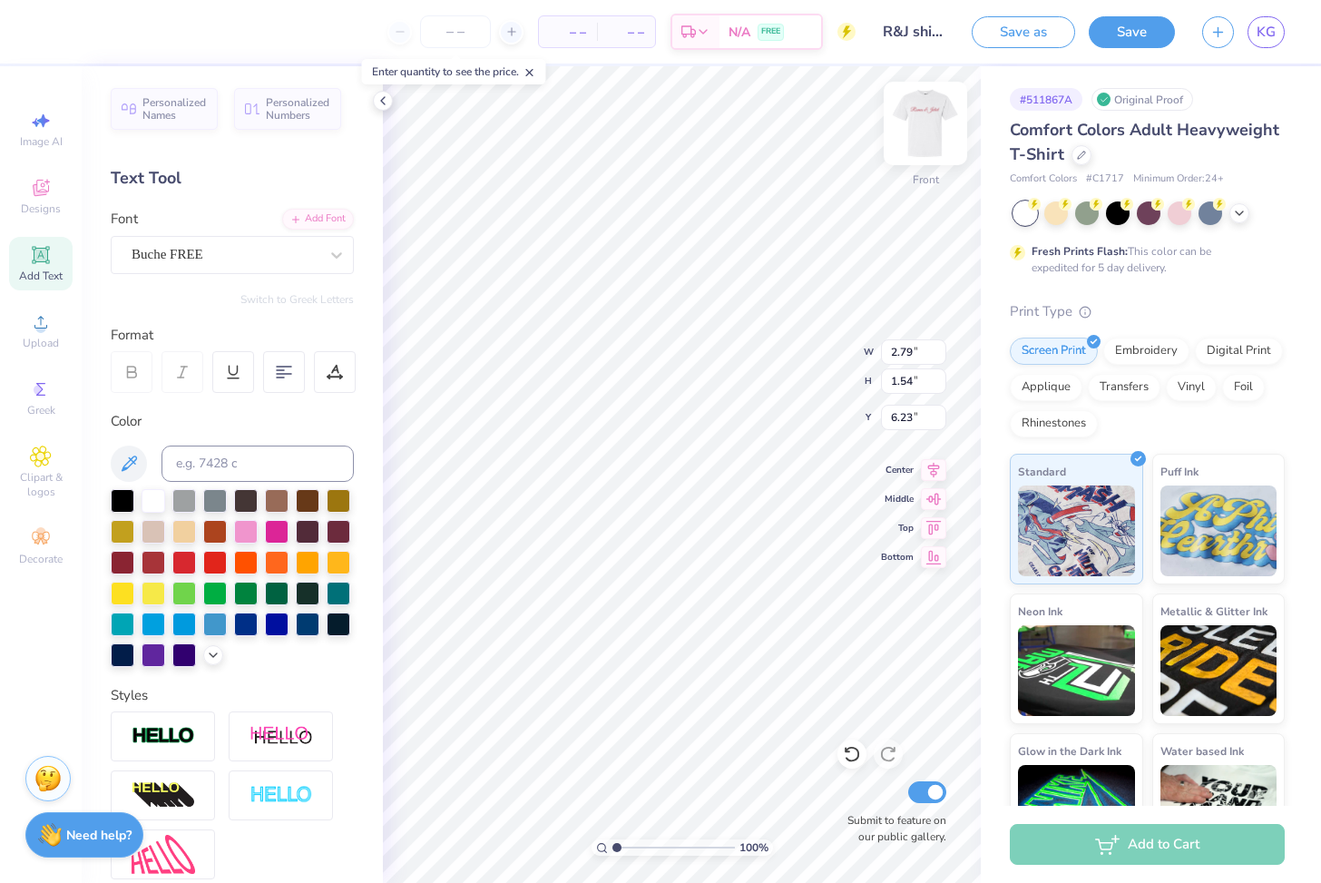
type input "5.79"
type input "3.39"
type input "1.87"
type input "3.04"
type input "1.68"
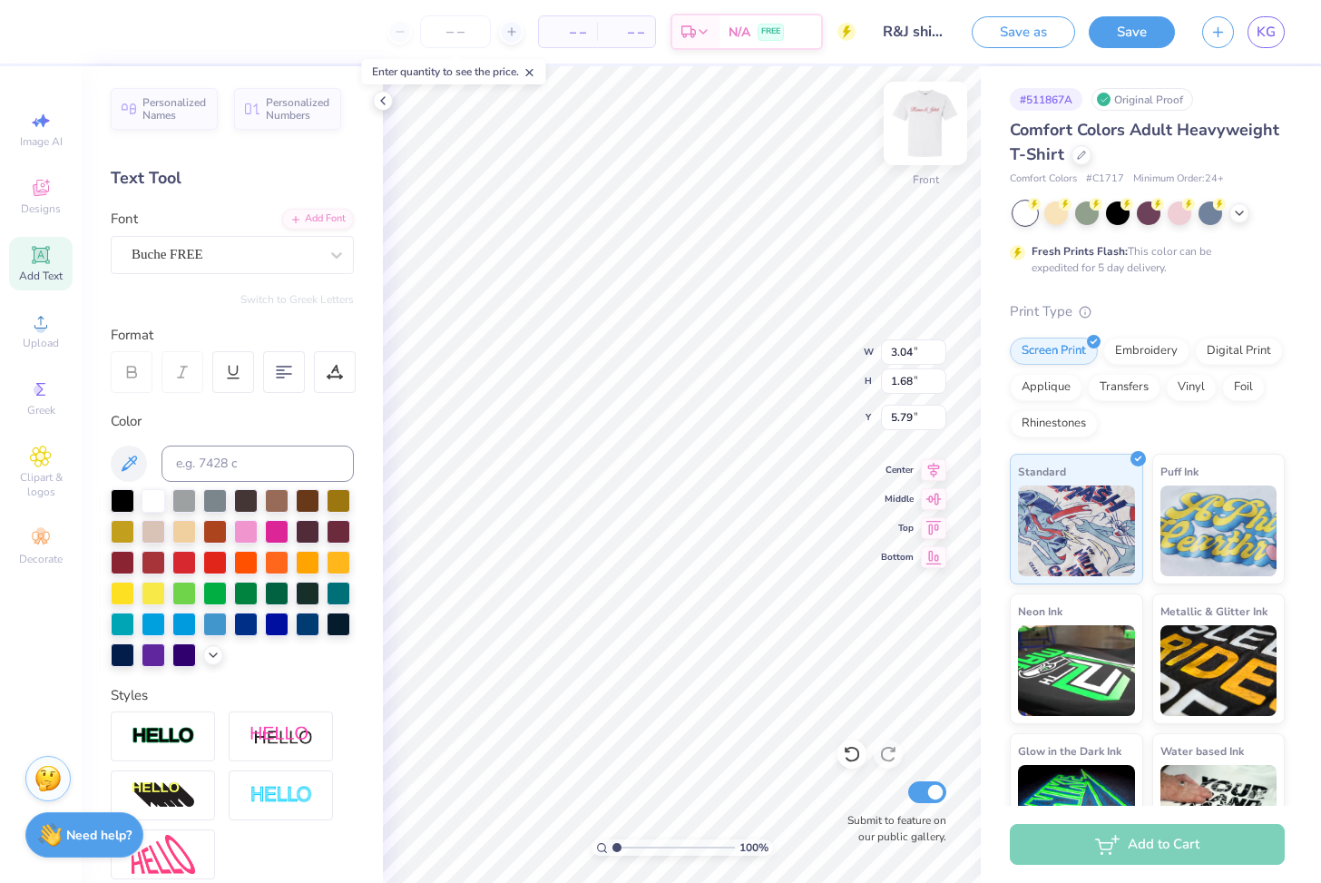
type input "6.54"
type input "1.97"
type input "7.98"
type input "7.25"
type input "2.19"
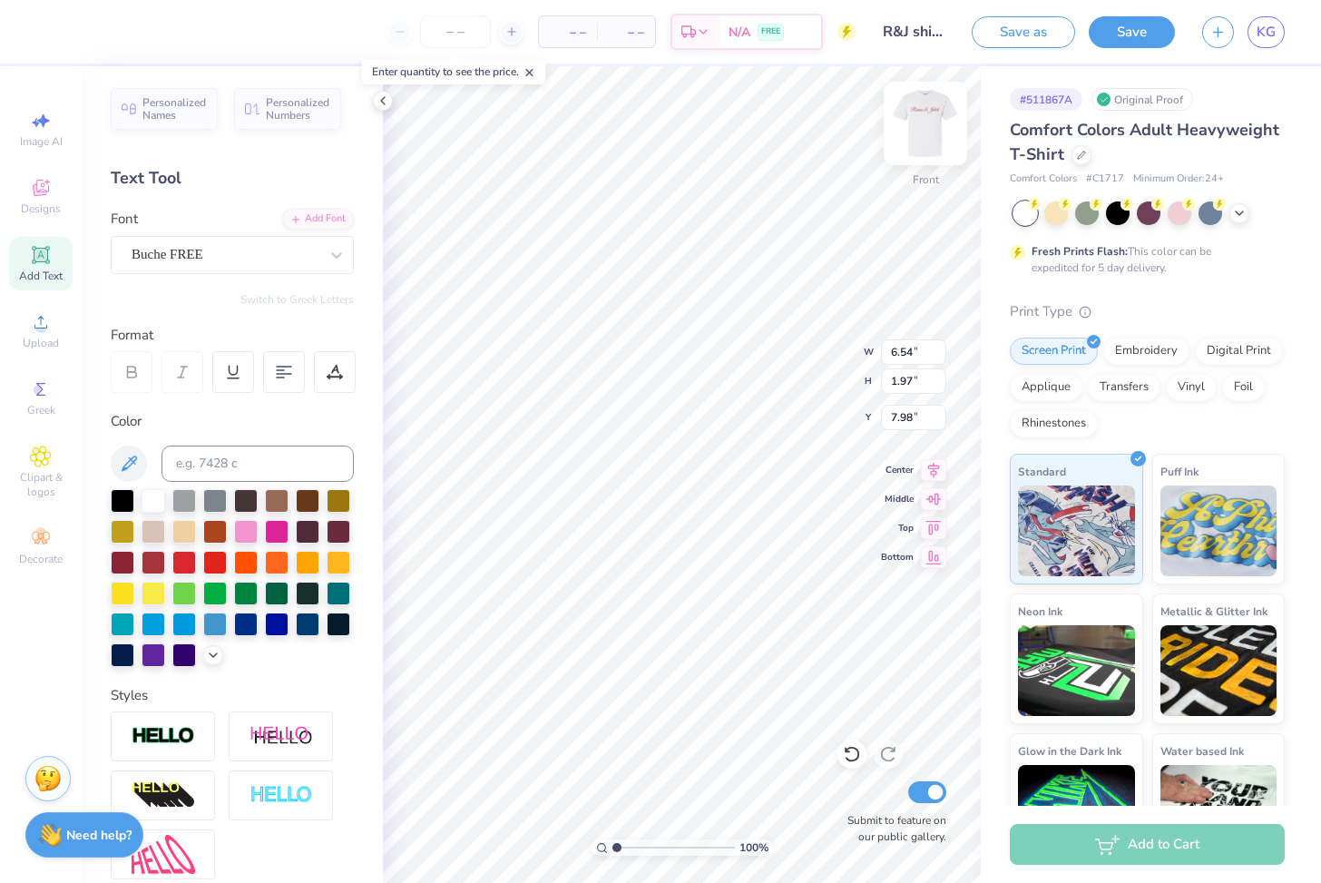
type input "7.76"
type input "13.75"
type input "7.14"
type input "1.50"
type input "9.95"
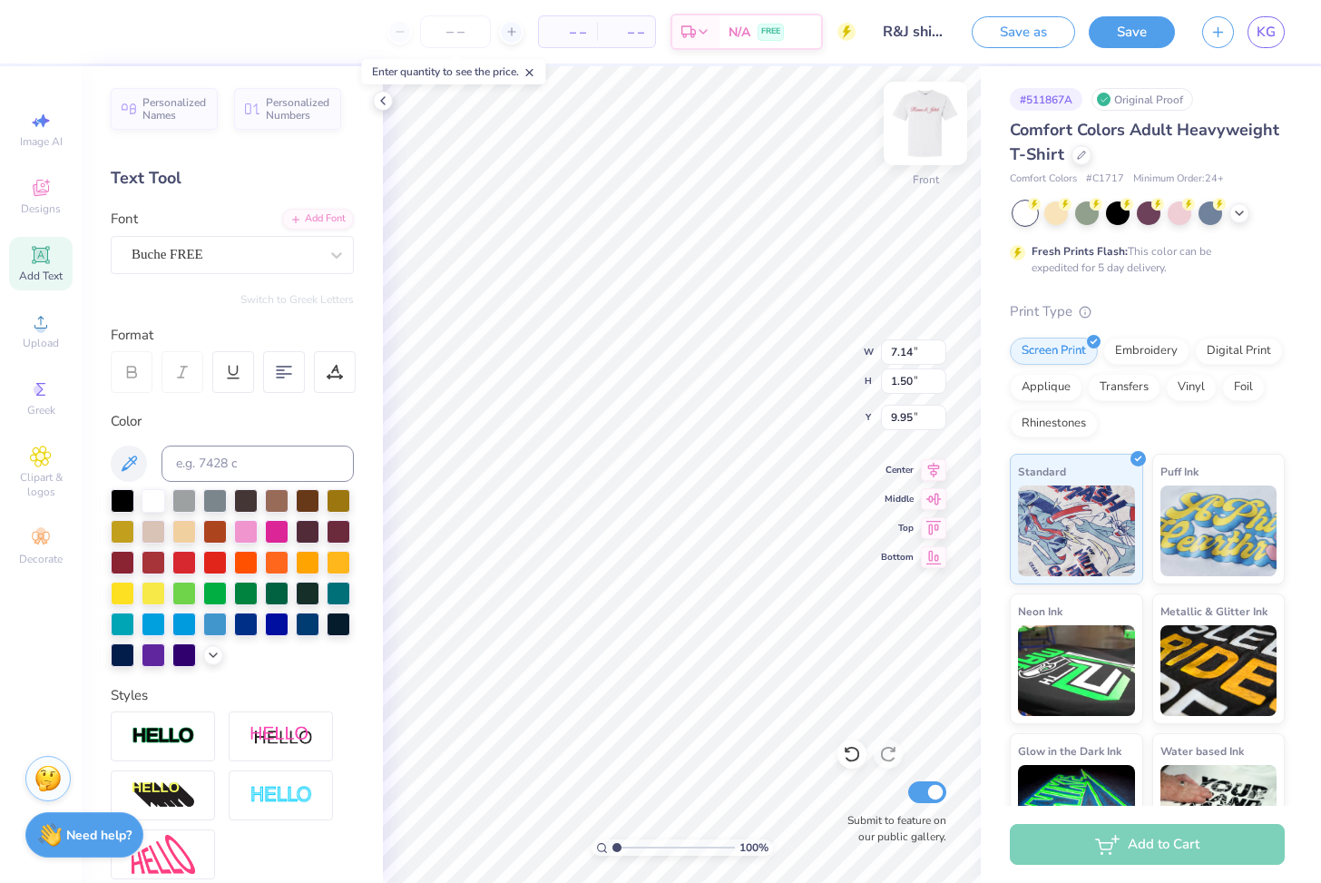
type input "8.05"
type input "1.69"
type input "7.29"
type input "10.34"
type input "2.81"
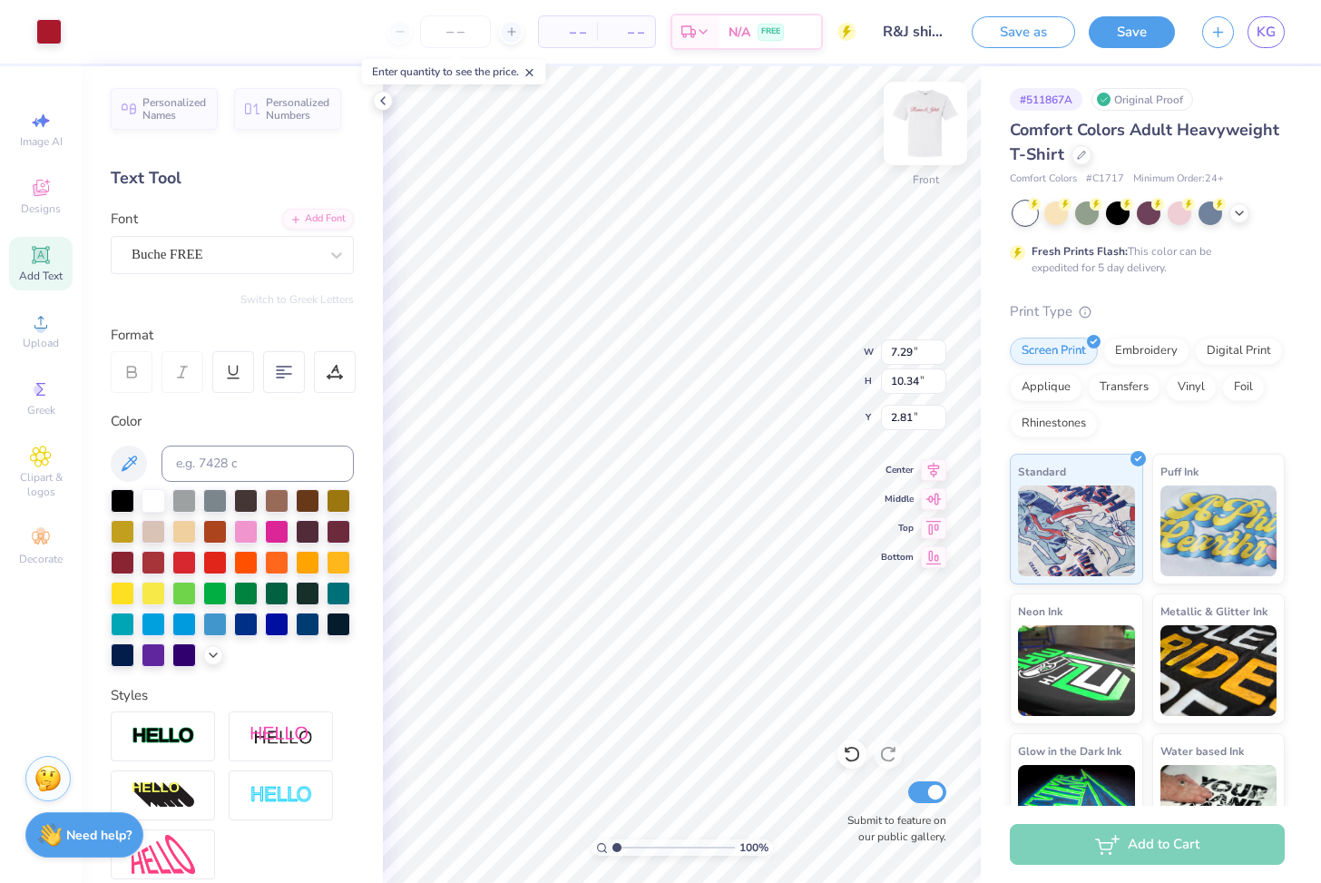
type input "8.05"
type input "1.69"
type input "9.95"
type input "8.42"
type input "1.77"
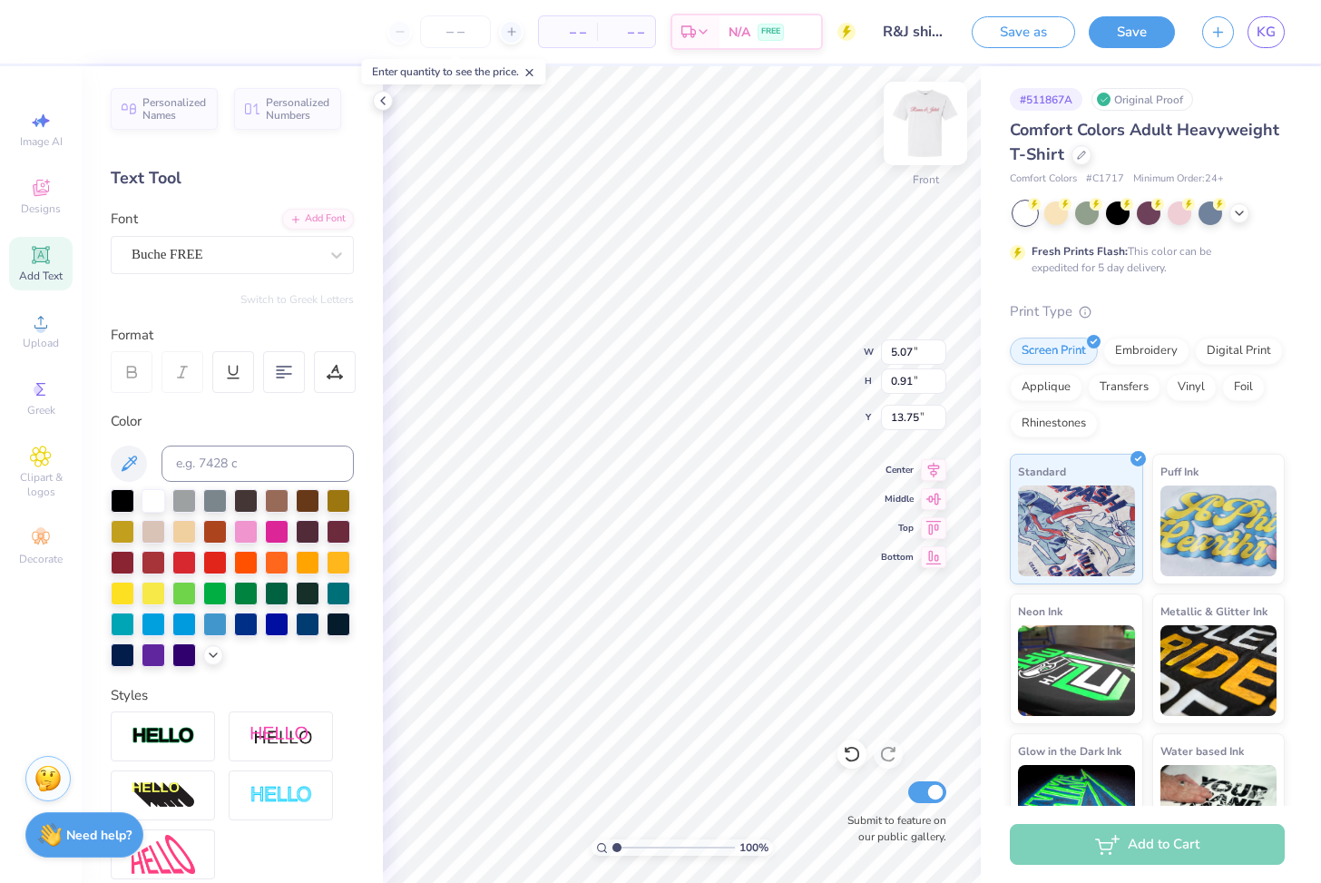
type input "12.24"
type input "8.20"
type input "1.73"
click at [924, 116] on img at bounding box center [925, 123] width 73 height 73
click at [932, 106] on img at bounding box center [925, 123] width 73 height 73
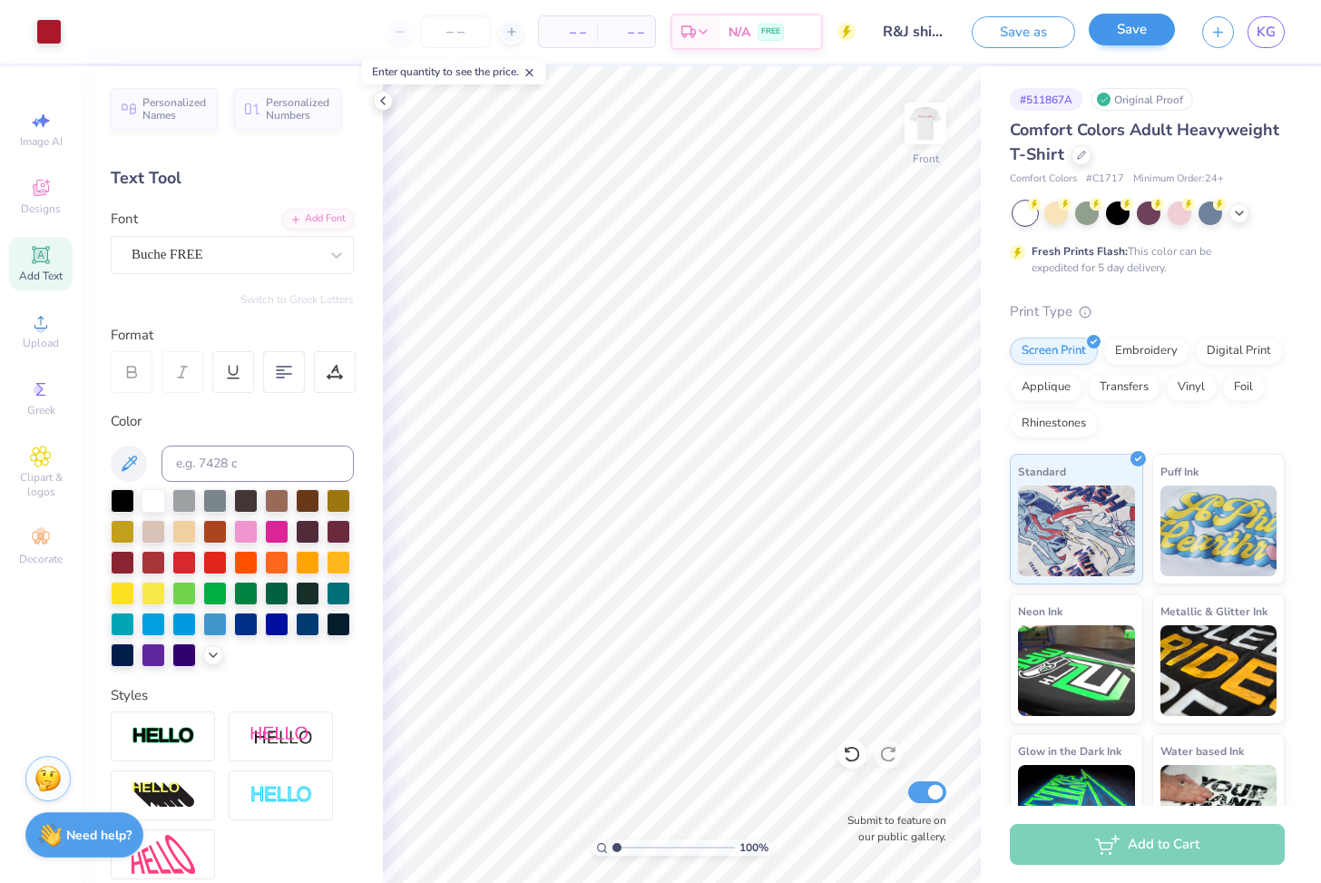
click at [1127, 20] on button "Save" at bounding box center [1131, 30] width 86 height 32
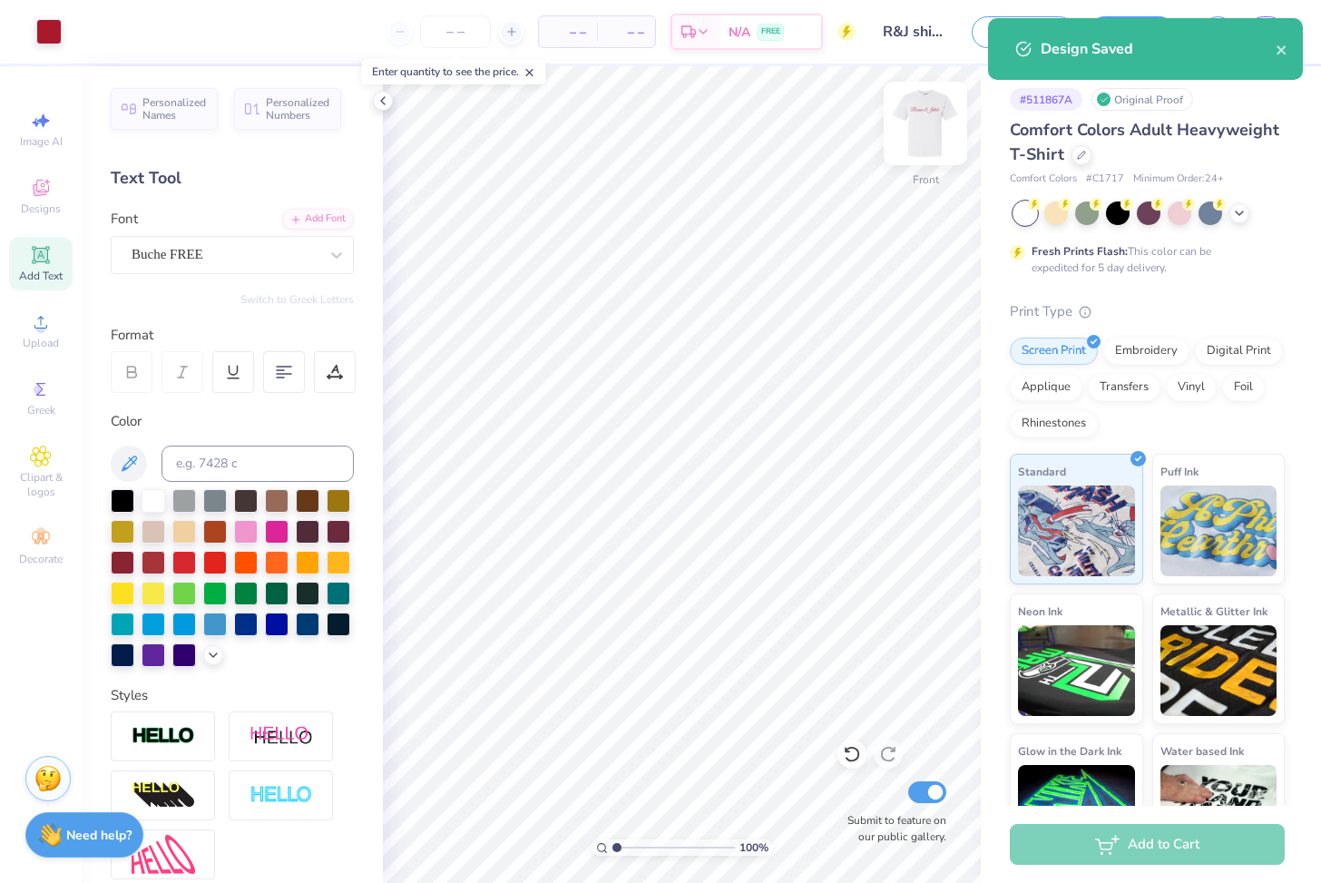
click at [934, 115] on img at bounding box center [925, 123] width 73 height 73
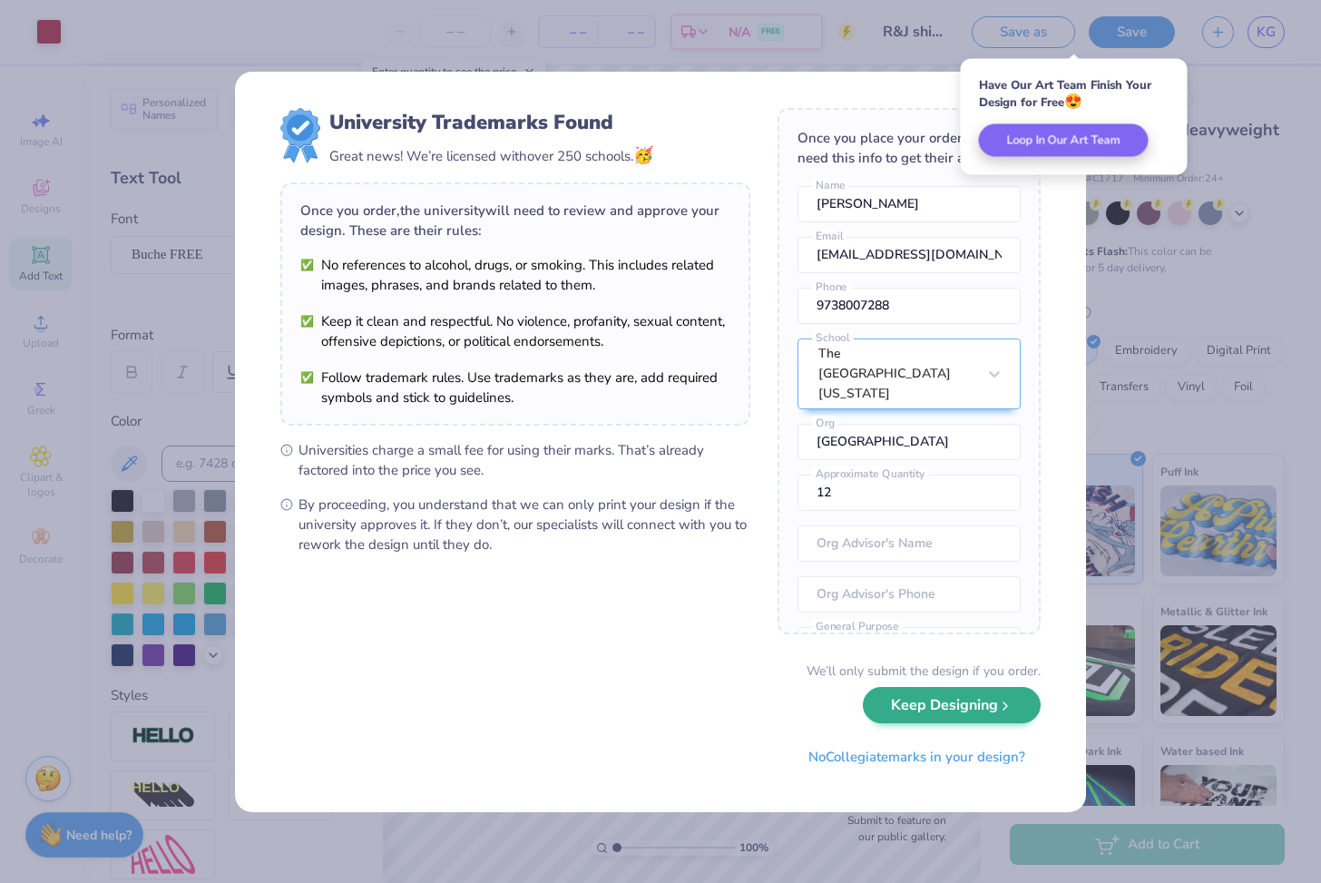
click at [1001, 701] on icon "submit" at bounding box center [1005, 705] width 15 height 15
